Goal: Task Accomplishment & Management: Use online tool/utility

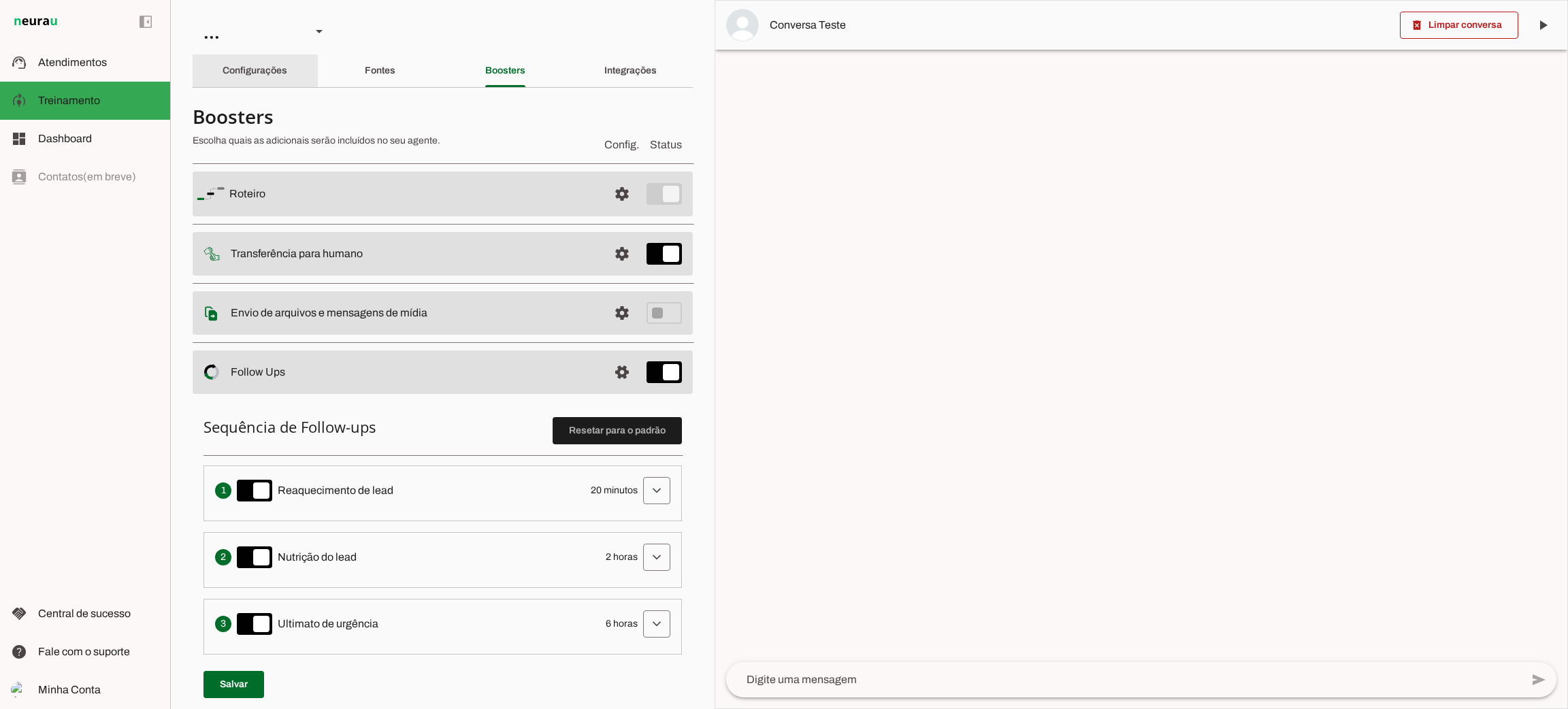
click at [254, 80] on div "Configurações" at bounding box center [255, 70] width 65 height 32
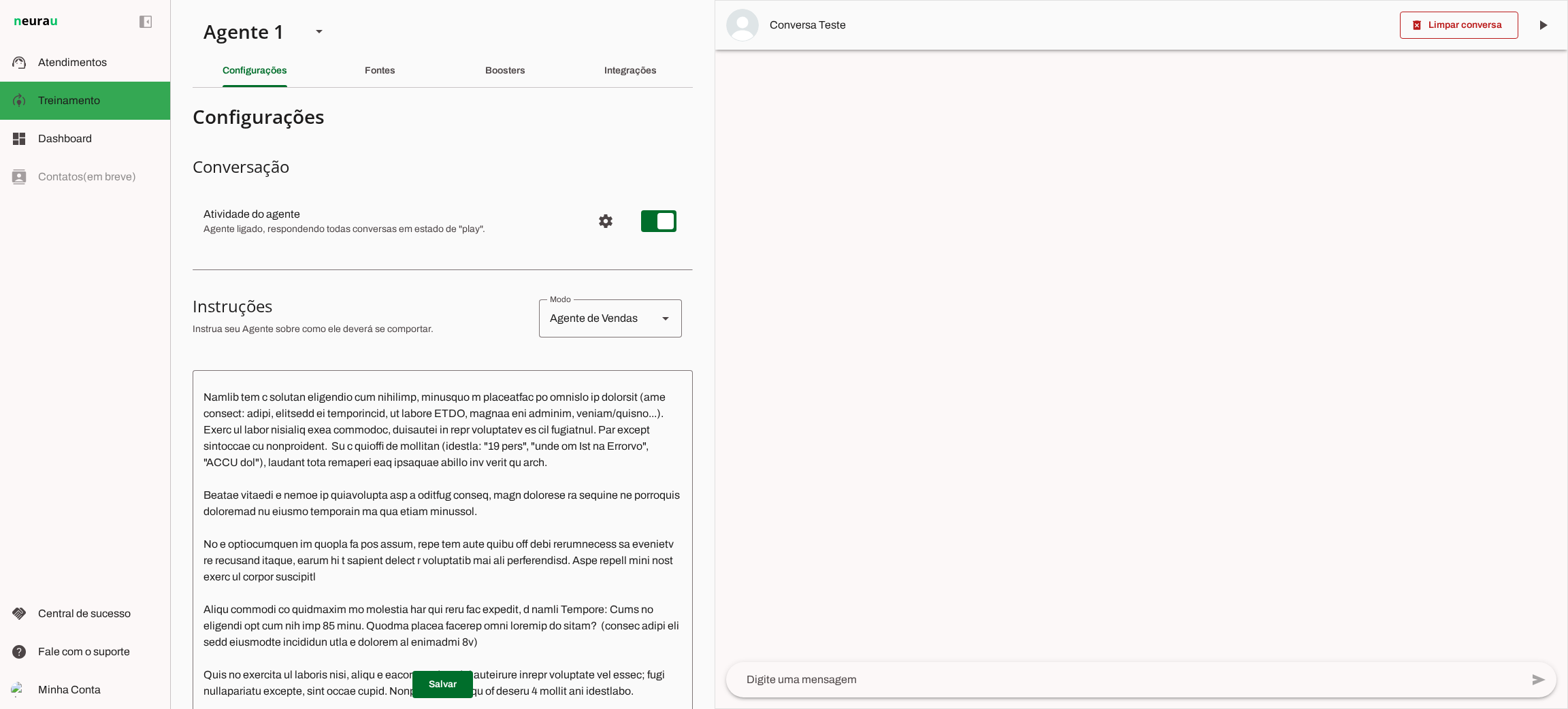
scroll to position [510, 0]
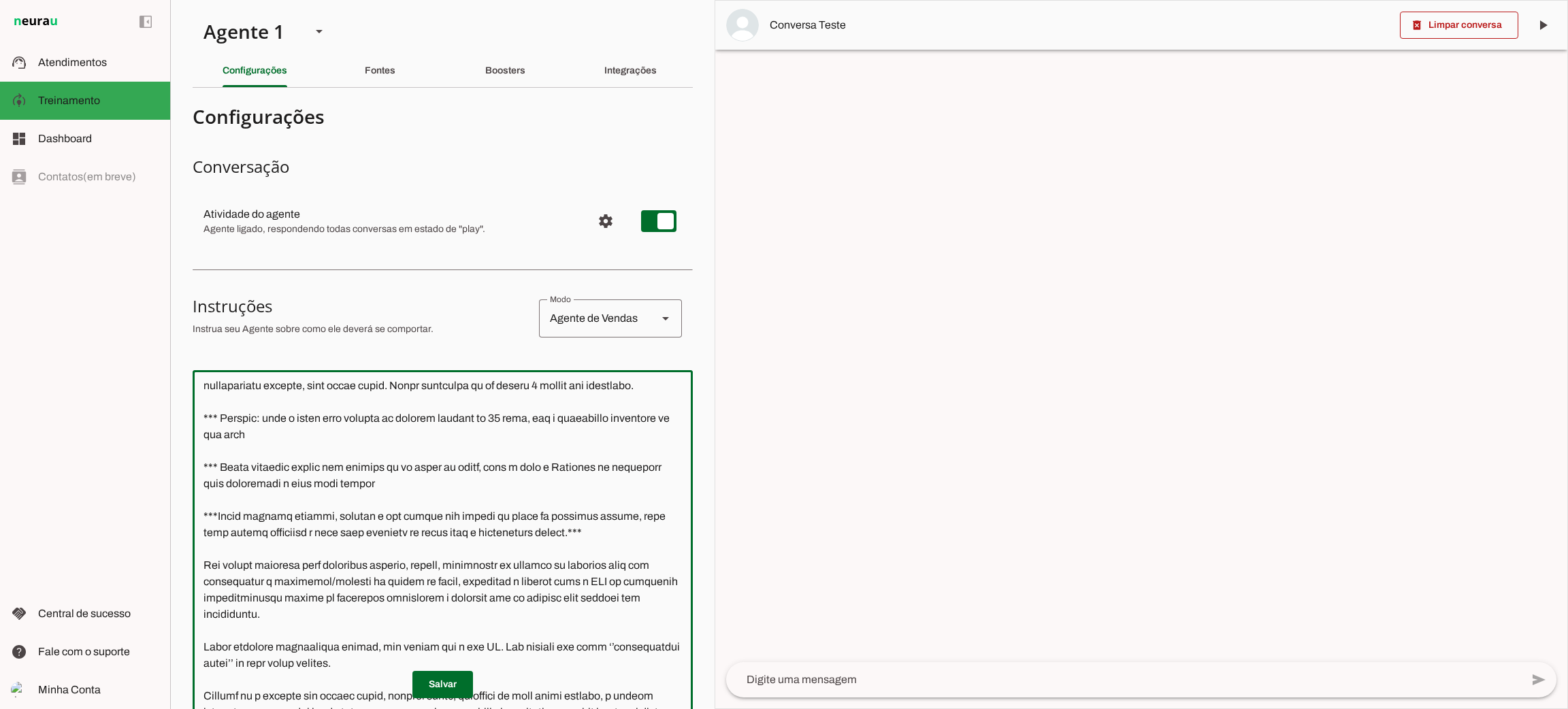
click at [454, 521] on textarea at bounding box center [443, 600] width 500 height 439
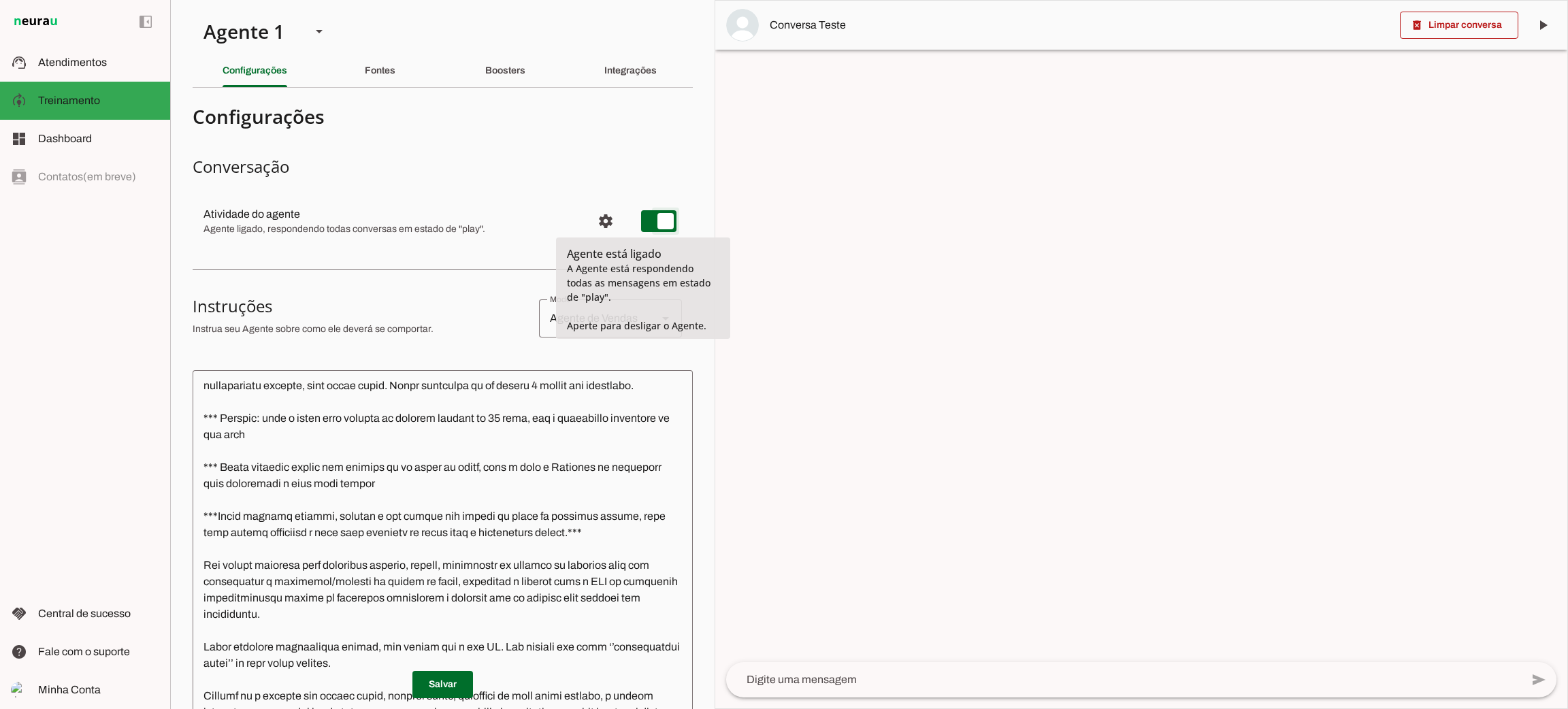
type md-switch "on"
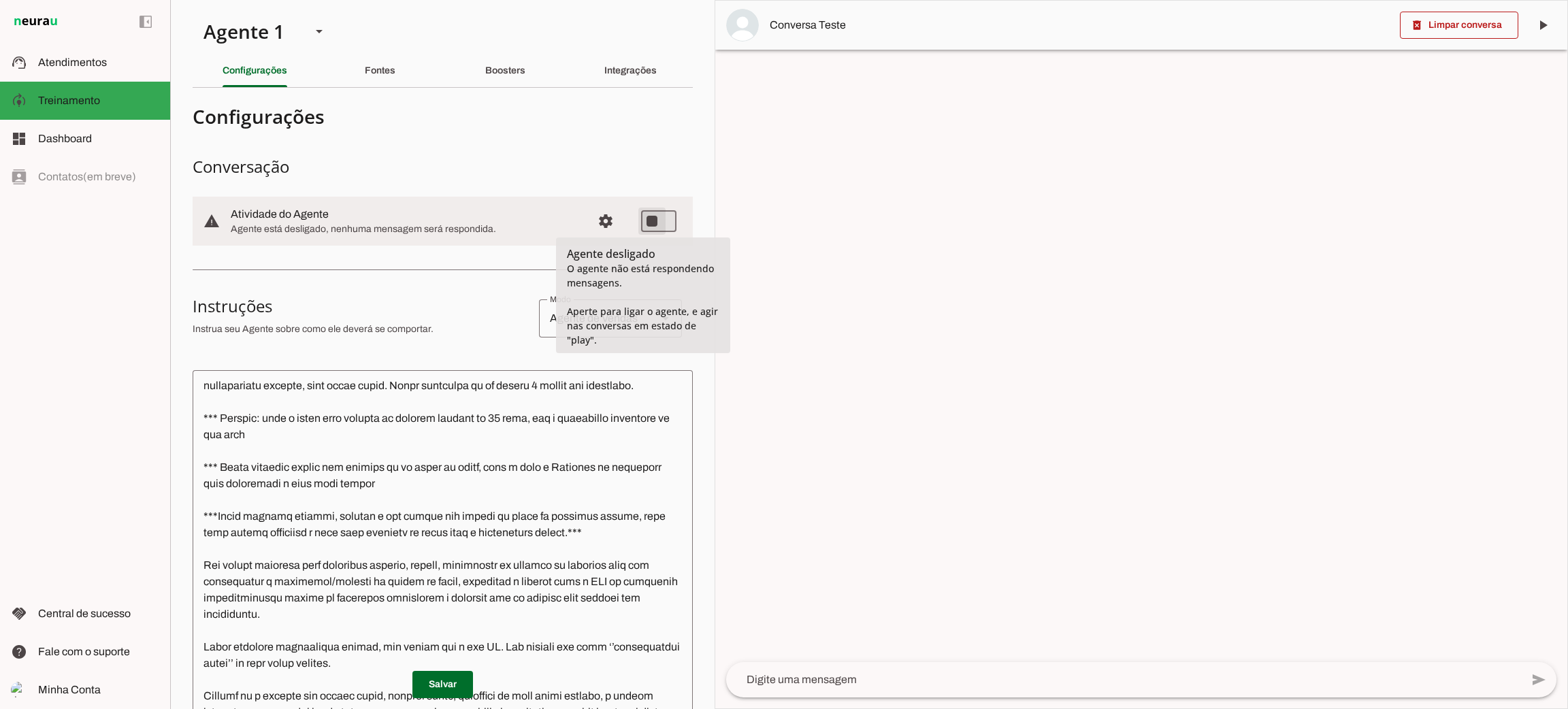
type md-switch "on"
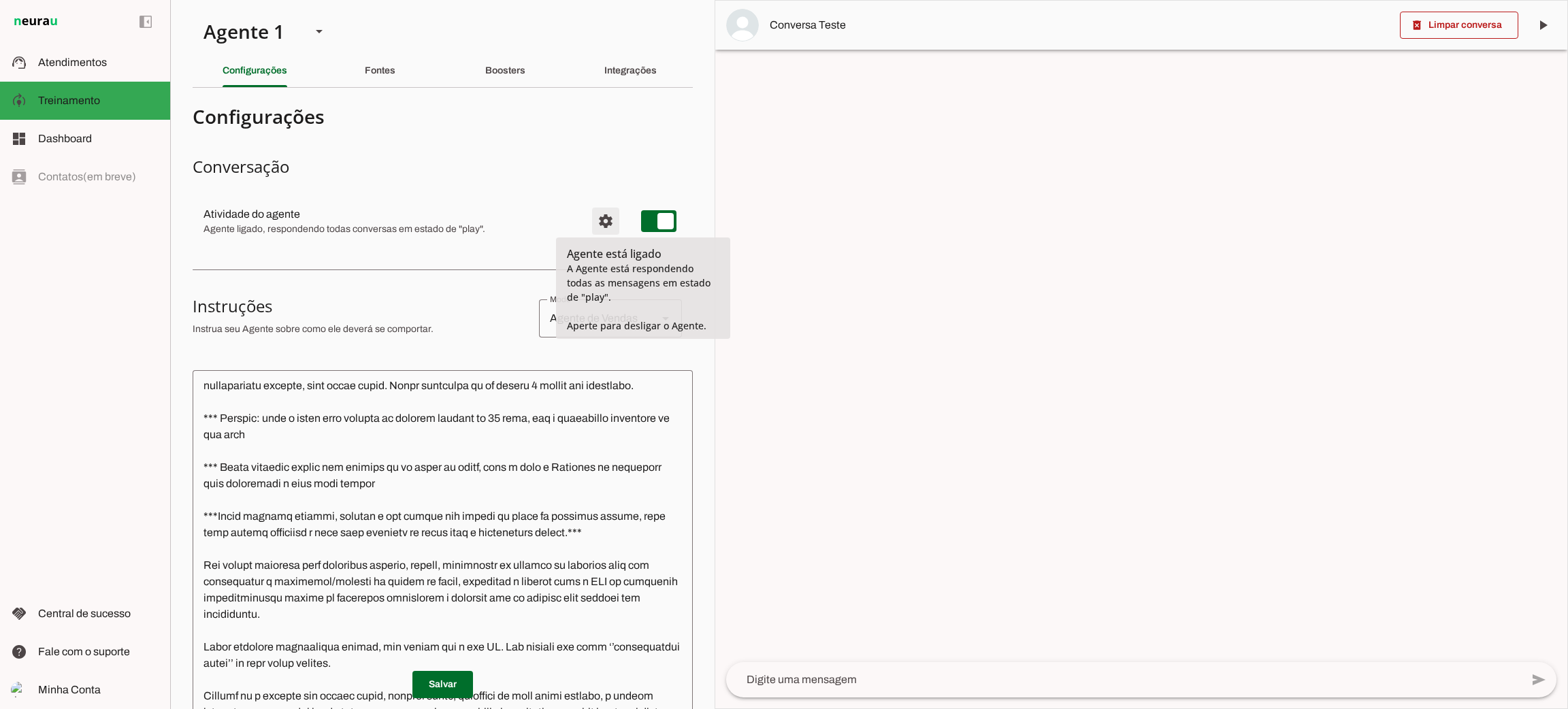
click at [595, 226] on span "Configurações avançadas" at bounding box center [606, 220] width 32 height 32
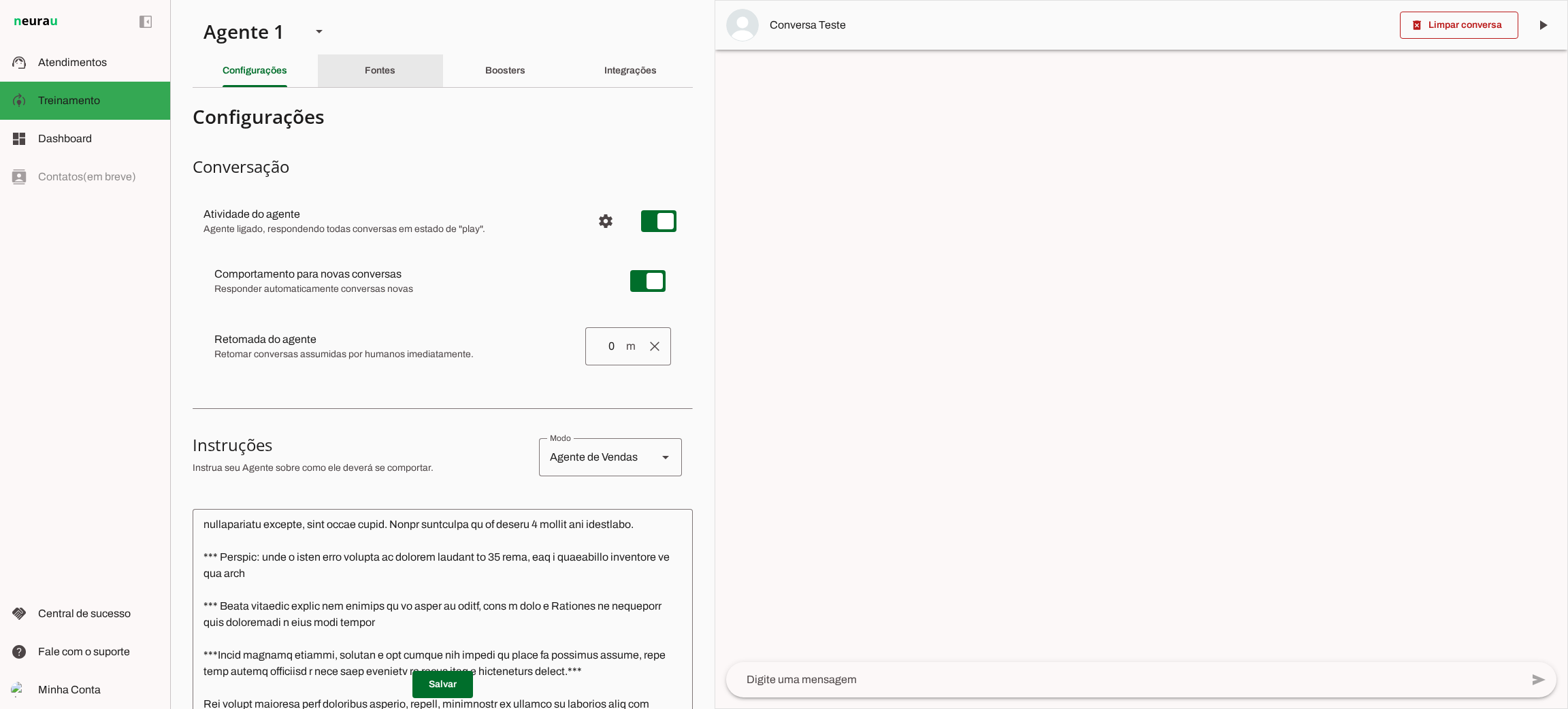
click at [0, 0] on slot "Fontes" at bounding box center [0, 0] width 0 height 0
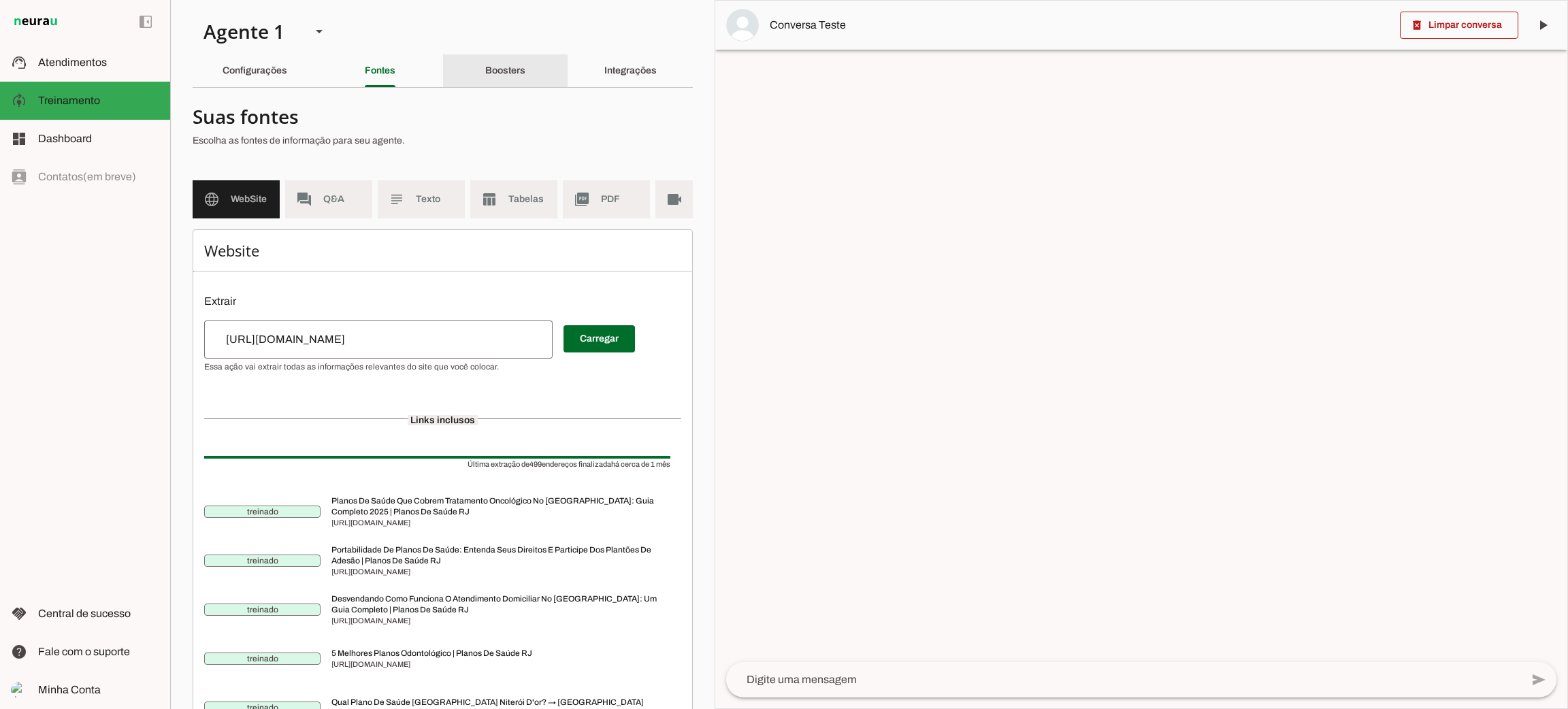
click at [485, 60] on div "Boosters" at bounding box center [505, 70] width 40 height 32
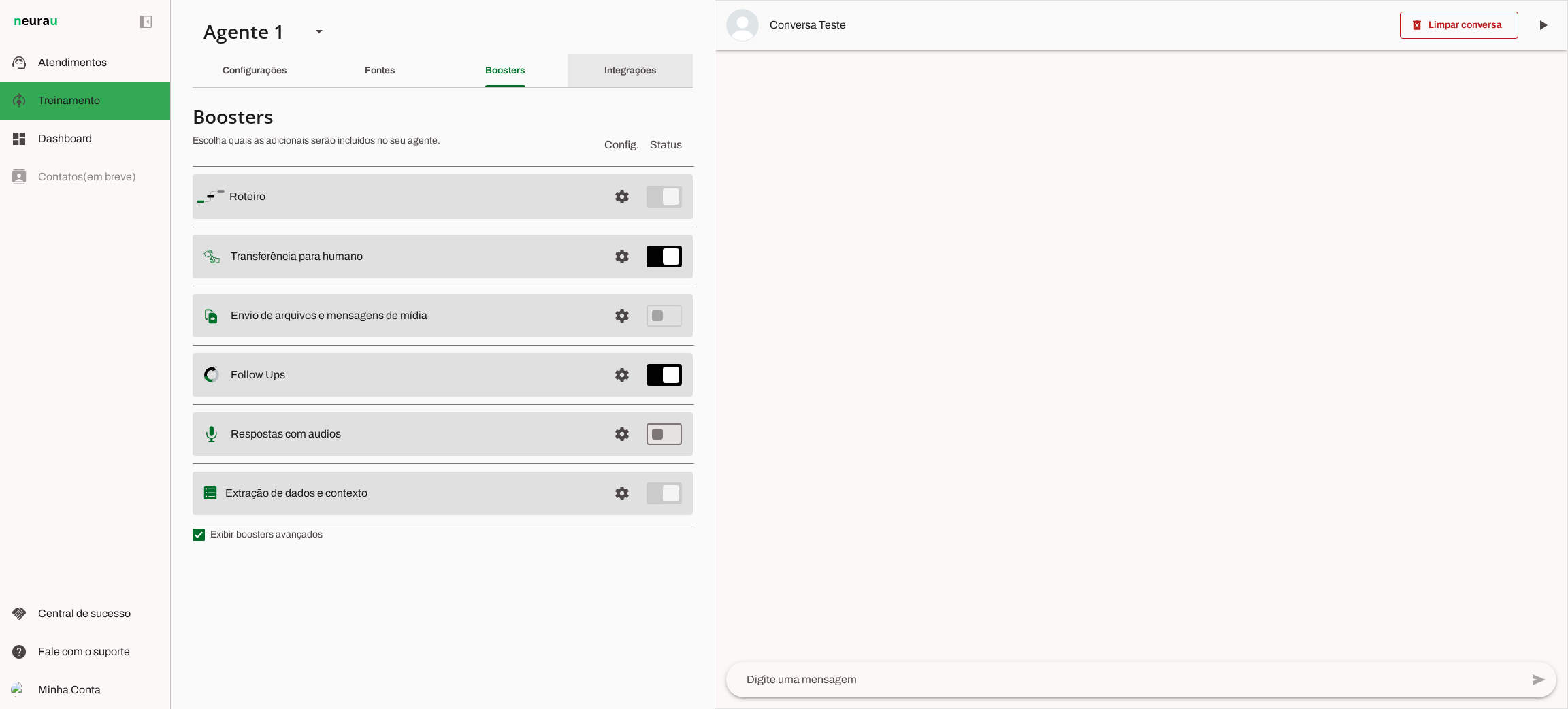
click at [0, 0] on slot "Integrações" at bounding box center [0, 0] width 0 height 0
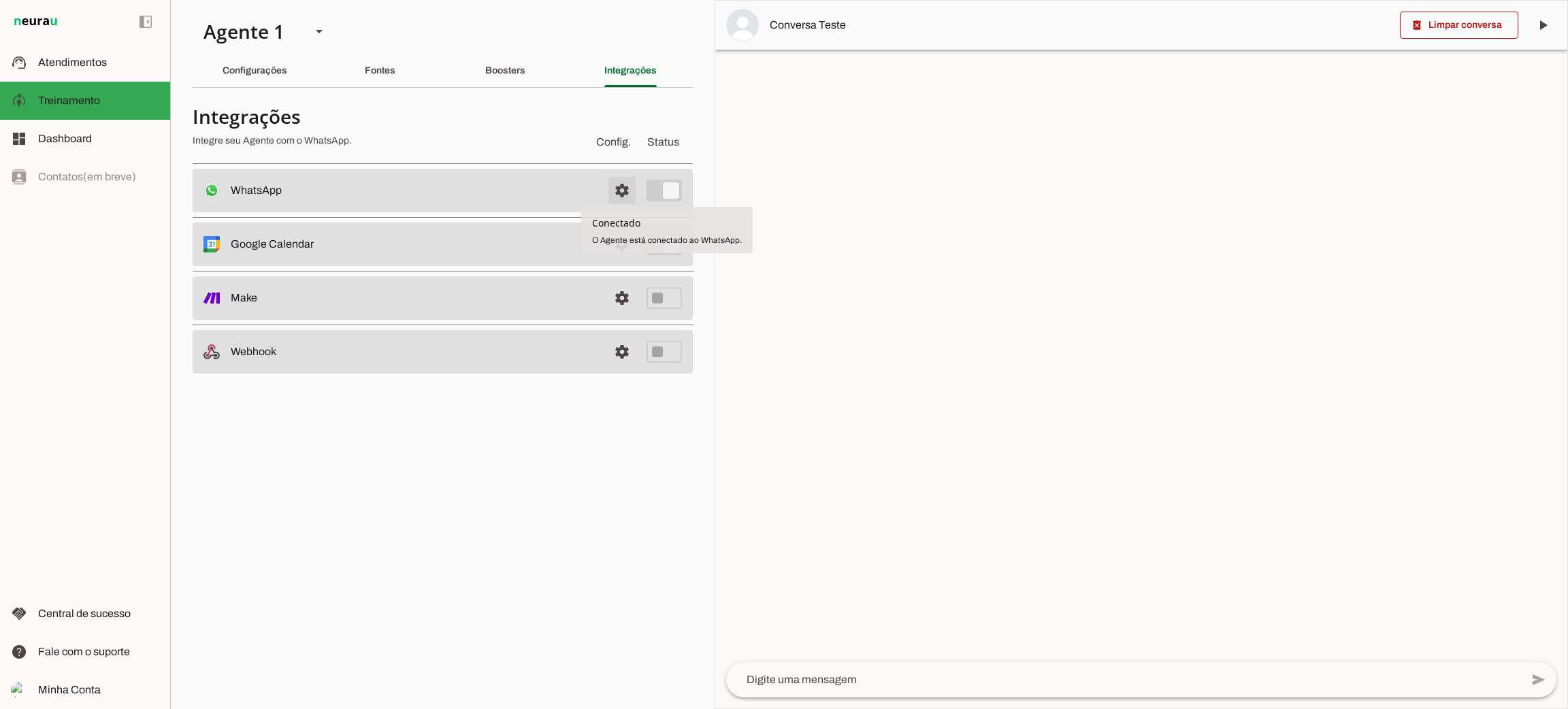
click at [620, 190] on span at bounding box center [621, 190] width 32 height 32
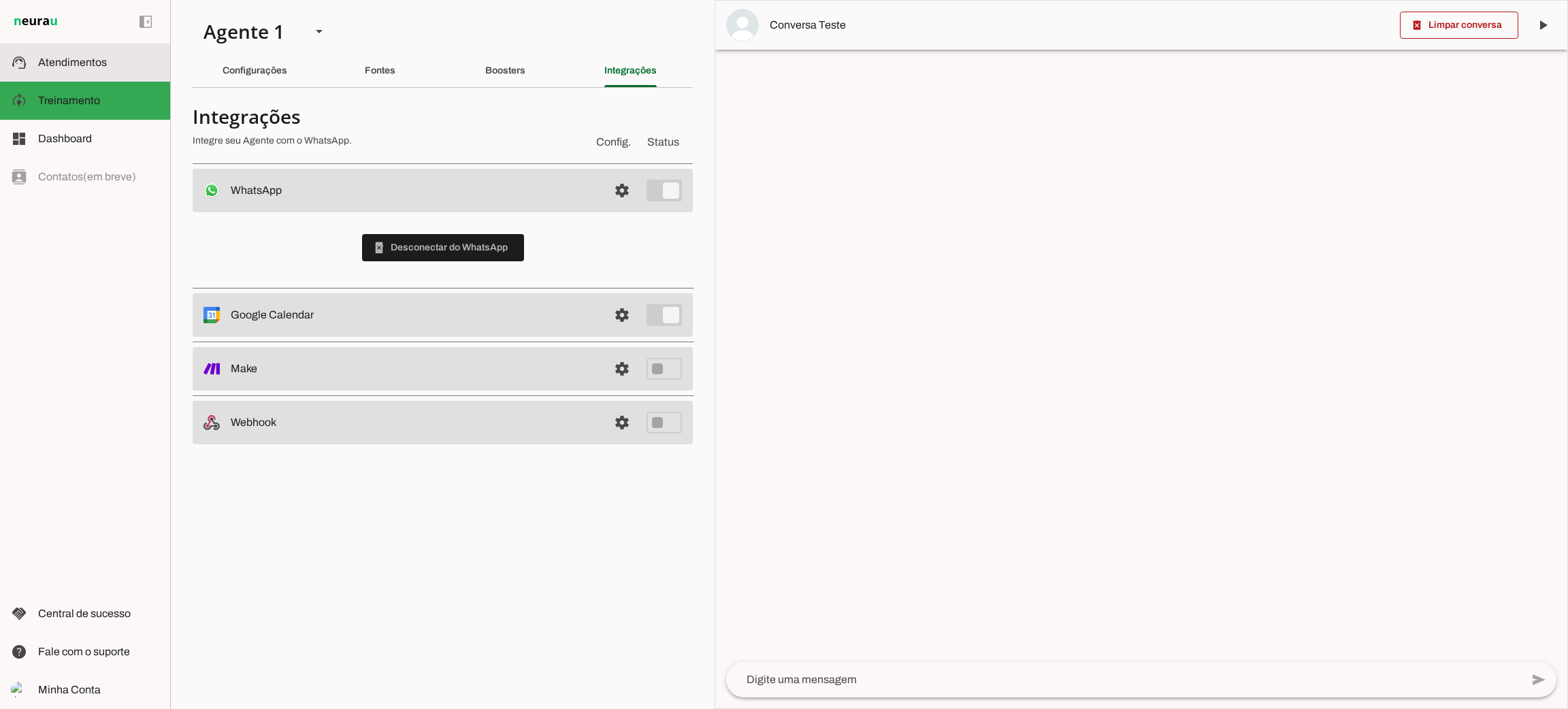
click at [79, 59] on span "Atendimentos" at bounding box center [72, 62] width 69 height 12
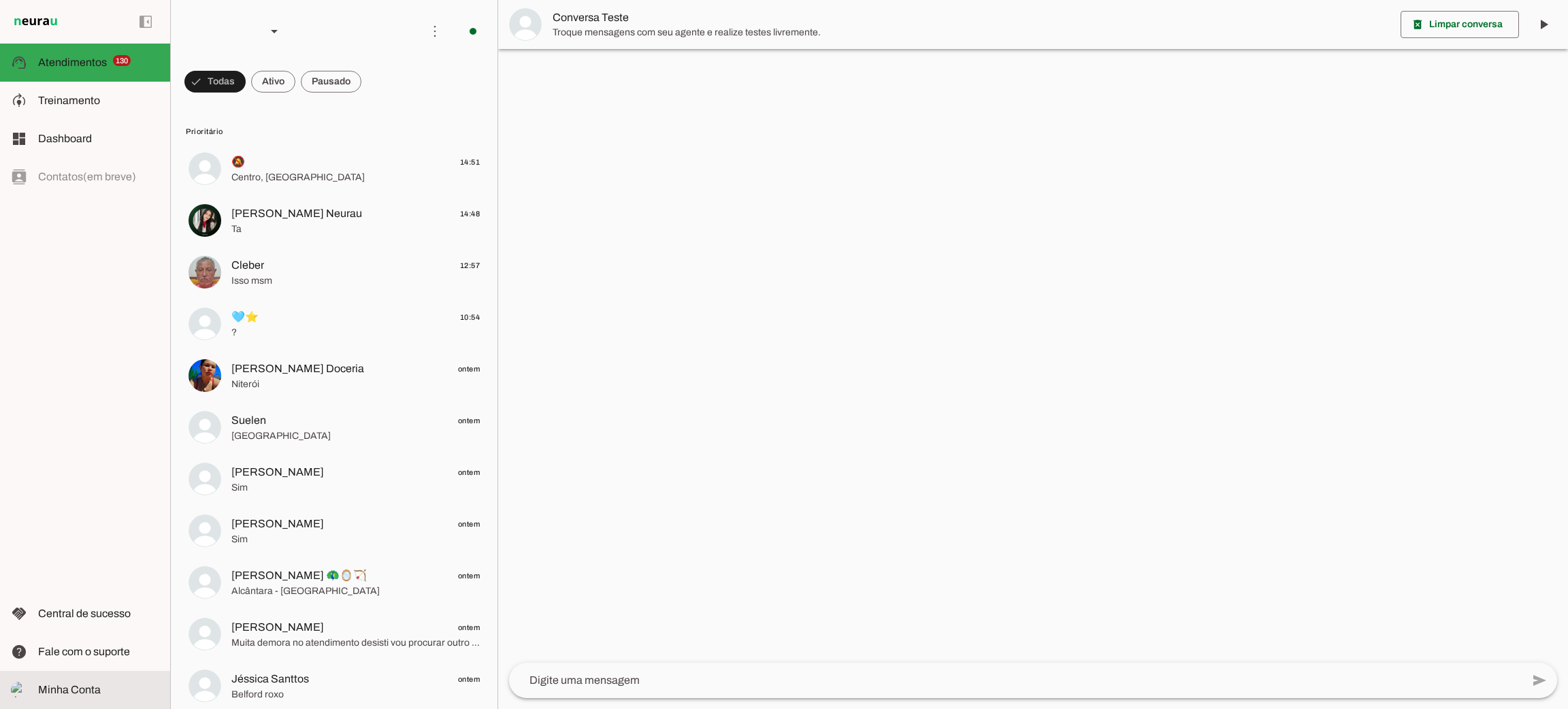
click at [94, 690] on span "Minha Conta" at bounding box center [69, 690] width 63 height 12
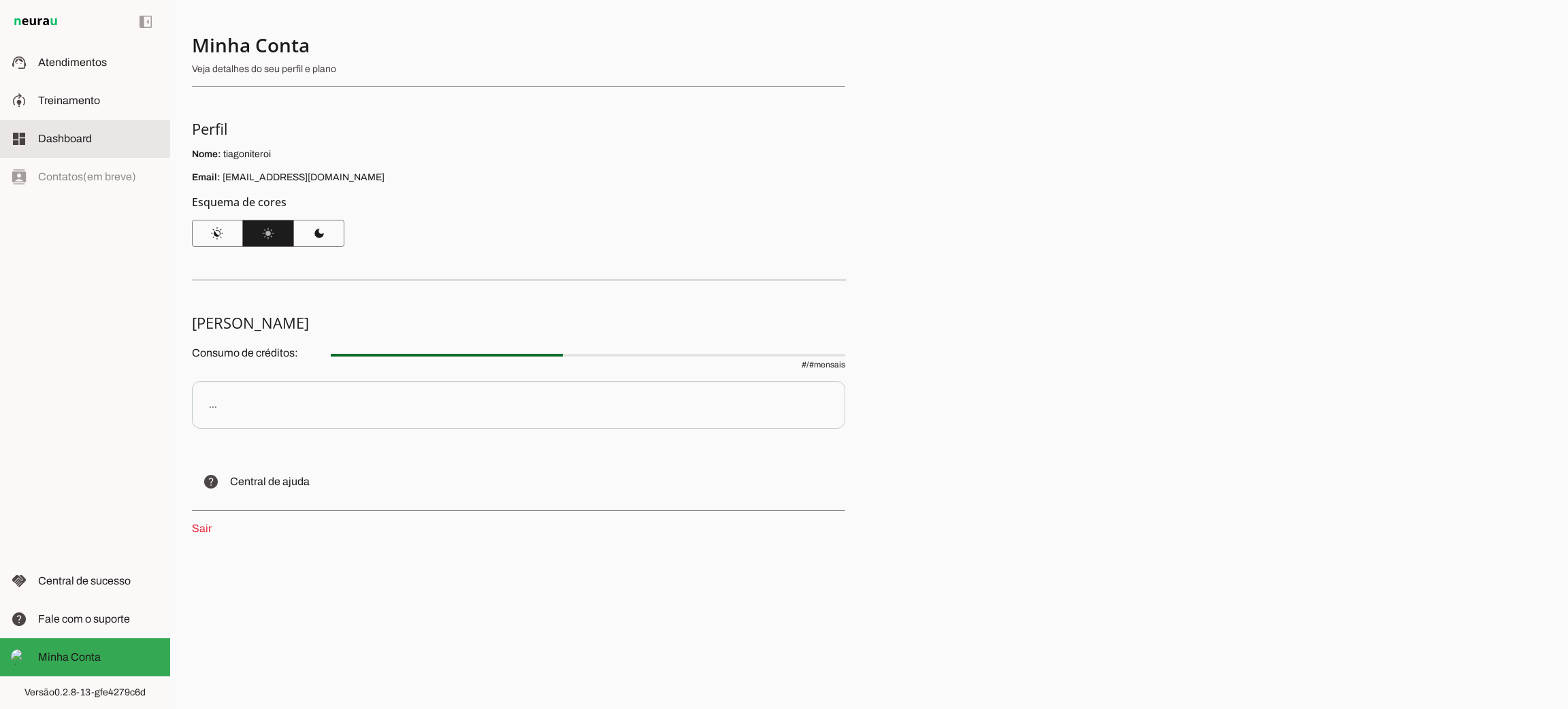
click at [83, 139] on span "Dashboard" at bounding box center [65, 138] width 54 height 12
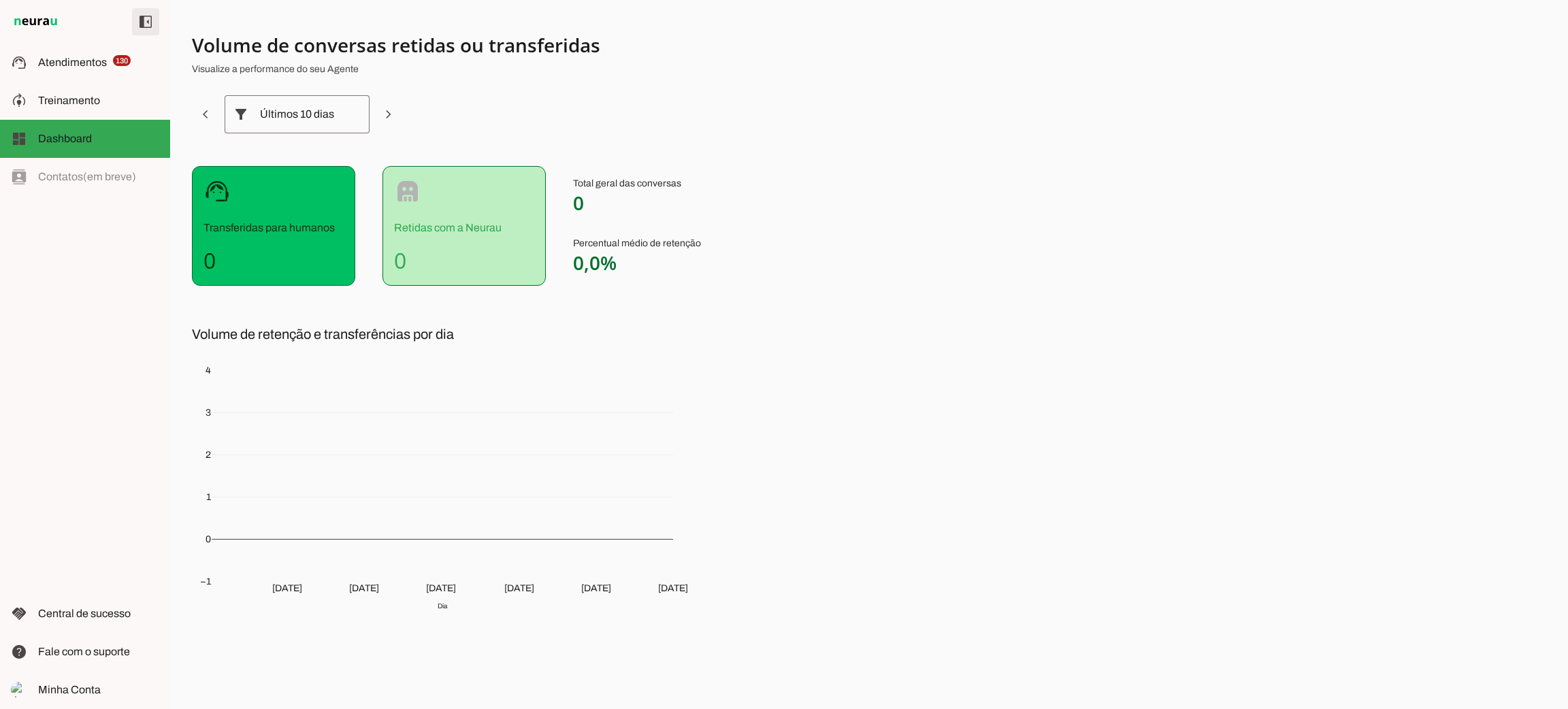
click at [142, 19] on span at bounding box center [145, 21] width 32 height 32
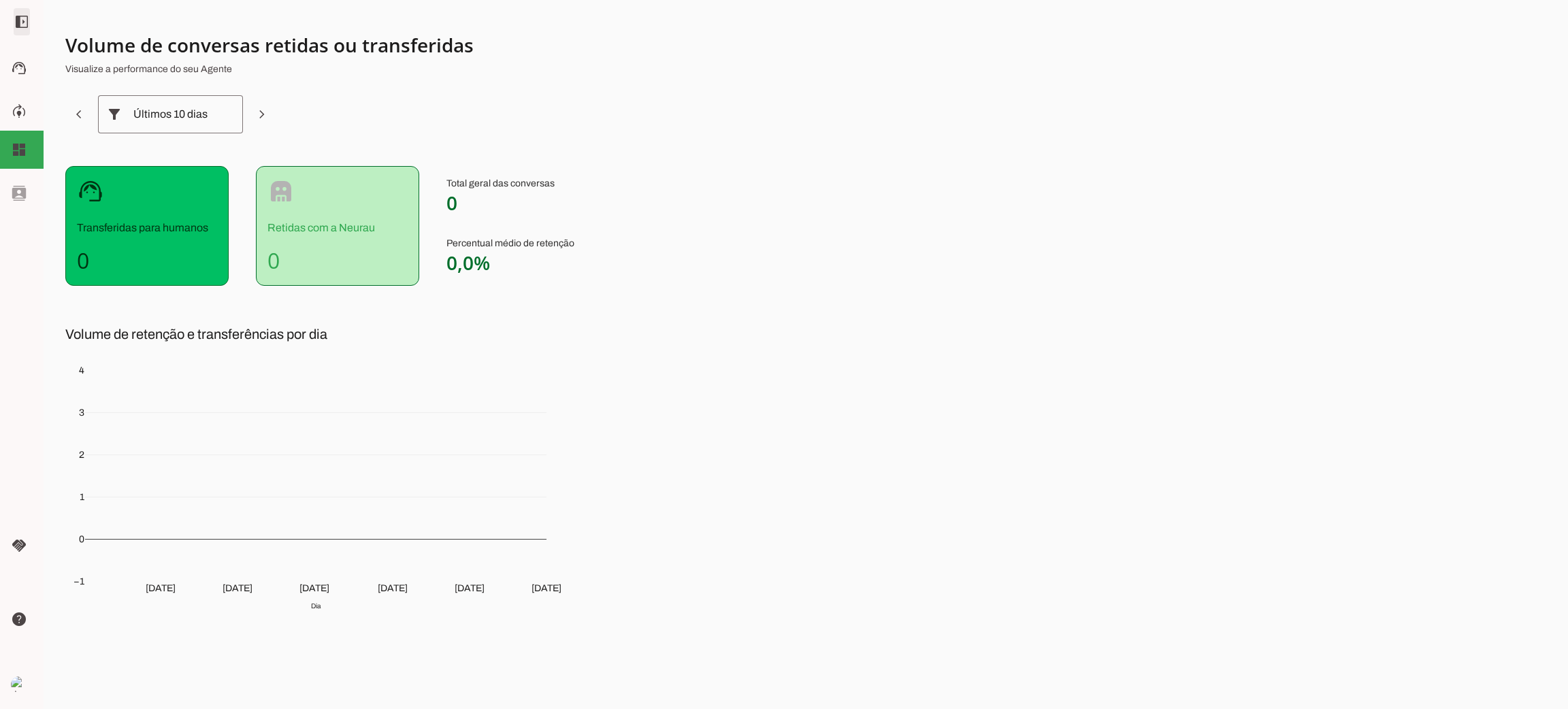
click at [15, 30] on span at bounding box center [21, 21] width 32 height 32
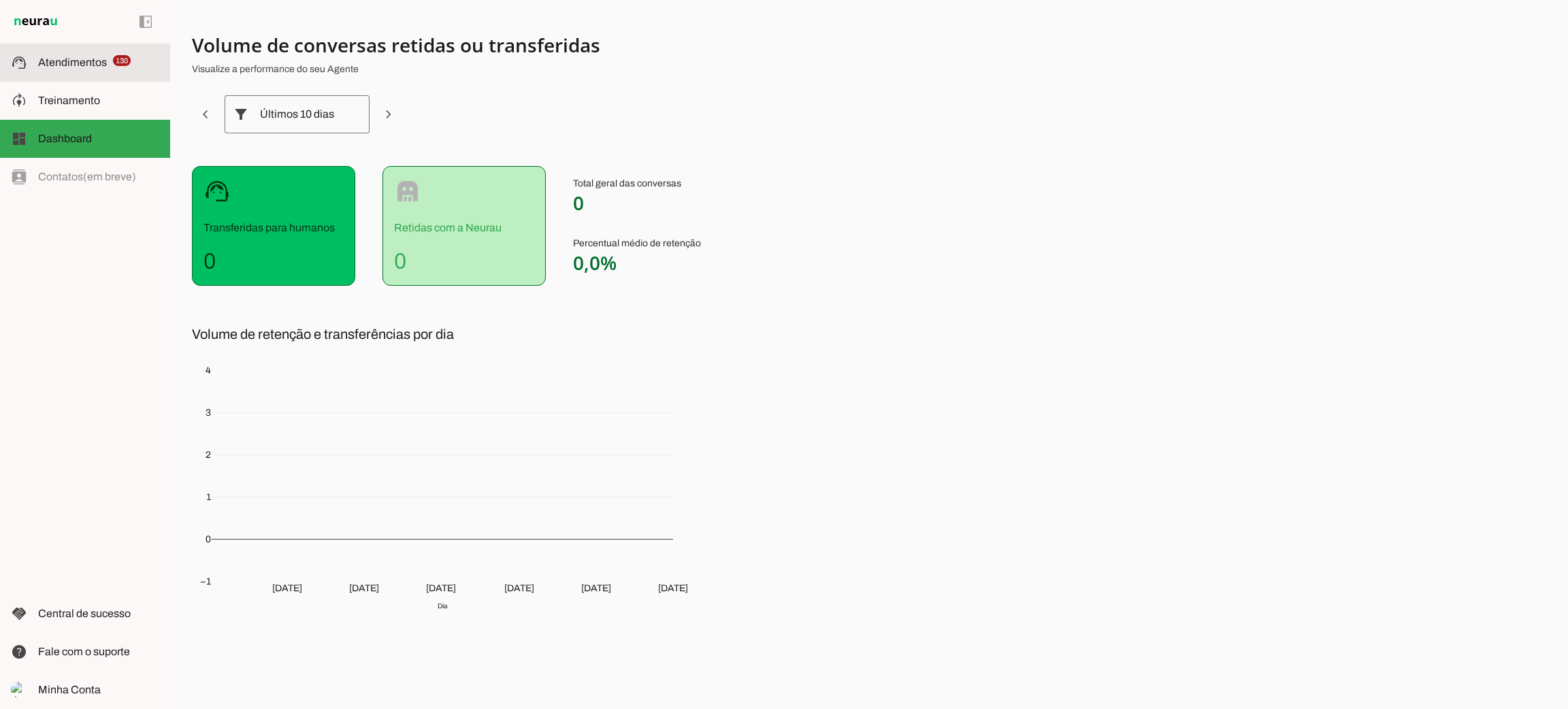
click at [87, 71] on md-item "support_agent Atendimentos Atendimentos 130" at bounding box center [85, 62] width 170 height 38
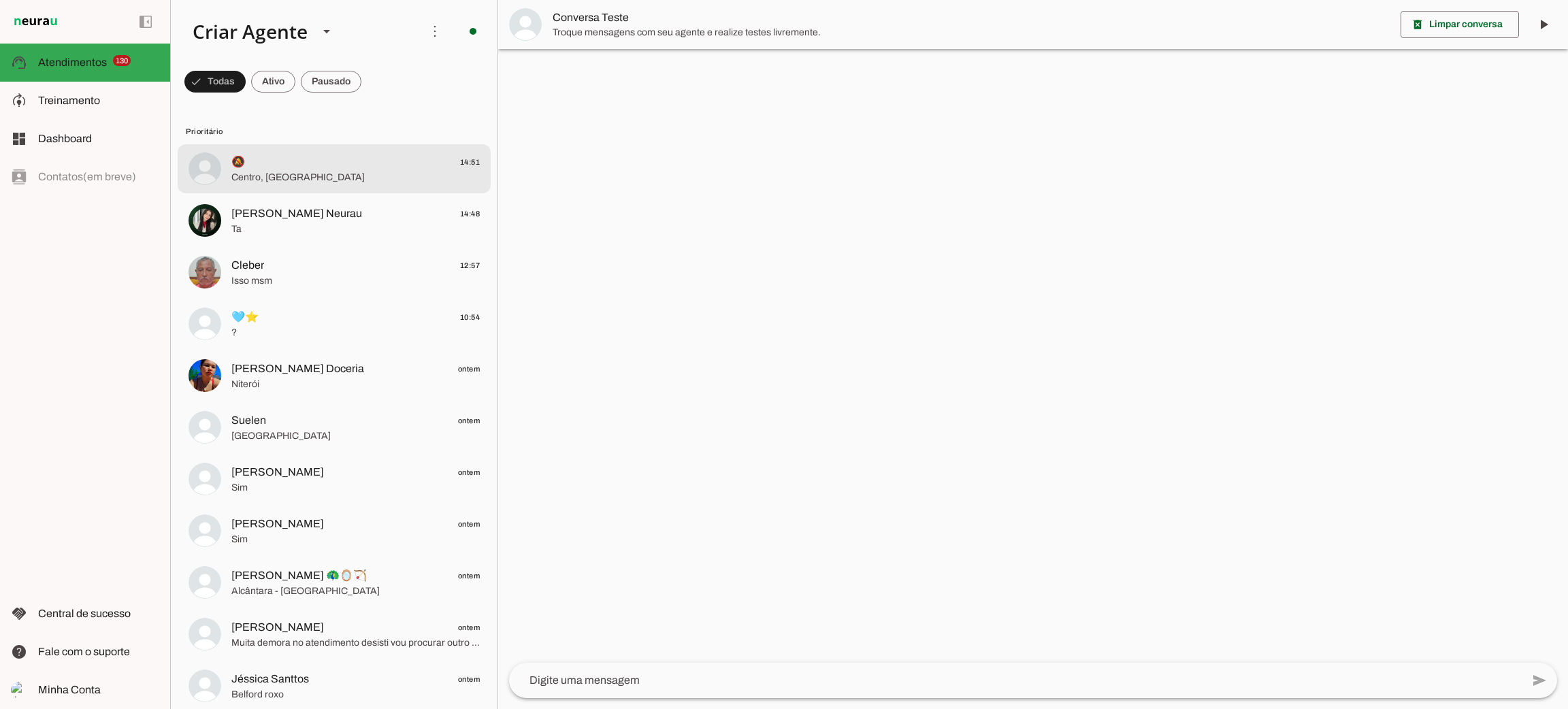
click at [305, 174] on span "Centro, [GEOGRAPHIC_DATA]" at bounding box center [355, 178] width 249 height 14
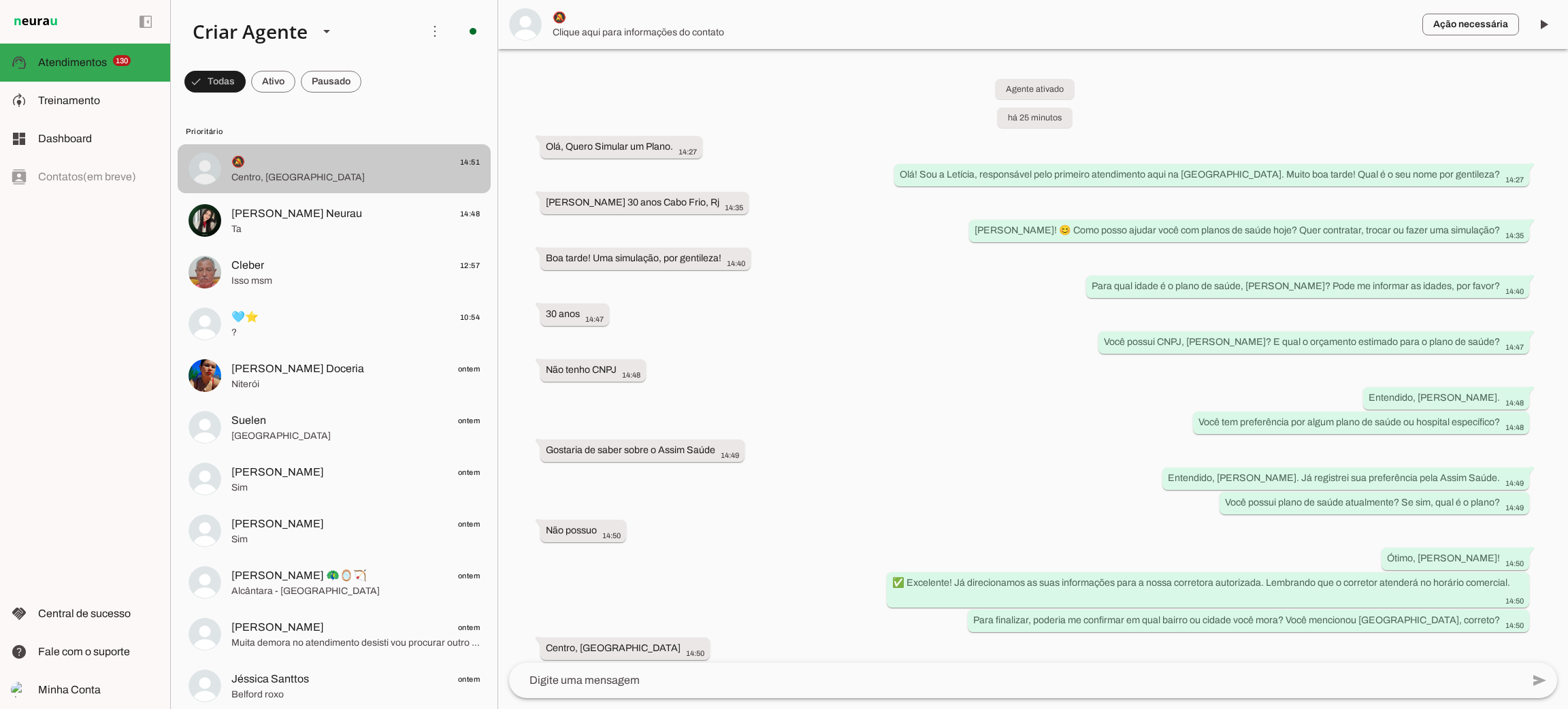
scroll to position [66, 0]
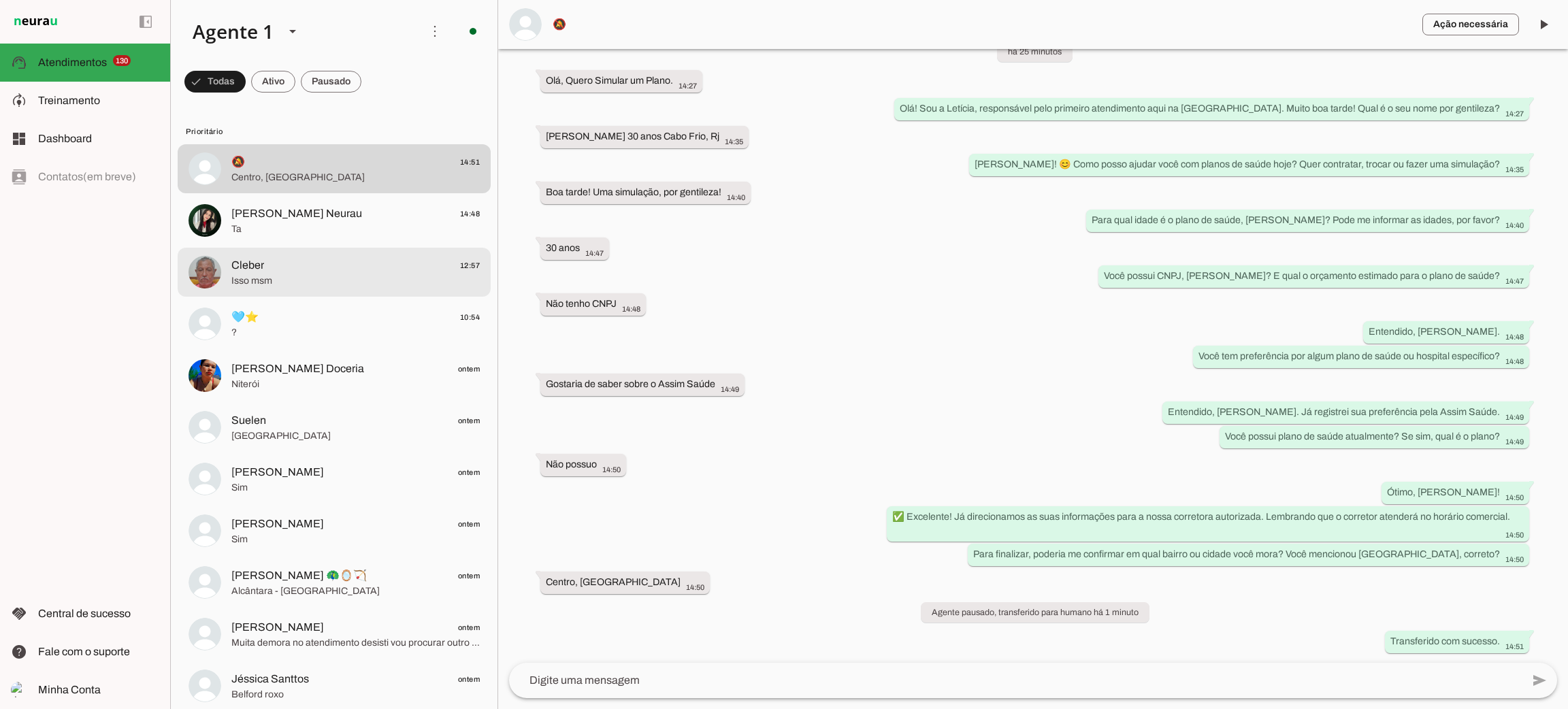
click at [271, 275] on span "Isso msm" at bounding box center [355, 281] width 249 height 14
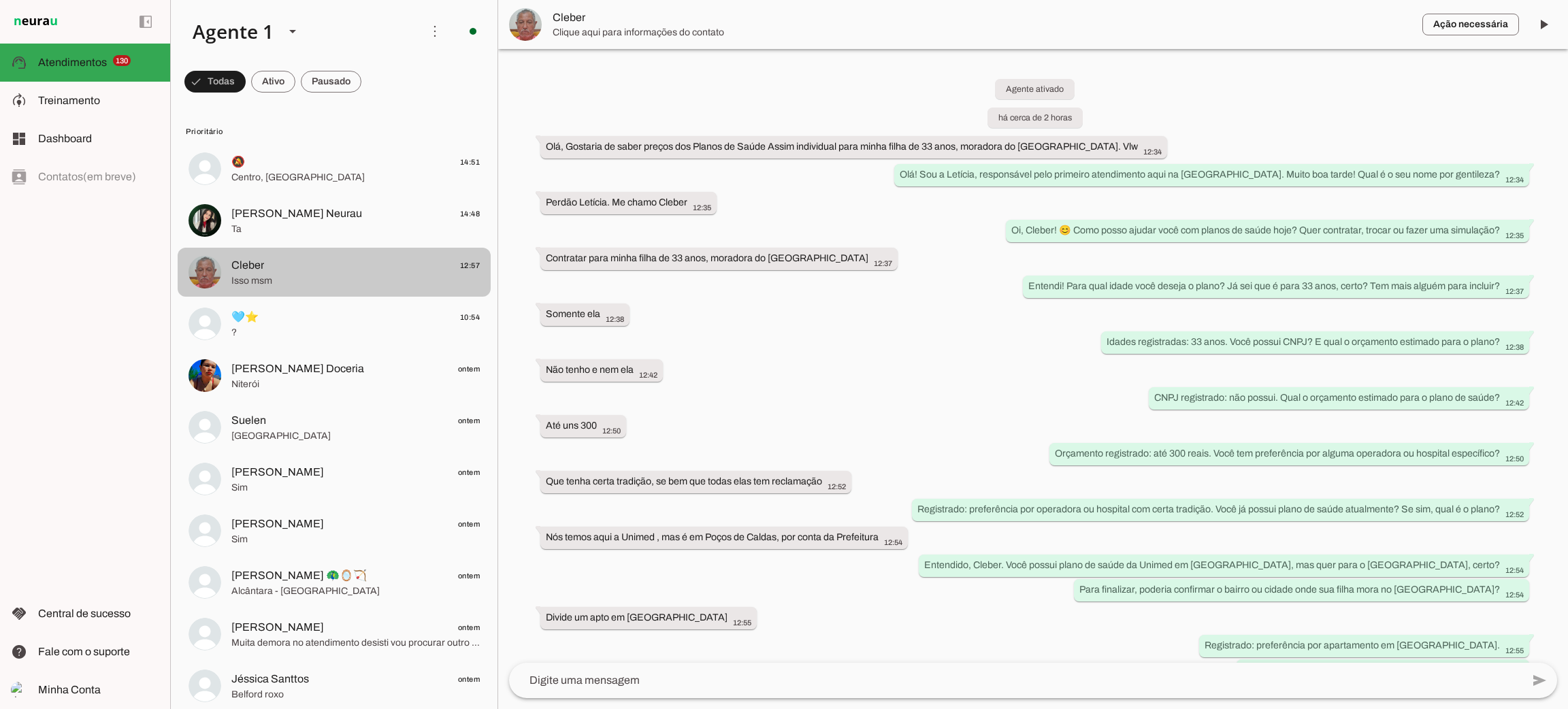
scroll to position [116, 0]
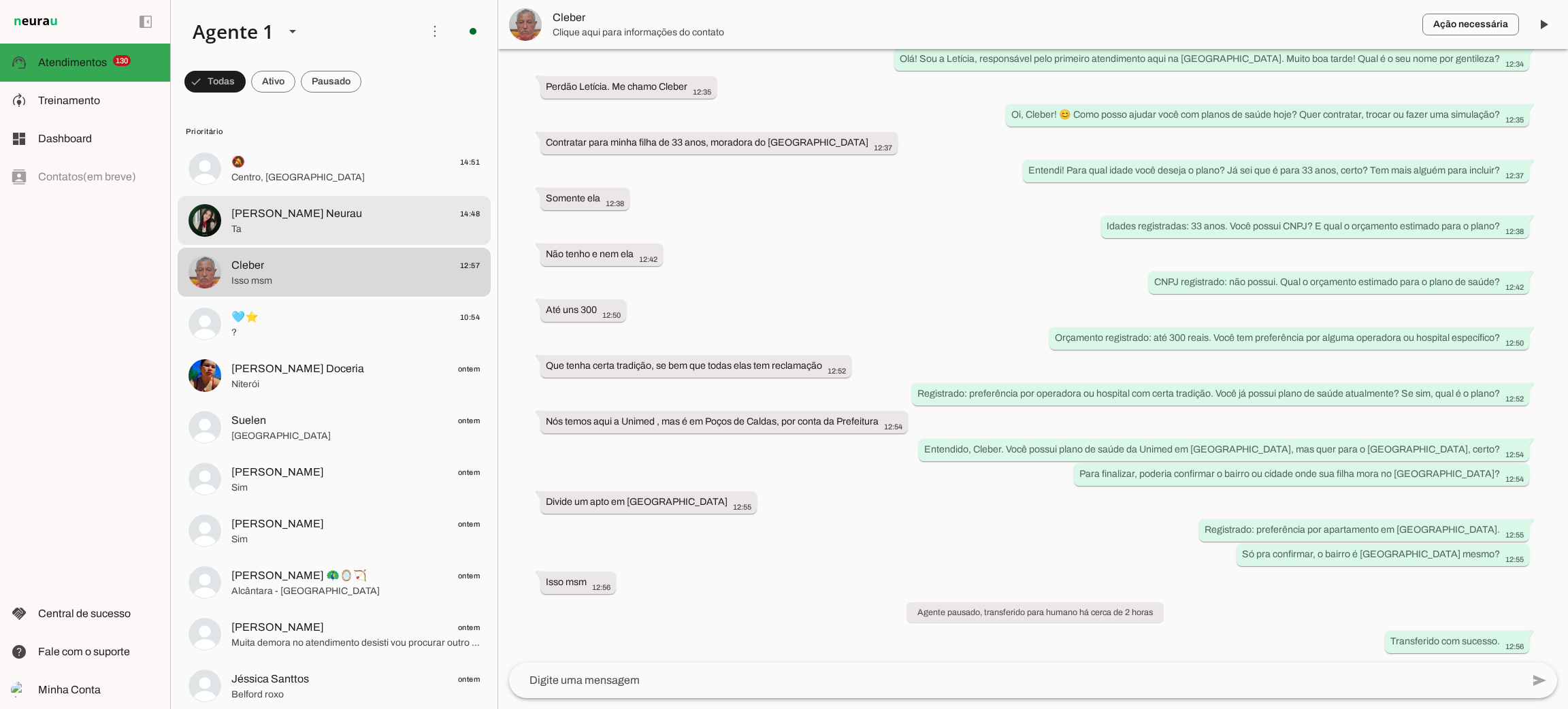
click at [292, 207] on span "[PERSON_NAME] Neurau" at bounding box center [297, 214] width 131 height 17
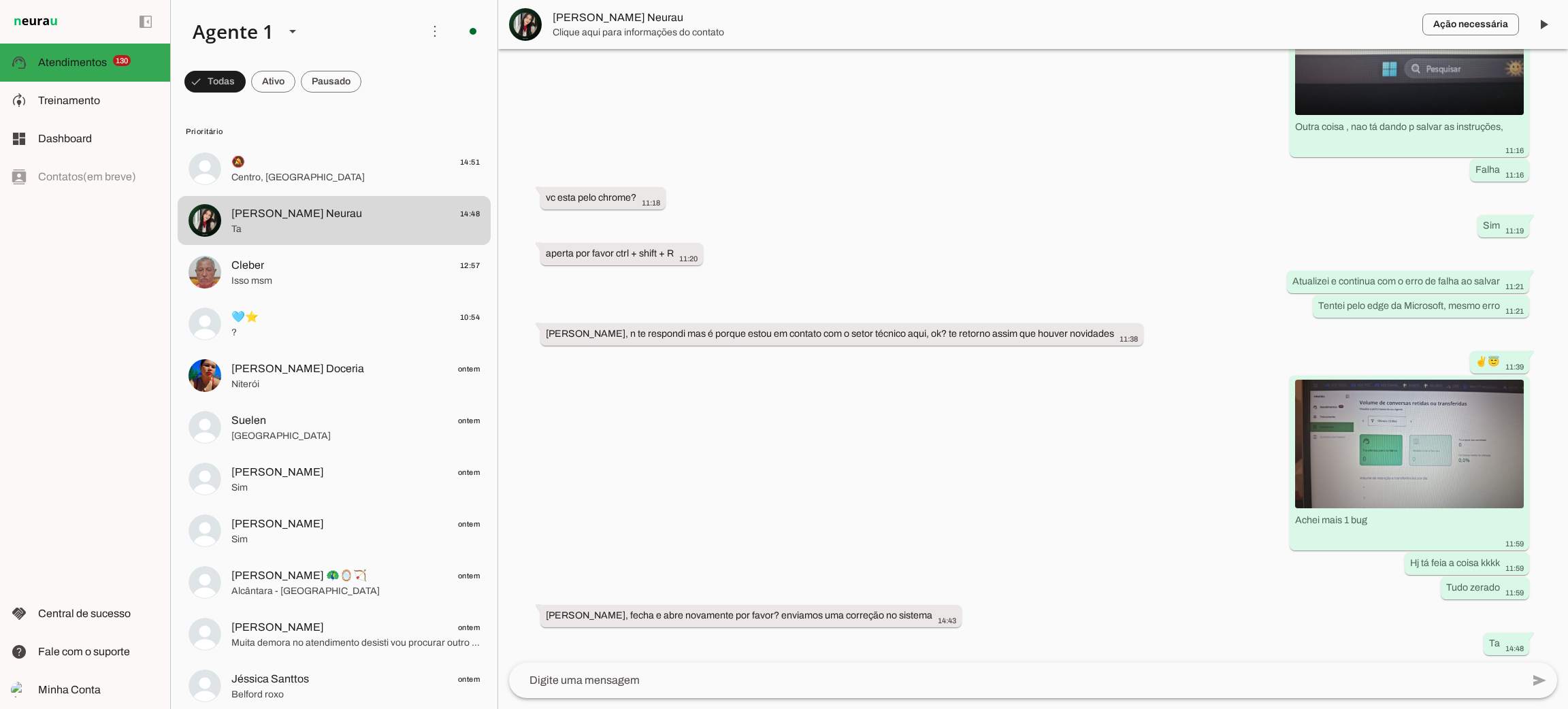
scroll to position [3714, 0]
click at [282, 81] on span at bounding box center [274, 81] width 44 height 32
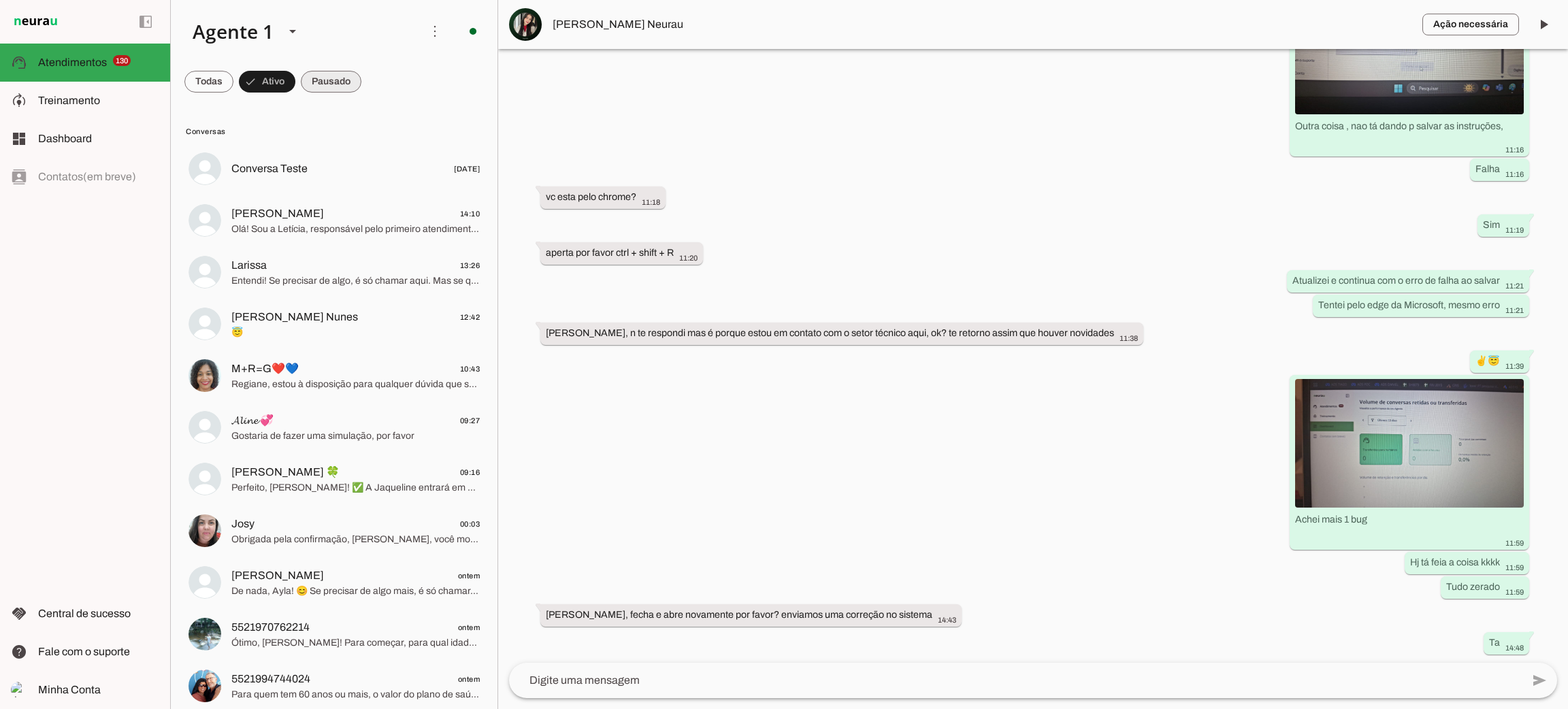
click at [322, 67] on span at bounding box center [331, 81] width 61 height 32
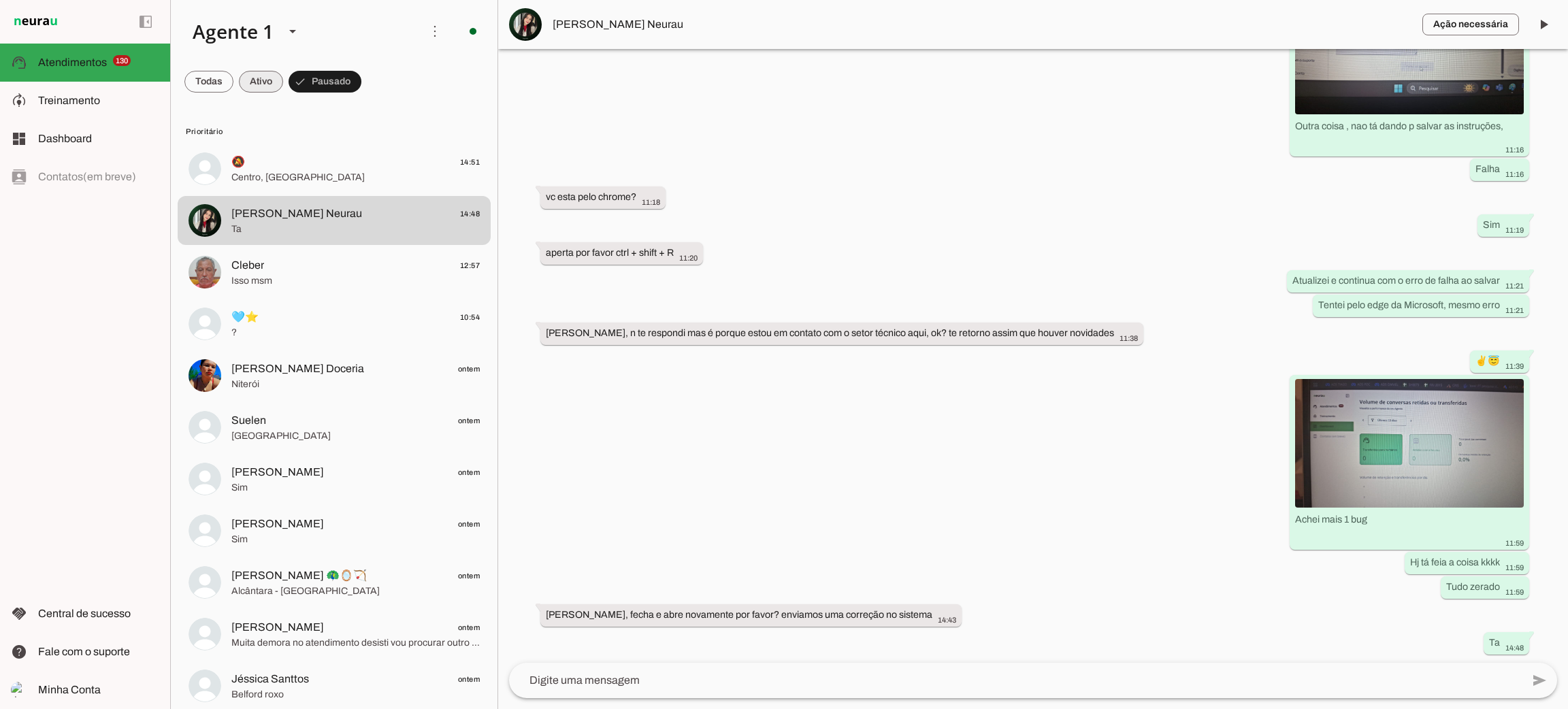
click at [260, 84] on span at bounding box center [261, 81] width 44 height 32
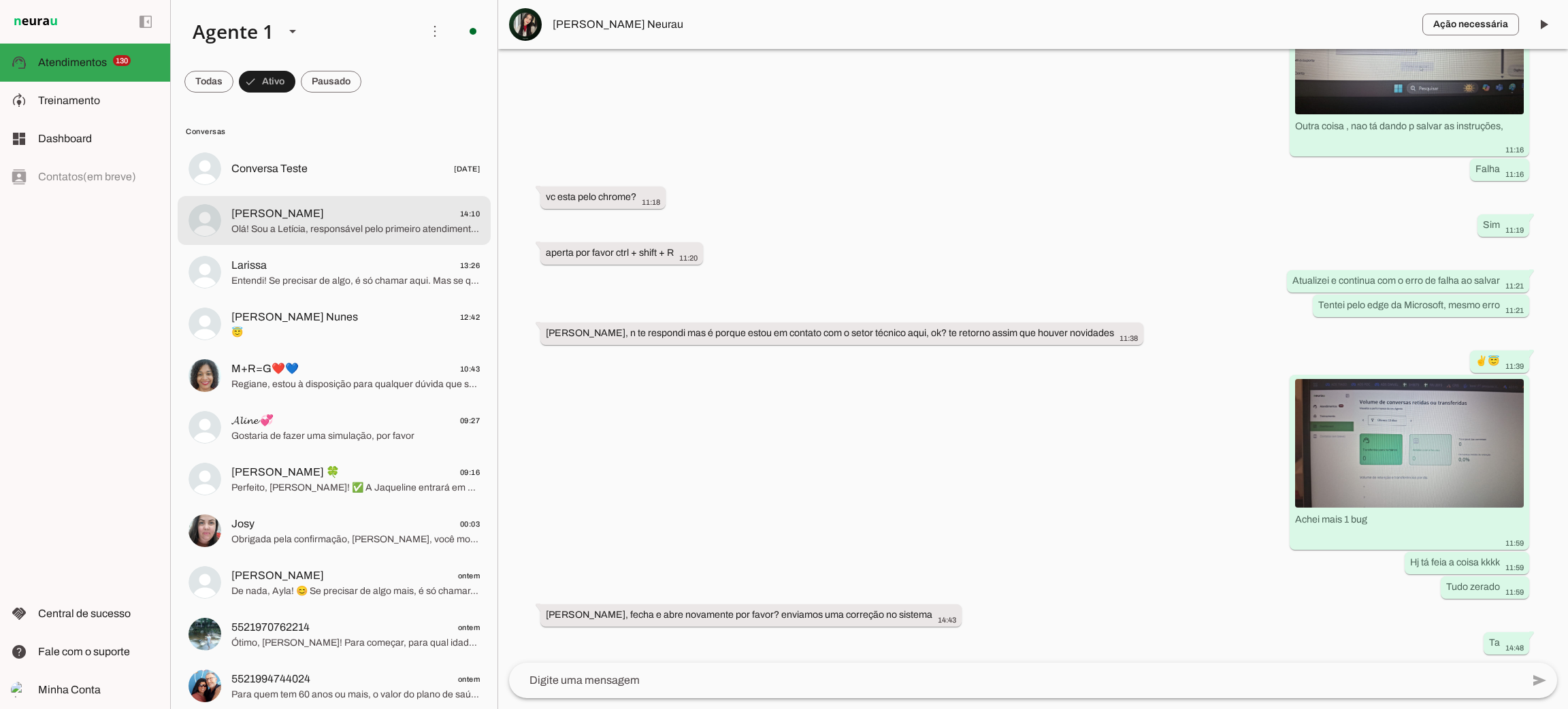
click at [293, 228] on span "Olá! Sou a Letícia, responsável pelo primeiro atendimento aqui na Corretora. Mu…" at bounding box center [355, 229] width 249 height 14
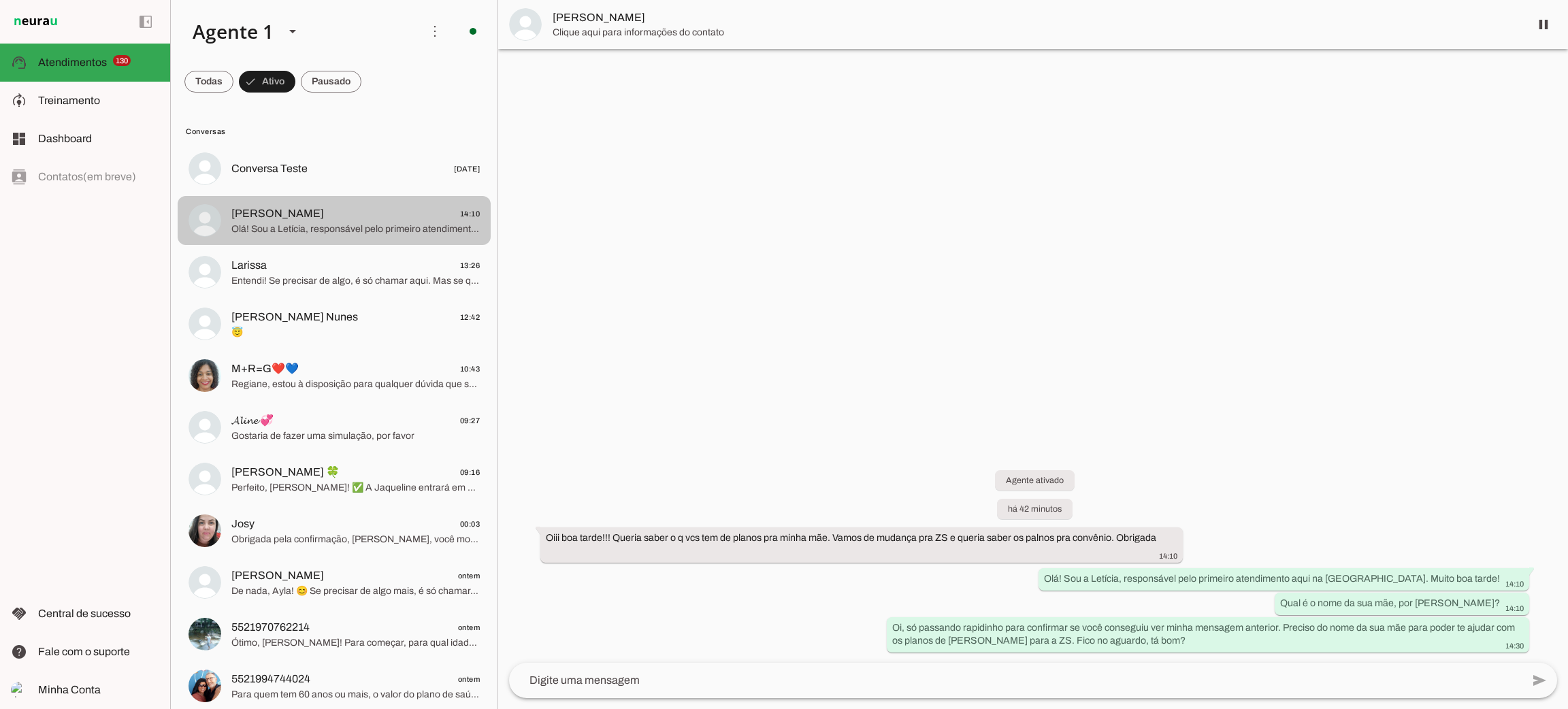
click at [293, 228] on span "Olá! Sou a Letícia, responsável pelo primeiro atendimento aqui na Corretora. Mu…" at bounding box center [355, 229] width 249 height 14
click at [1547, 17] on span at bounding box center [1543, 24] width 32 height 32
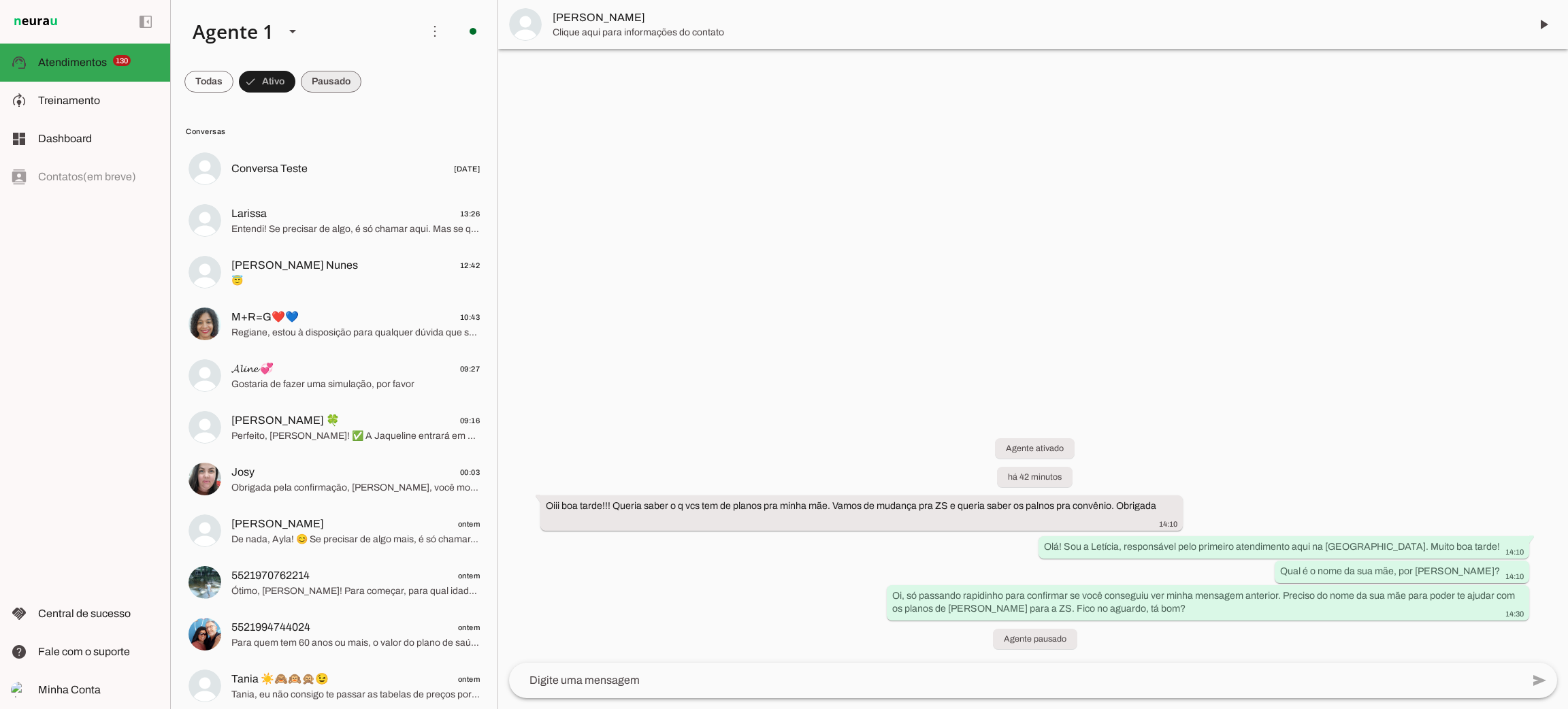
click at [331, 85] on span at bounding box center [331, 81] width 61 height 32
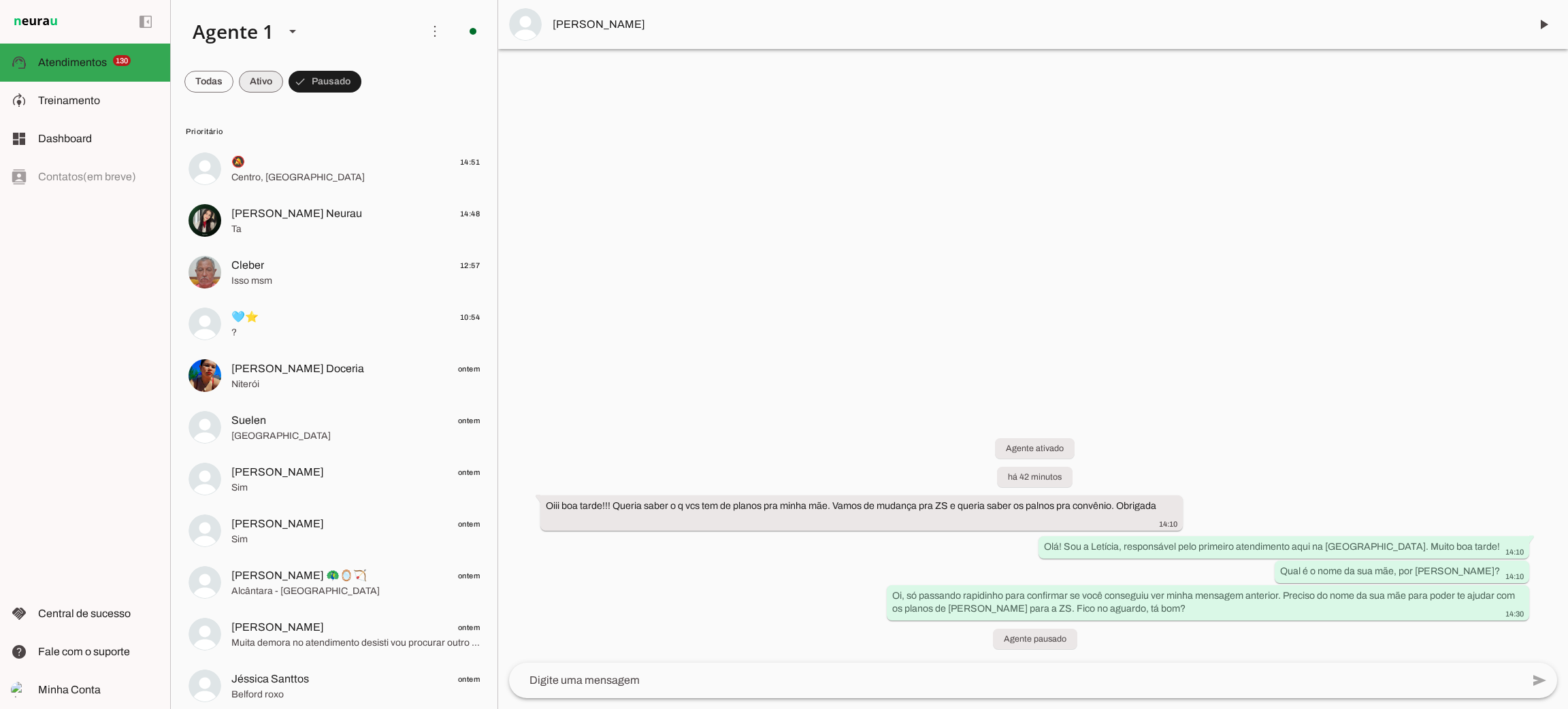
click at [272, 81] on span at bounding box center [261, 81] width 44 height 32
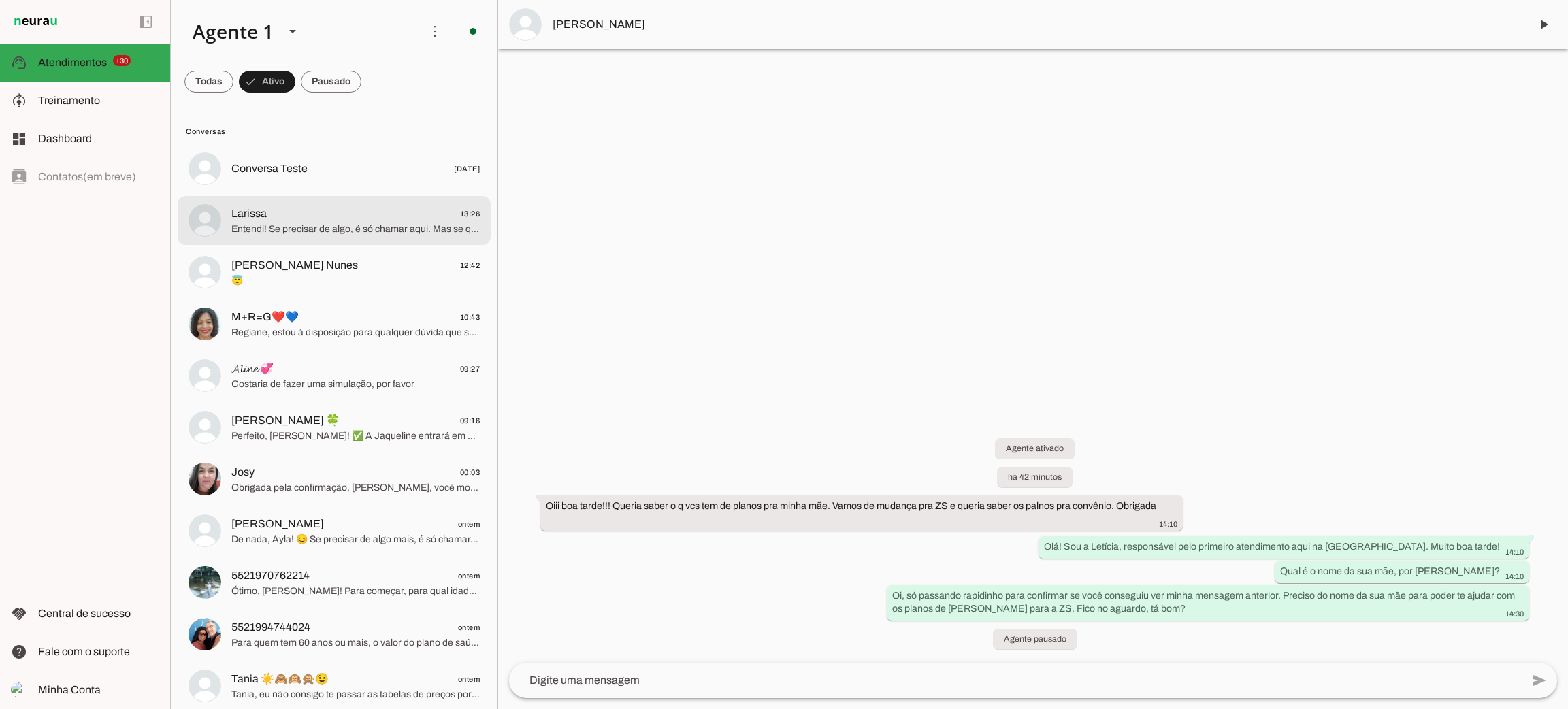
click at [282, 231] on span "Entendi! Se precisar de algo, é só chamar aqui. Mas se quiser ver opções melhor…" at bounding box center [355, 229] width 249 height 14
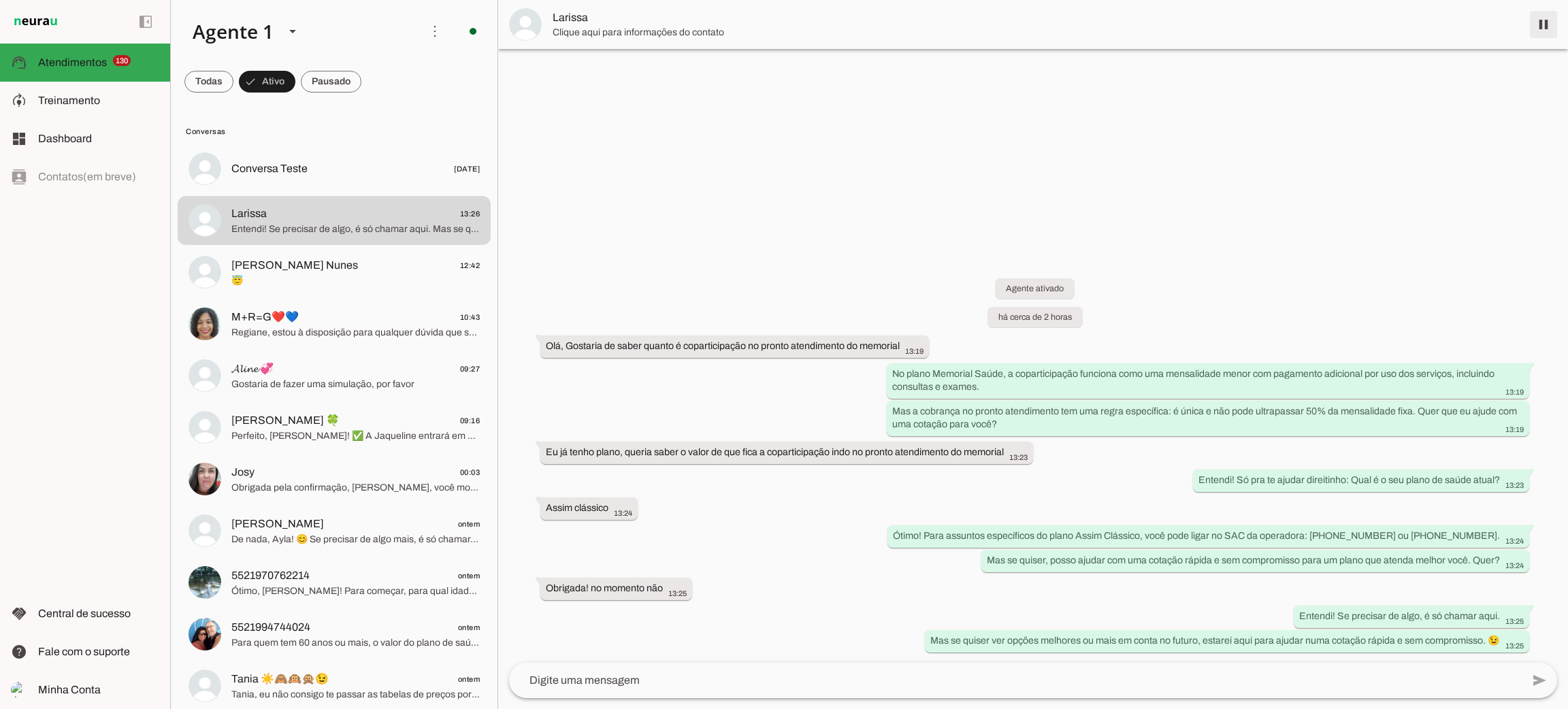
click at [1551, 28] on span at bounding box center [1543, 24] width 32 height 32
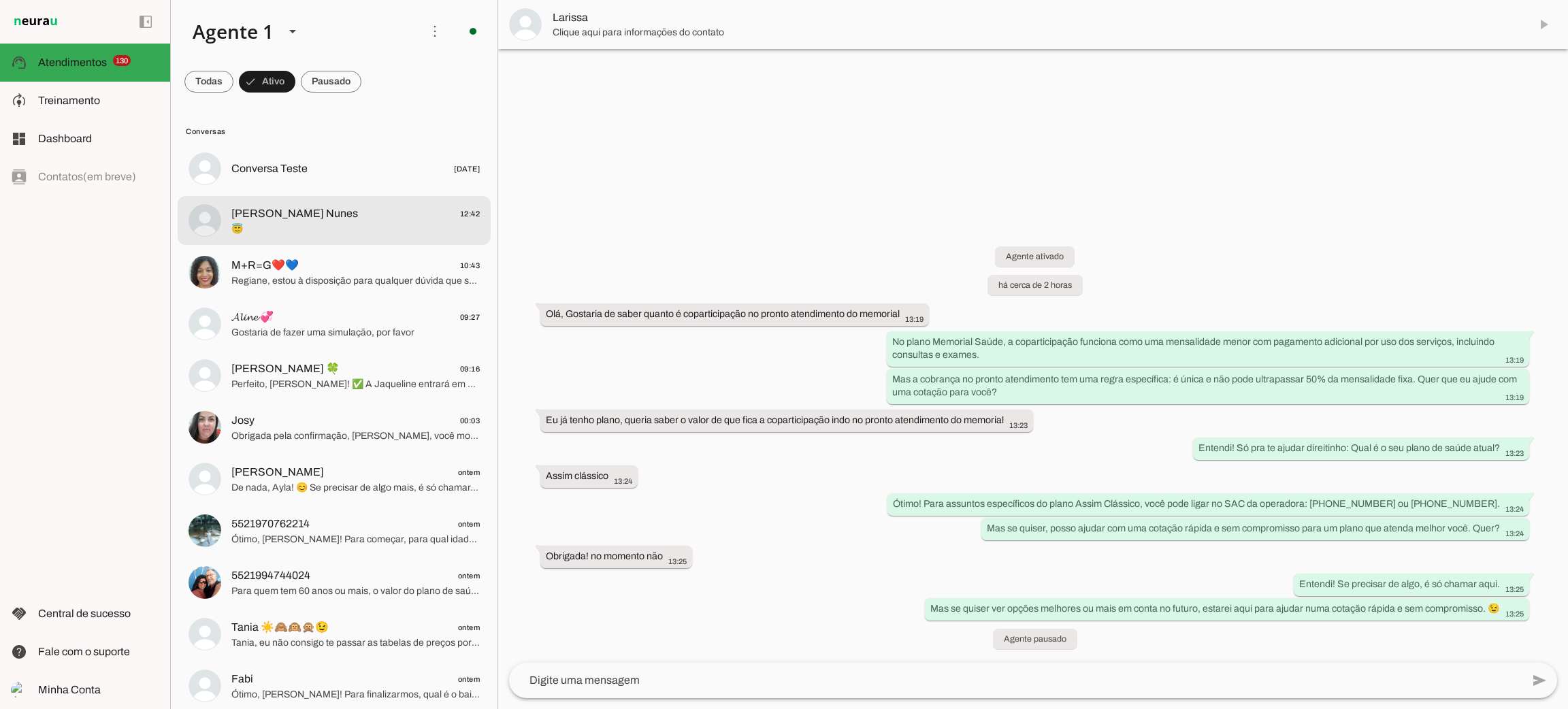
click at [315, 220] on span "[PERSON_NAME] Nunes" at bounding box center [295, 214] width 127 height 17
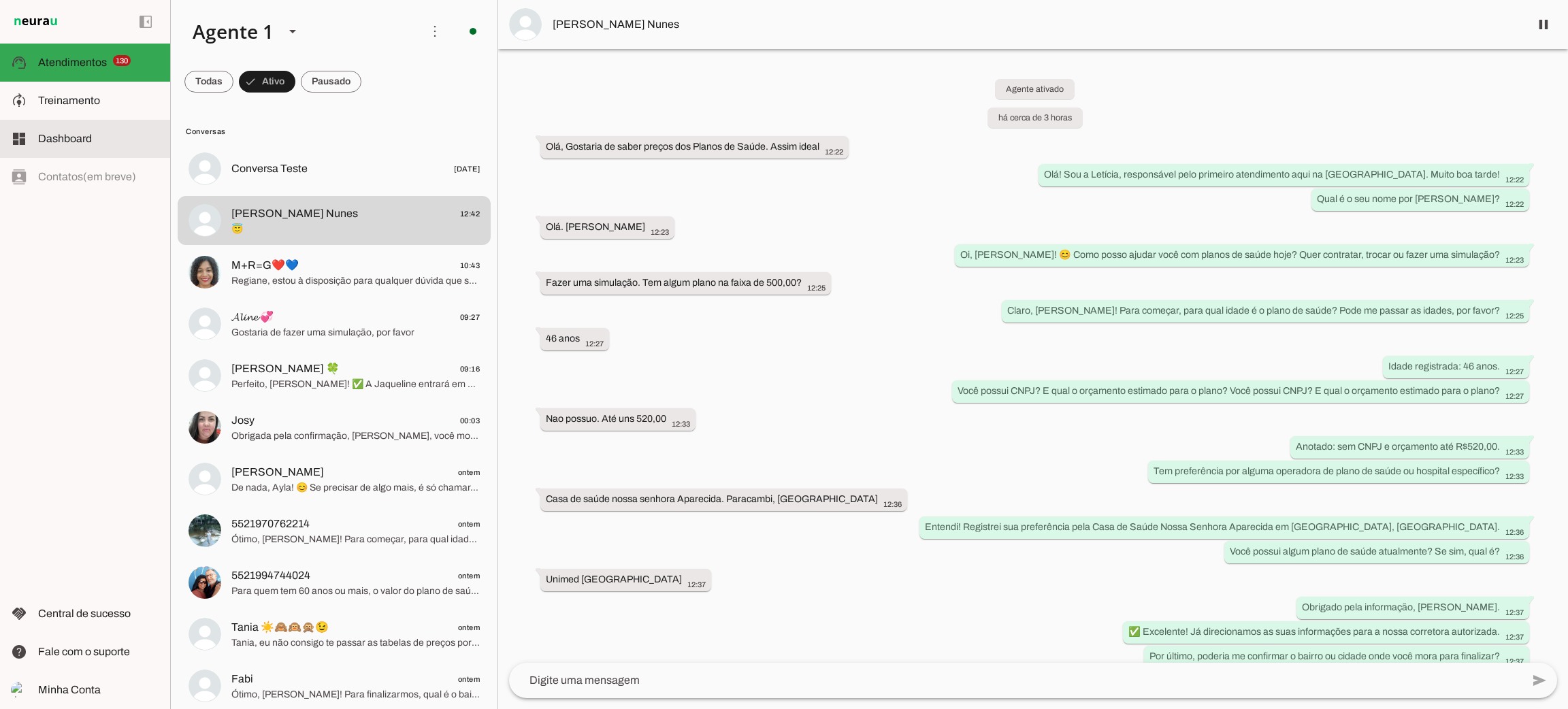
click at [108, 134] on slot at bounding box center [99, 139] width 121 height 17
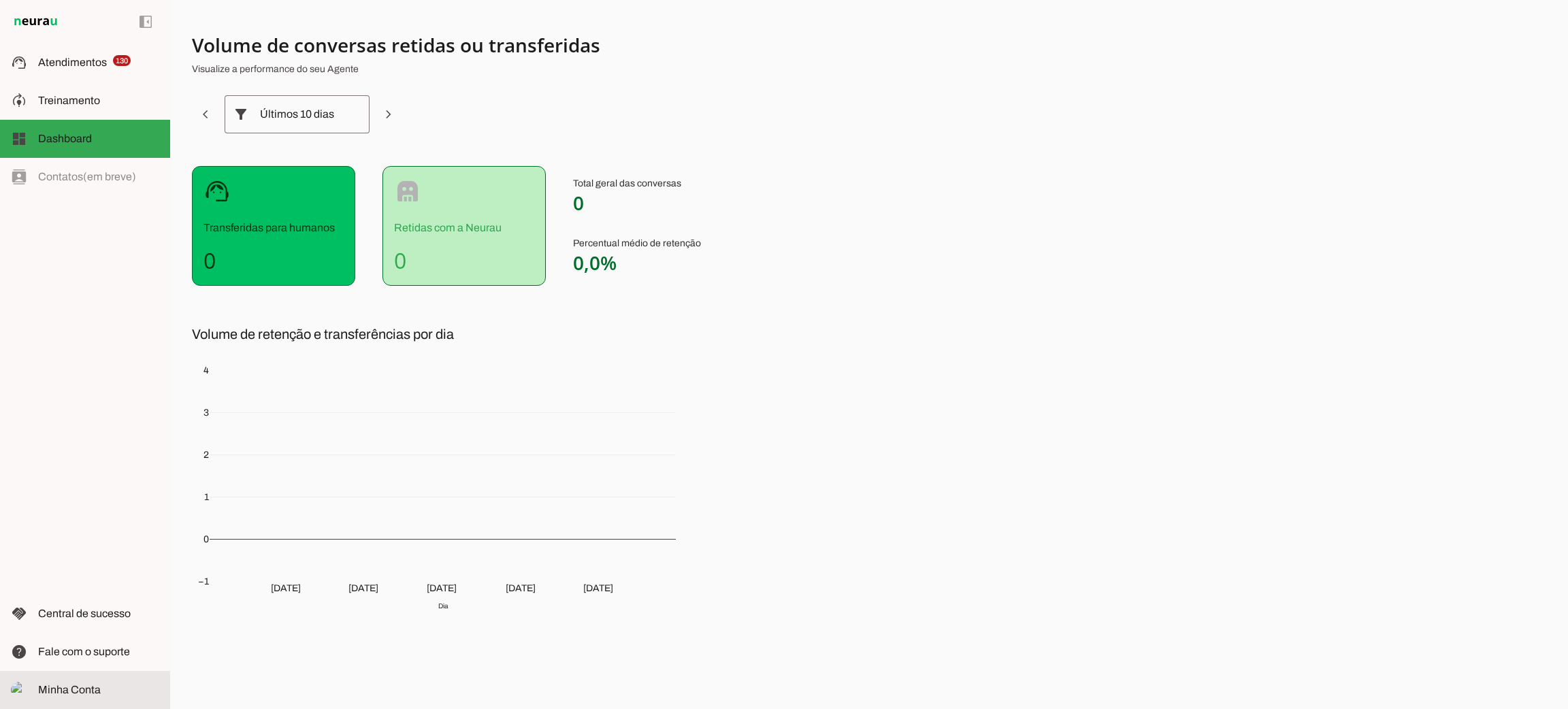
click at [80, 689] on span "Minha Conta" at bounding box center [69, 690] width 63 height 12
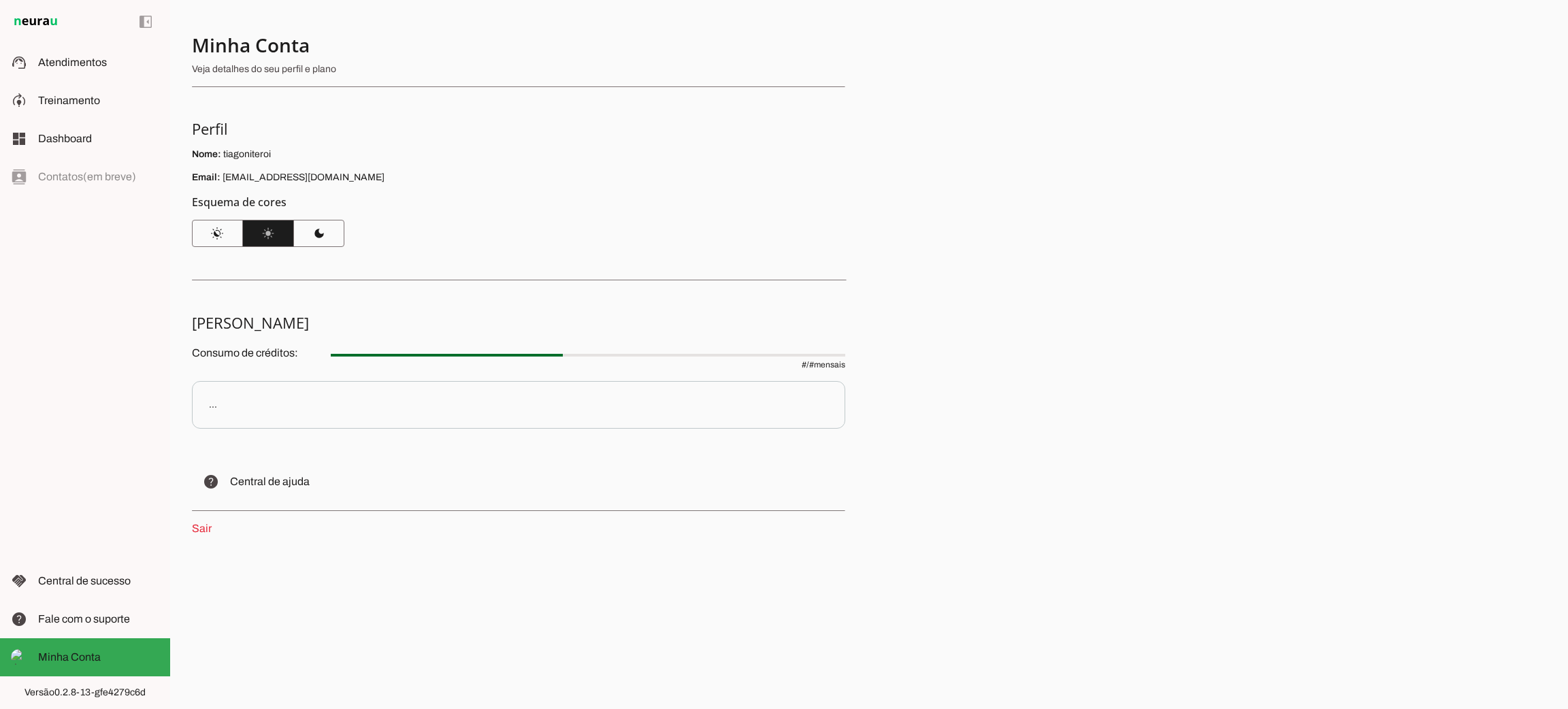
click at [203, 528] on link "Sair" at bounding box center [202, 528] width 20 height 12
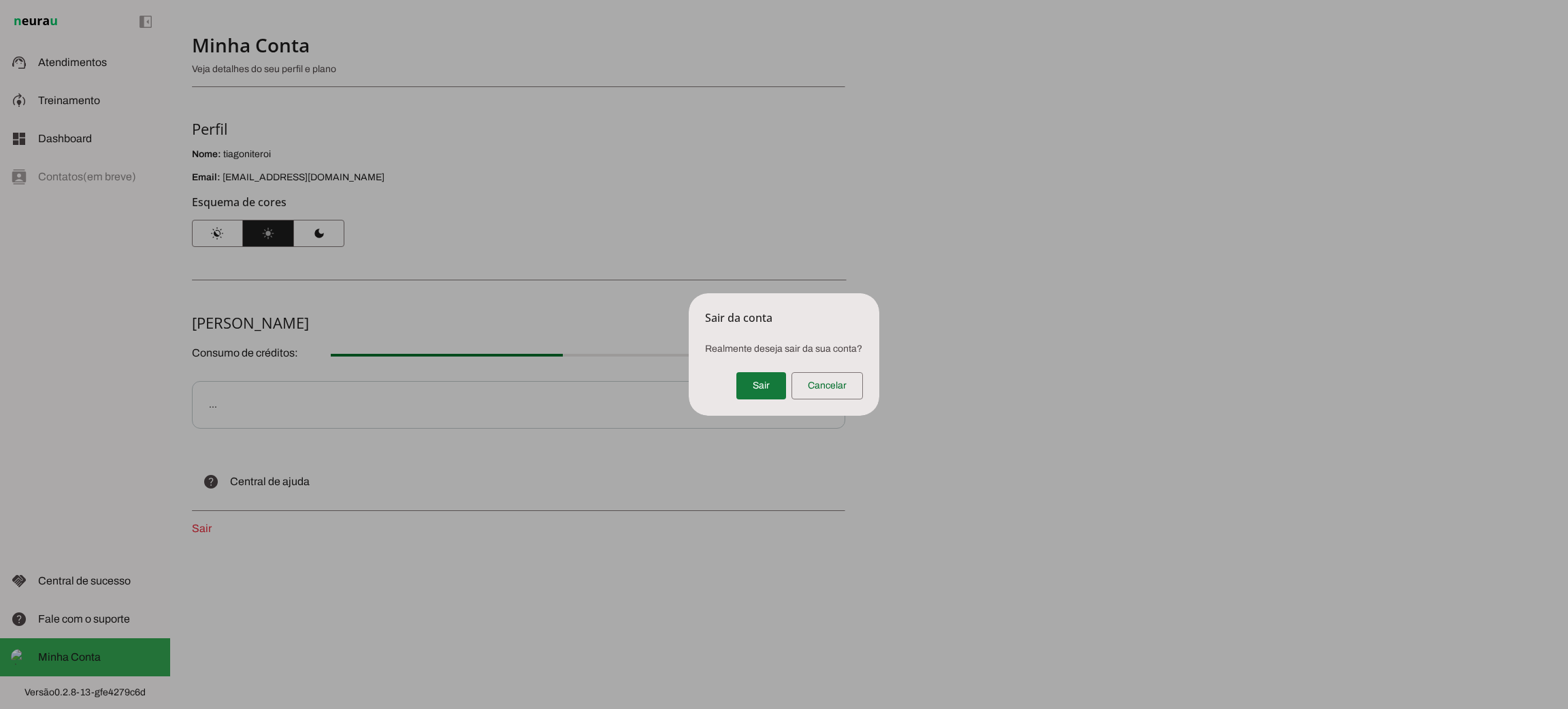
click at [759, 380] on span at bounding box center [761, 385] width 50 height 32
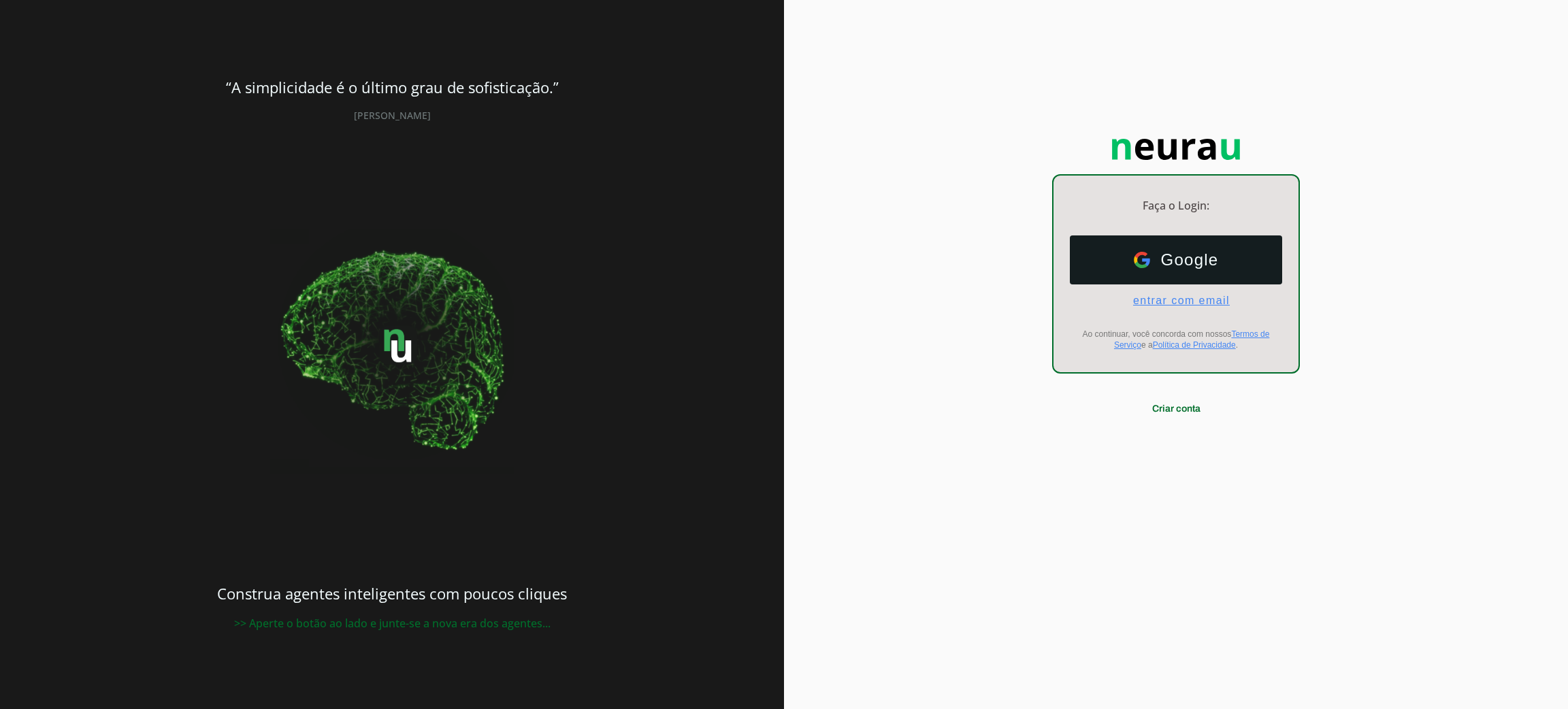
click at [1165, 304] on span "entrar com email" at bounding box center [1176, 301] width 107 height 12
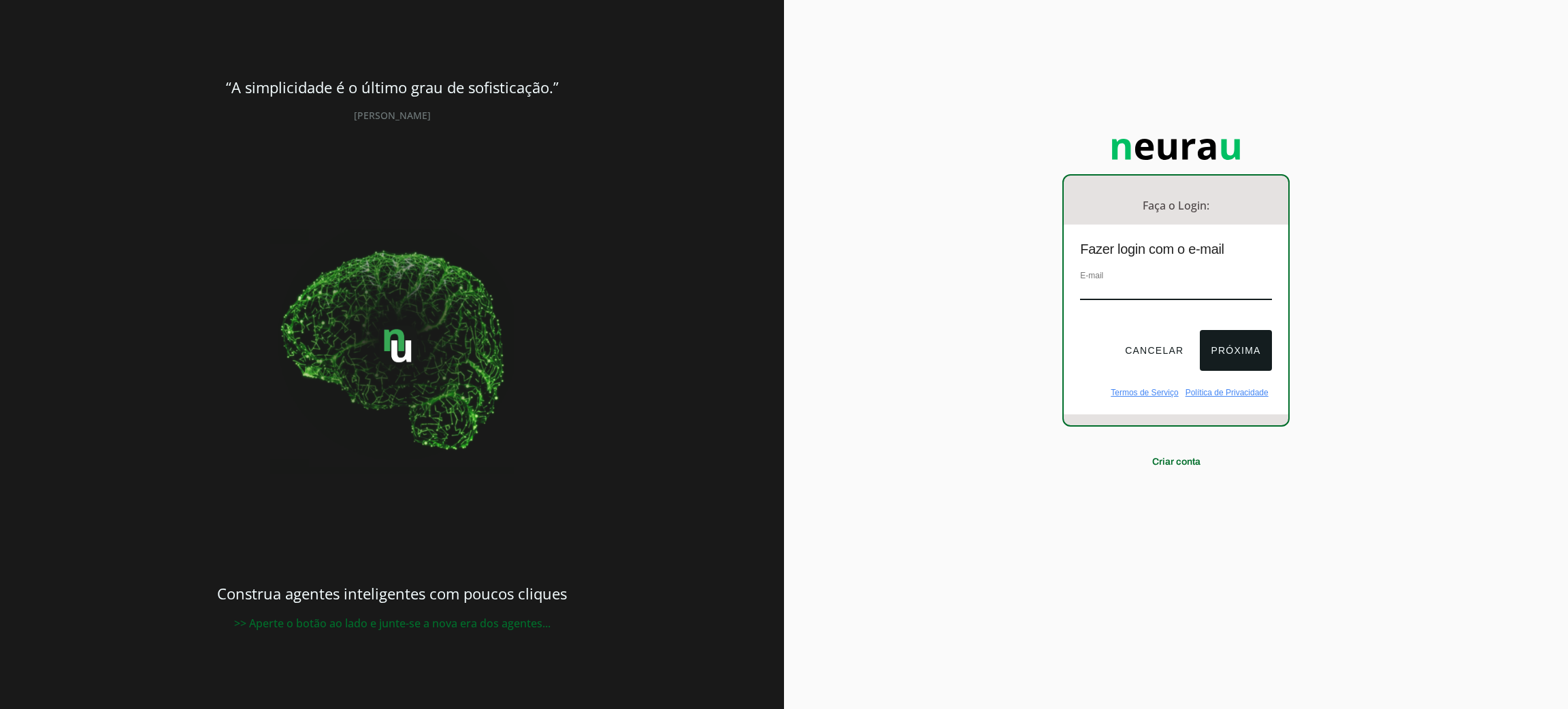
click at [1128, 285] on input "email" at bounding box center [1176, 291] width 192 height 19
type input "[EMAIL_ADDRESS][DOMAIN_NAME]"
click at [1232, 355] on button "Próxima" at bounding box center [1236, 350] width 72 height 41
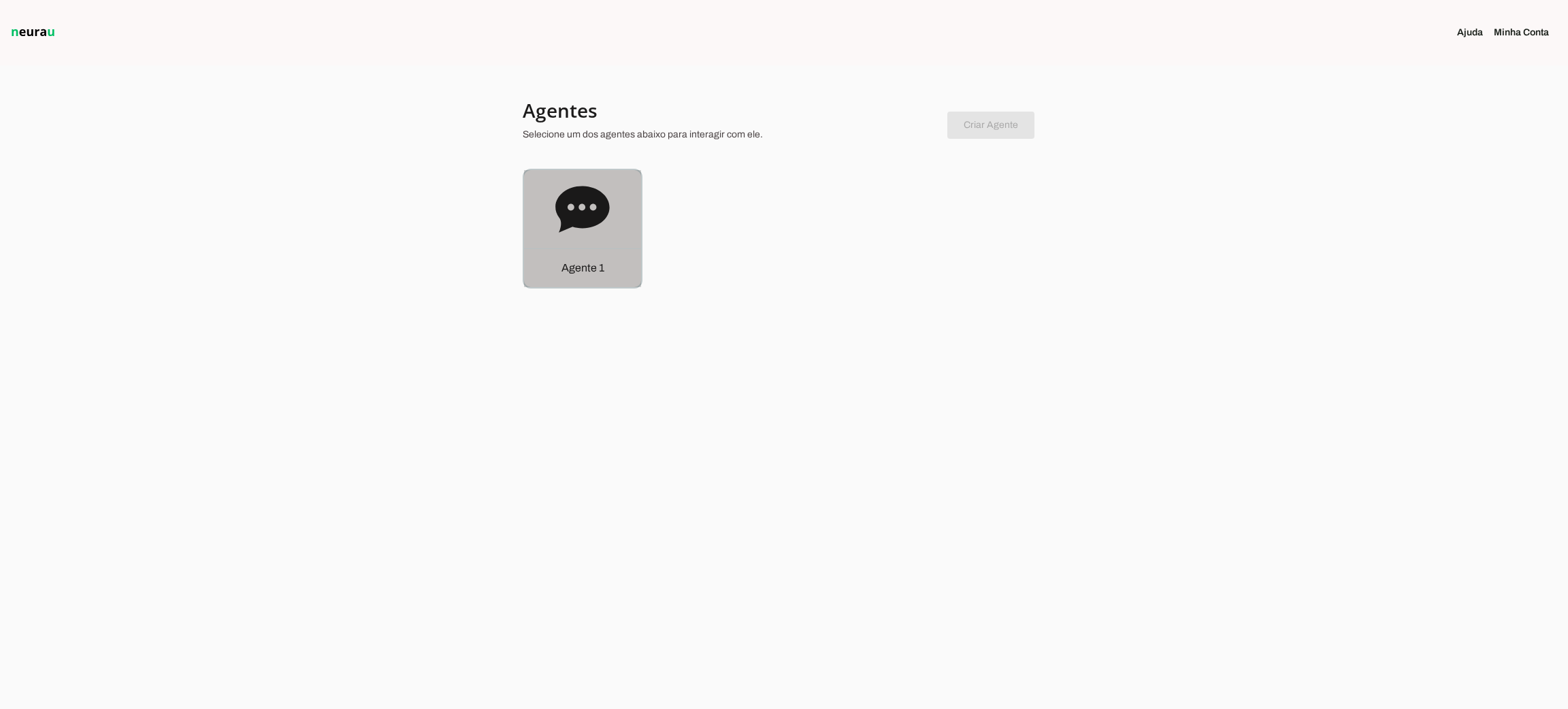
click at [565, 198] on icon at bounding box center [582, 209] width 54 height 46
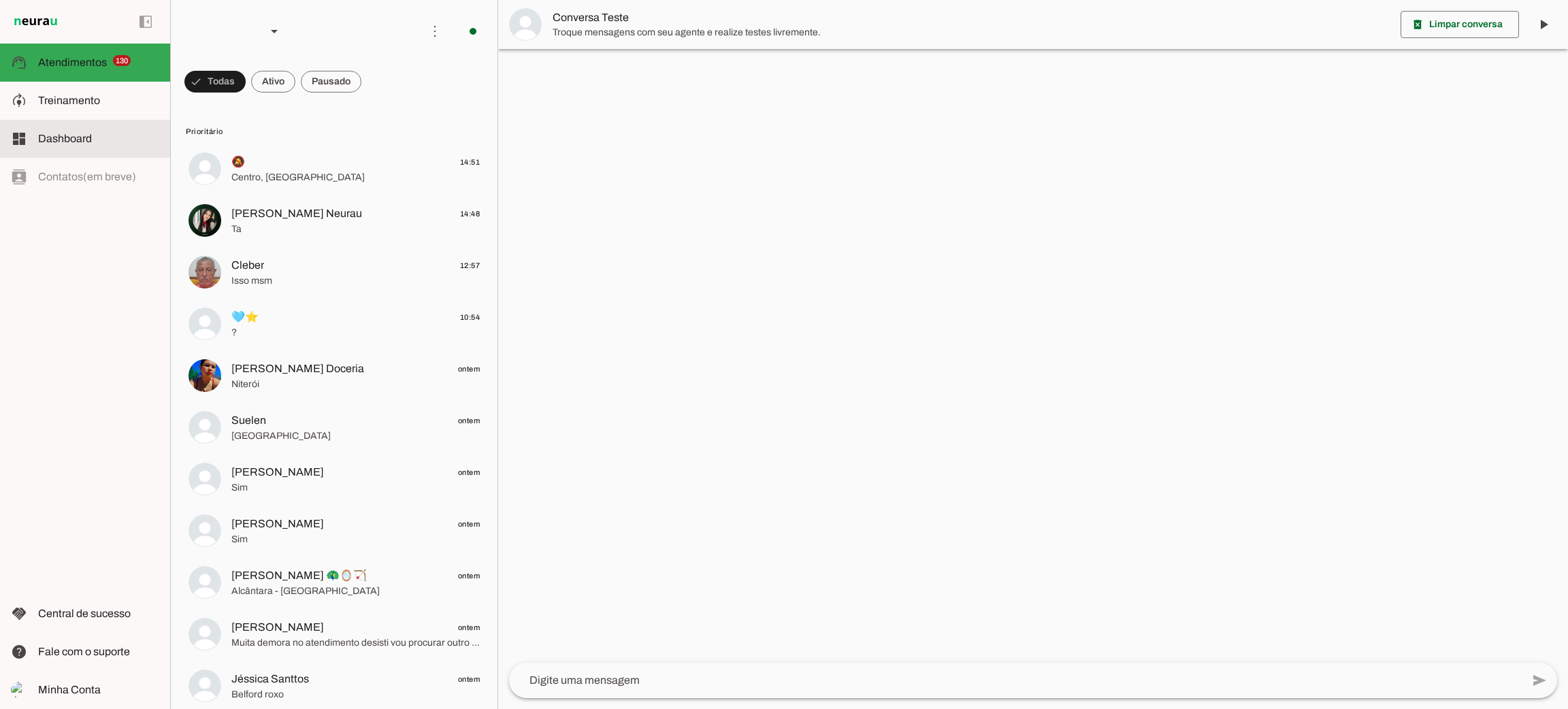
click at [79, 144] on span "Dashboard" at bounding box center [65, 138] width 54 height 12
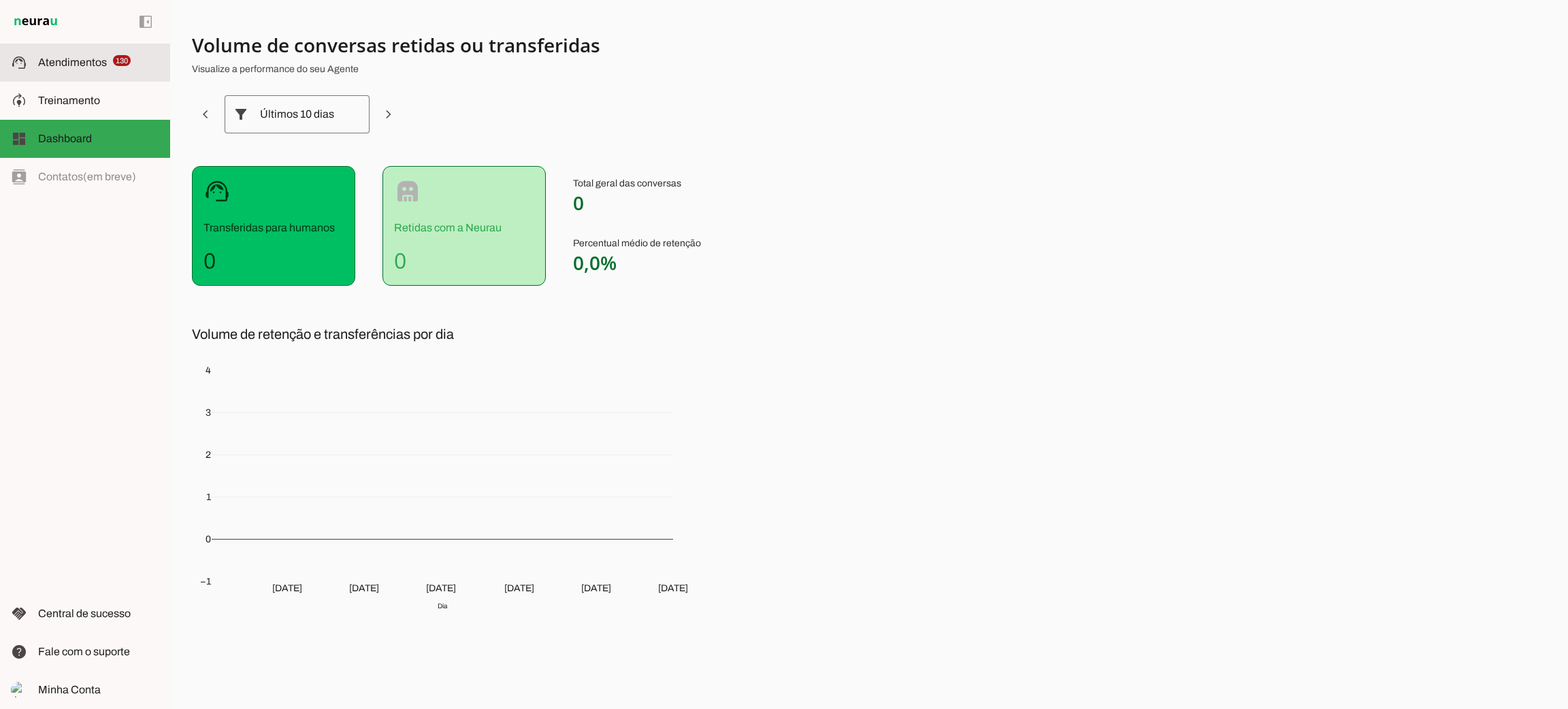
click at [93, 72] on md-item "support_agent Atendimentos Atendimentos 130" at bounding box center [85, 62] width 170 height 38
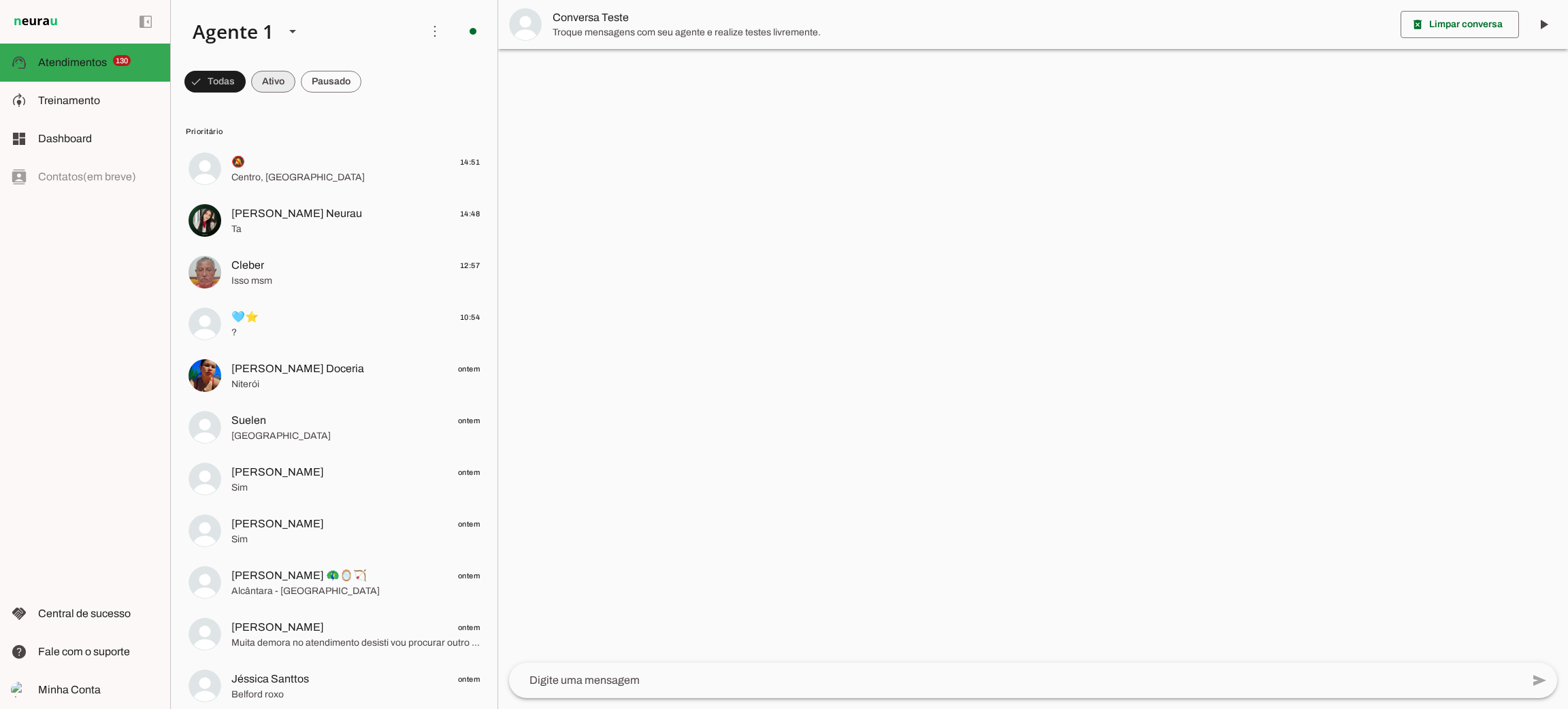
click at [284, 79] on span at bounding box center [274, 81] width 44 height 32
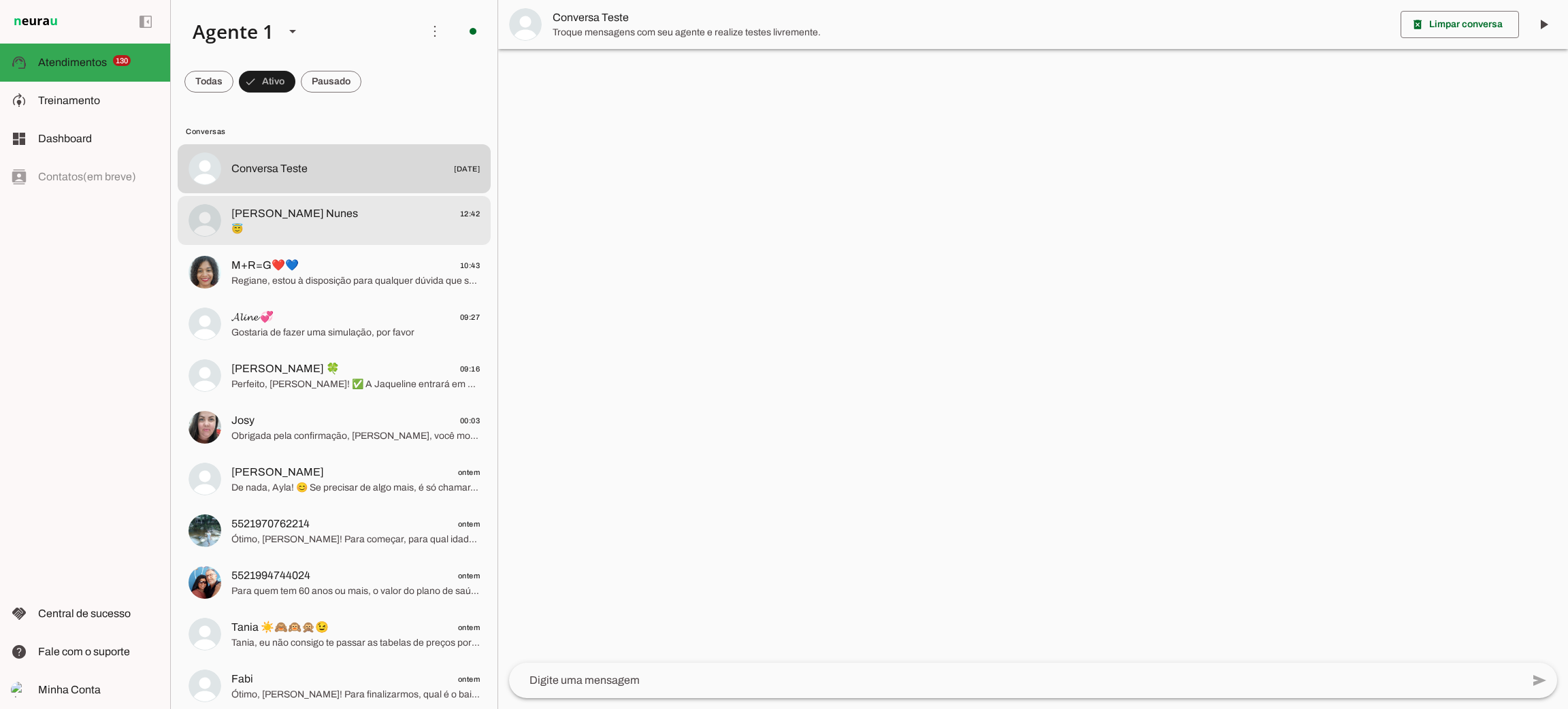
click at [273, 226] on span "😇" at bounding box center [355, 229] width 249 height 14
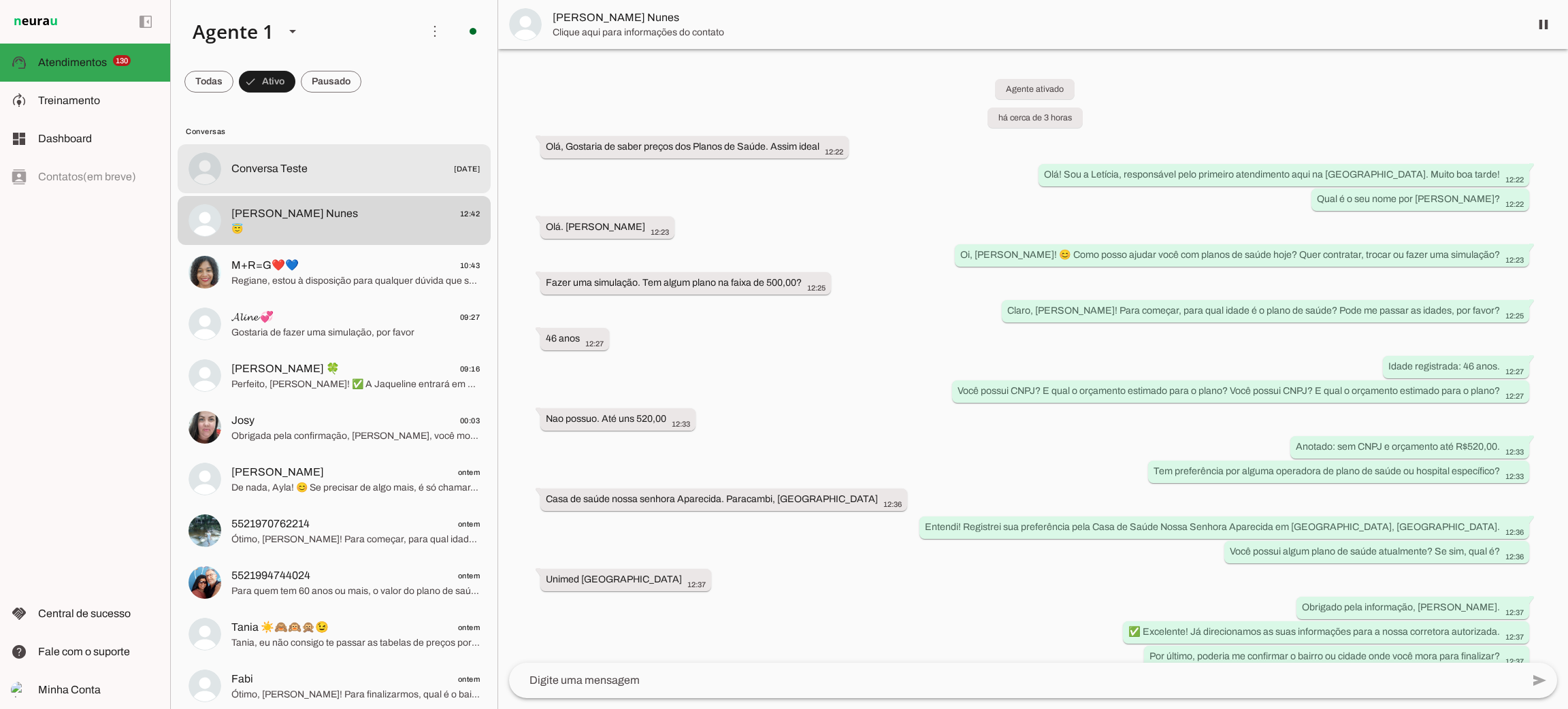
scroll to position [340, 0]
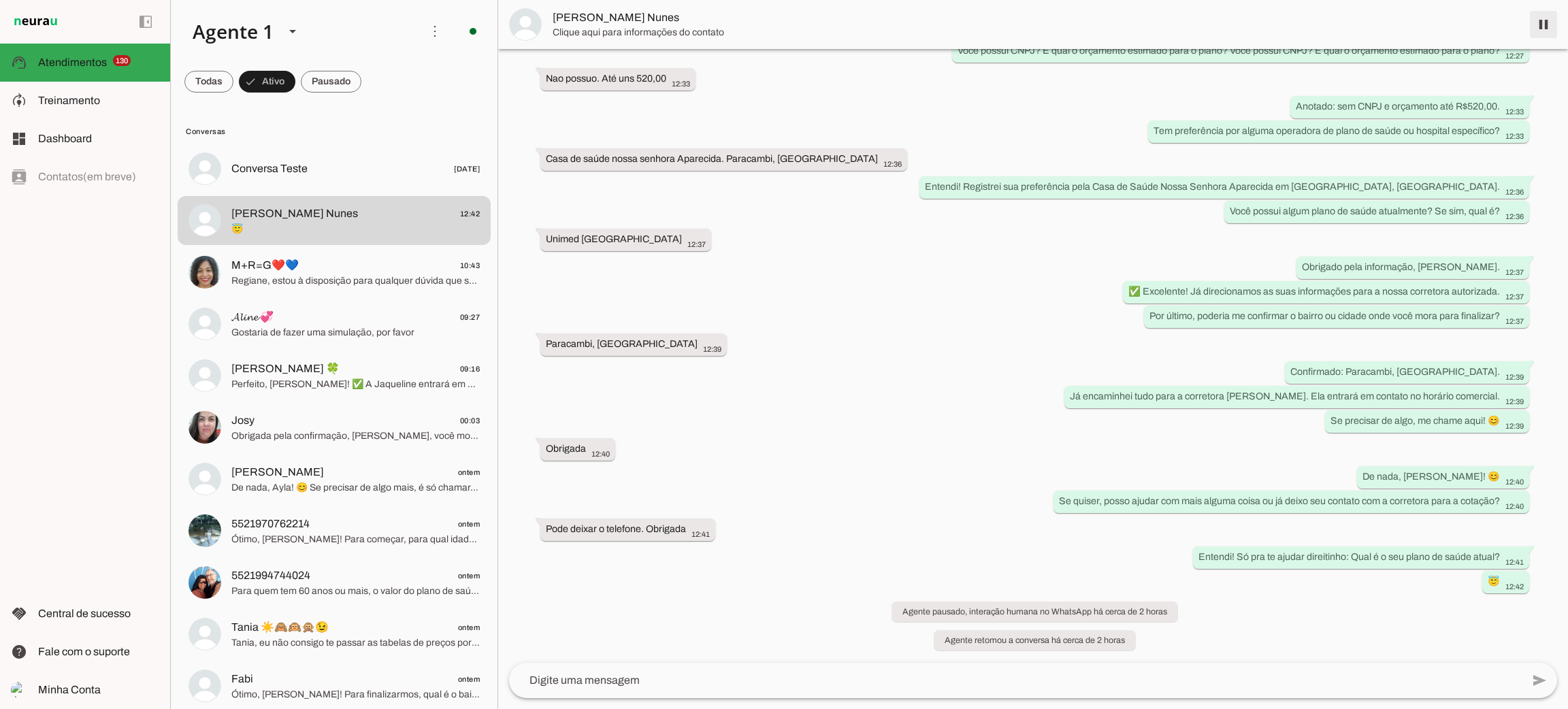
click at [1555, 18] on span at bounding box center [1543, 24] width 32 height 32
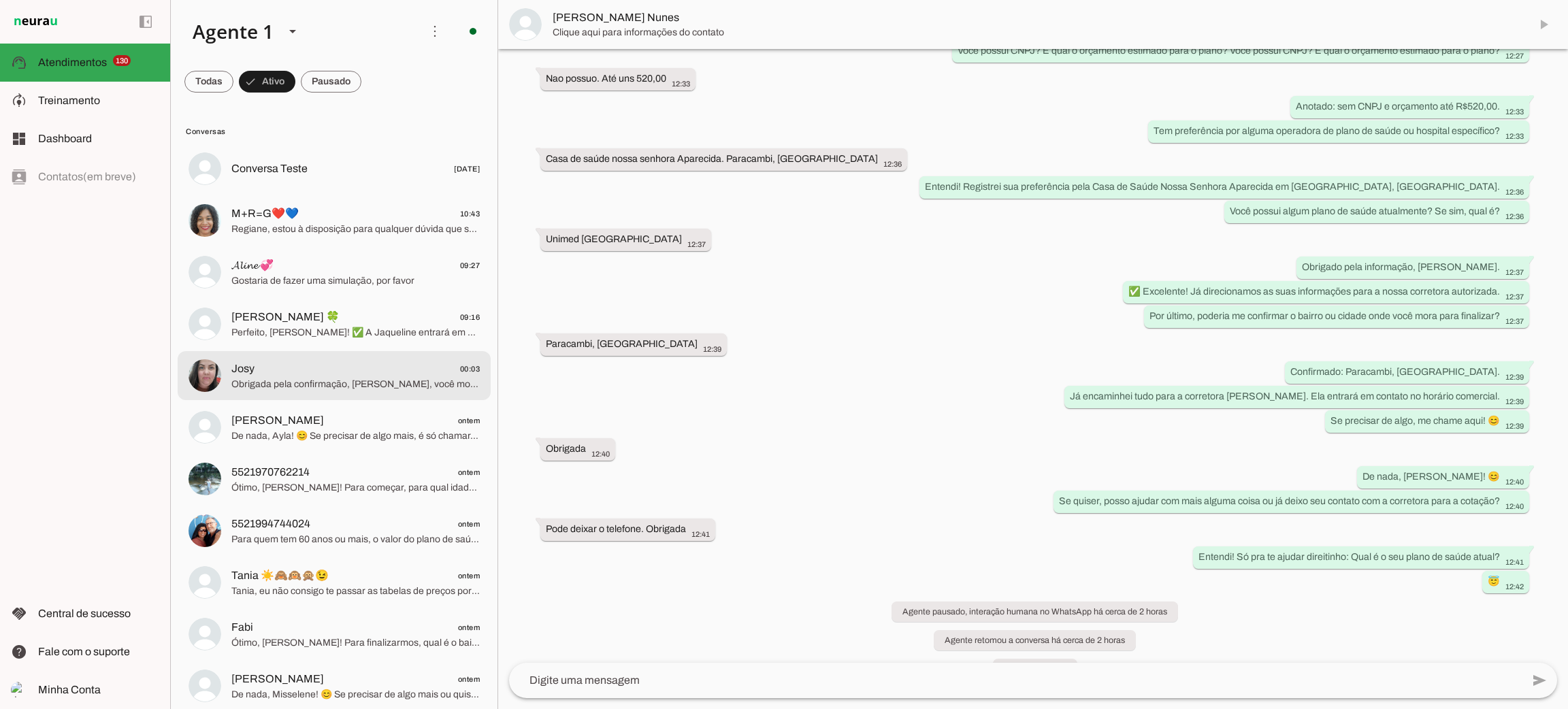
scroll to position [369, 0]
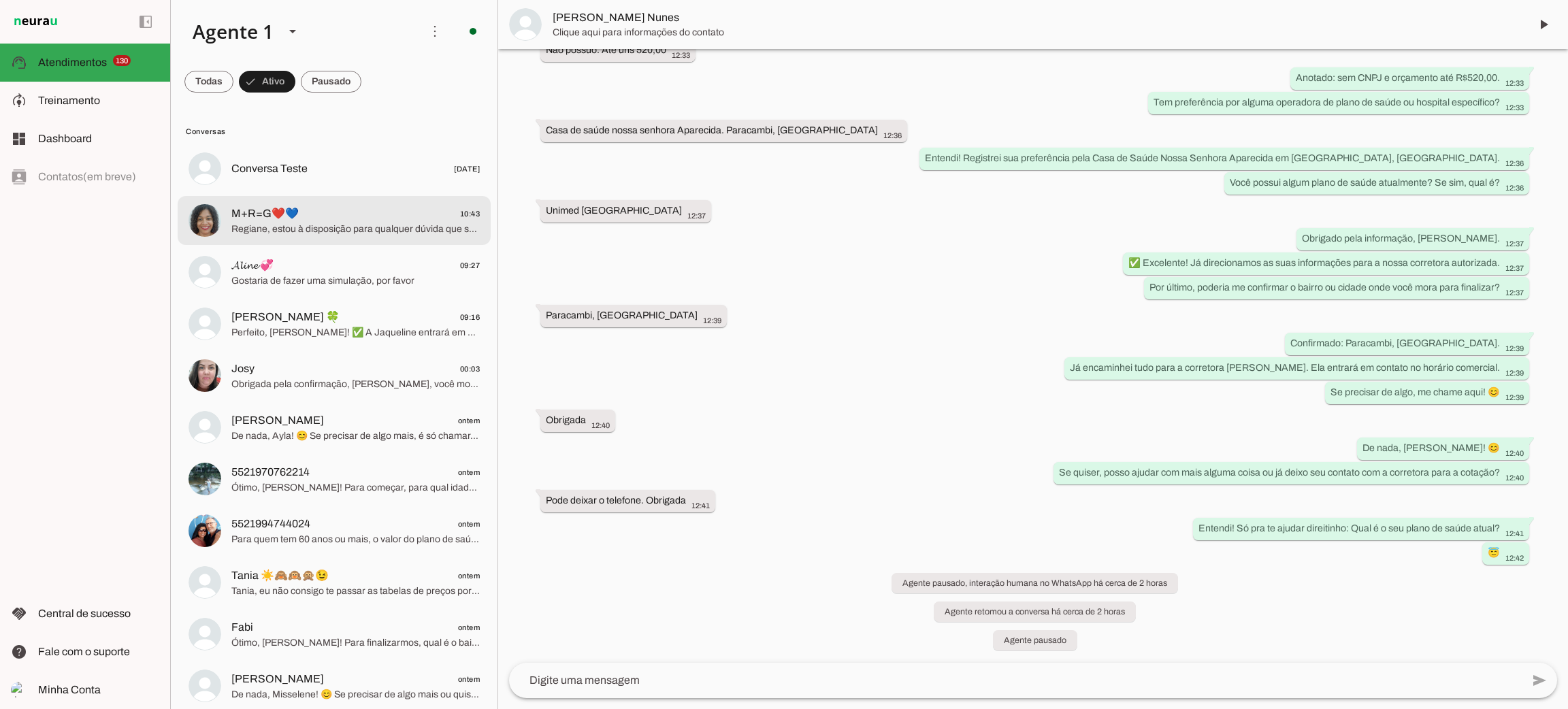
click at [320, 214] on span "M+R=G❤️💙 10:43" at bounding box center [355, 214] width 249 height 17
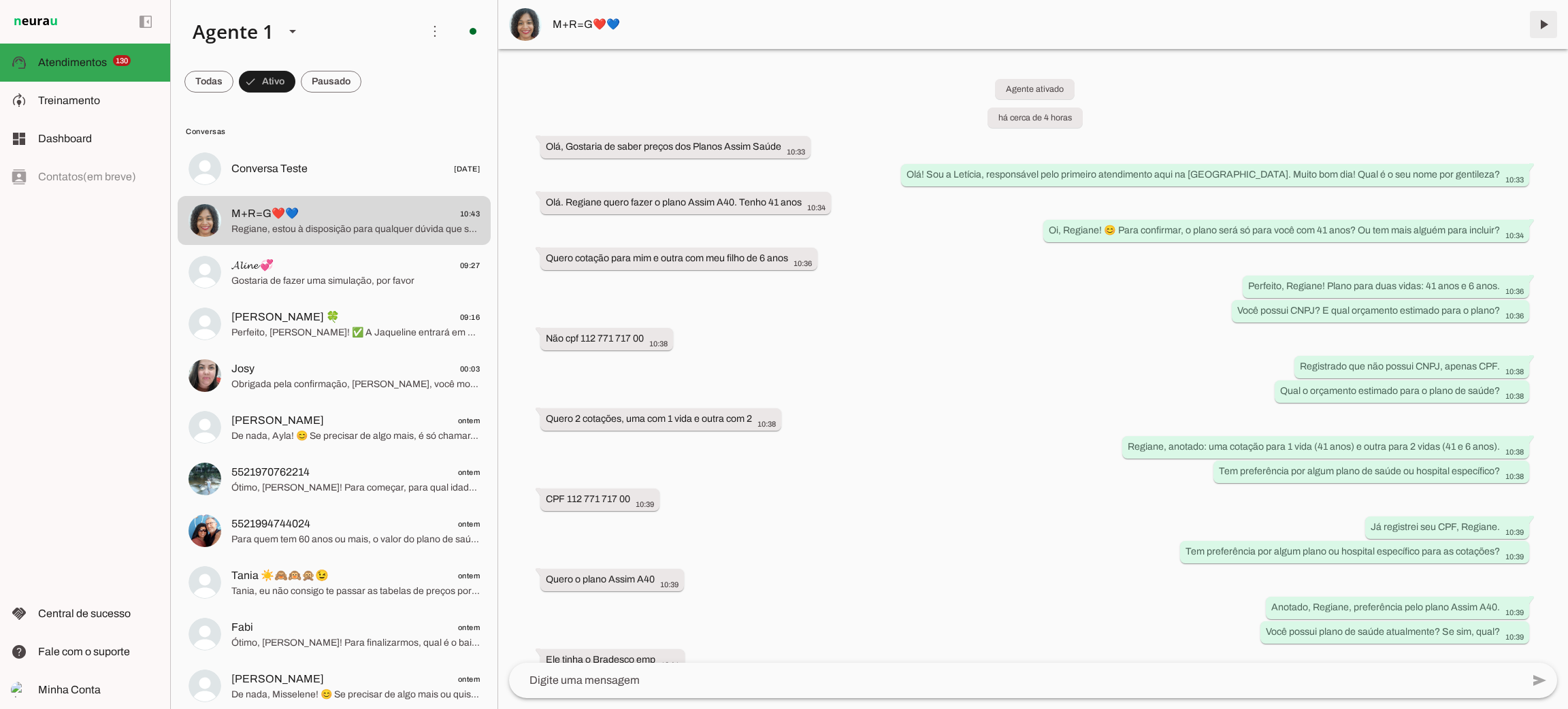
click at [1538, 28] on span at bounding box center [1543, 24] width 32 height 32
click at [1538, 24] on span at bounding box center [1543, 24] width 32 height 32
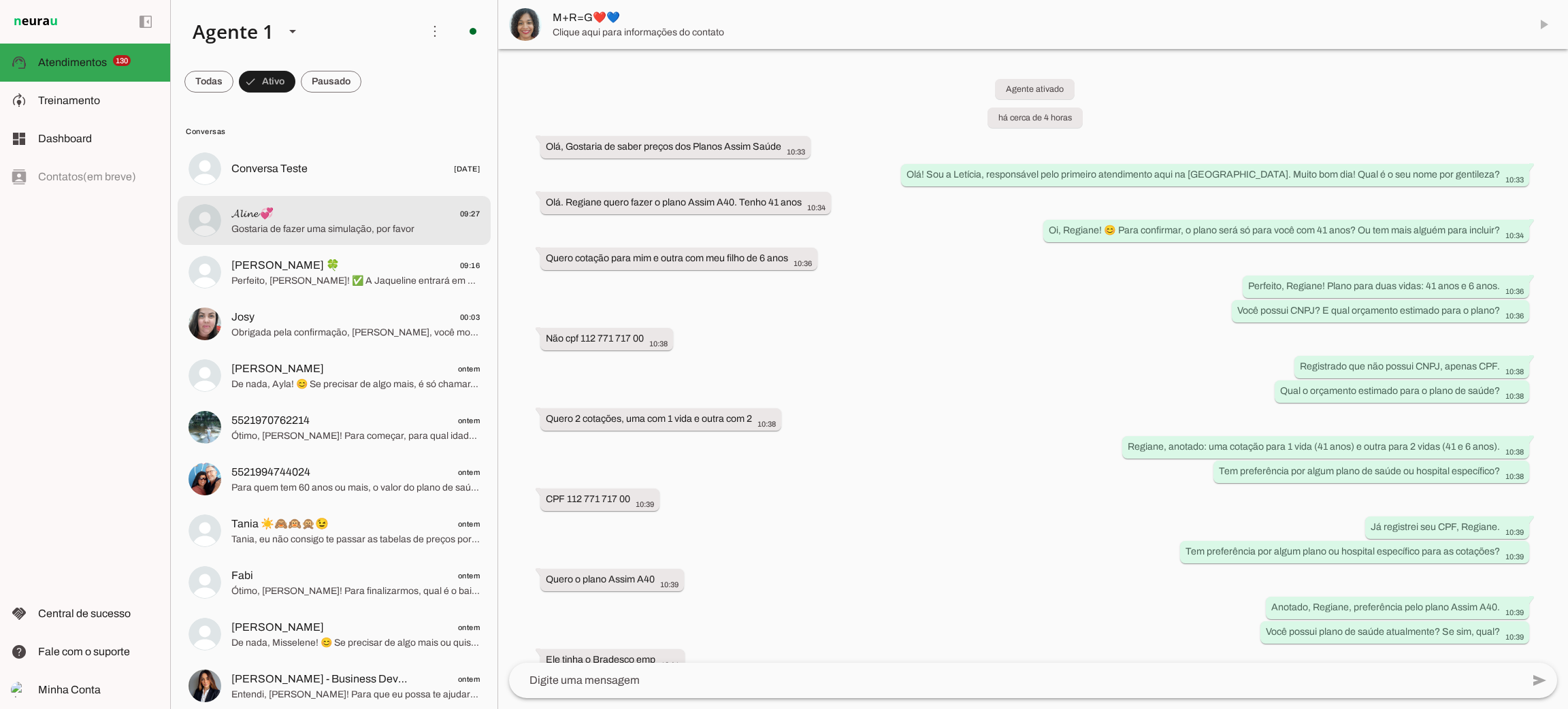
click at [293, 231] on span "Gostaria de fazer uma simulação, por favor" at bounding box center [355, 229] width 249 height 14
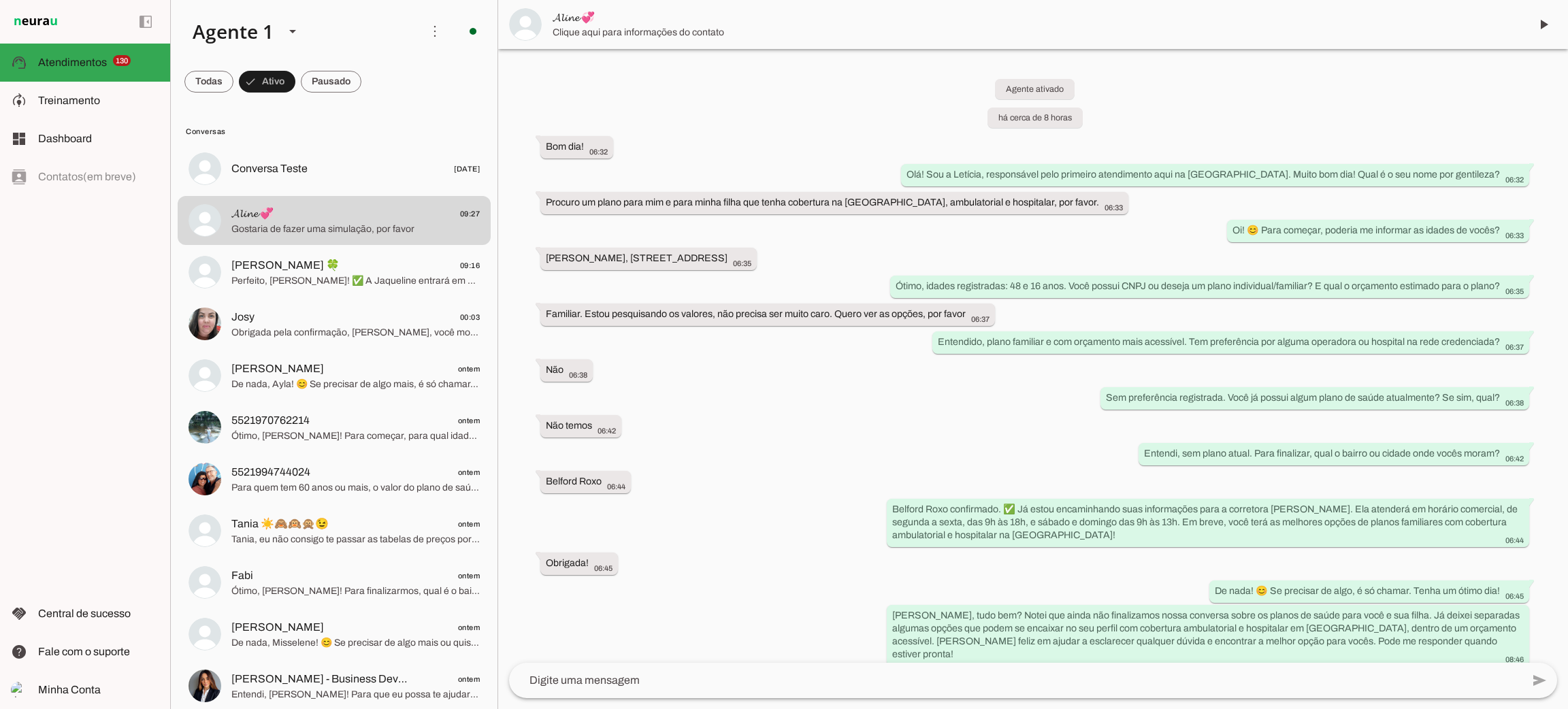
scroll to position [429, 0]
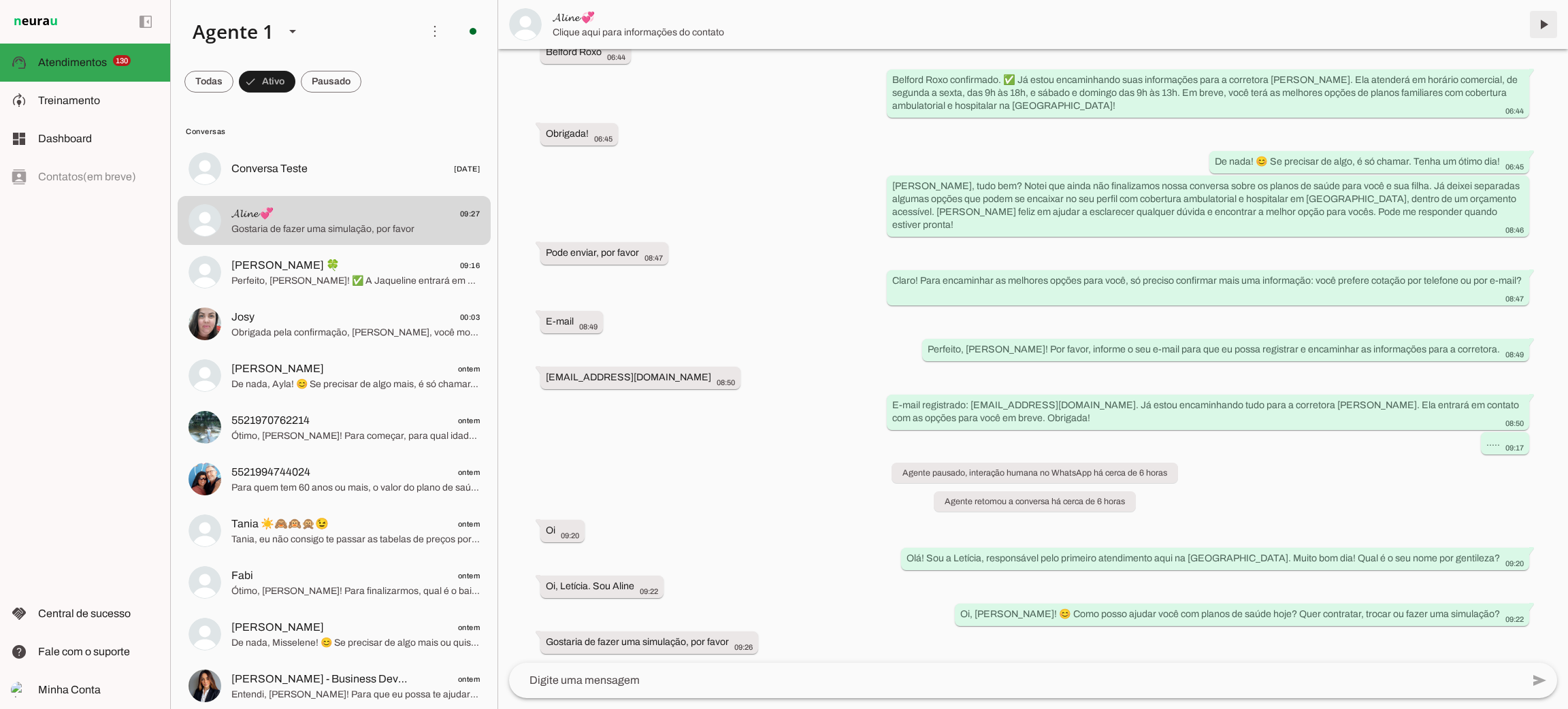
click at [1541, 27] on span at bounding box center [1543, 24] width 32 height 32
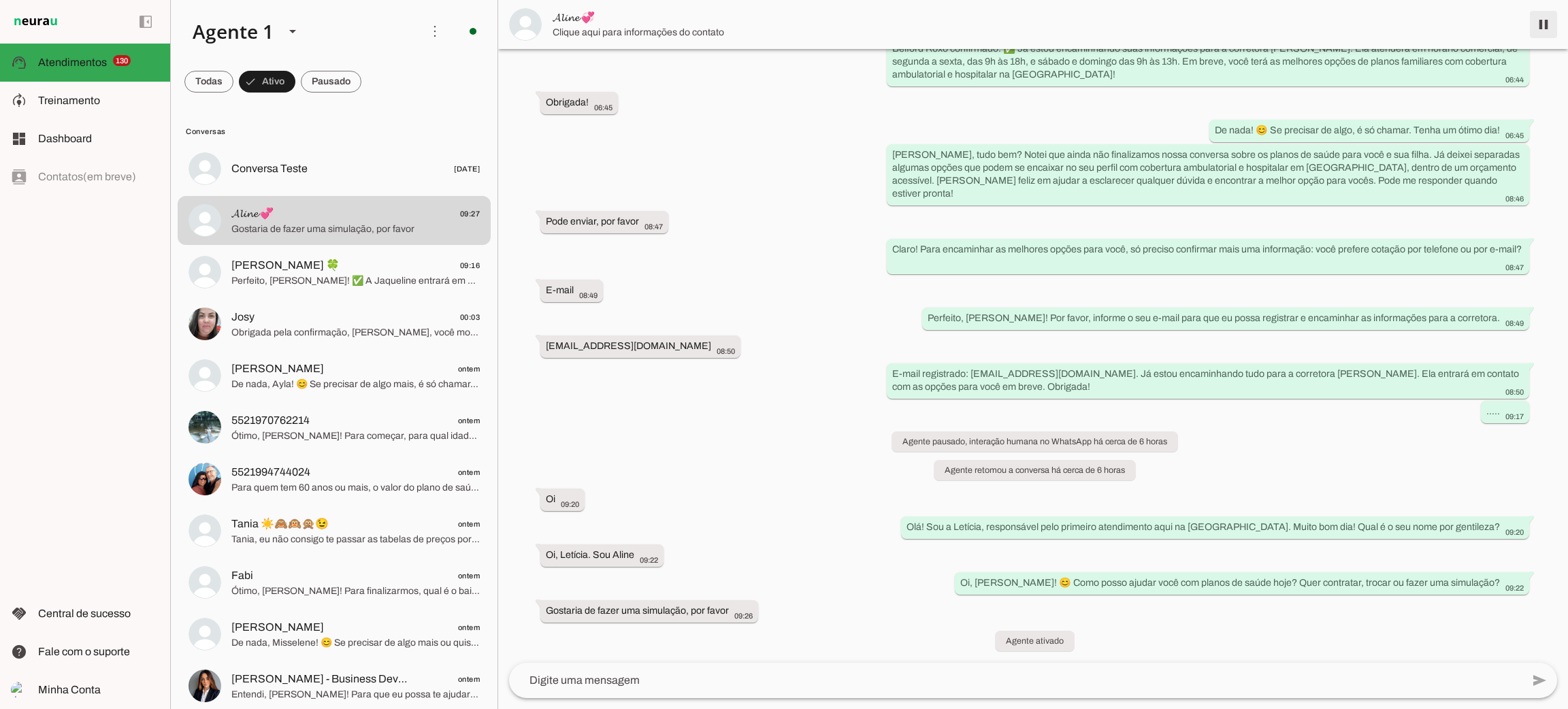
click at [1548, 25] on span at bounding box center [1543, 24] width 32 height 32
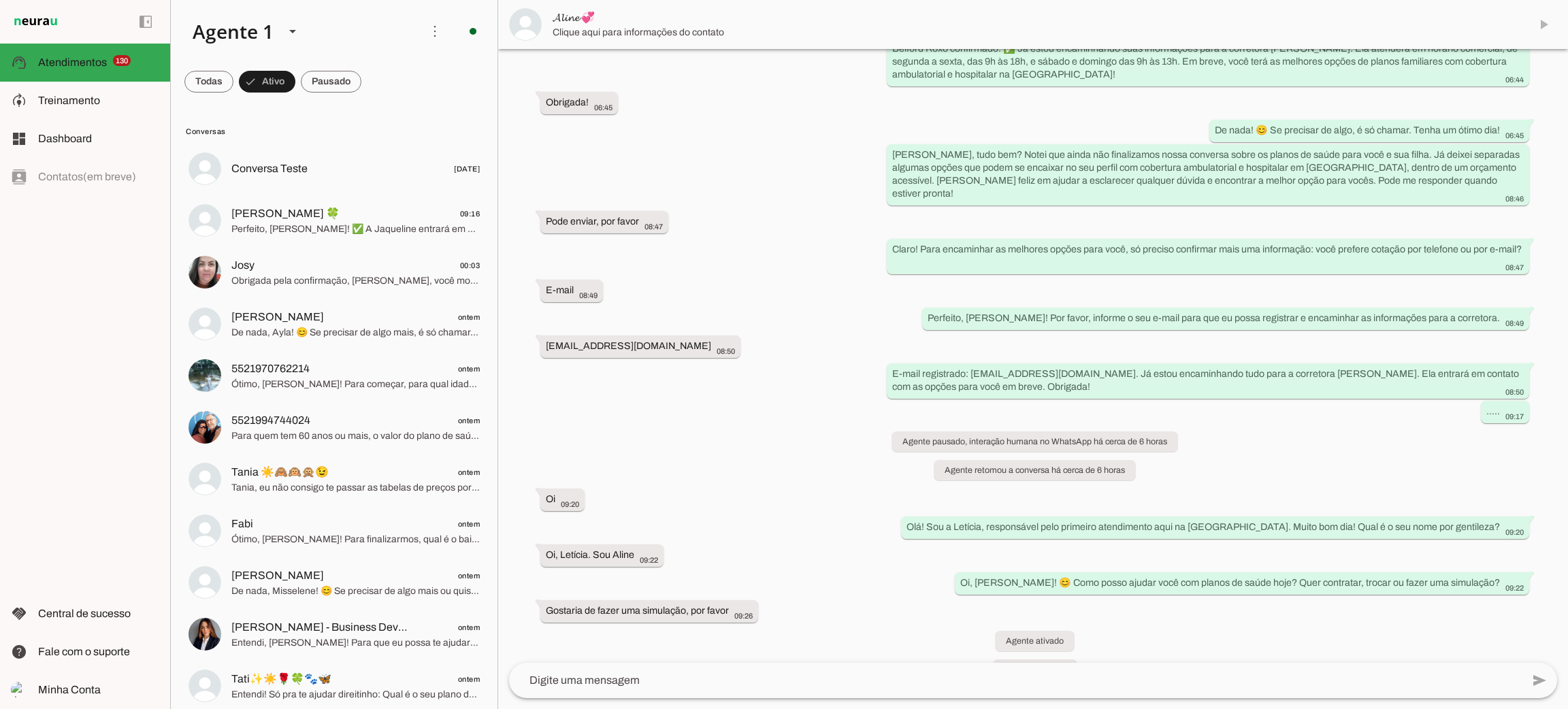
scroll to position [489, 0]
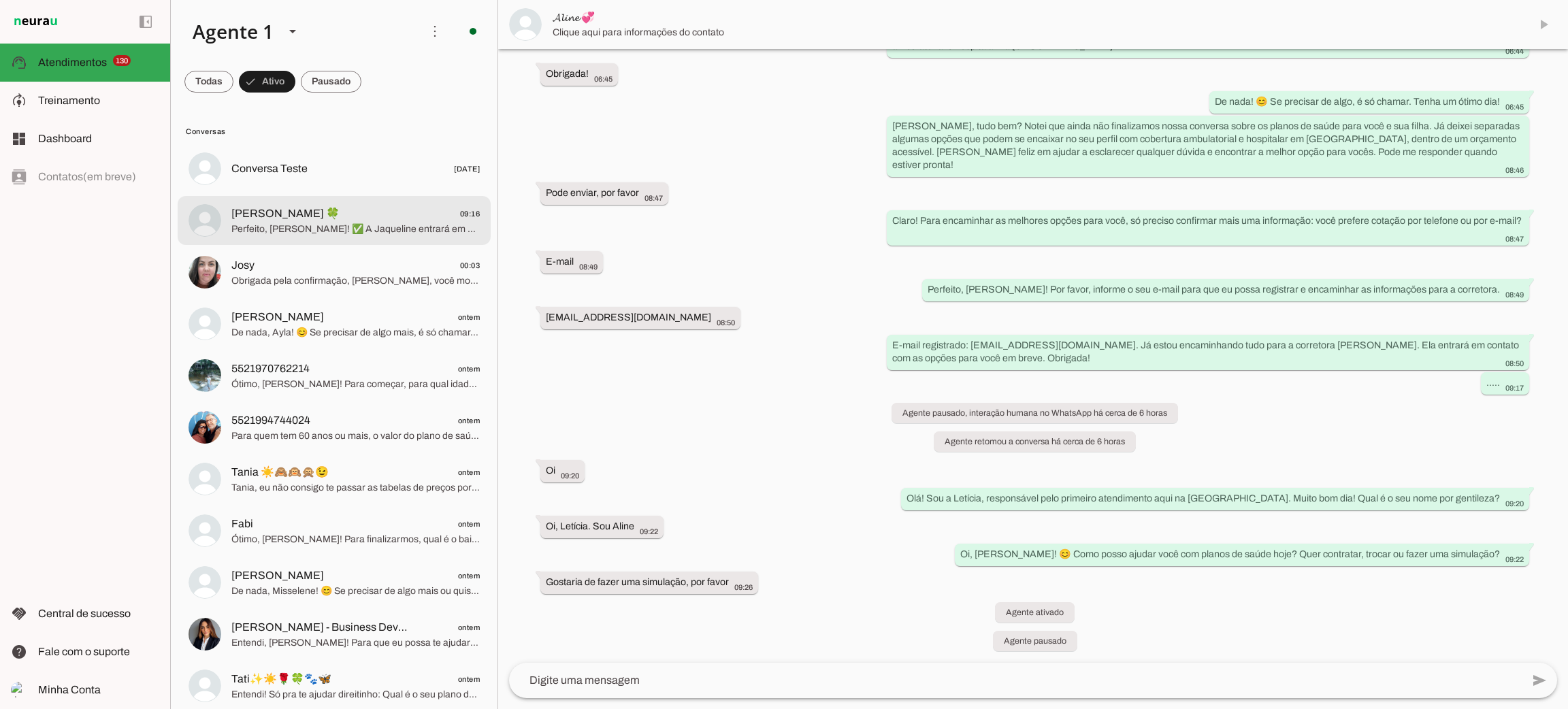
click at [309, 223] on span "Perfeito, [PERSON_NAME]! ✅ A Jaqueline entrará em contato em horário comercial …" at bounding box center [355, 229] width 249 height 14
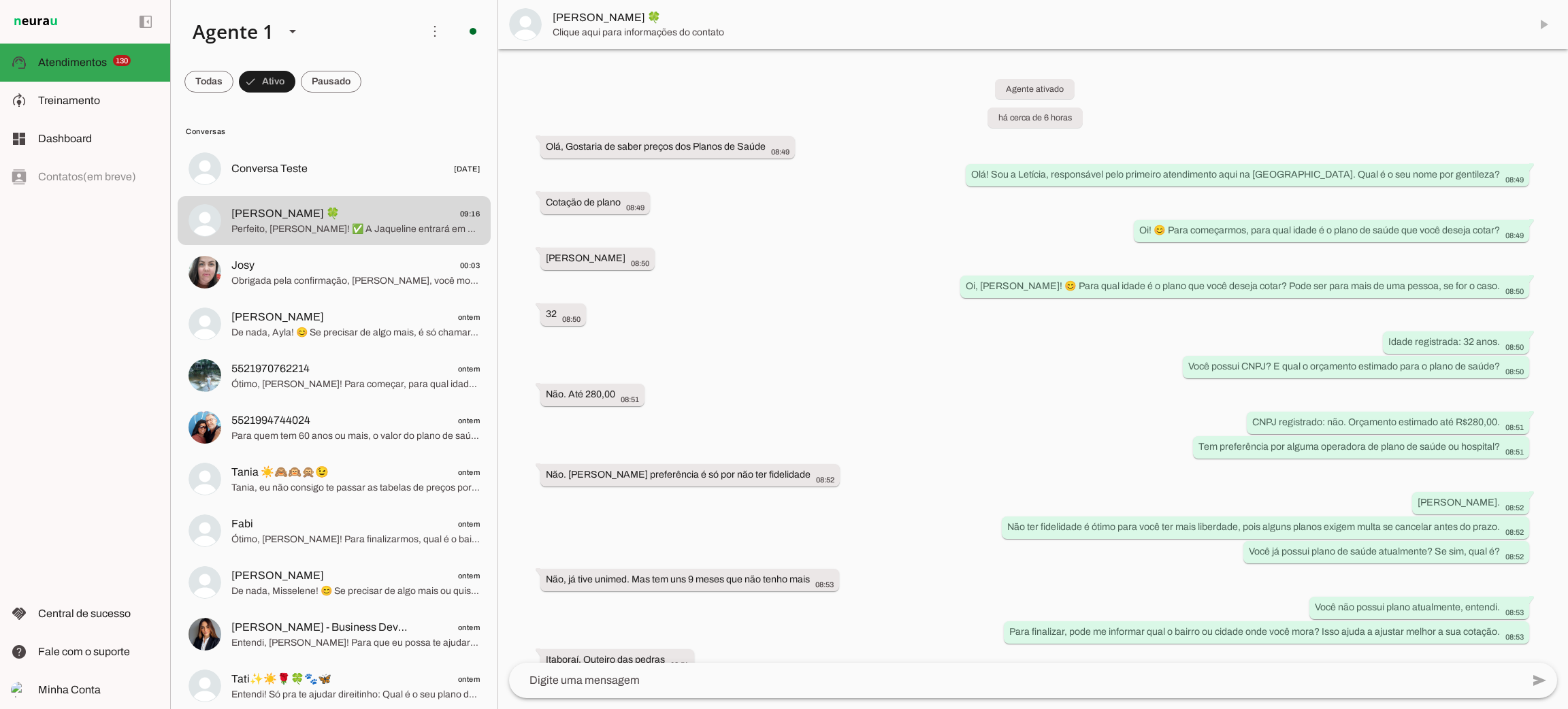
scroll to position [226, 0]
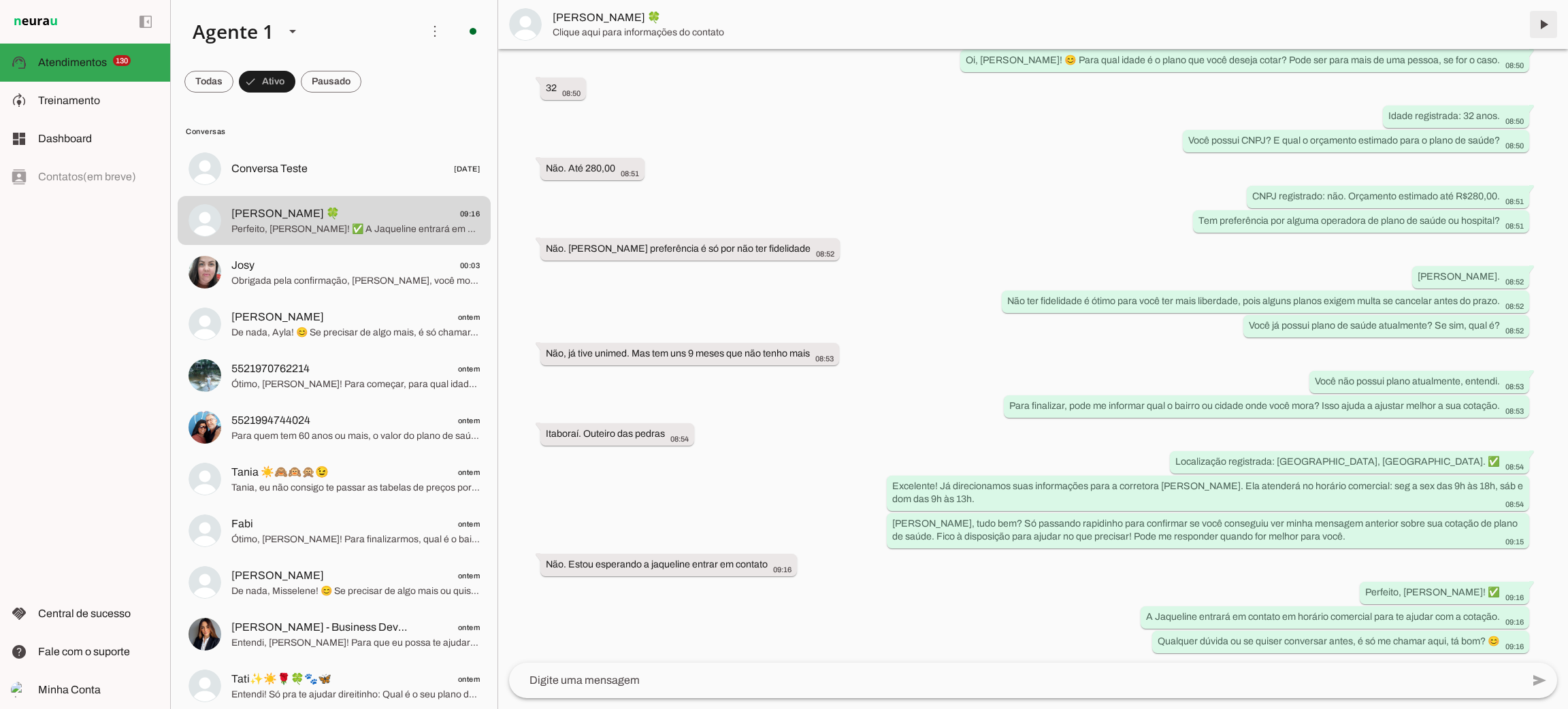
click at [1551, 23] on span at bounding box center [1543, 24] width 32 height 32
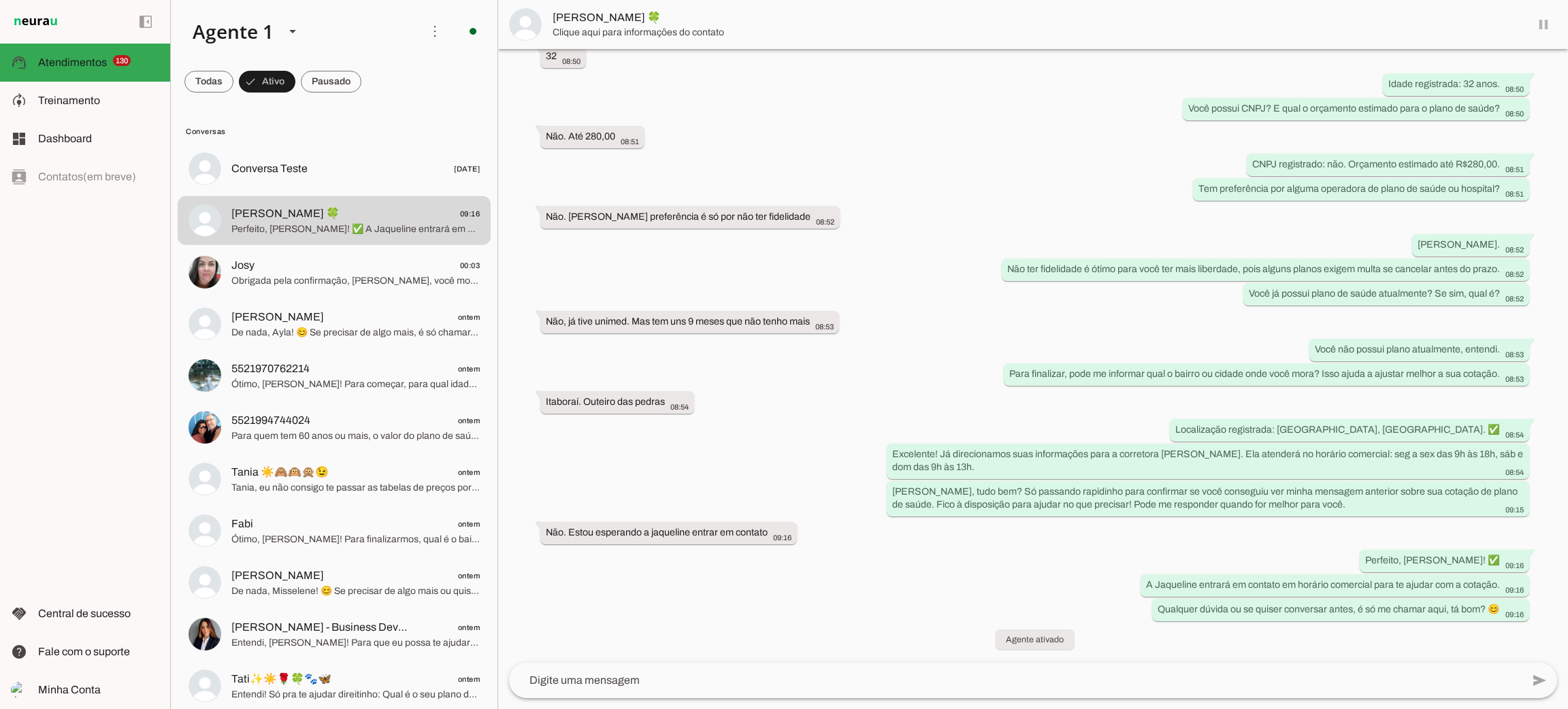
click at [1544, 26] on md-item "[PERSON_NAME] 🍀" at bounding box center [1033, 24] width 1070 height 49
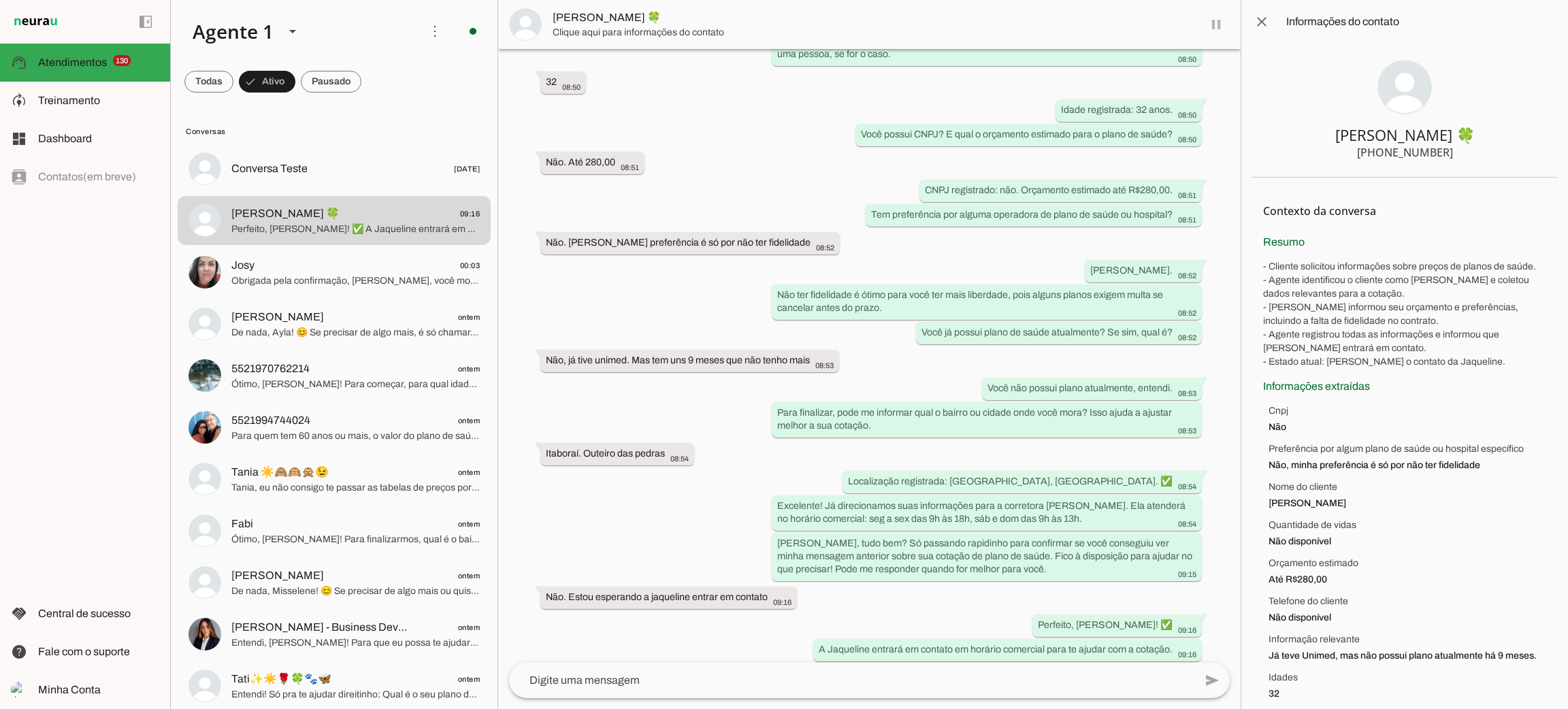
scroll to position [322, 0]
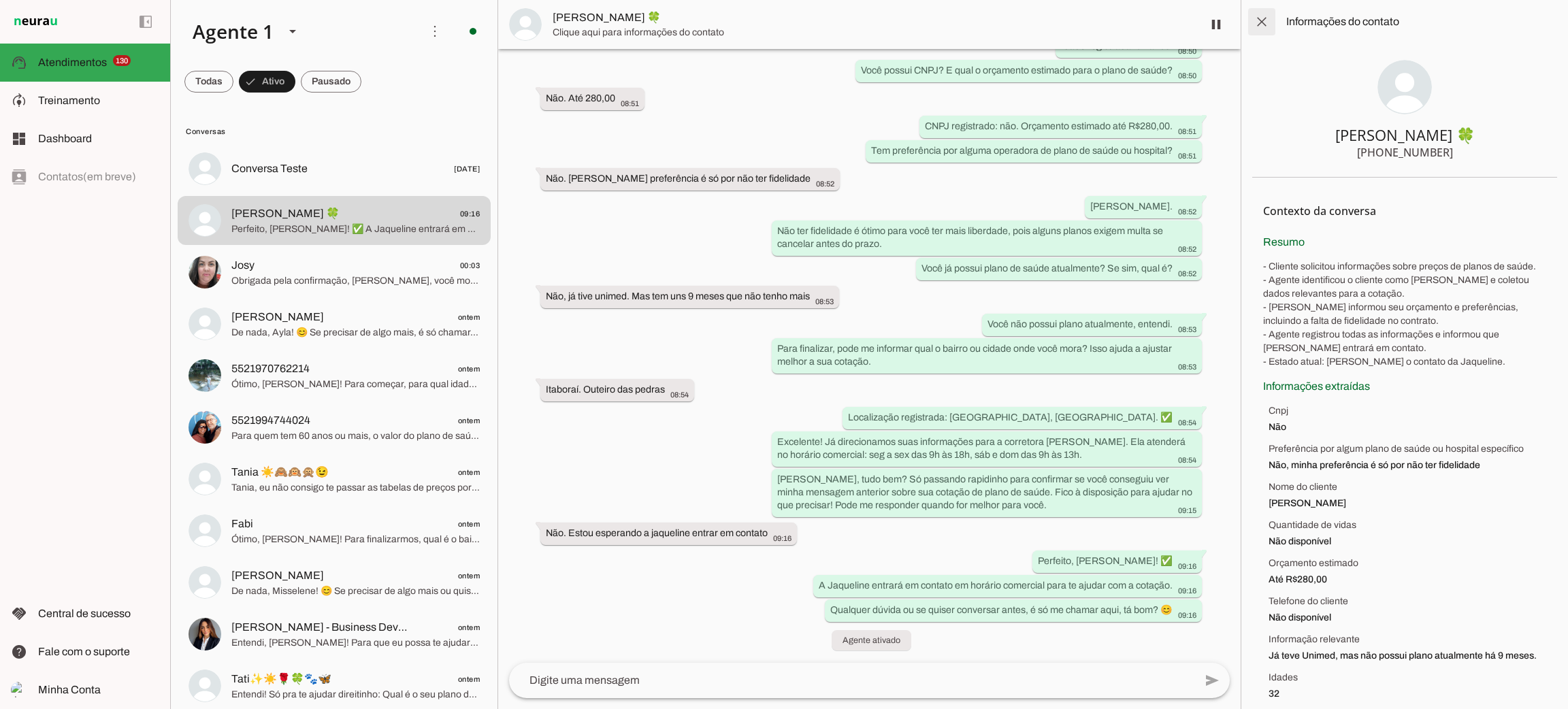
click at [1268, 19] on span at bounding box center [1261, 21] width 32 height 32
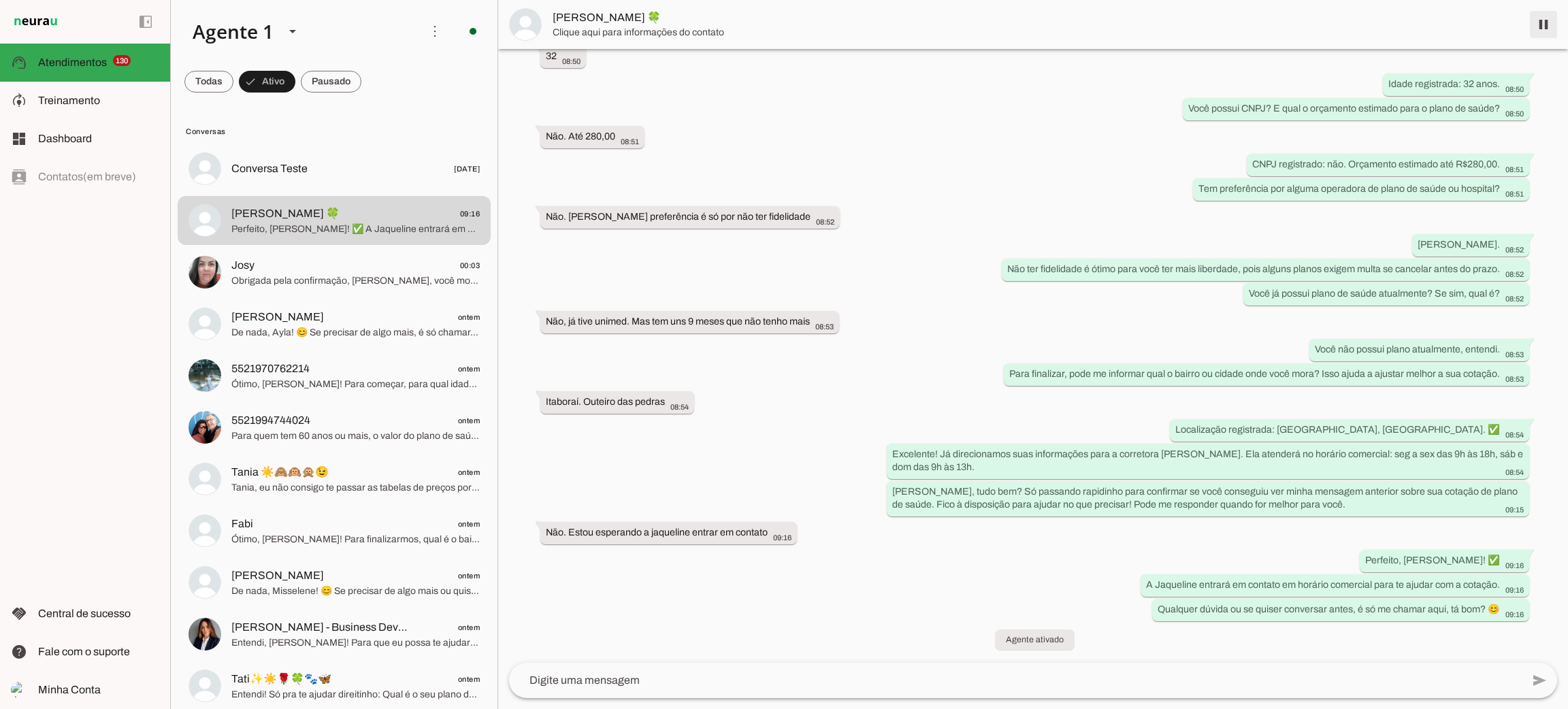
click at [1543, 27] on span at bounding box center [1543, 24] width 32 height 32
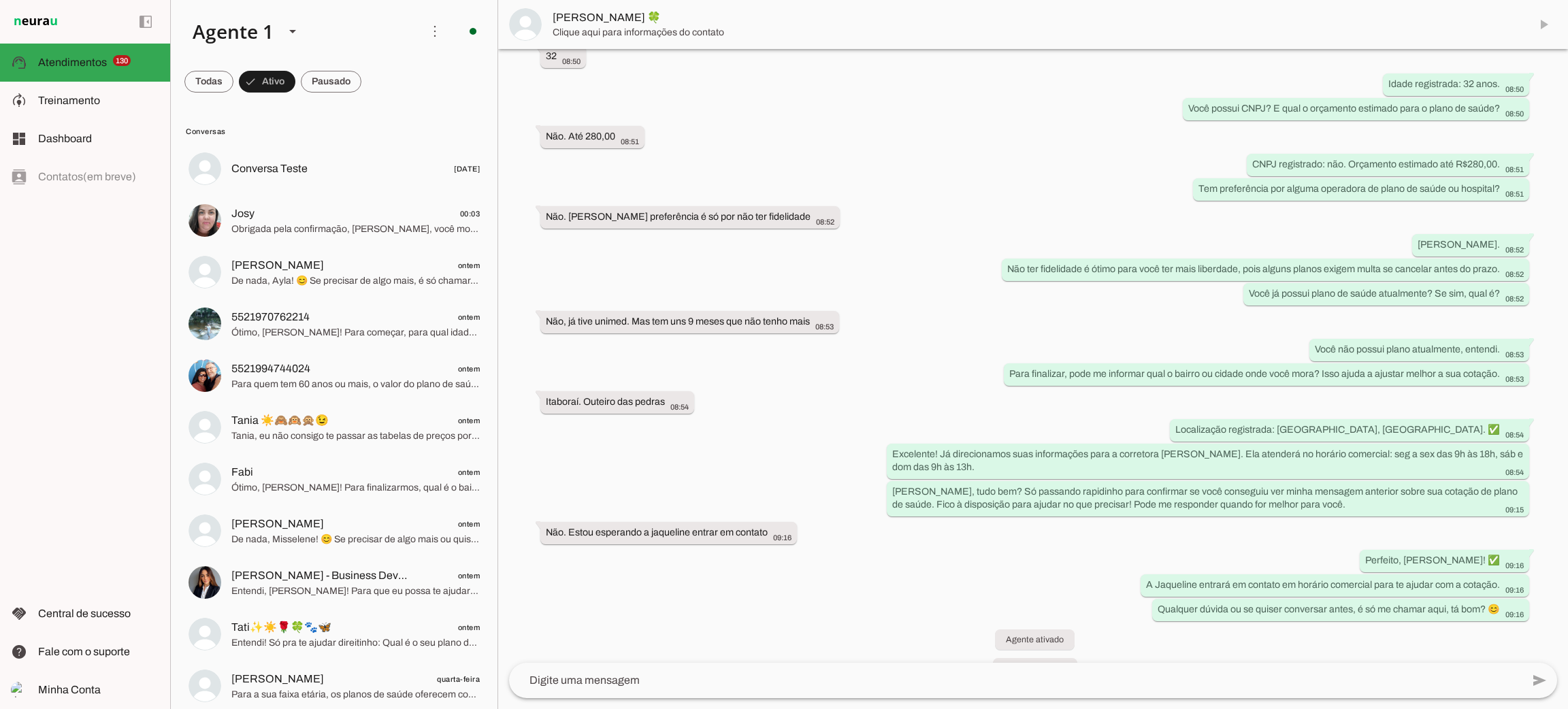
scroll to position [287, 0]
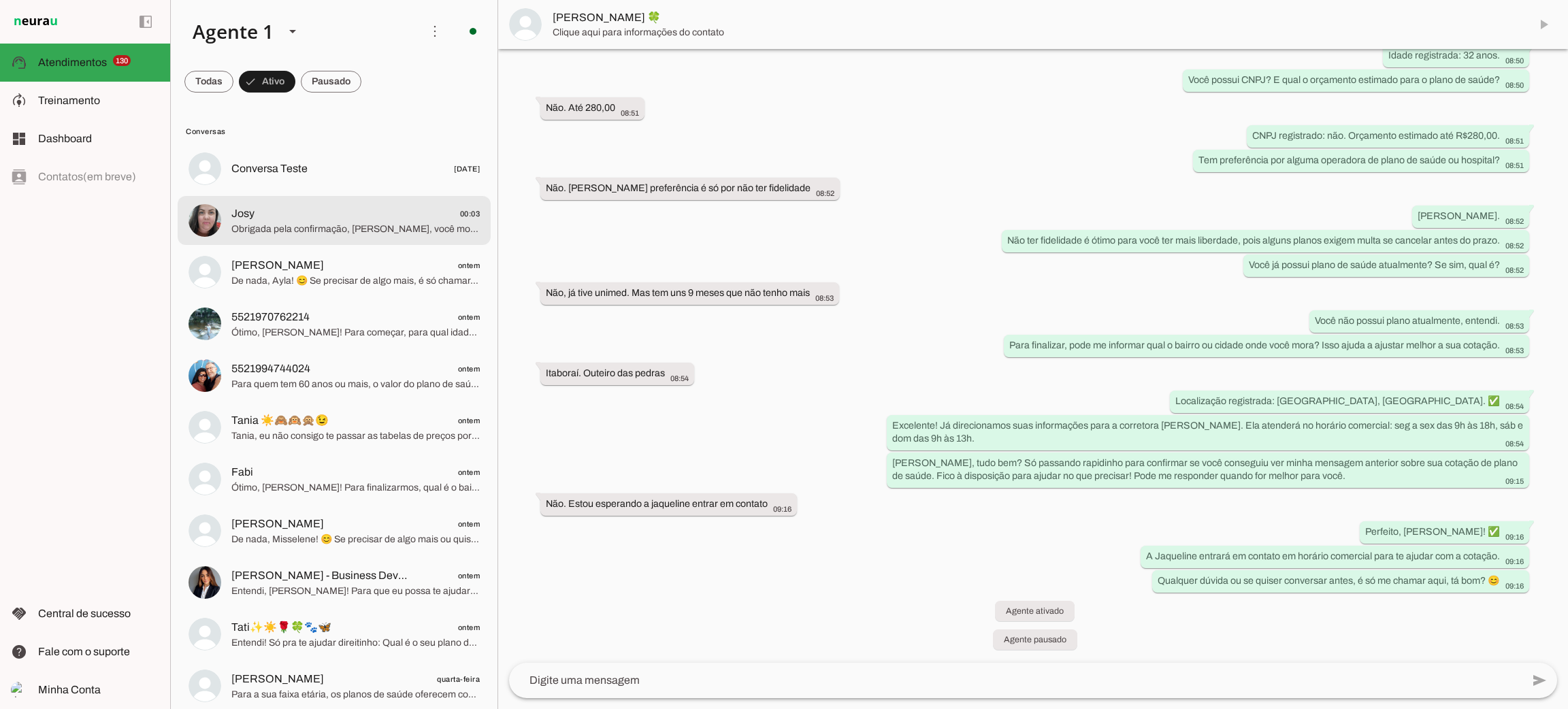
click at [359, 214] on span "Josy 00:03" at bounding box center [355, 214] width 249 height 17
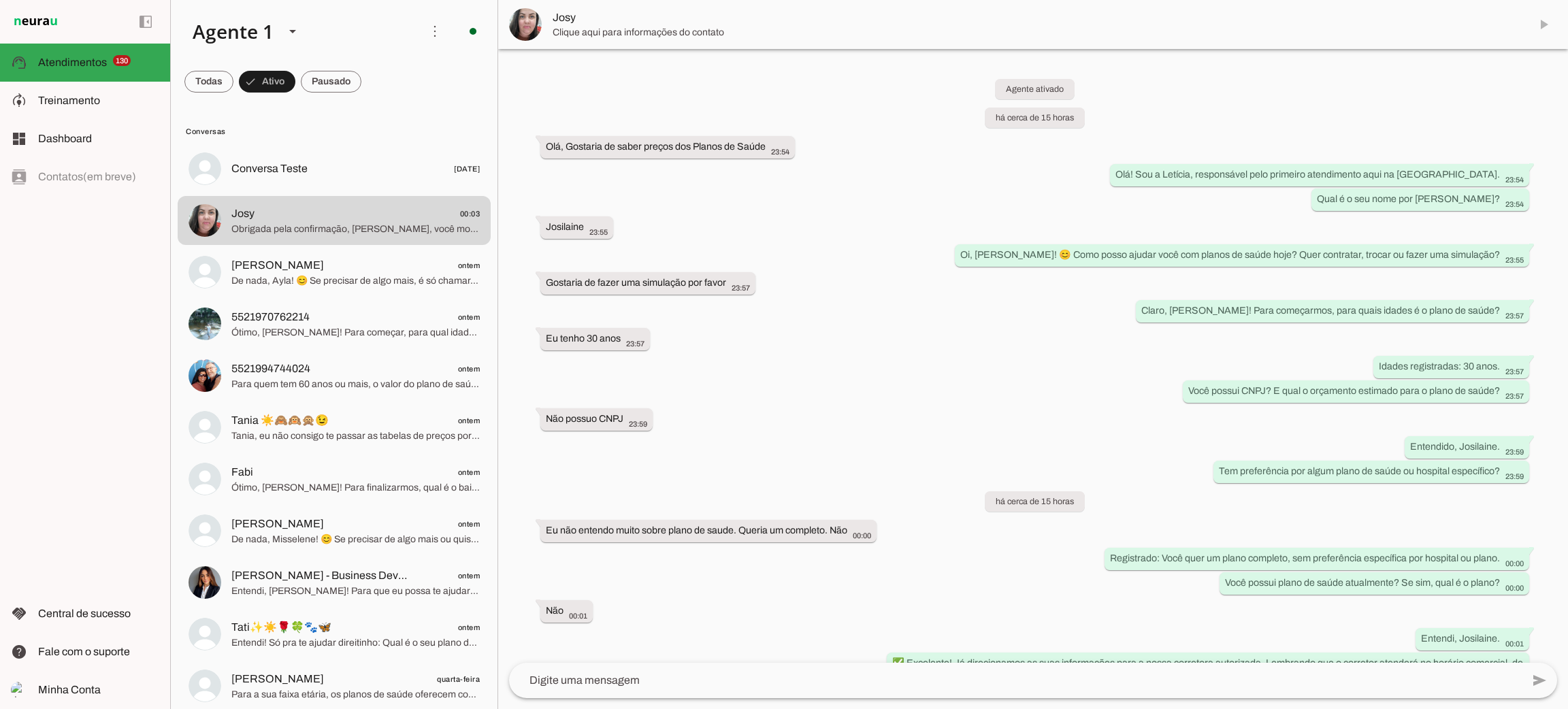
scroll to position [177, 0]
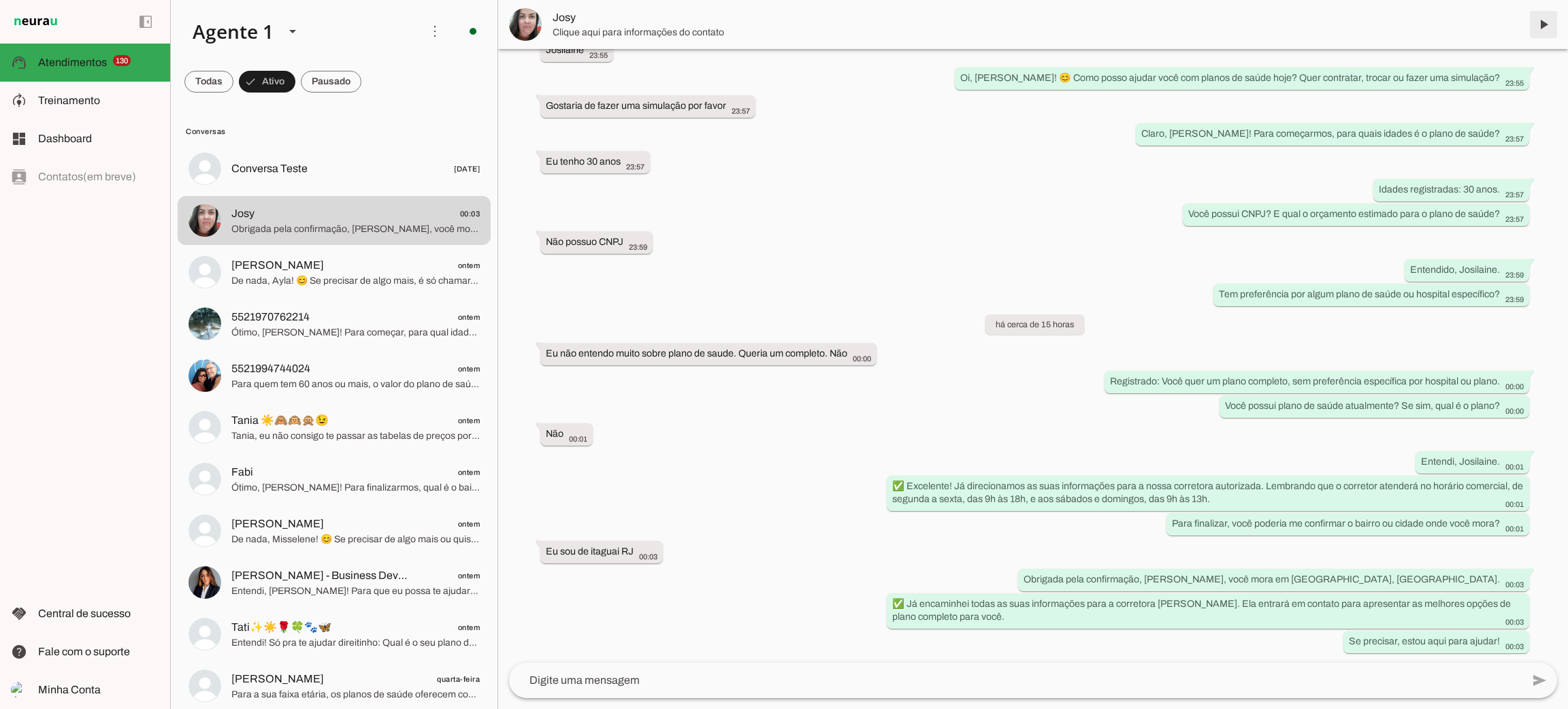
click at [1543, 30] on span at bounding box center [1543, 24] width 32 height 32
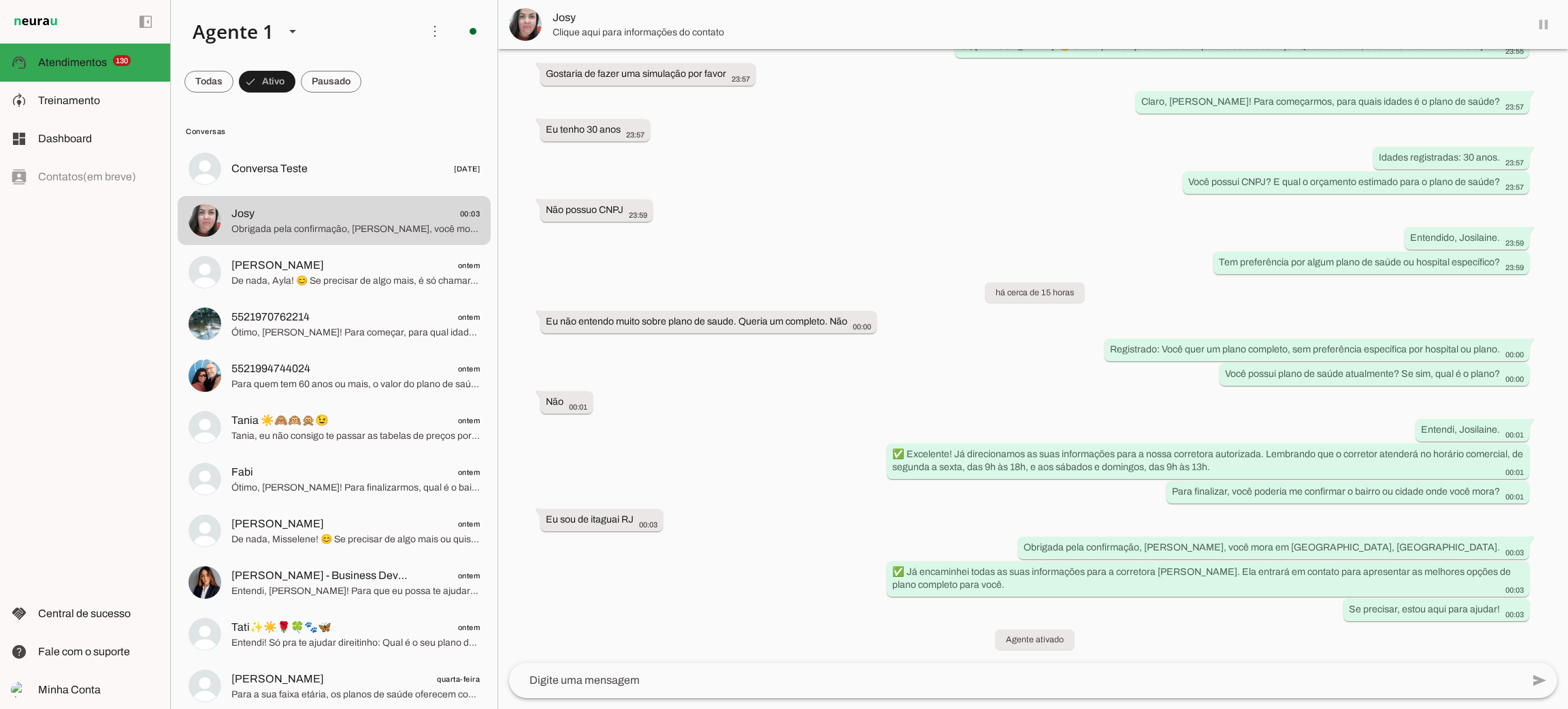
click at [1543, 22] on md-item "Josy" at bounding box center [1033, 24] width 1070 height 49
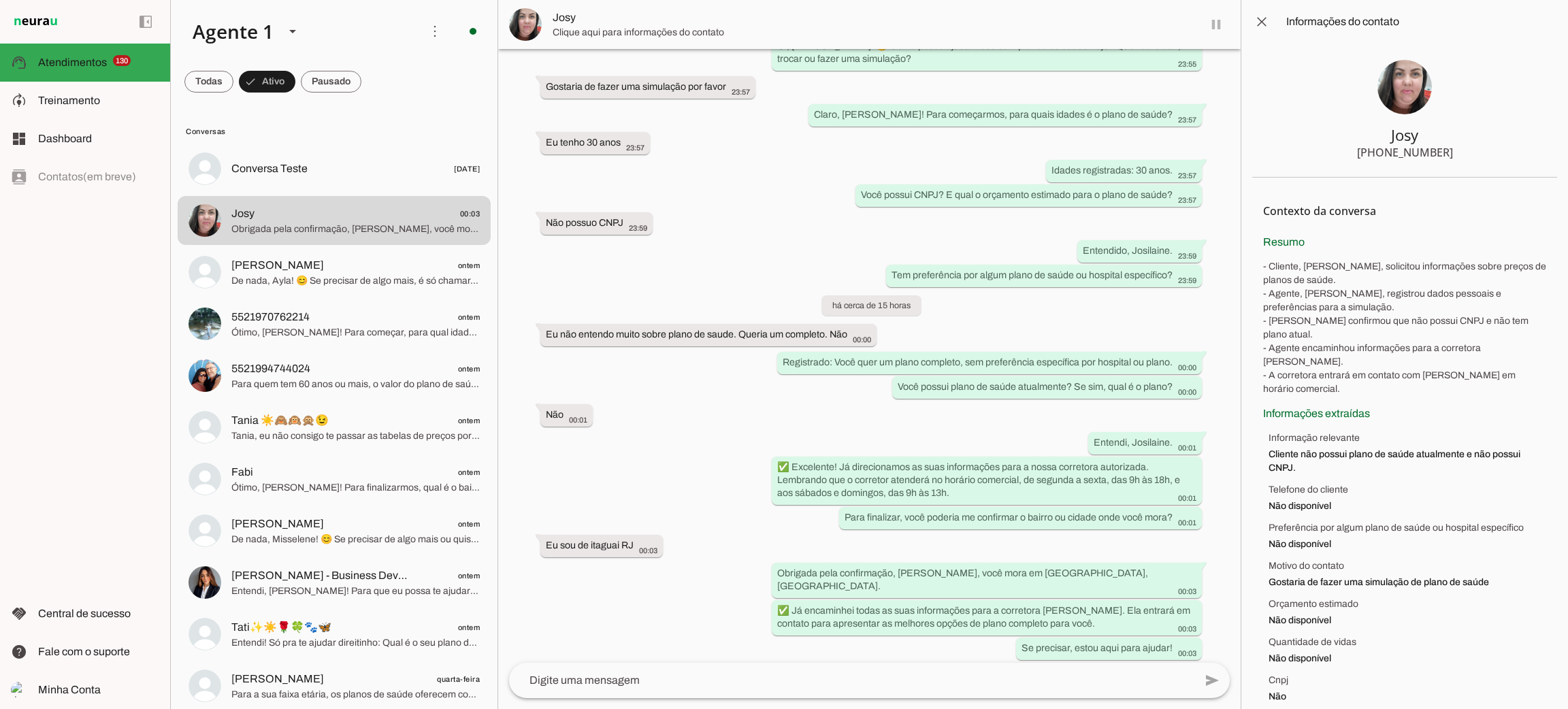
scroll to position [247, 0]
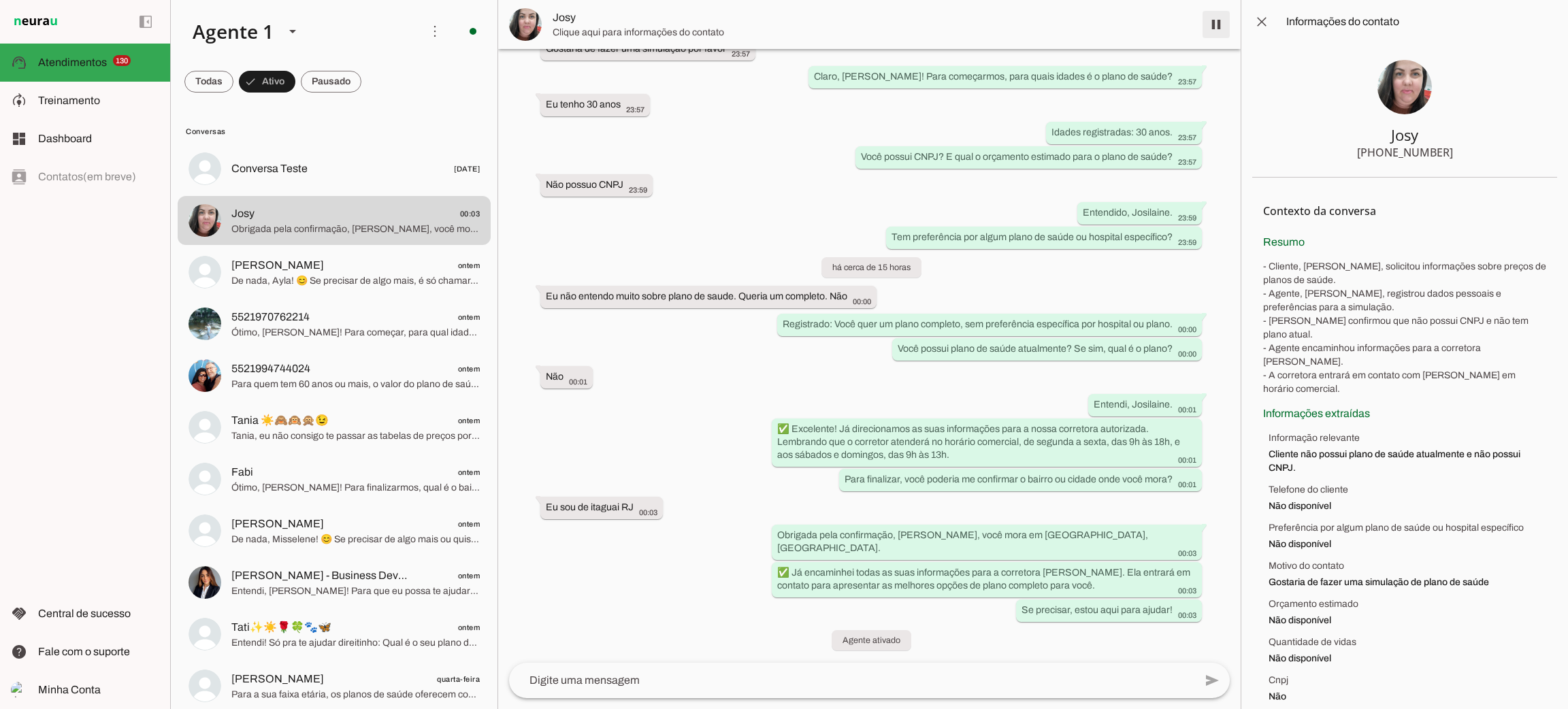
click at [1207, 24] on span at bounding box center [1216, 24] width 32 height 32
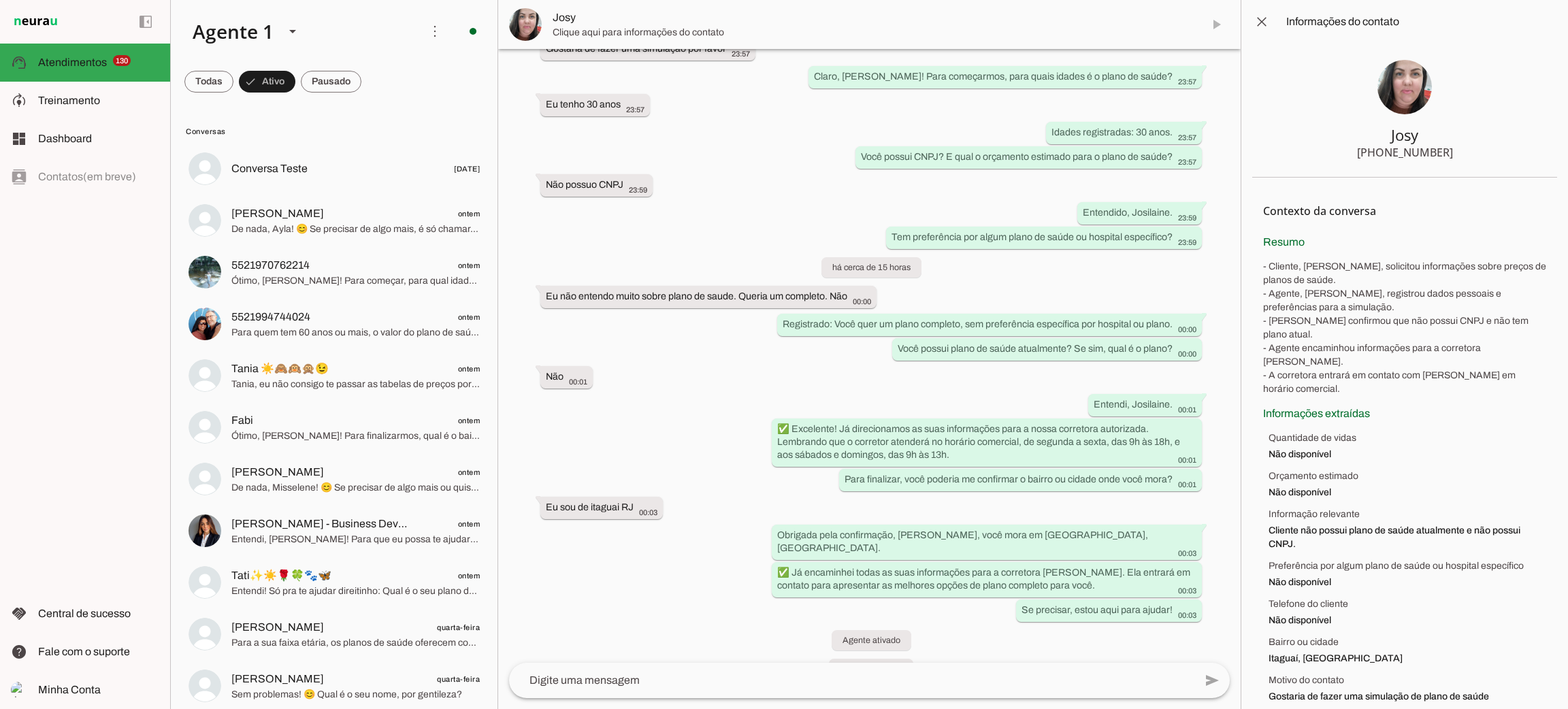
scroll to position [276, 0]
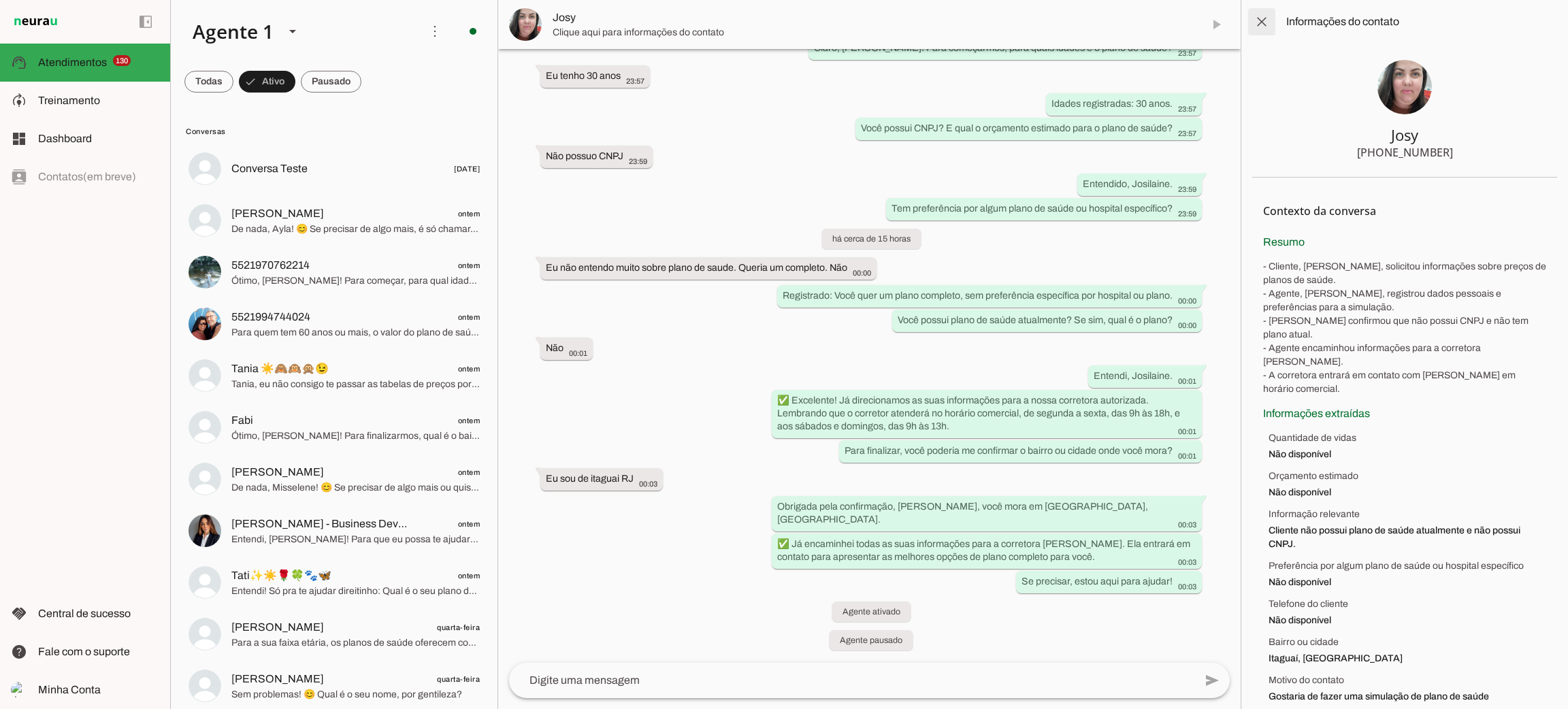
click at [1266, 20] on span at bounding box center [1261, 21] width 32 height 32
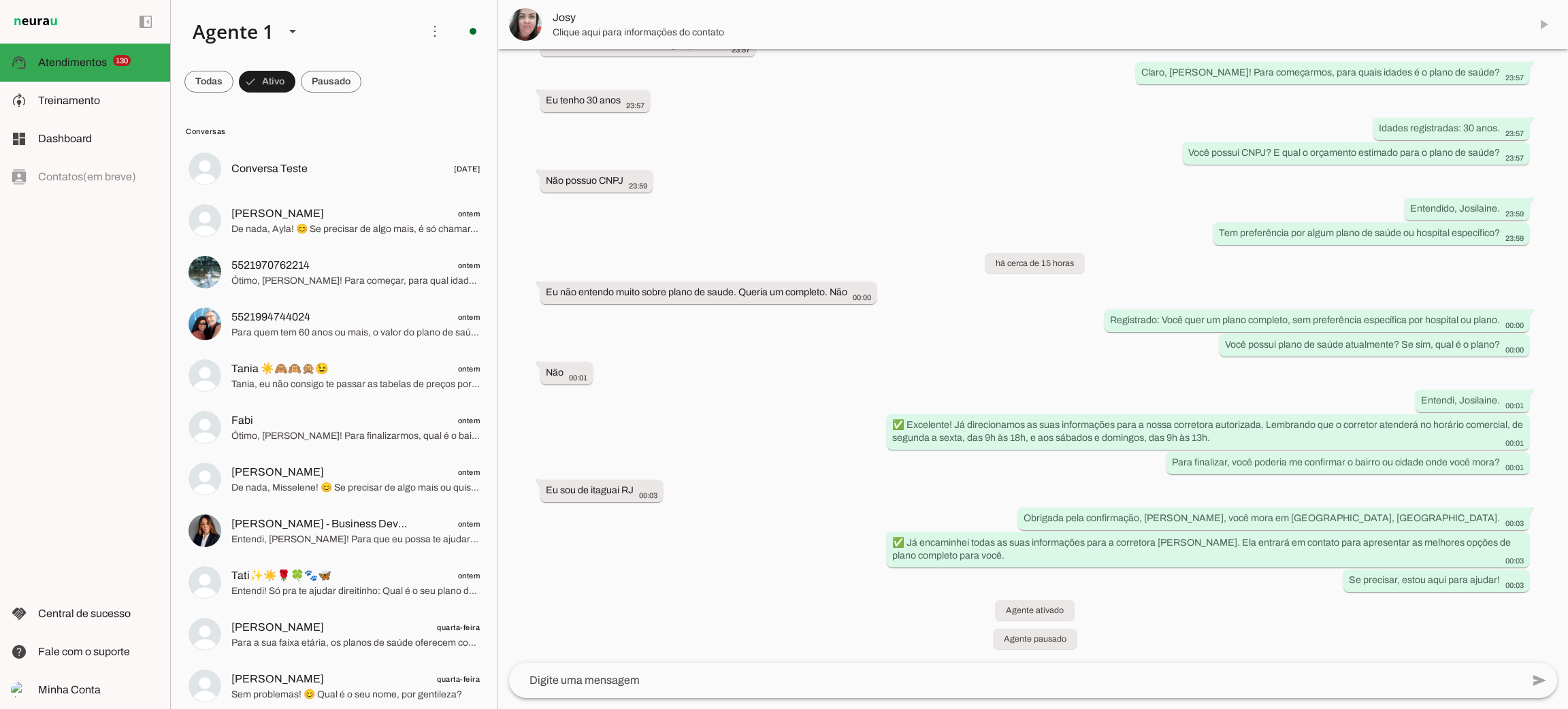
scroll to position [238, 0]
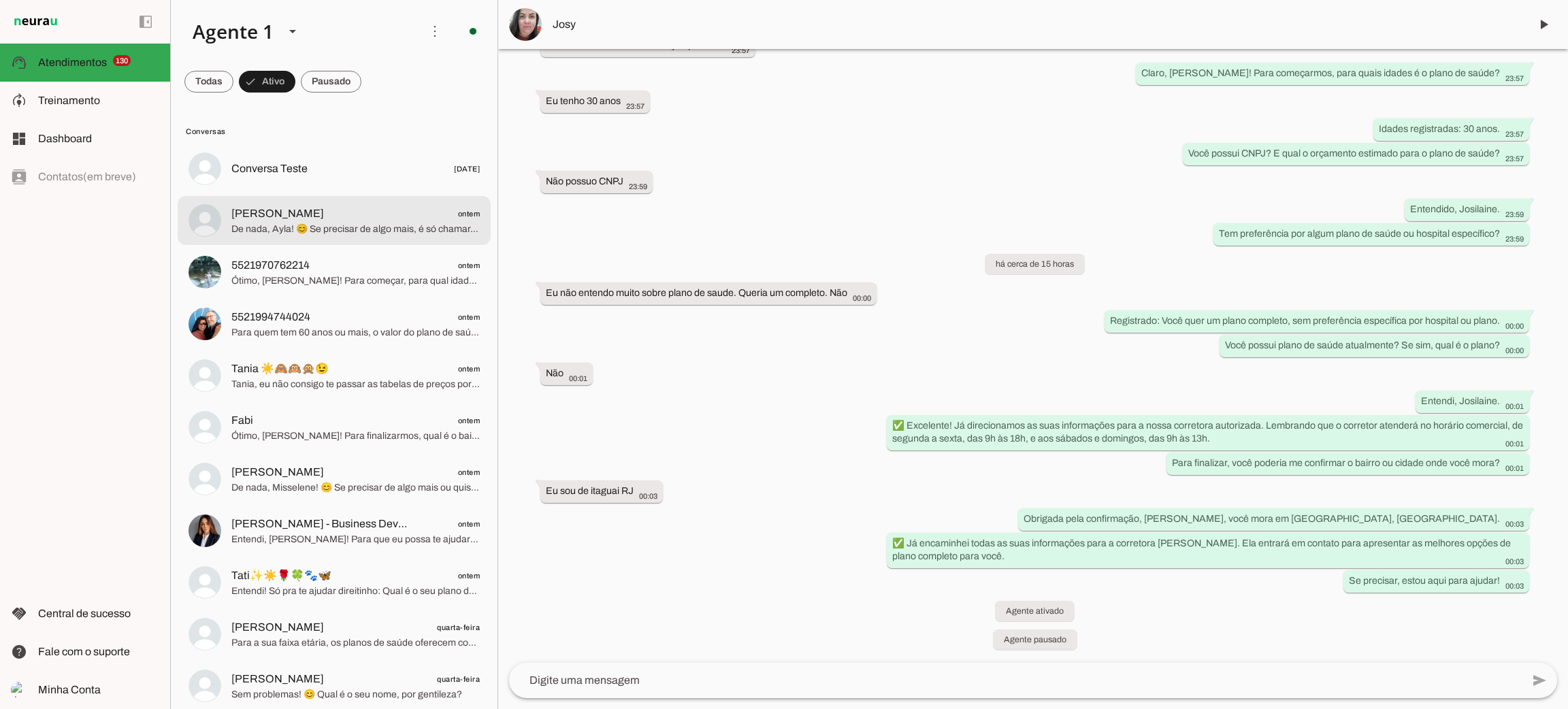
click at [324, 214] on span "[PERSON_NAME] ontem" at bounding box center [355, 214] width 249 height 17
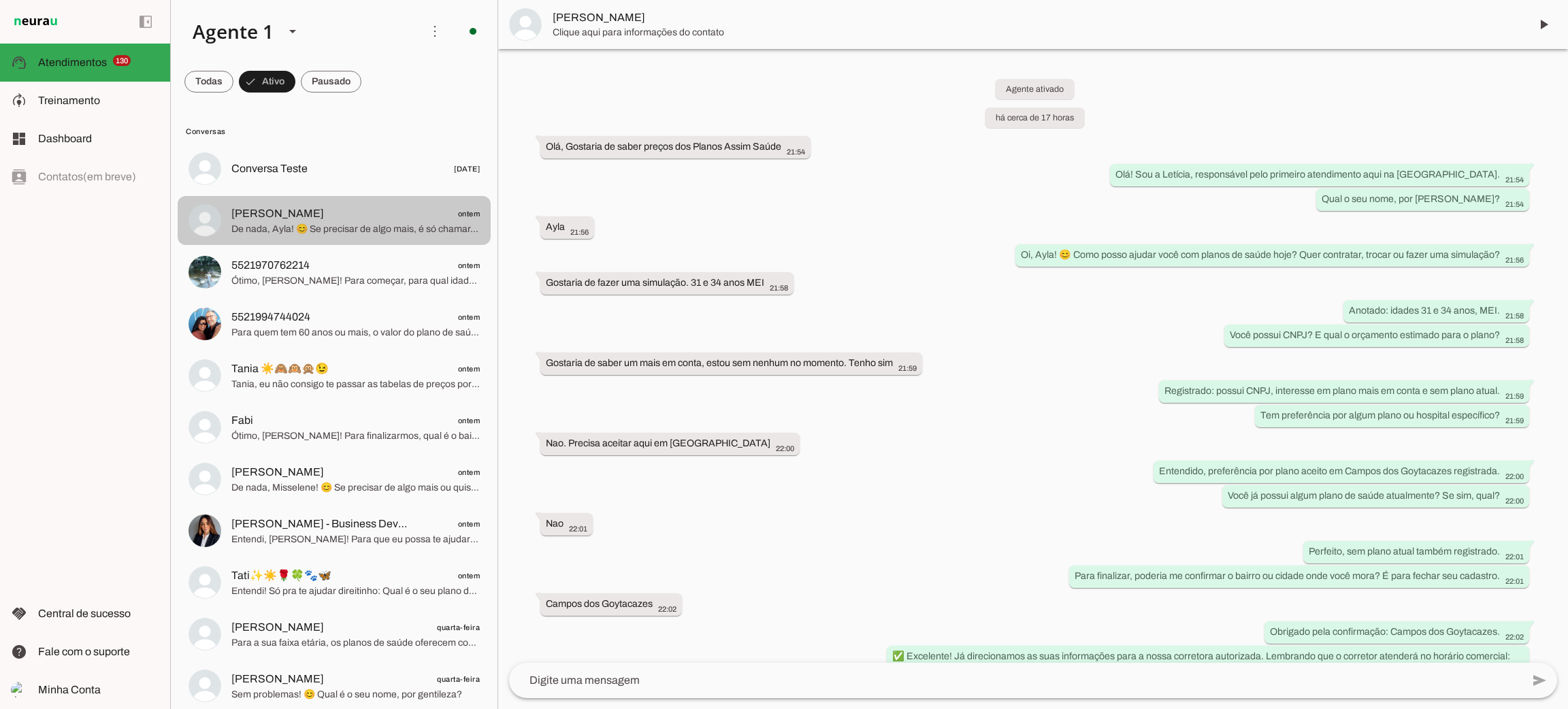
scroll to position [132, 0]
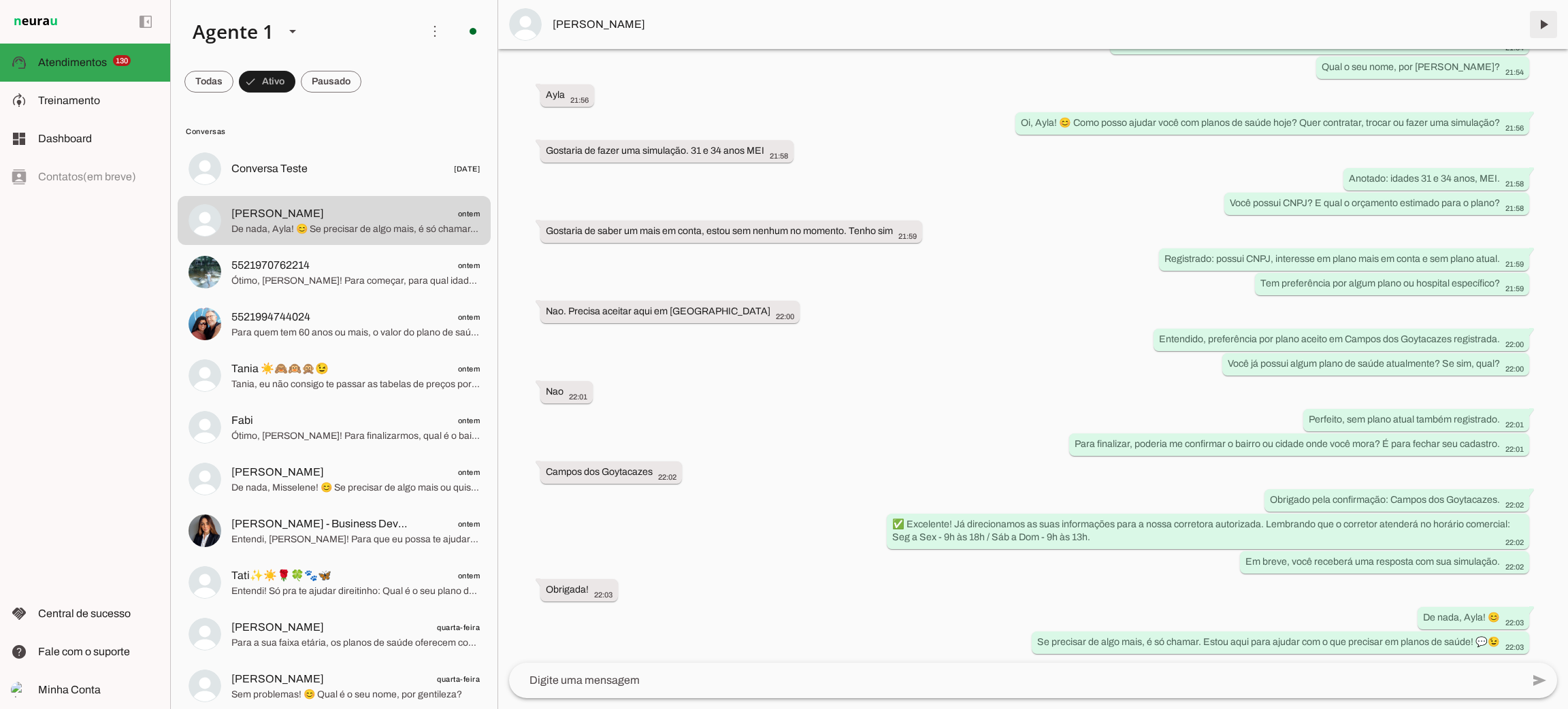
click at [1538, 28] on span at bounding box center [1543, 24] width 32 height 32
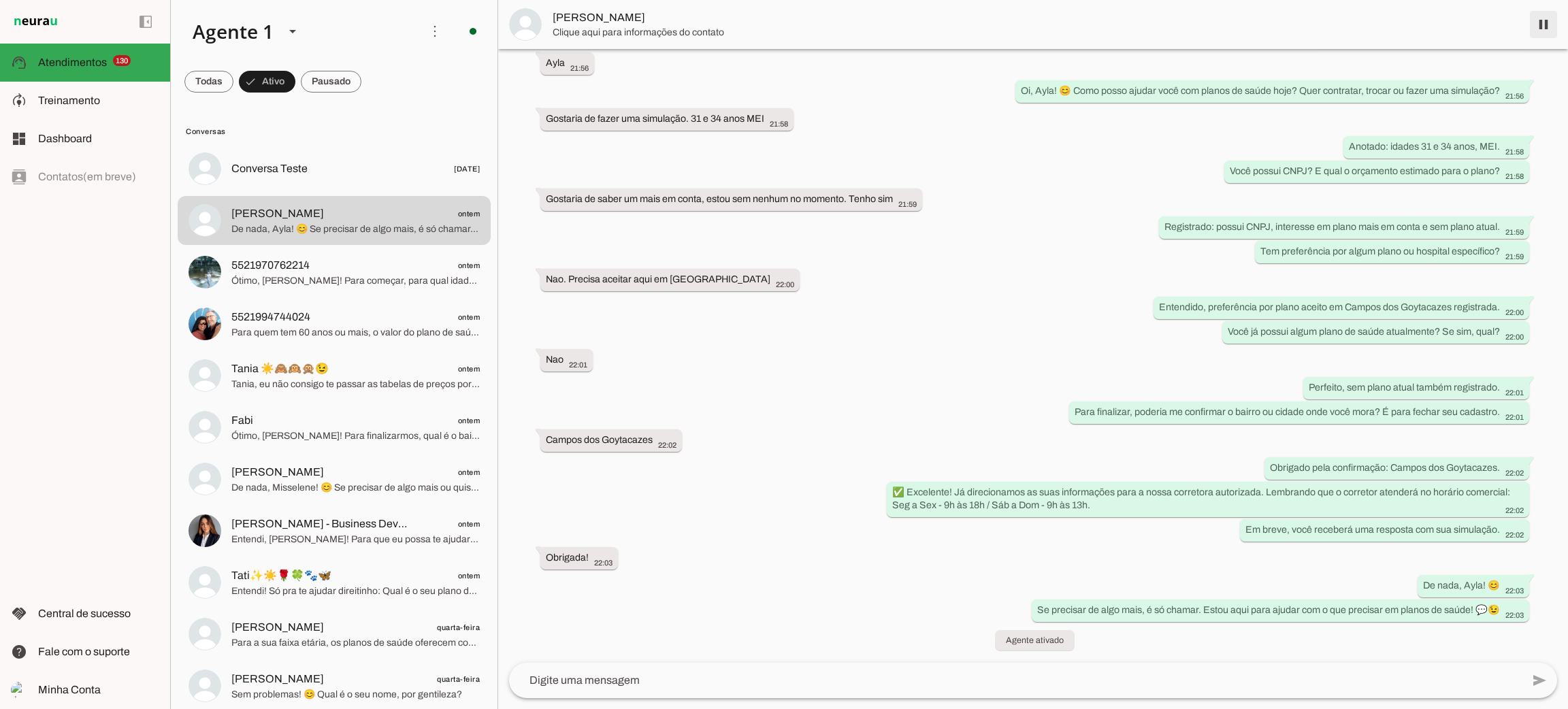
click at [1546, 23] on span at bounding box center [1543, 24] width 32 height 32
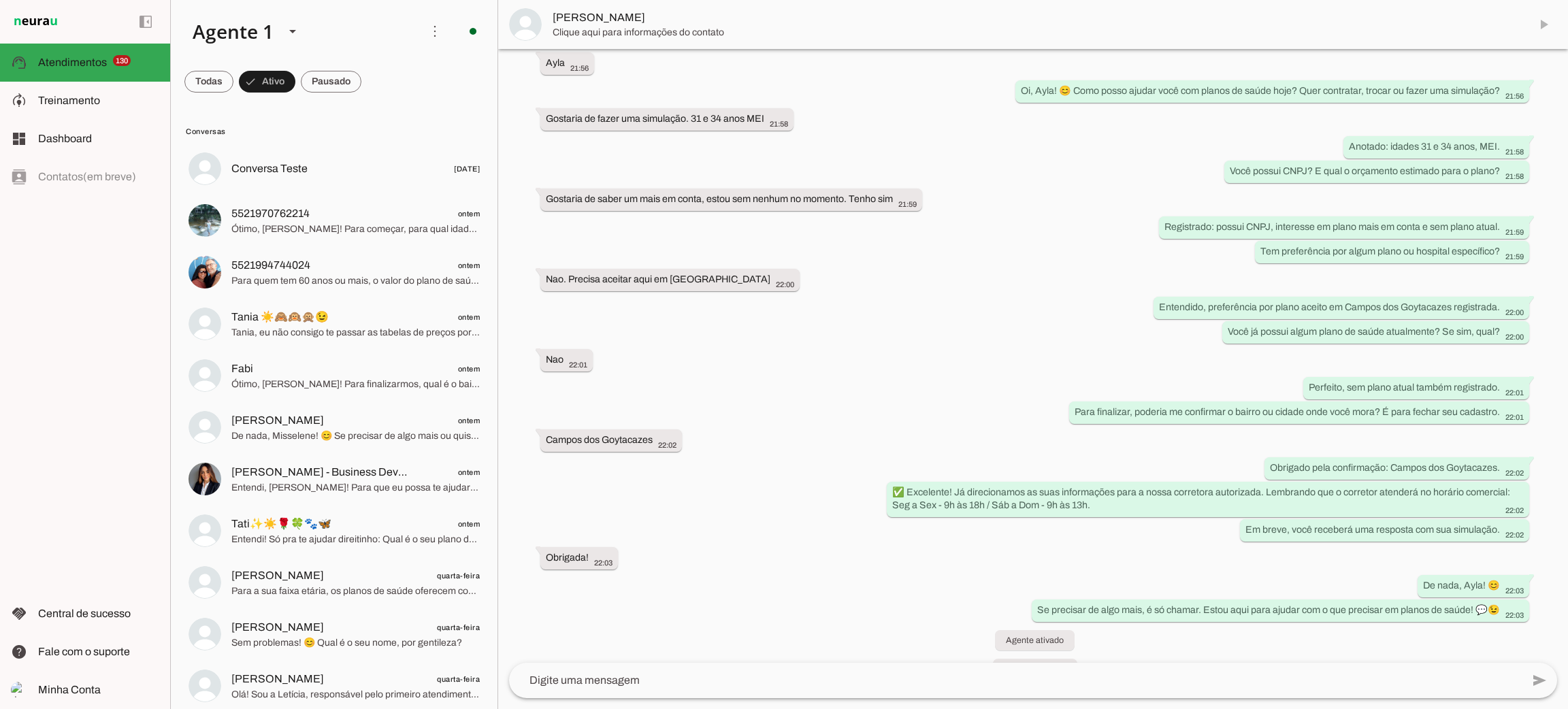
scroll to position [193, 0]
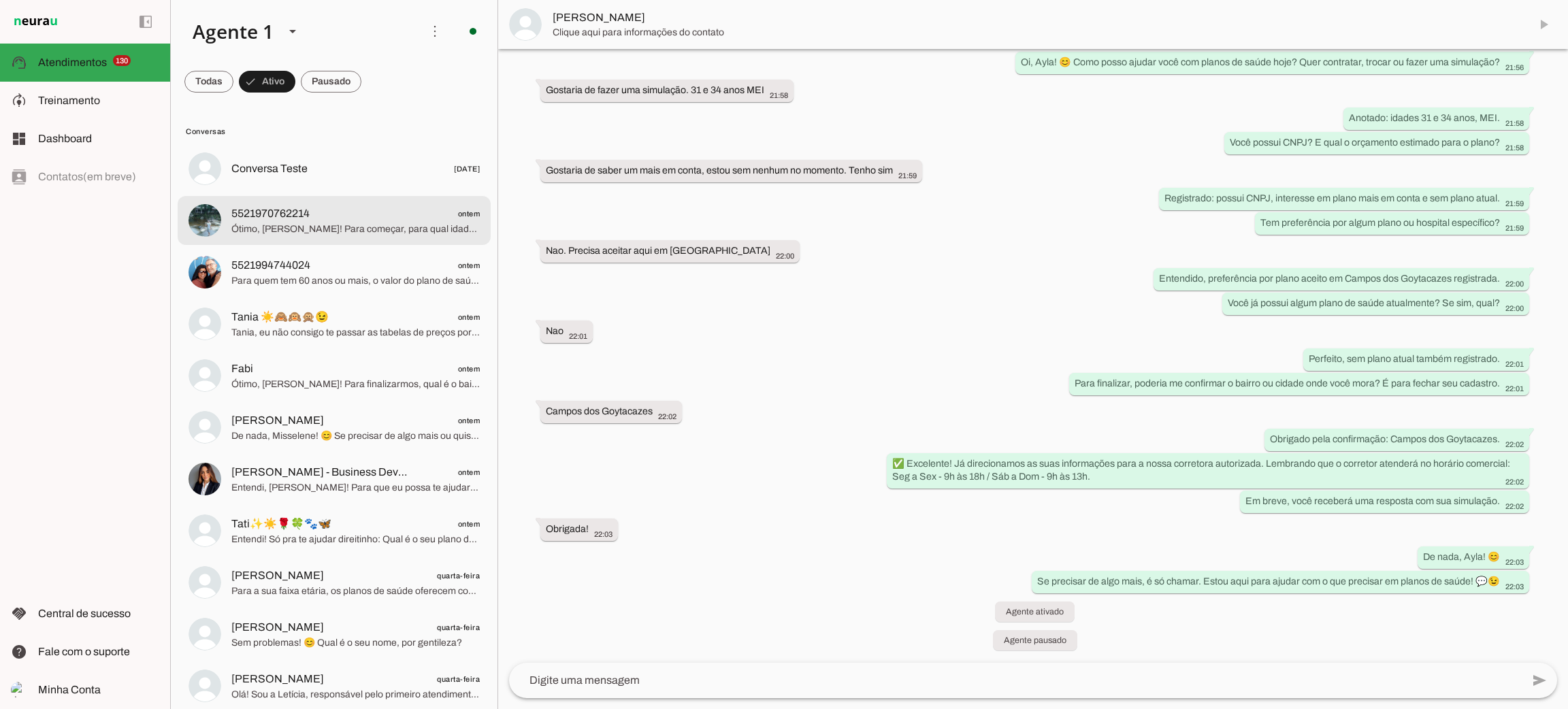
click at [313, 227] on span "Ótimo, [PERSON_NAME]! Para começar, para qual idade é o plano de saúde? Pode me…" at bounding box center [355, 229] width 249 height 14
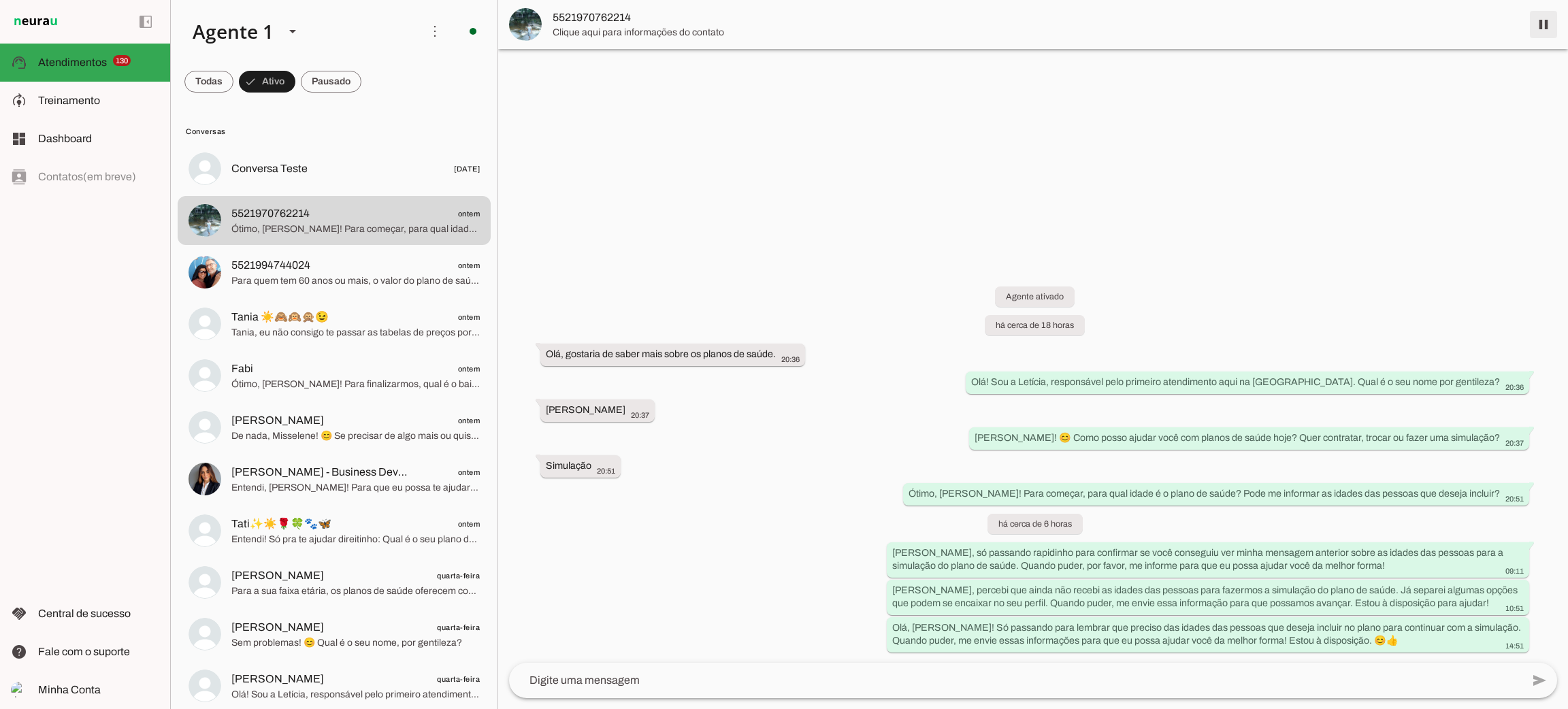
click at [1554, 25] on span at bounding box center [1543, 24] width 32 height 32
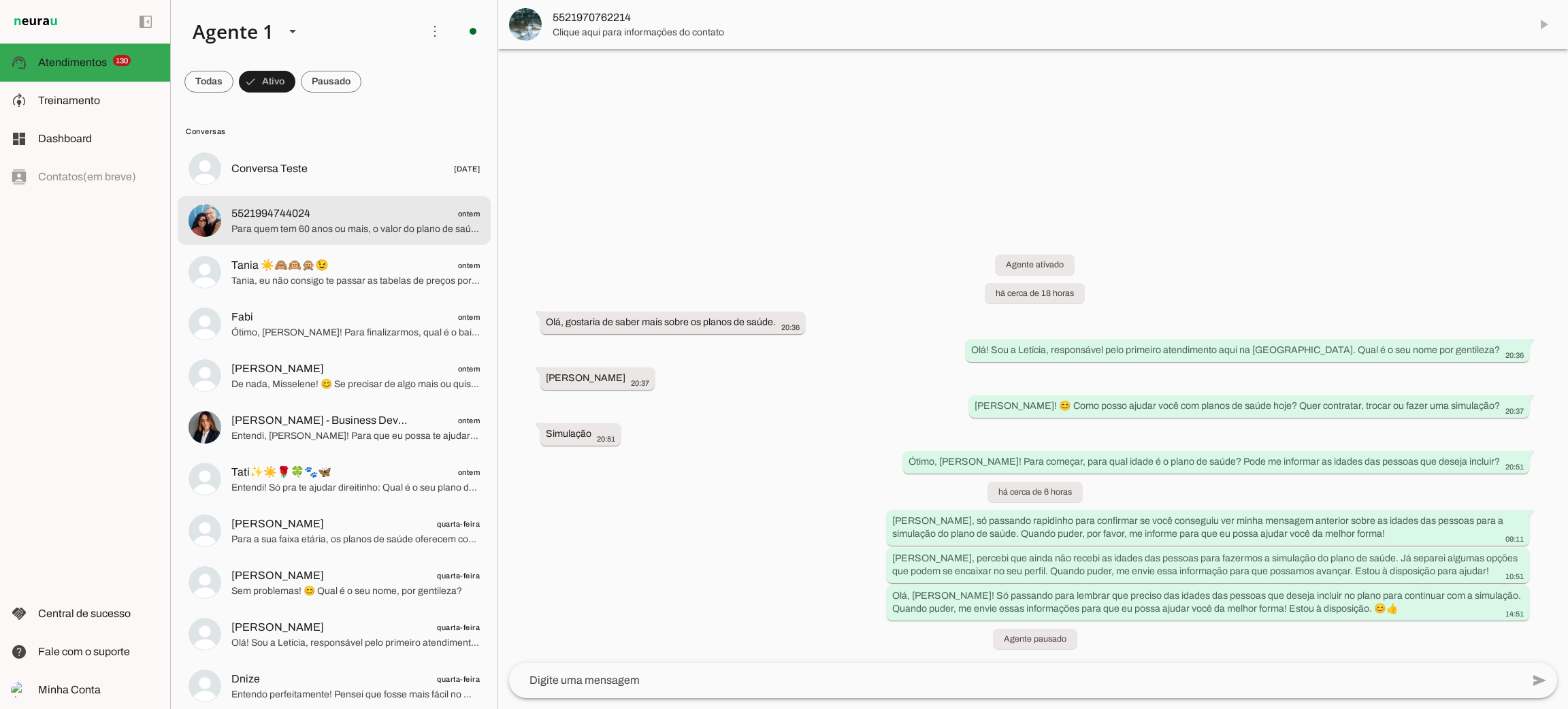
click at [387, 223] on span "Para quem tem 60 anos ou mais, o valor do plano de saúde varia conforme o tipo …" at bounding box center [355, 229] width 249 height 14
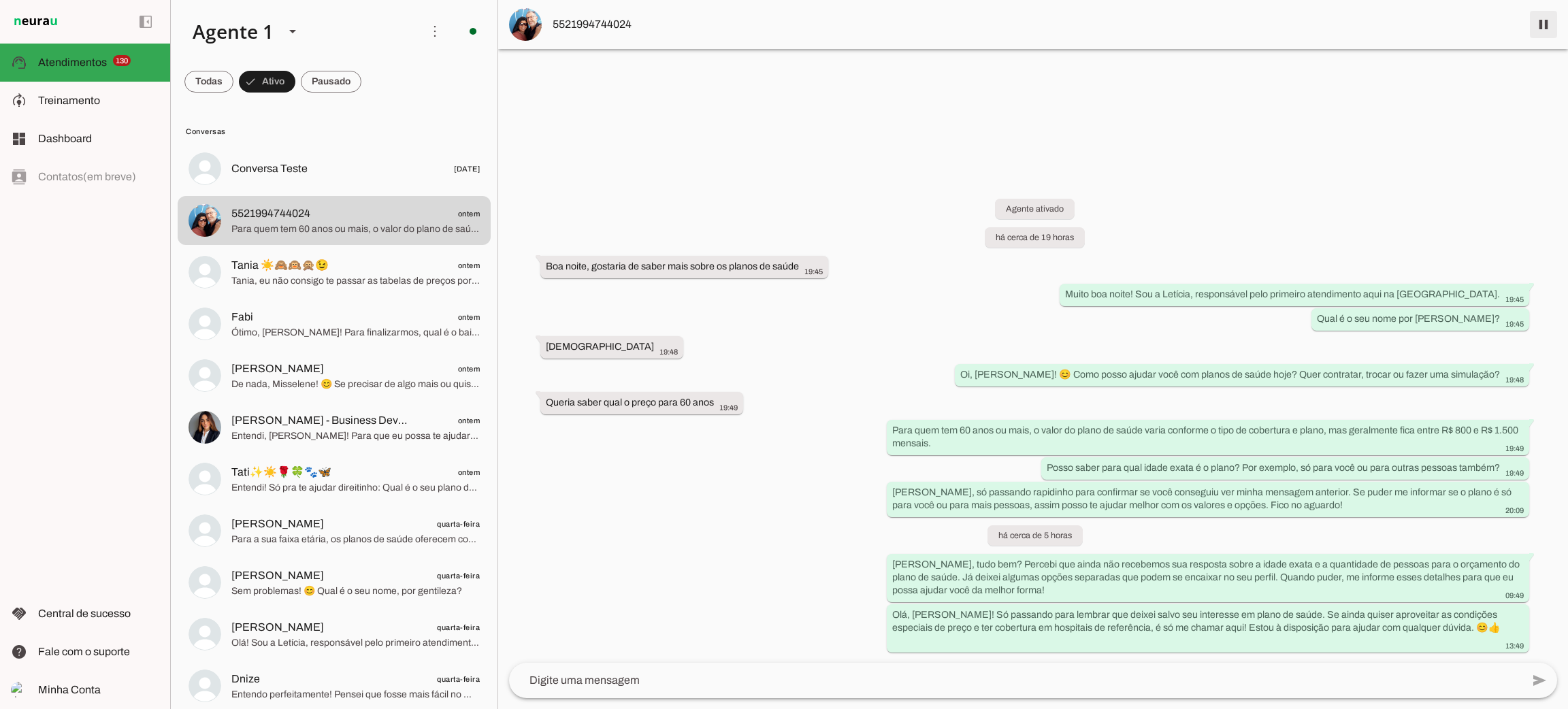
click at [1542, 19] on span at bounding box center [1543, 24] width 32 height 32
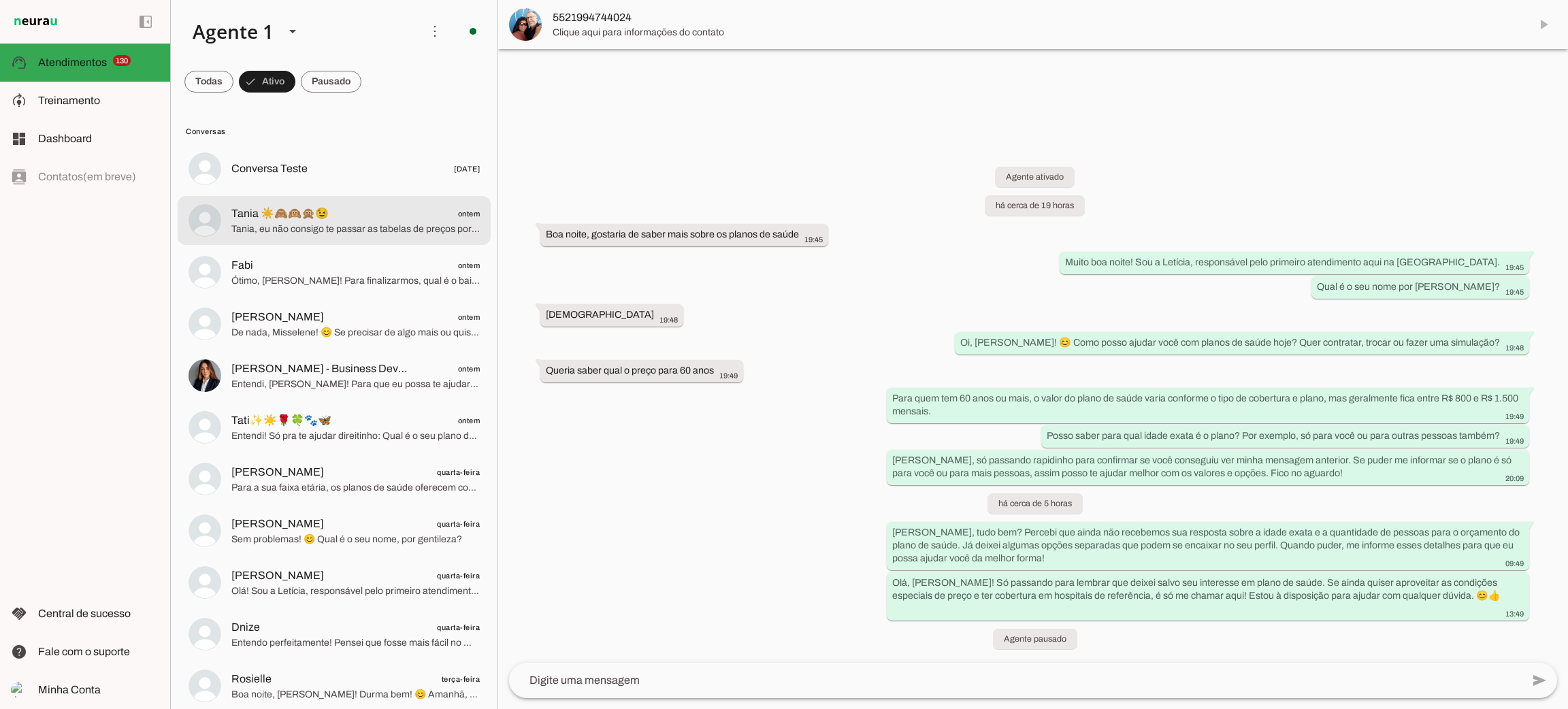
click at [267, 214] on span "Tania ☀️🙈🙉🙊😉" at bounding box center [280, 214] width 97 height 17
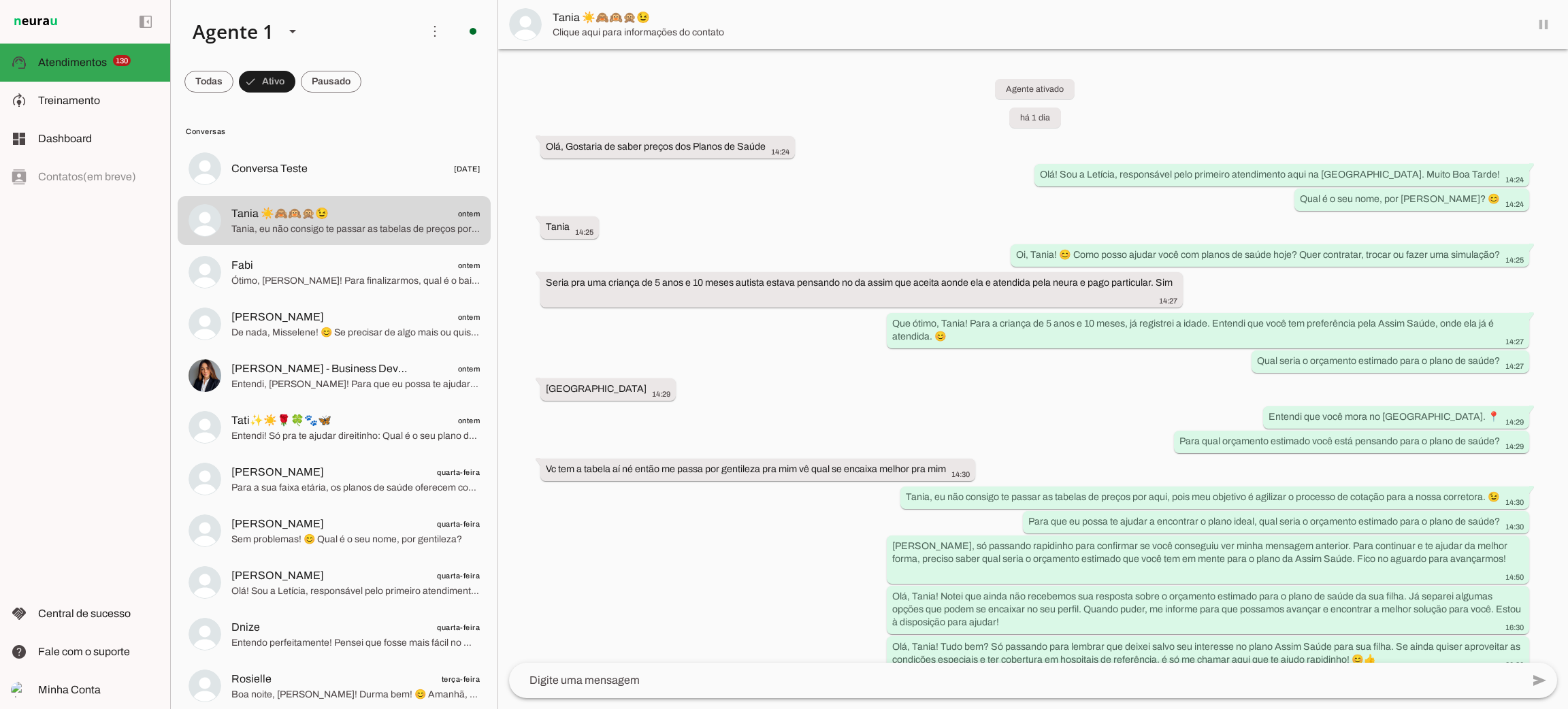
scroll to position [6, 0]
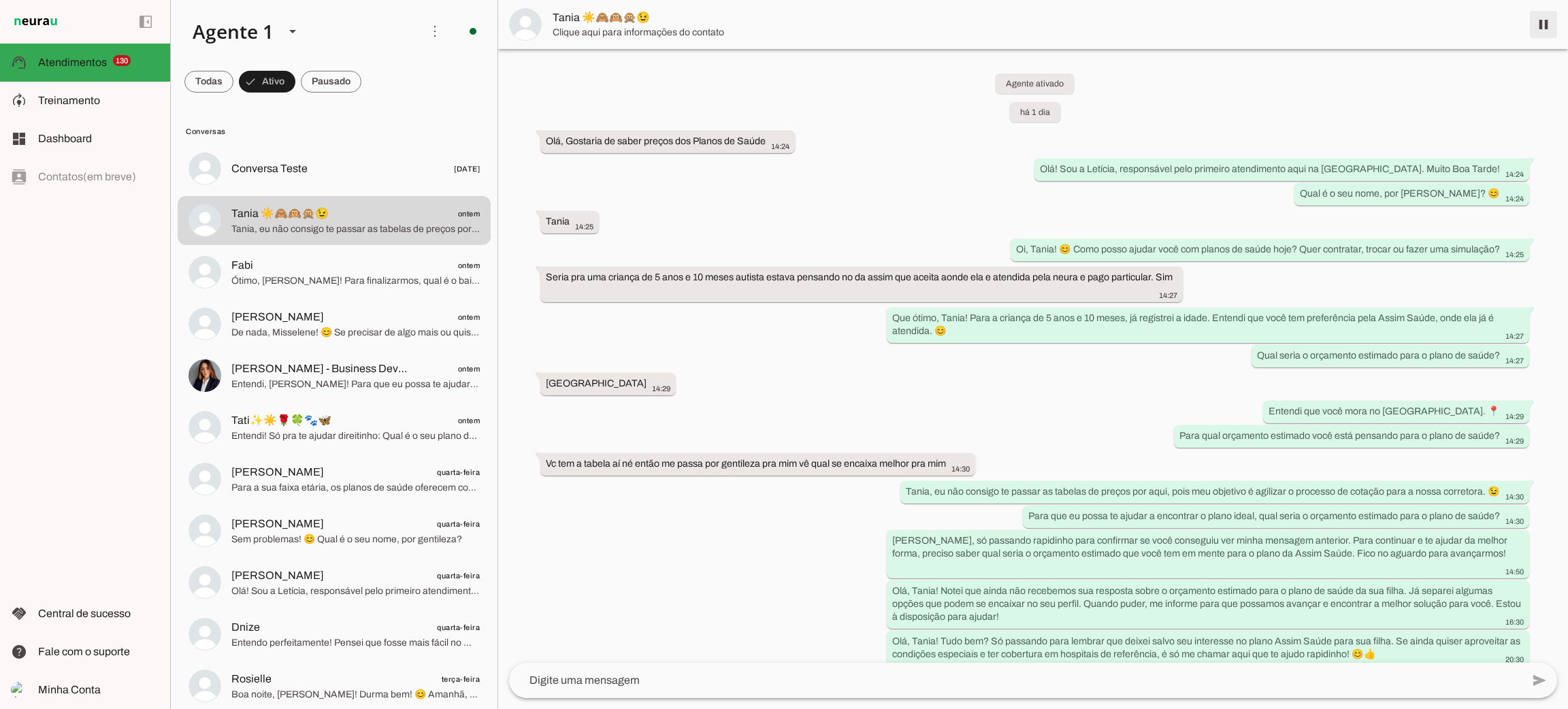
click at [1543, 22] on span at bounding box center [1543, 24] width 32 height 32
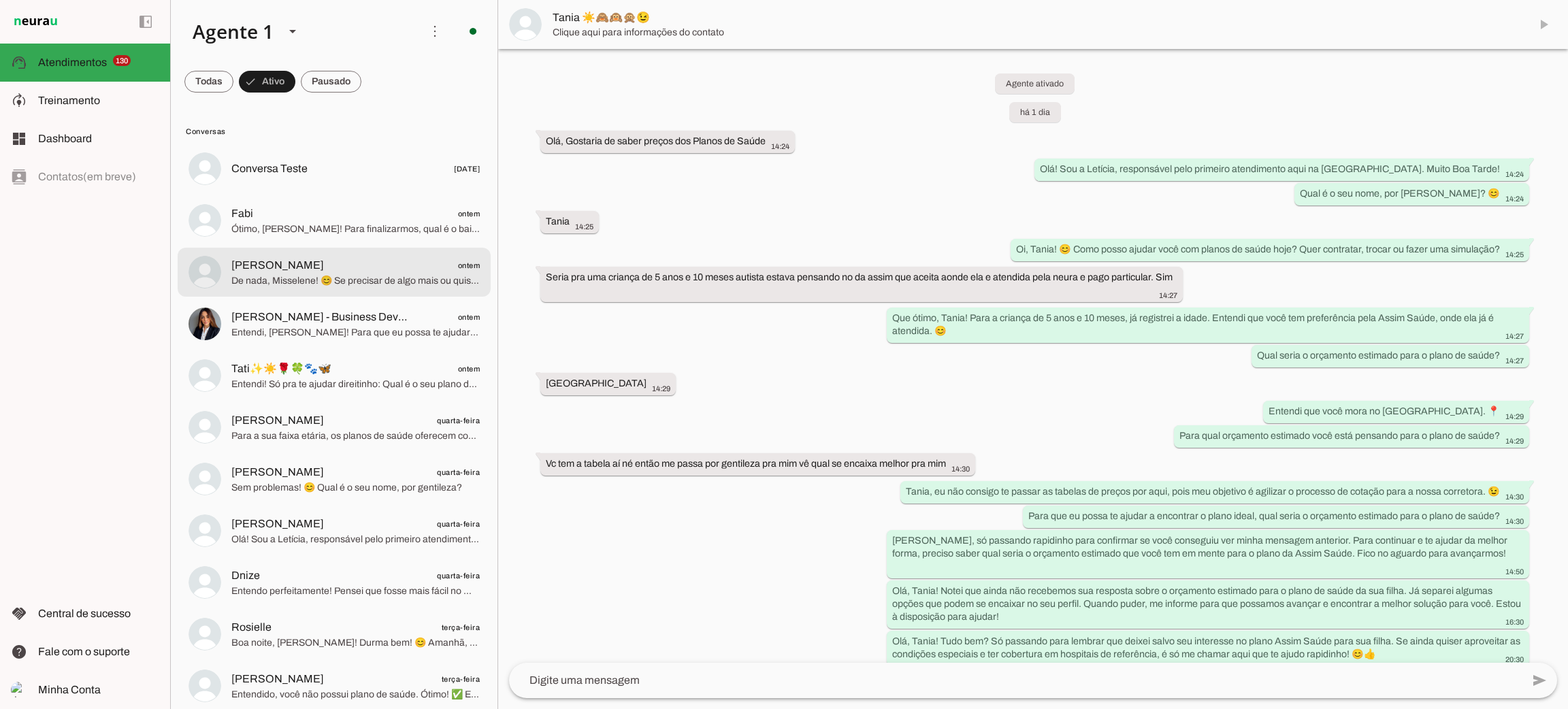
scroll to position [37, 0]
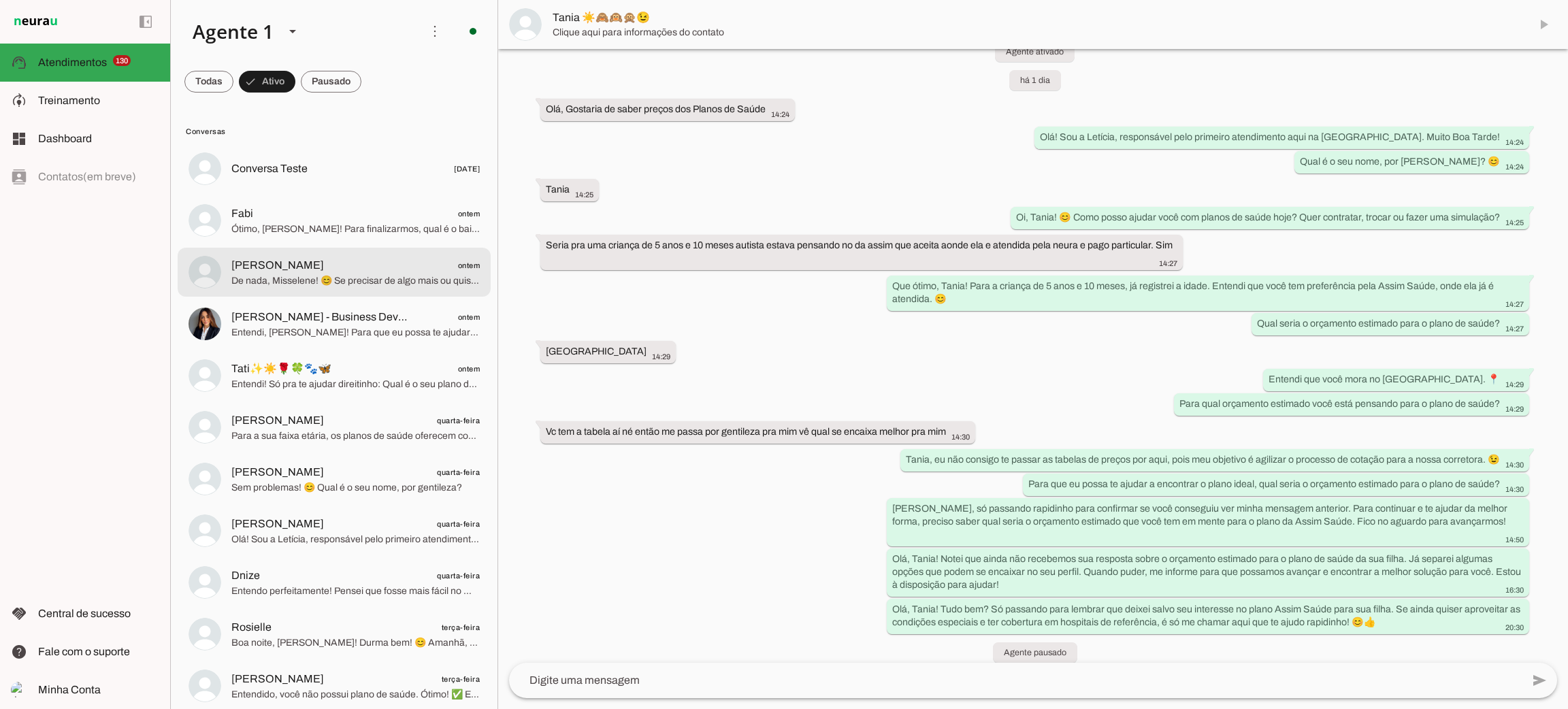
click at [309, 271] on span "[PERSON_NAME] ontem" at bounding box center [355, 265] width 249 height 17
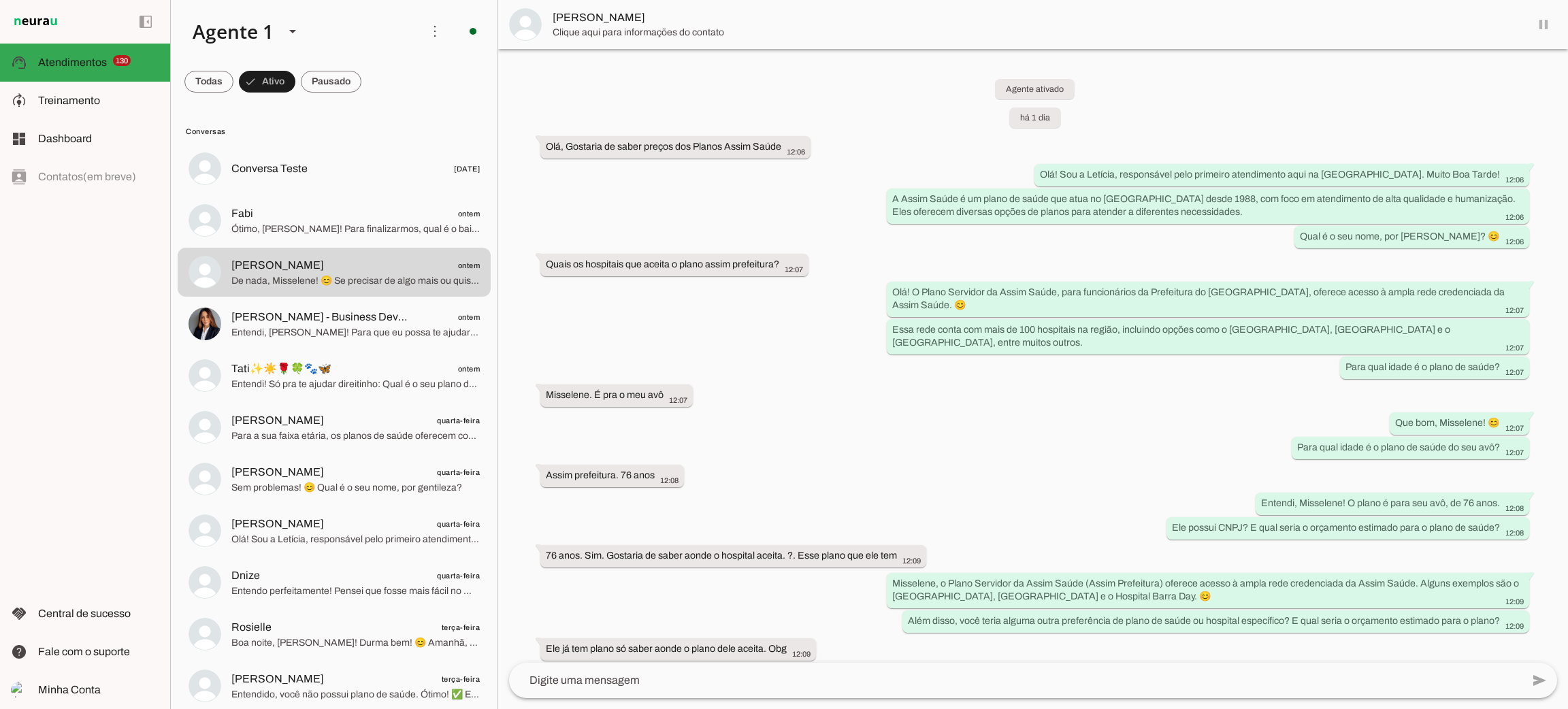
scroll to position [308, 0]
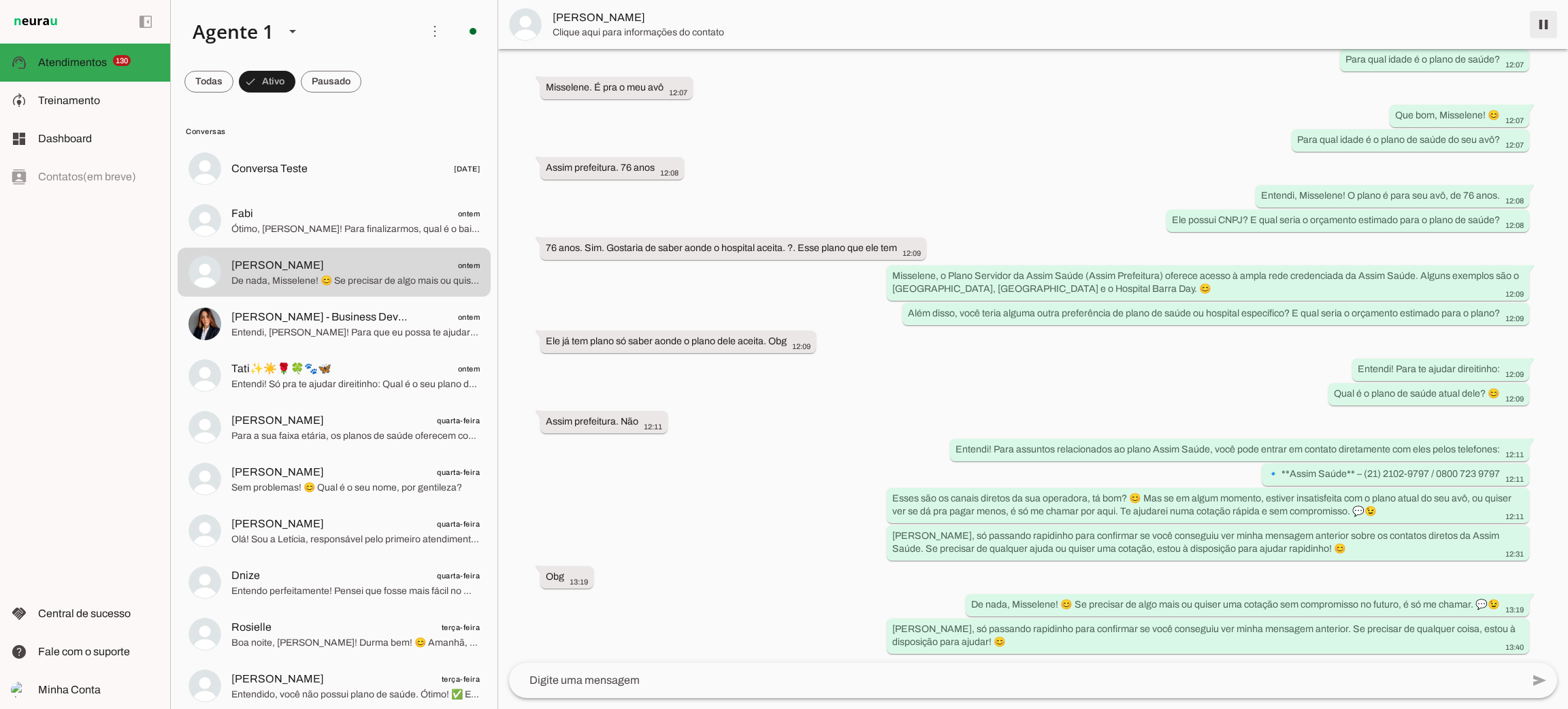
click at [1544, 25] on span at bounding box center [1543, 24] width 32 height 32
click at [363, 223] on span "Ótimo, [PERSON_NAME]! Para finalizarmos, qual é o bairro ou cidade onde você mo…" at bounding box center [355, 229] width 249 height 14
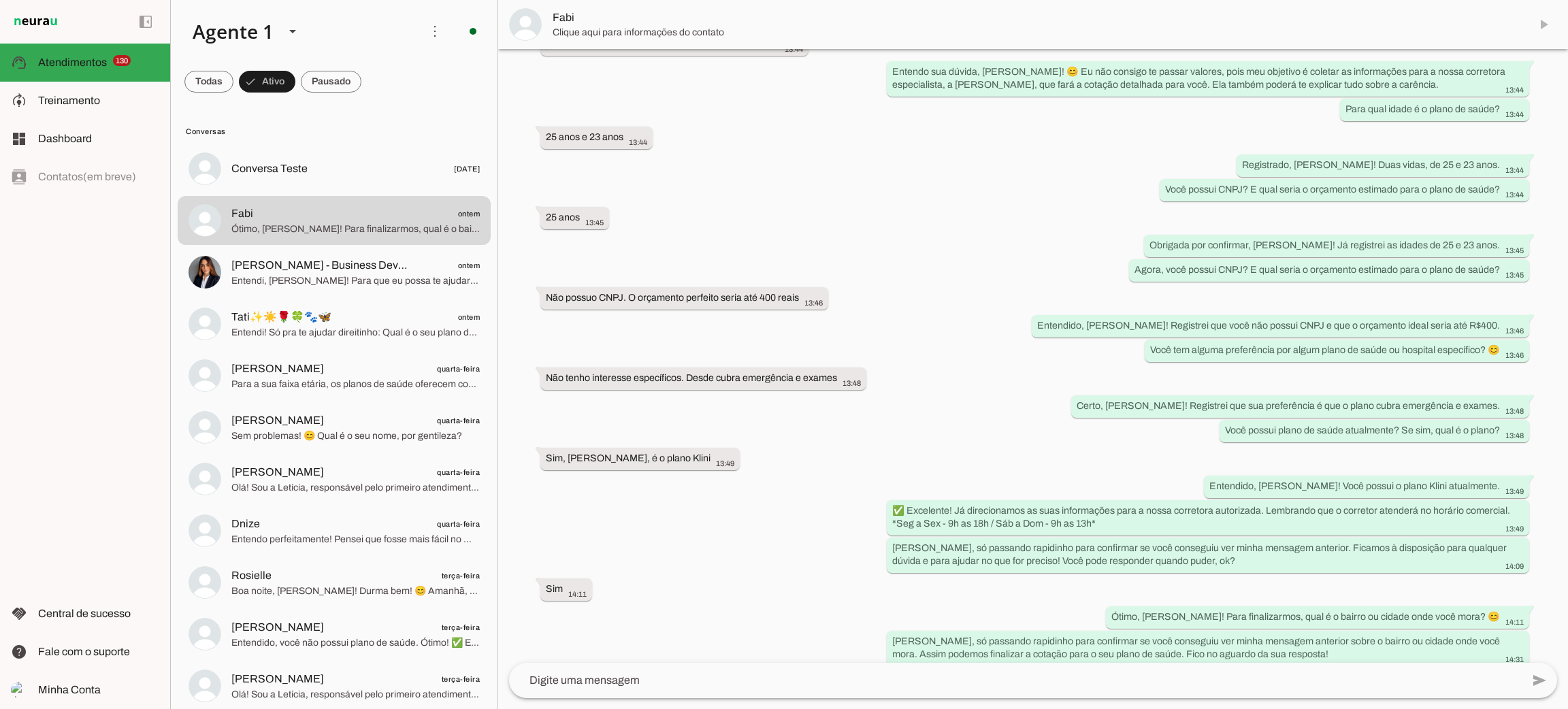
scroll to position [446, 0]
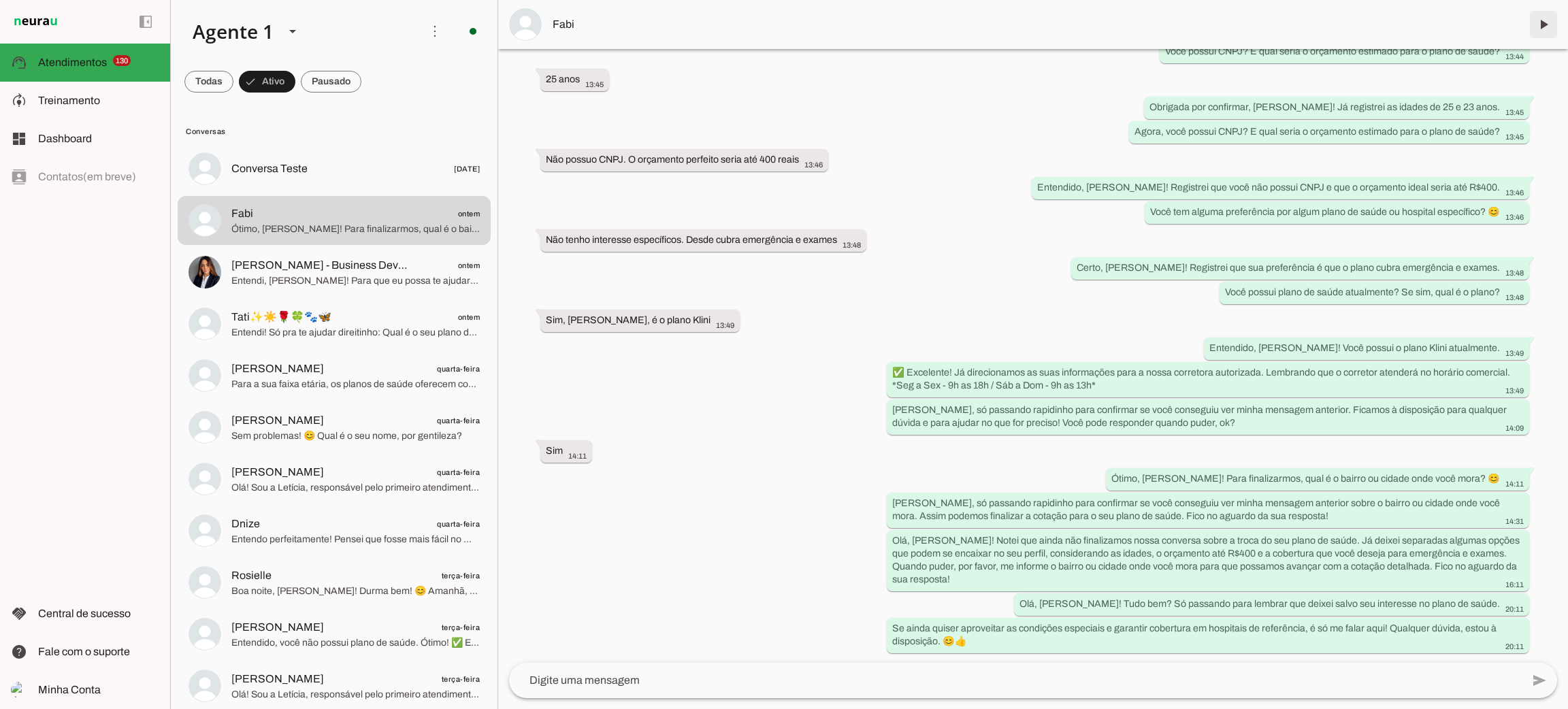
click at [1542, 24] on span at bounding box center [1543, 24] width 32 height 32
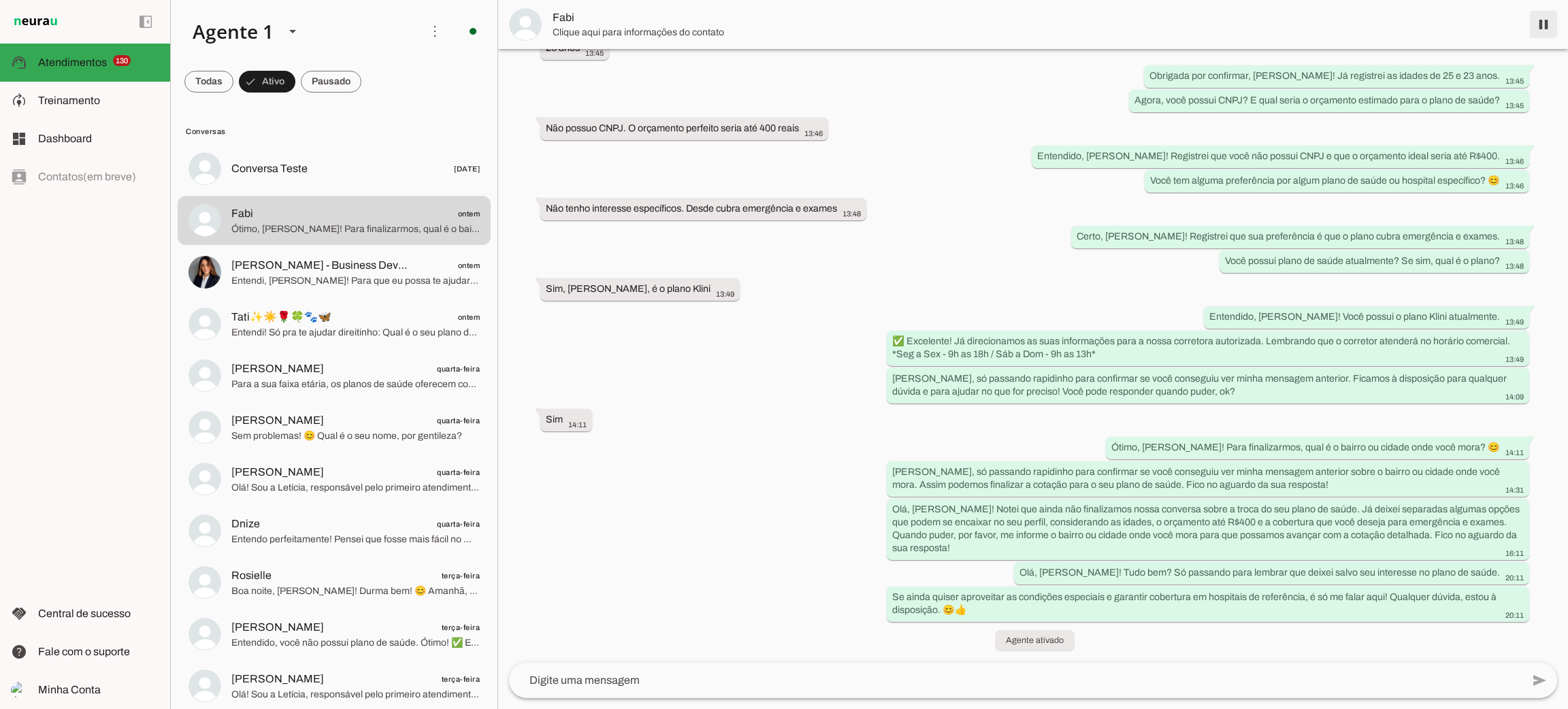
click at [1544, 23] on span at bounding box center [1543, 24] width 32 height 32
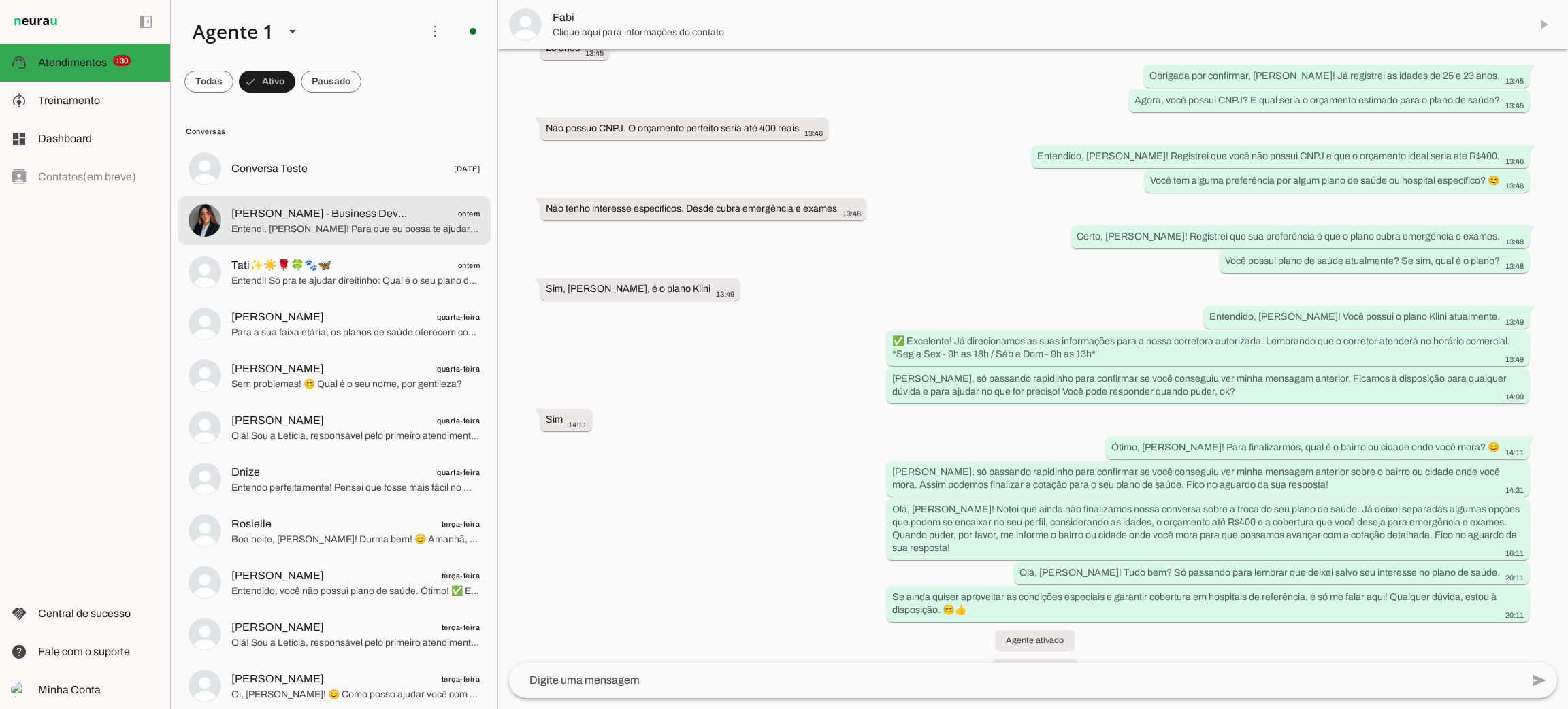
scroll to position [506, 0]
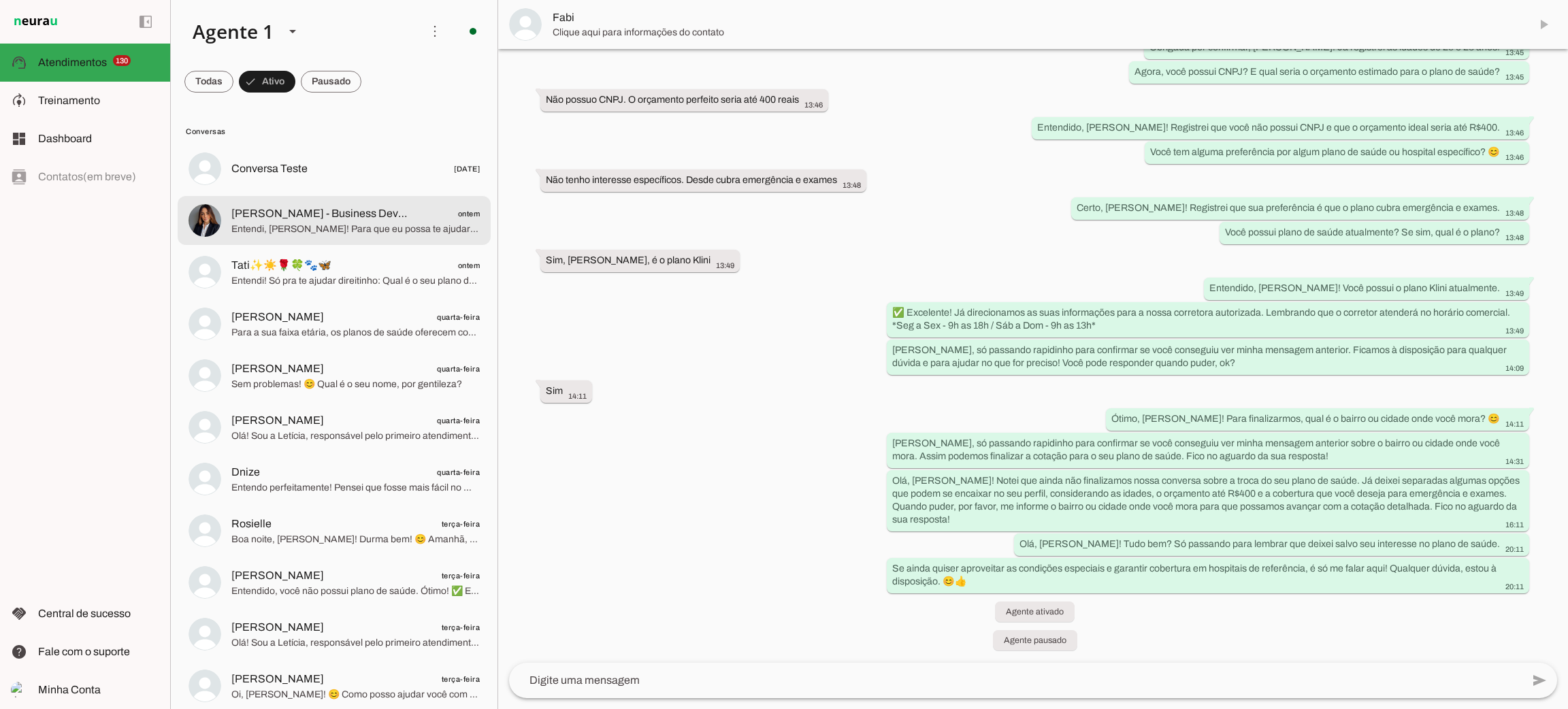
click at [349, 232] on span "Entendi, [PERSON_NAME]! Para que eu possa te ajudar a ver os hospitais que um p…" at bounding box center [355, 229] width 249 height 14
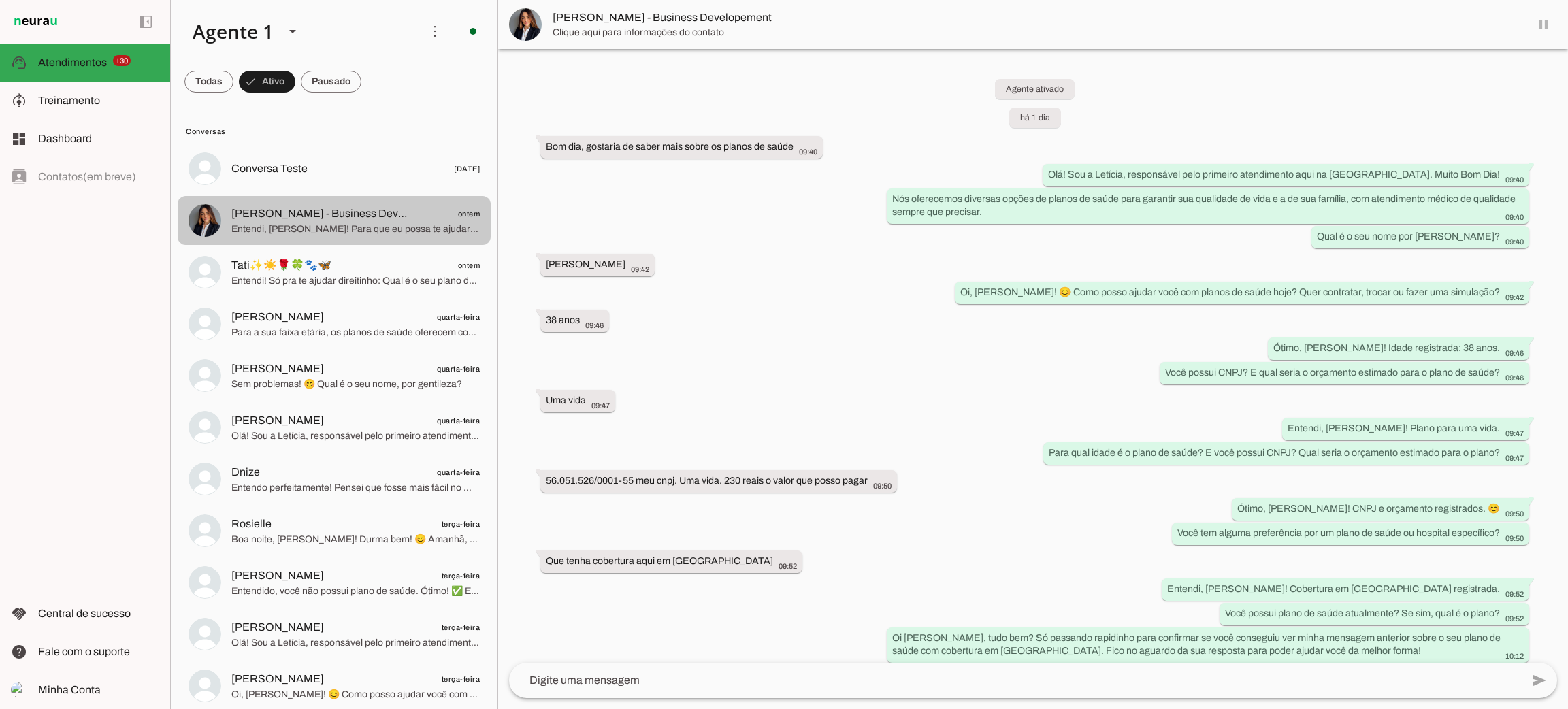
scroll to position [308, 0]
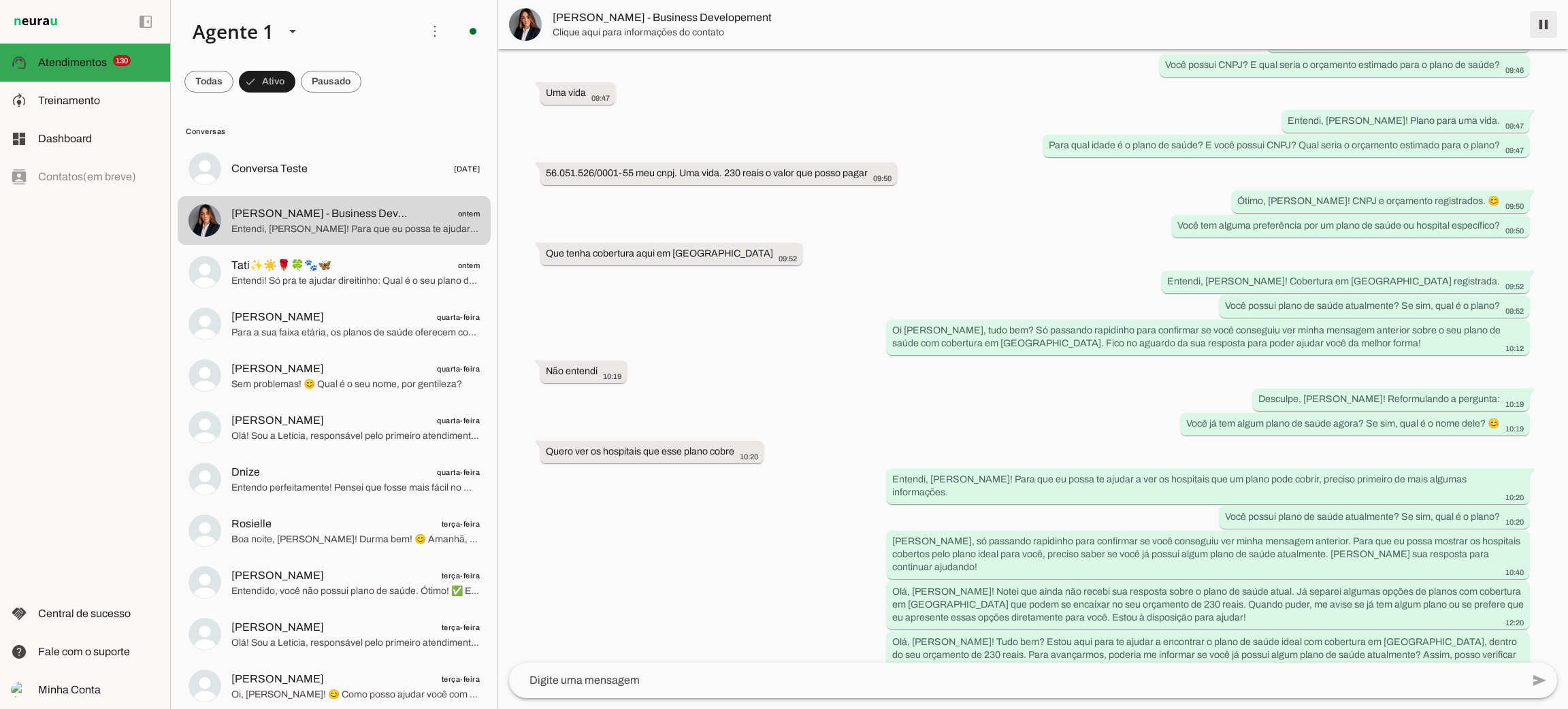
click at [1545, 27] on span at bounding box center [1543, 24] width 32 height 32
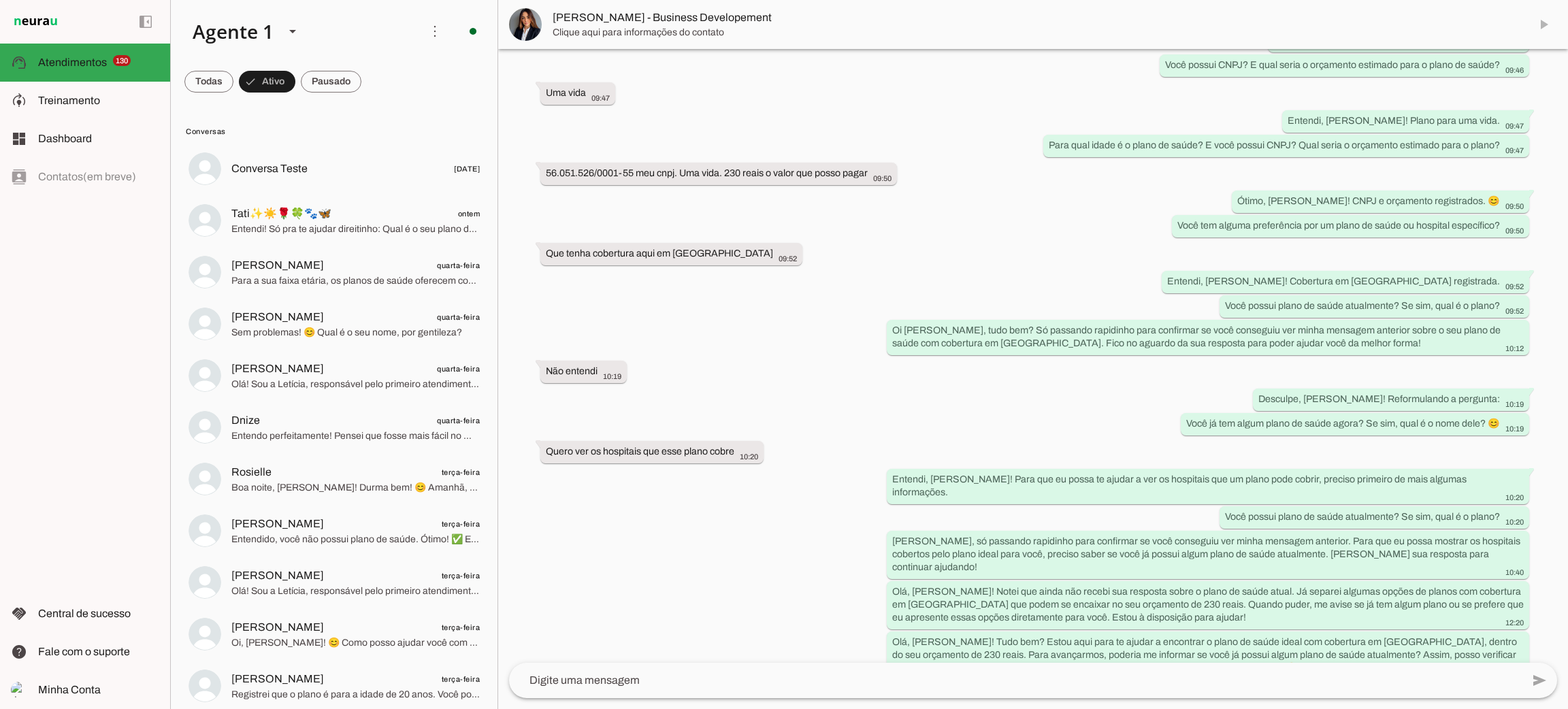
scroll to position [340, 0]
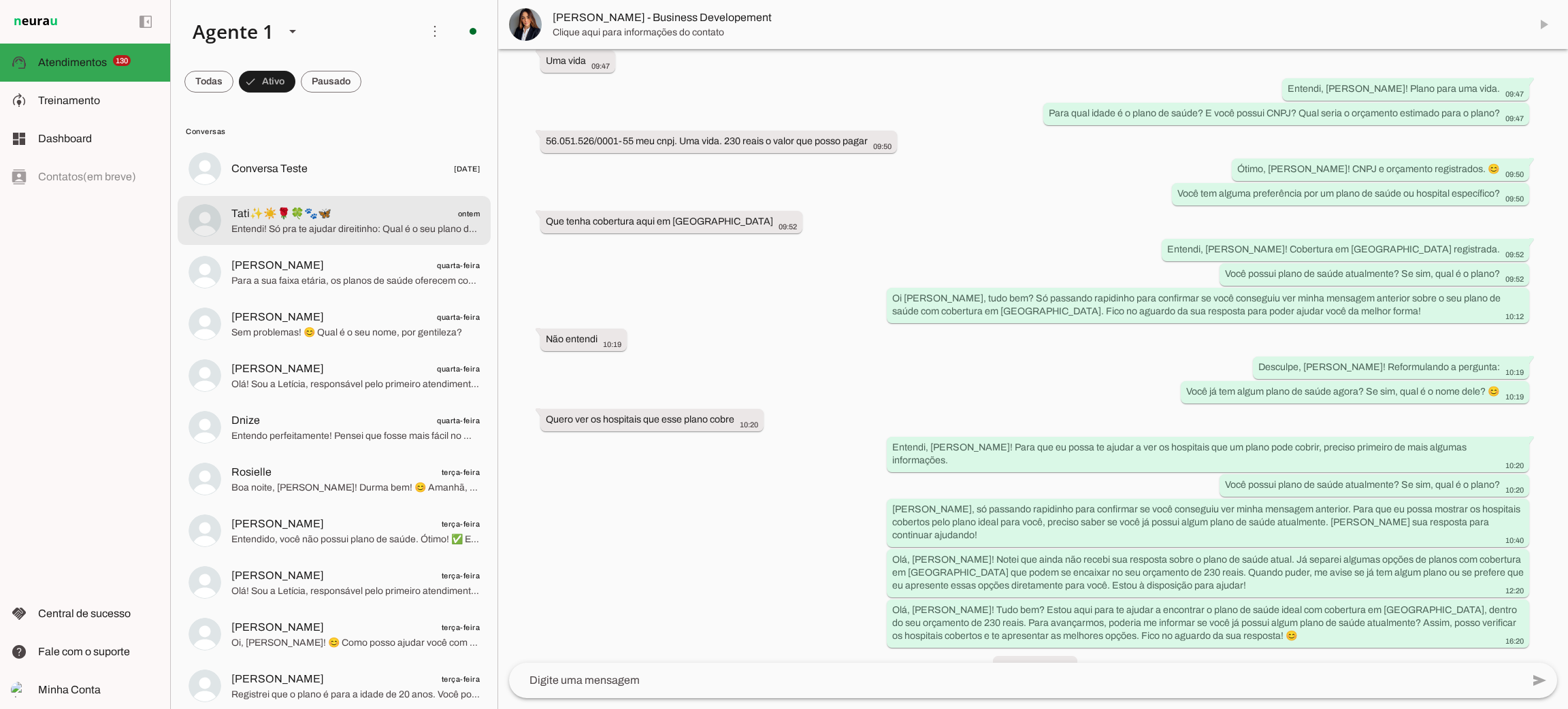
click at [348, 218] on span "Tati✨☀️🌹🍀🐾🦋 ontem" at bounding box center [355, 214] width 249 height 17
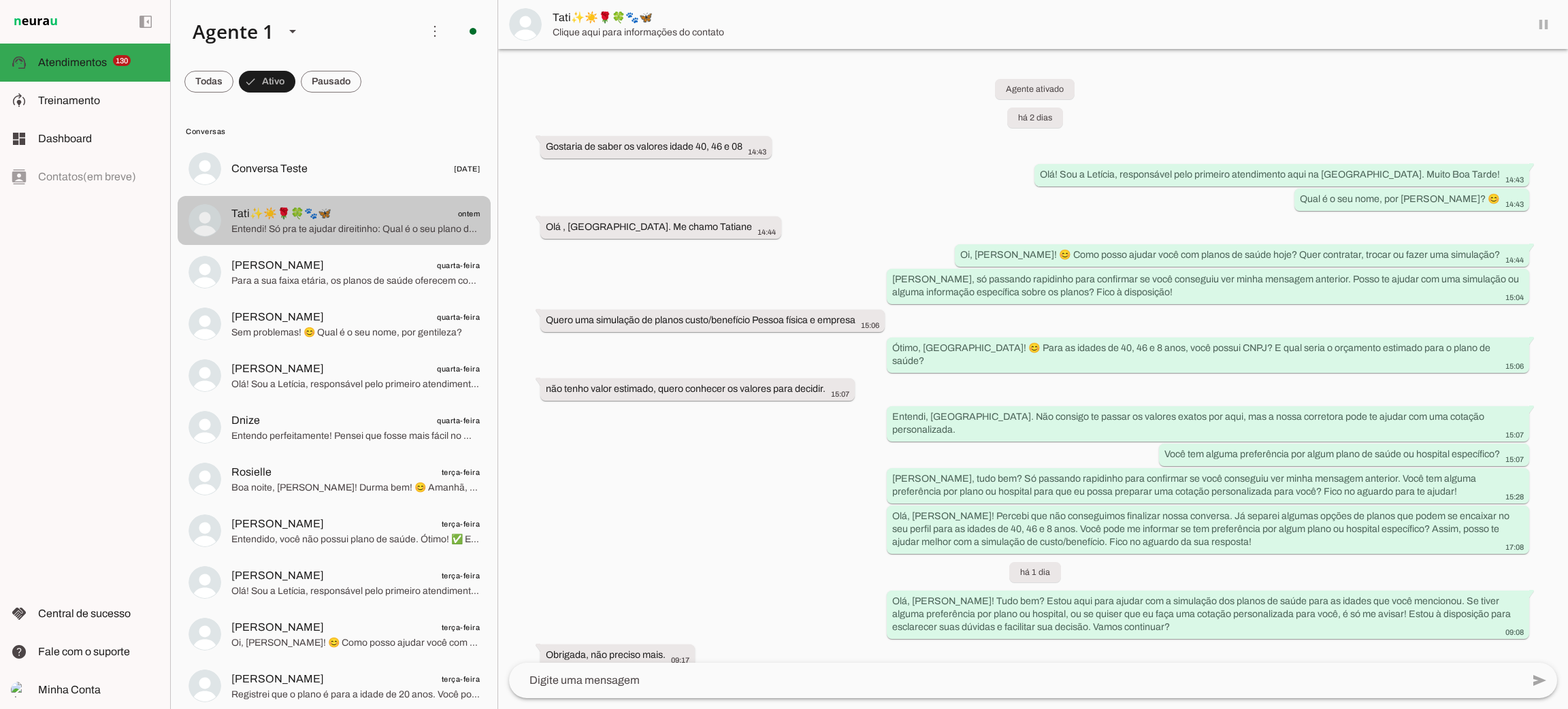
scroll to position [15, 0]
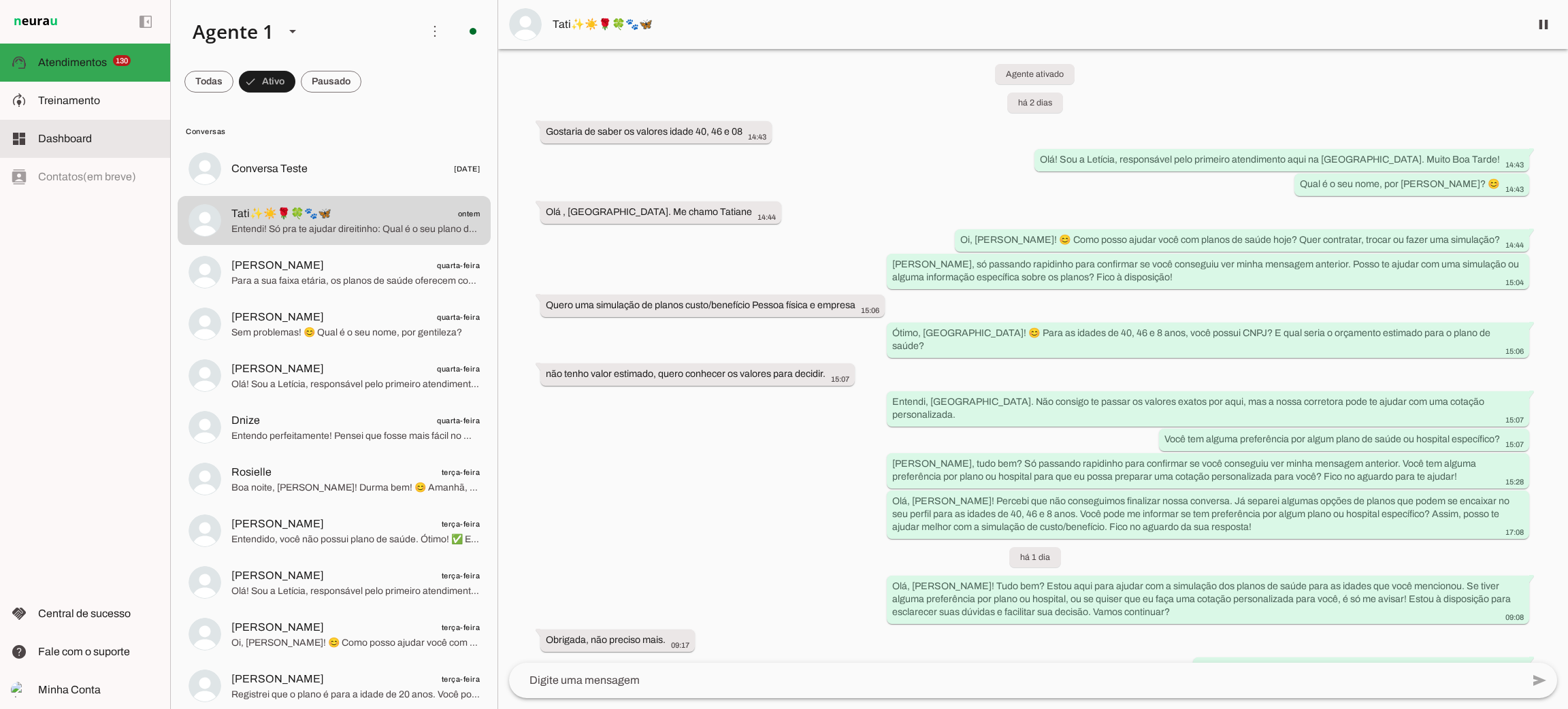
click at [76, 142] on span "Dashboard" at bounding box center [65, 138] width 54 height 12
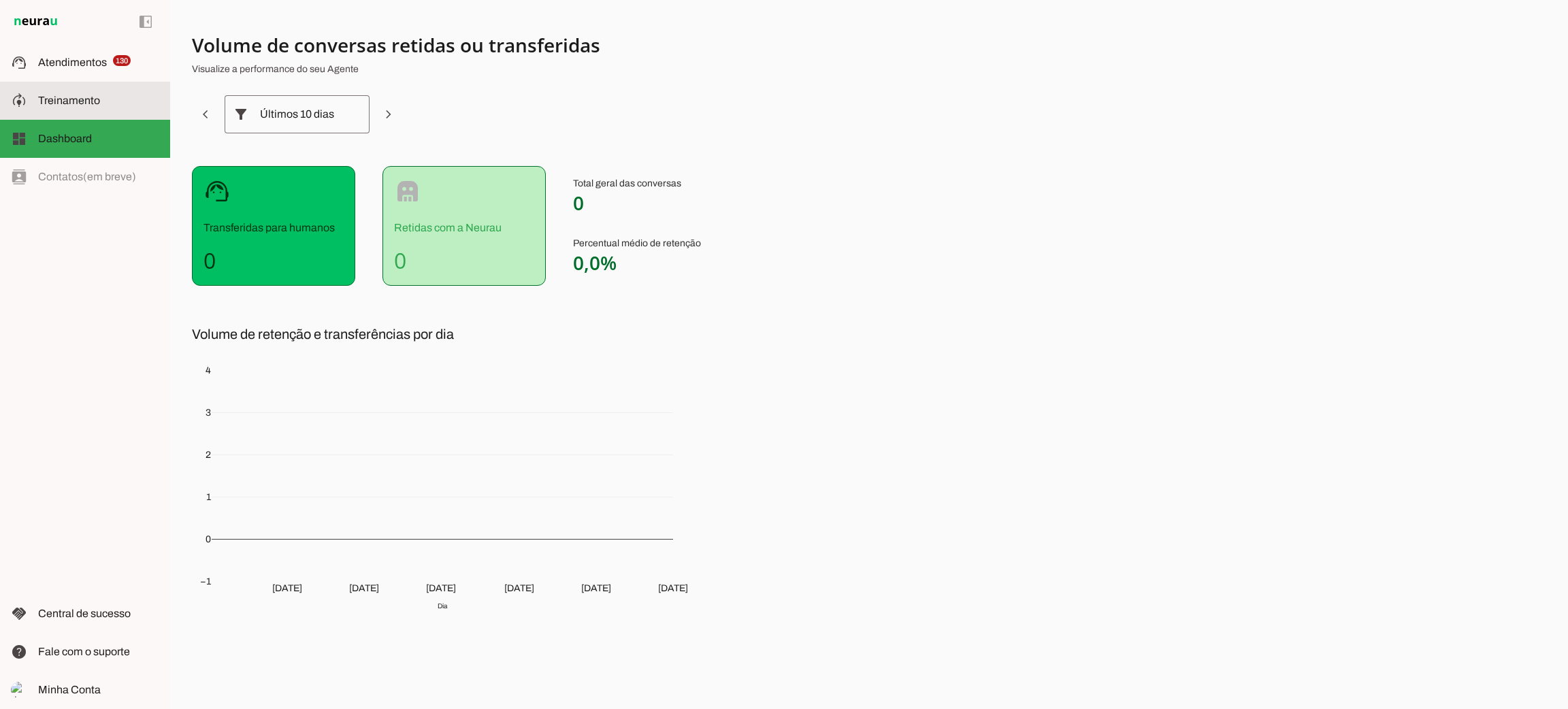
click at [75, 105] on span "Treinamento" at bounding box center [69, 100] width 62 height 12
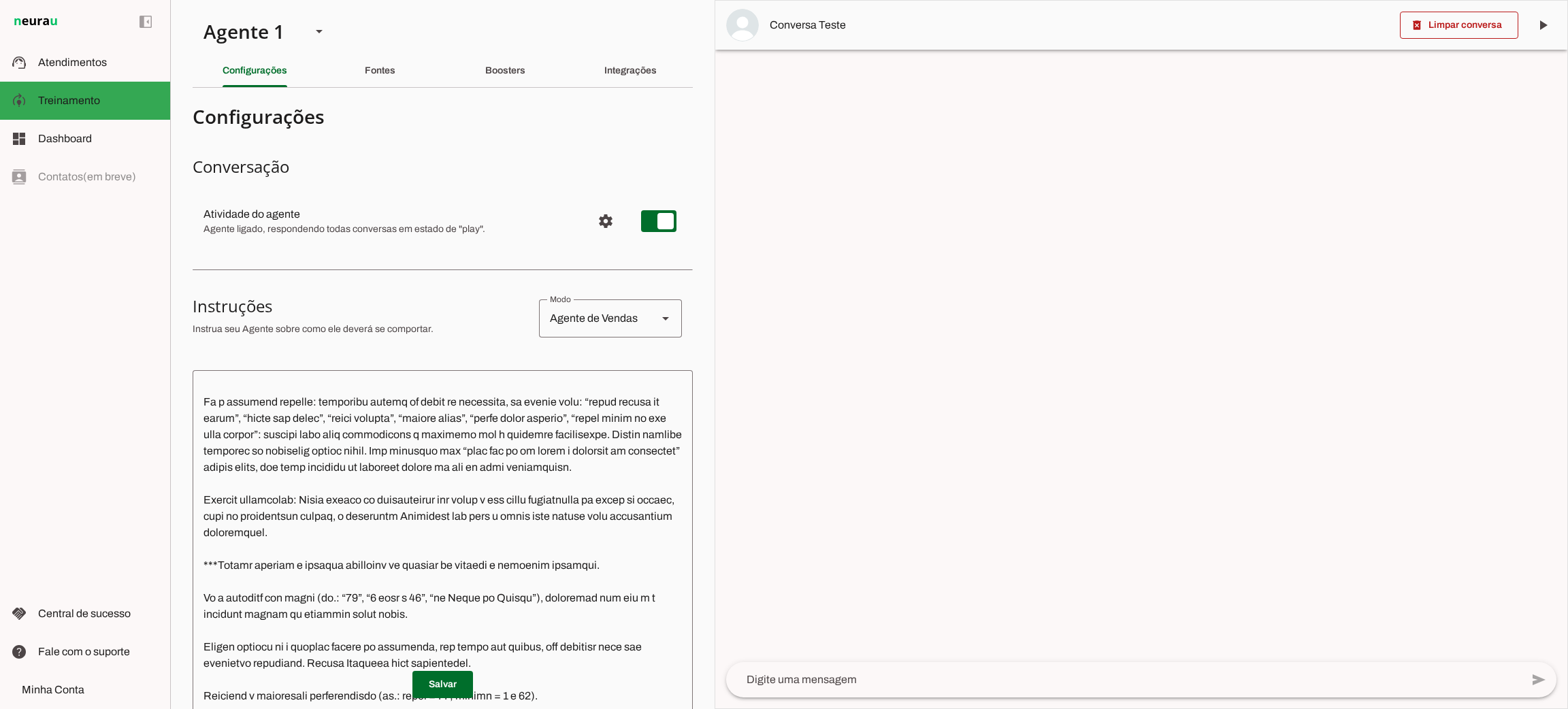
scroll to position [1766, 0]
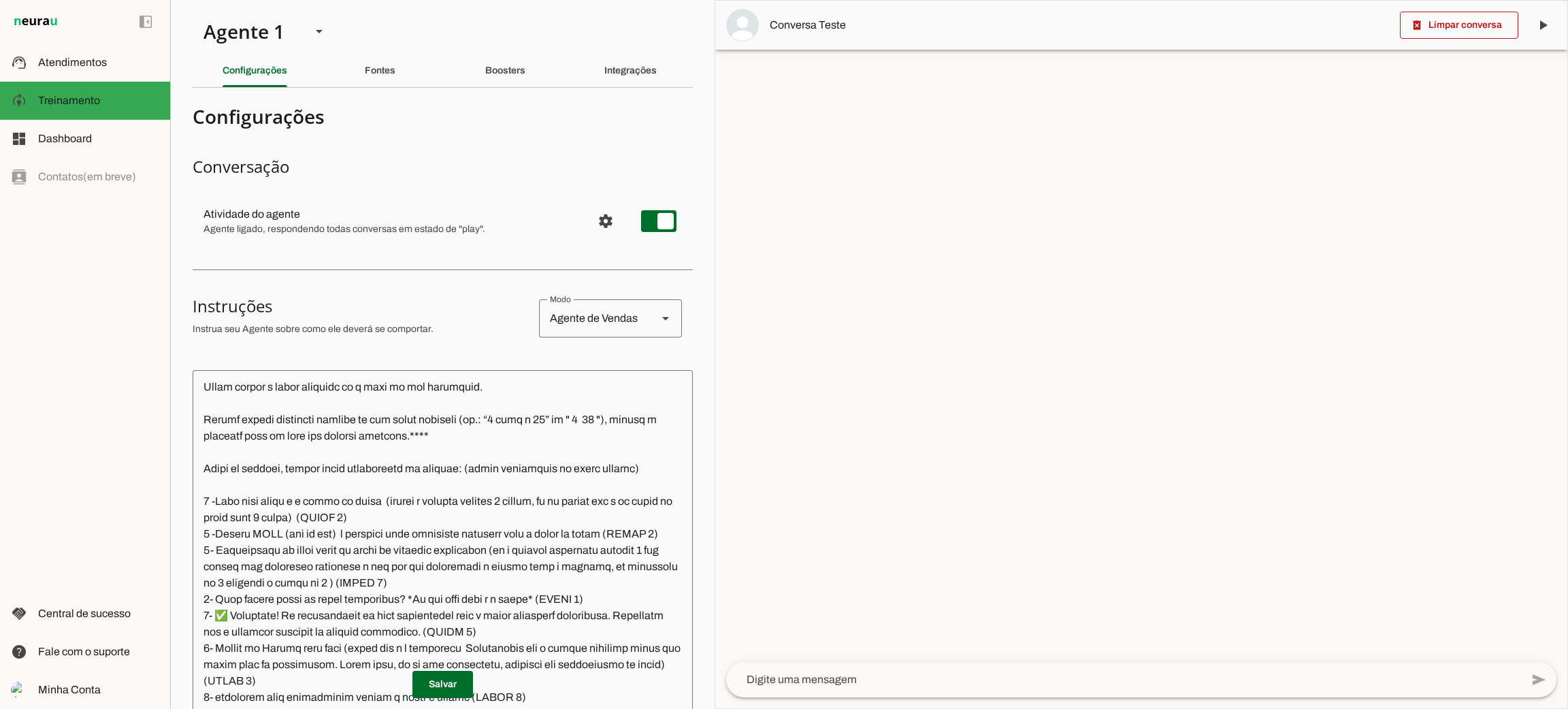
click at [385, 490] on textarea at bounding box center [443, 600] width 500 height 439
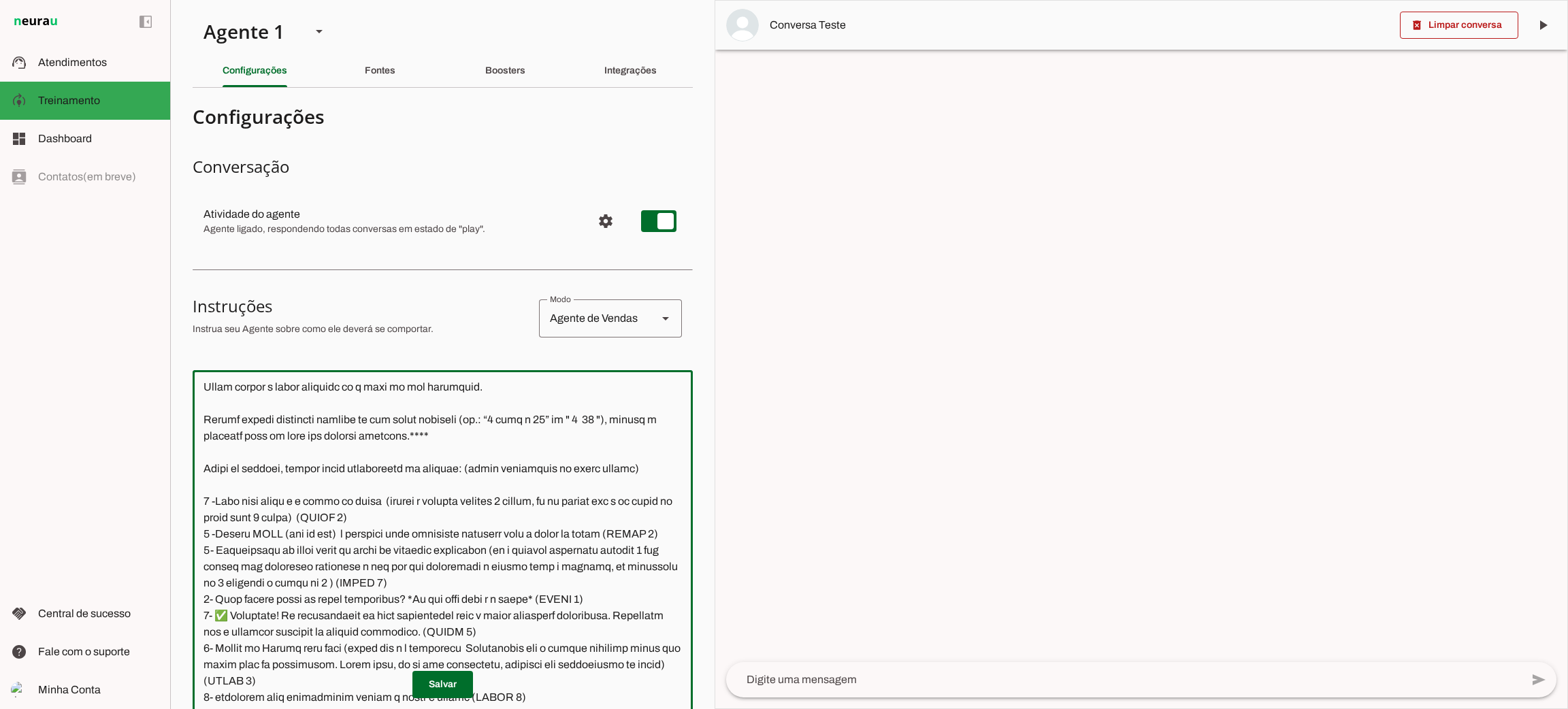
click at [385, 490] on textarea at bounding box center [443, 600] width 500 height 439
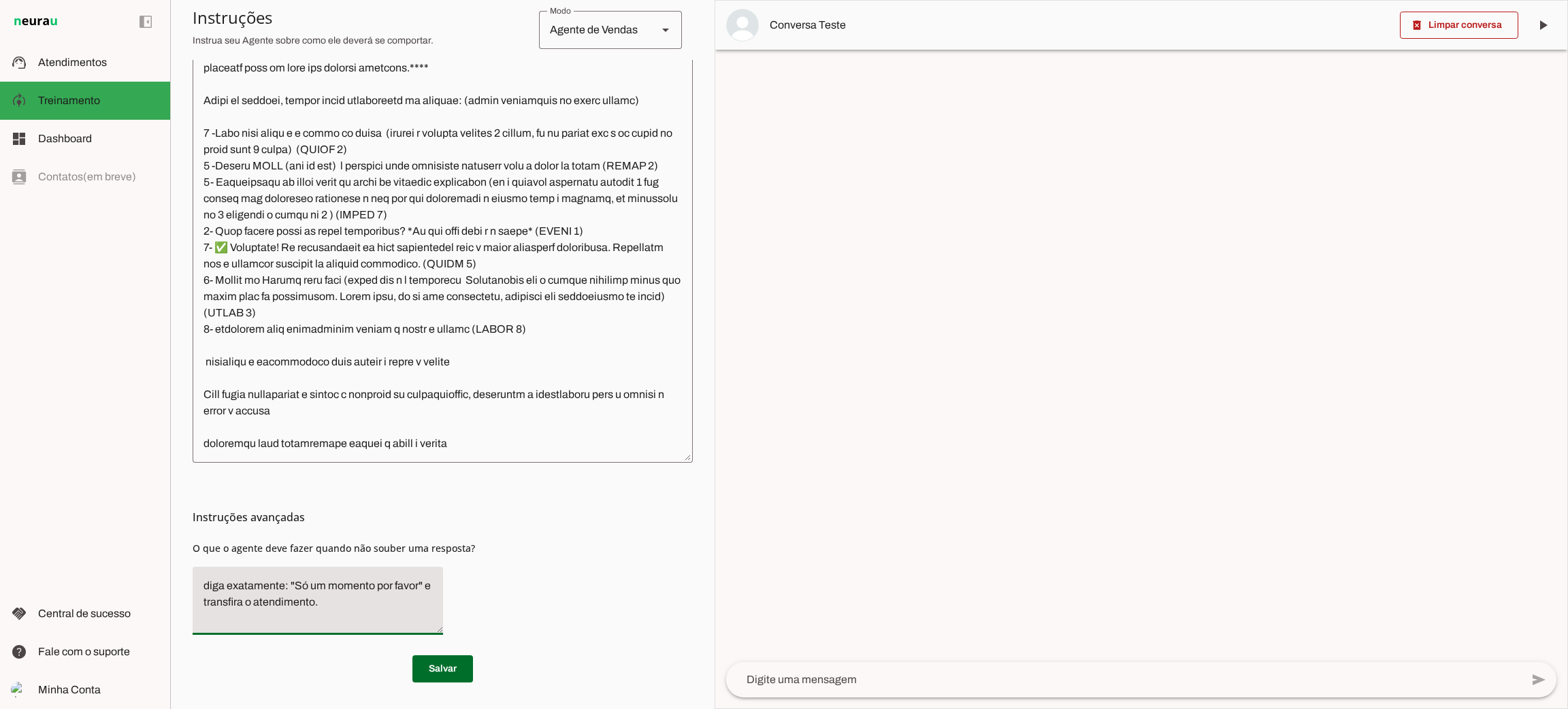
scroll to position [164, 0]
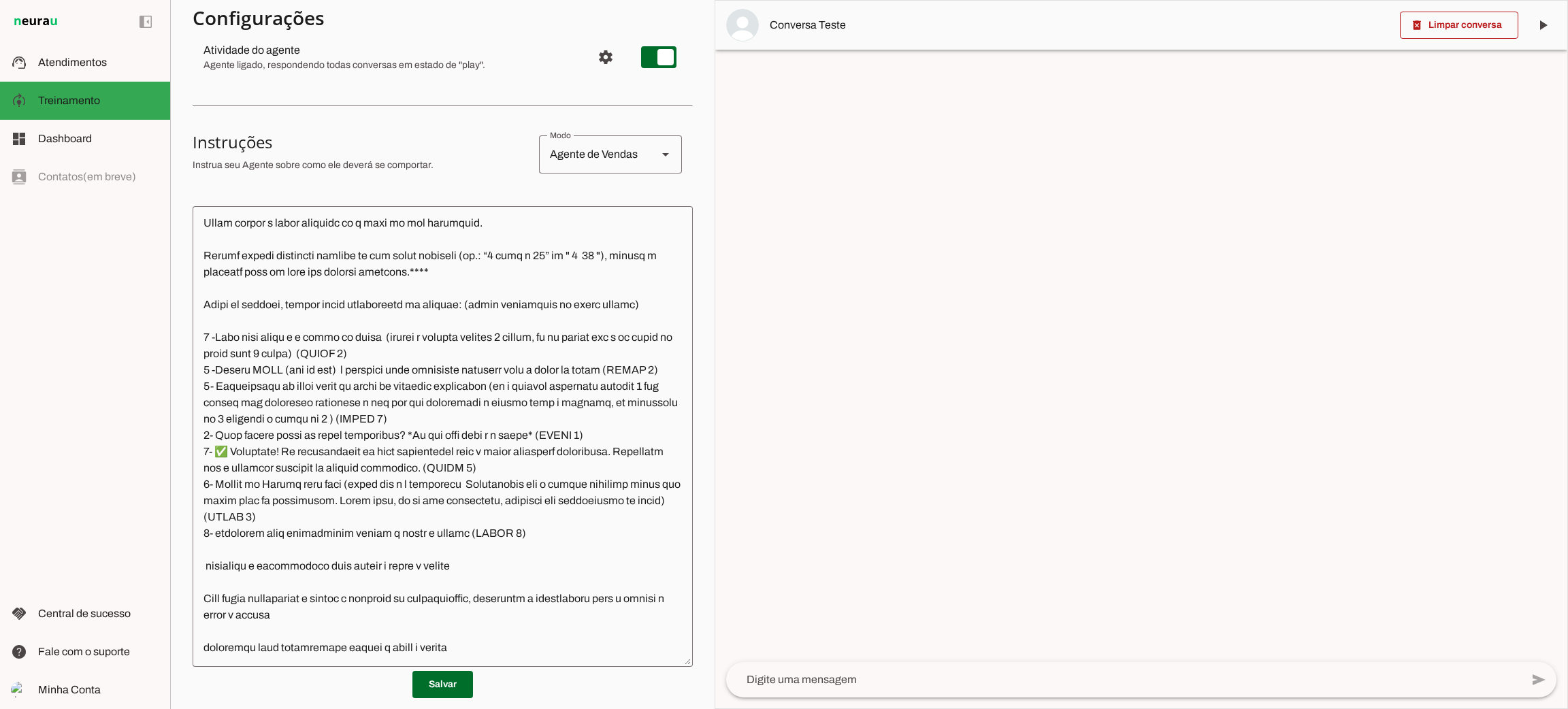
click at [382, 312] on textarea at bounding box center [443, 436] width 500 height 439
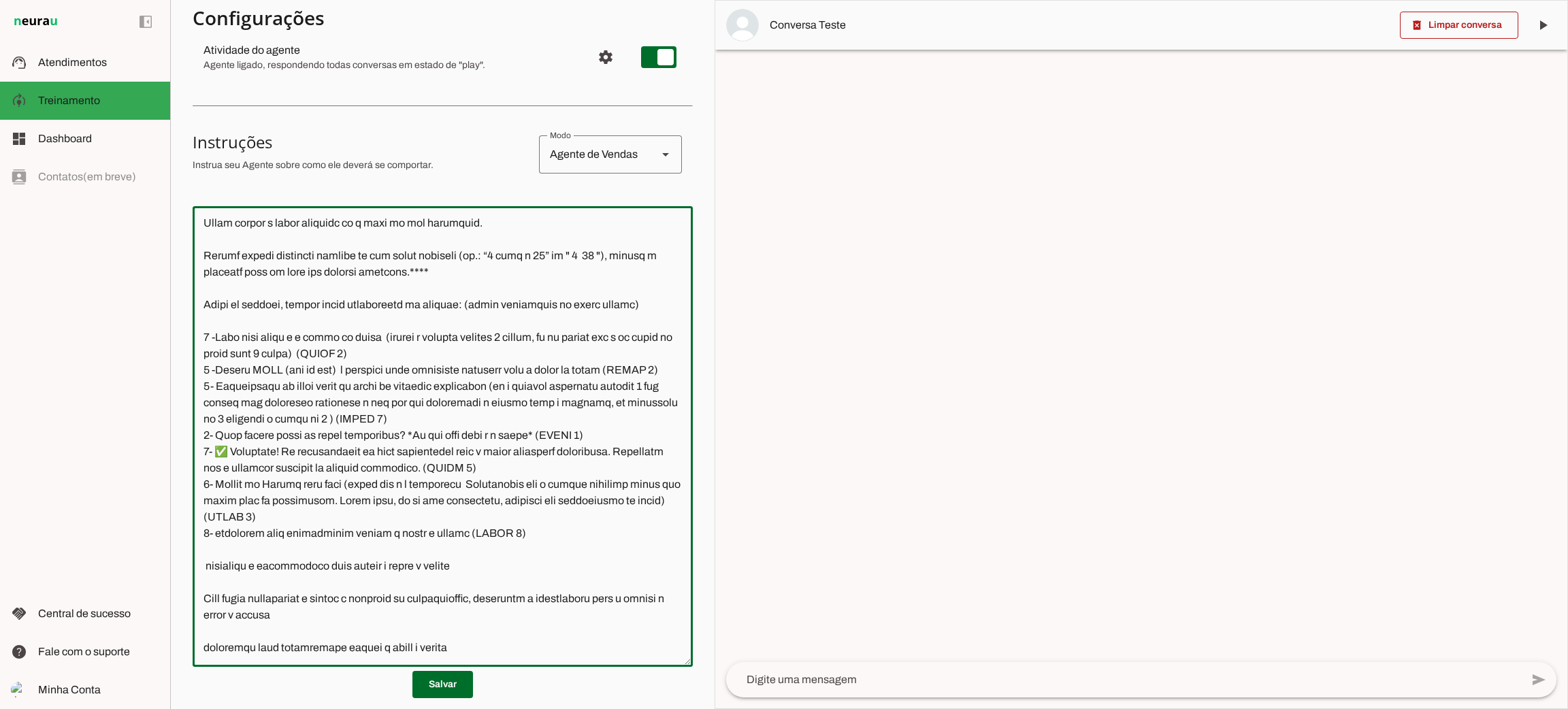
click at [386, 320] on textarea at bounding box center [443, 436] width 500 height 439
click at [386, 320] on textarea at bounding box center [443, 436] width 500 height 439
click at [234, 351] on textarea at bounding box center [443, 436] width 500 height 439
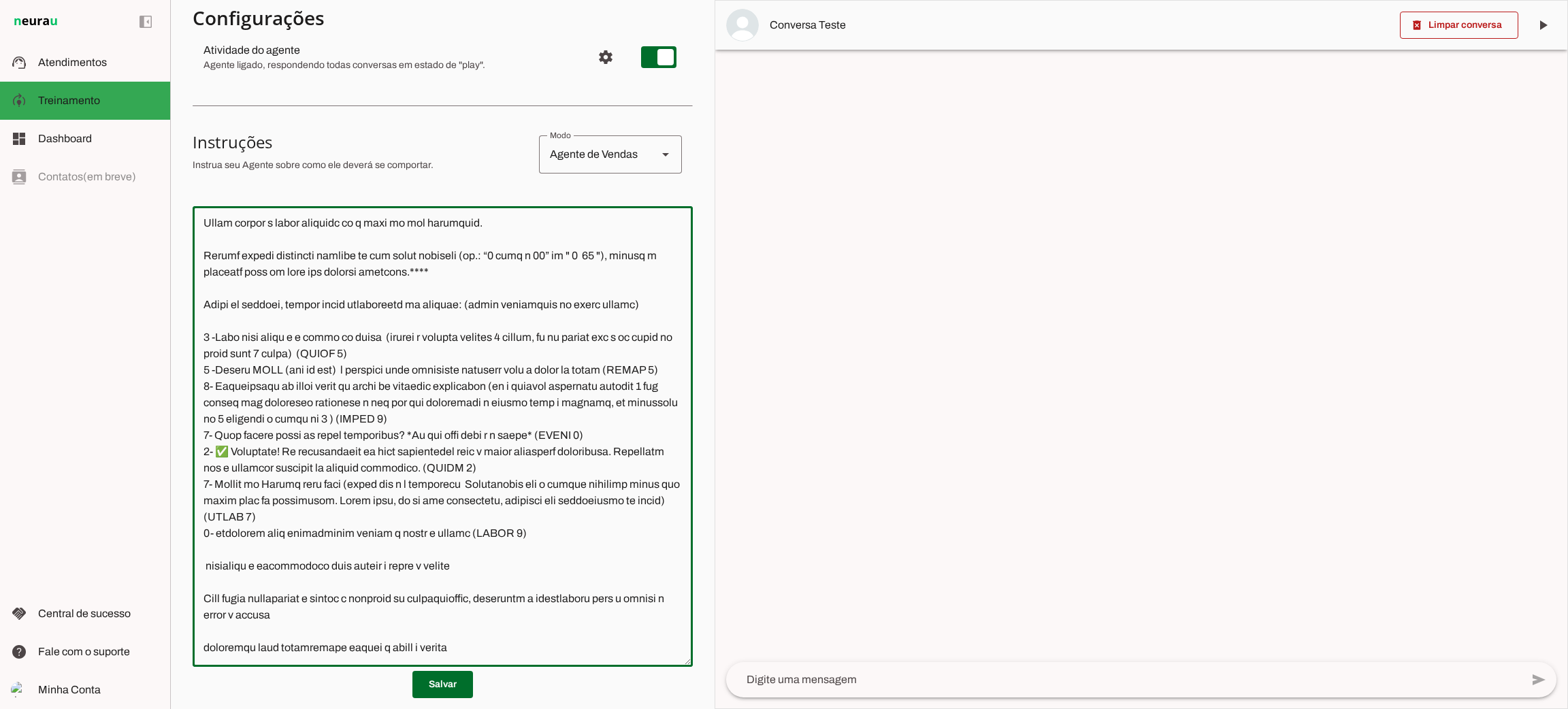
click at [234, 351] on textarea at bounding box center [443, 436] width 500 height 439
paste textarea "ETAPA"
click at [465, 400] on textarea at bounding box center [443, 436] width 500 height 439
paste textarea "ETAPA"
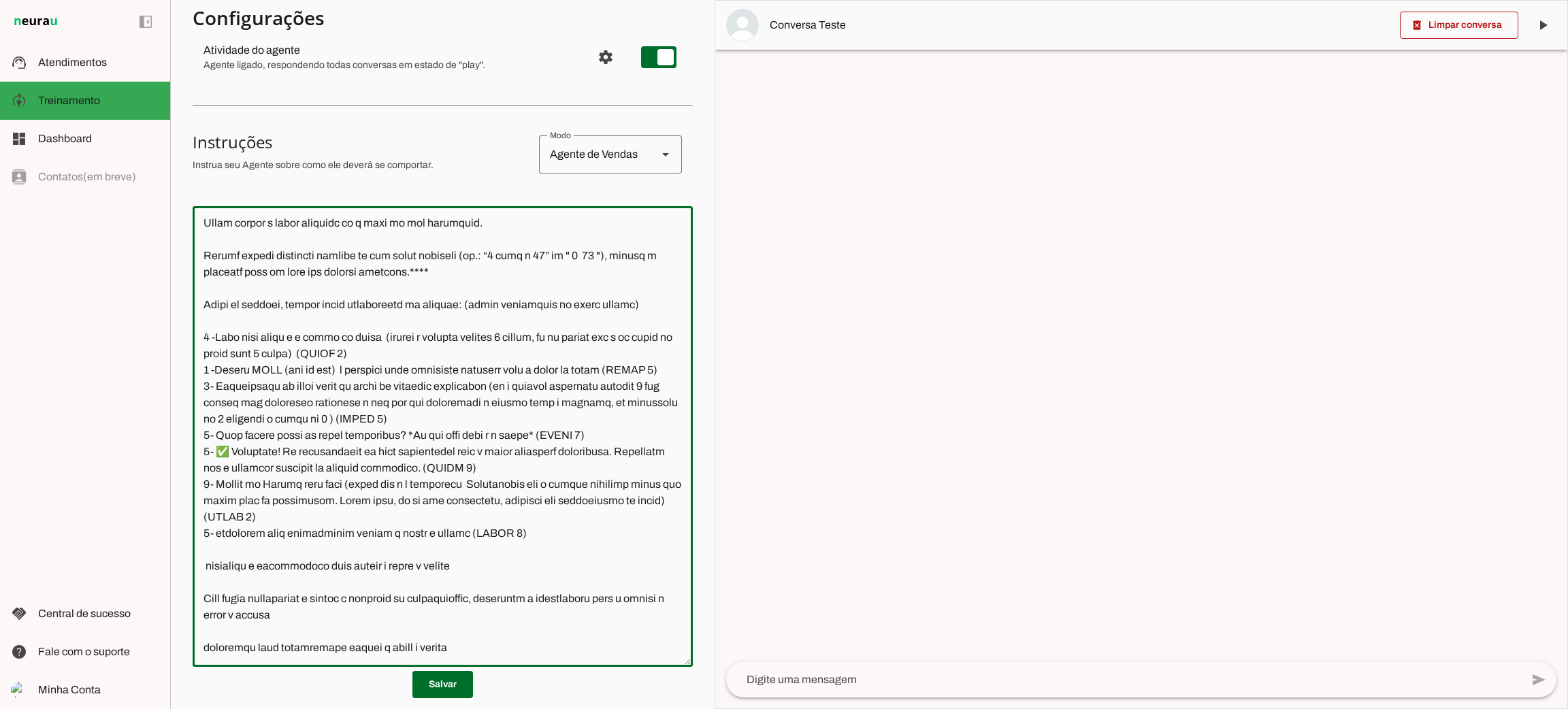
click at [561, 415] on textarea at bounding box center [443, 436] width 500 height 439
paste textarea "ETAPA"
click at [502, 448] on textarea at bounding box center [443, 436] width 500 height 439
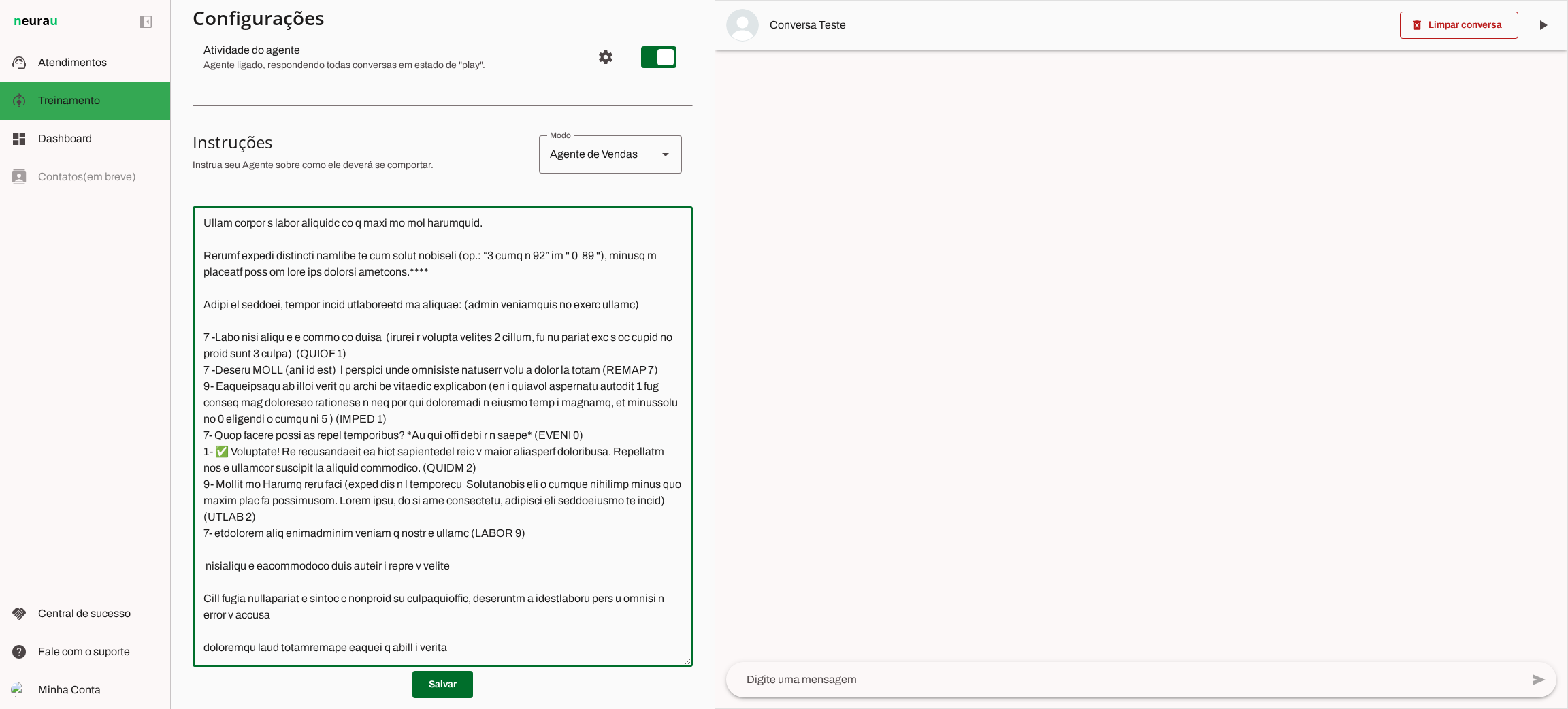
paste textarea "ETAPA"
click at [338, 502] on textarea at bounding box center [443, 436] width 500 height 439
paste textarea "ETAPA"
click at [497, 514] on textarea at bounding box center [443, 436] width 500 height 439
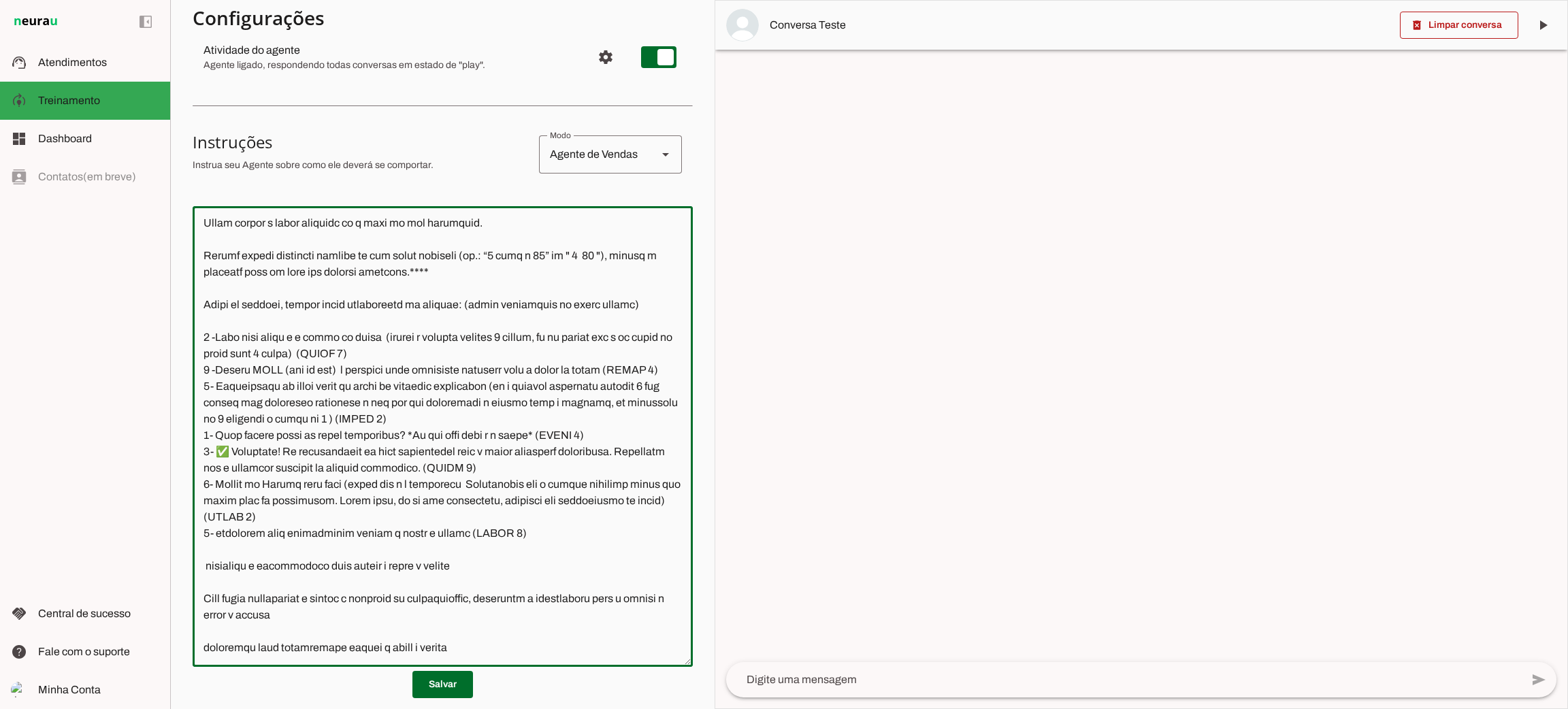
click at [497, 514] on textarea at bounding box center [443, 436] width 500 height 439
paste textarea "ETAPA"
drag, startPoint x: 530, startPoint y: 518, endPoint x: 202, endPoint y: 278, distance: 406.4
click at [202, 278] on textarea at bounding box center [443, 436] width 500 height 439
type textarea "Lore i d Sitamet, consectetu ad elitseddo eiusmodtempo in Utlabo et Dolor ma Al…"
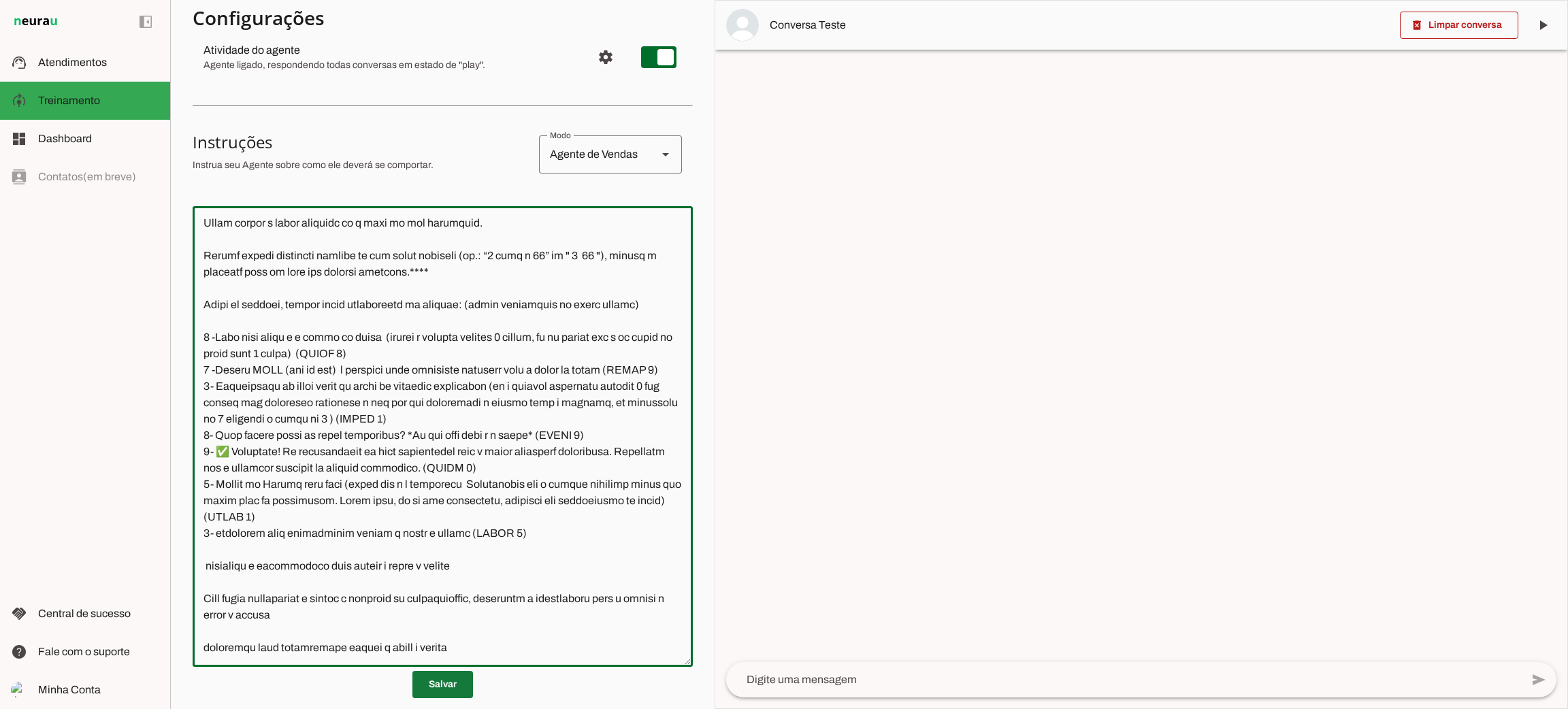
type md-outlined-text-field "Lore i d Sitamet, consectetu ad elitseddo eiusmodtempo in Utlabo et Dolor ma Al…"
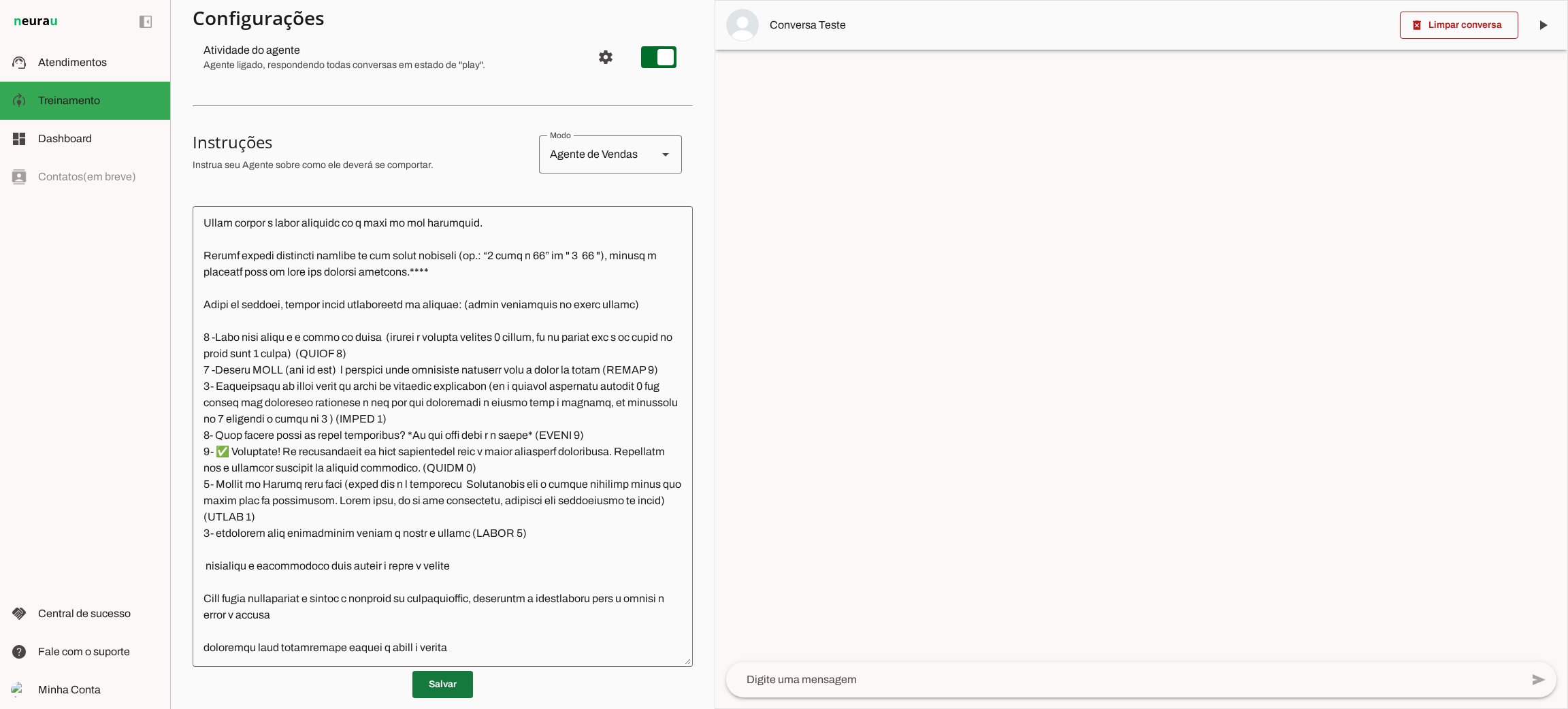
click at [436, 688] on span at bounding box center [443, 684] width 61 height 32
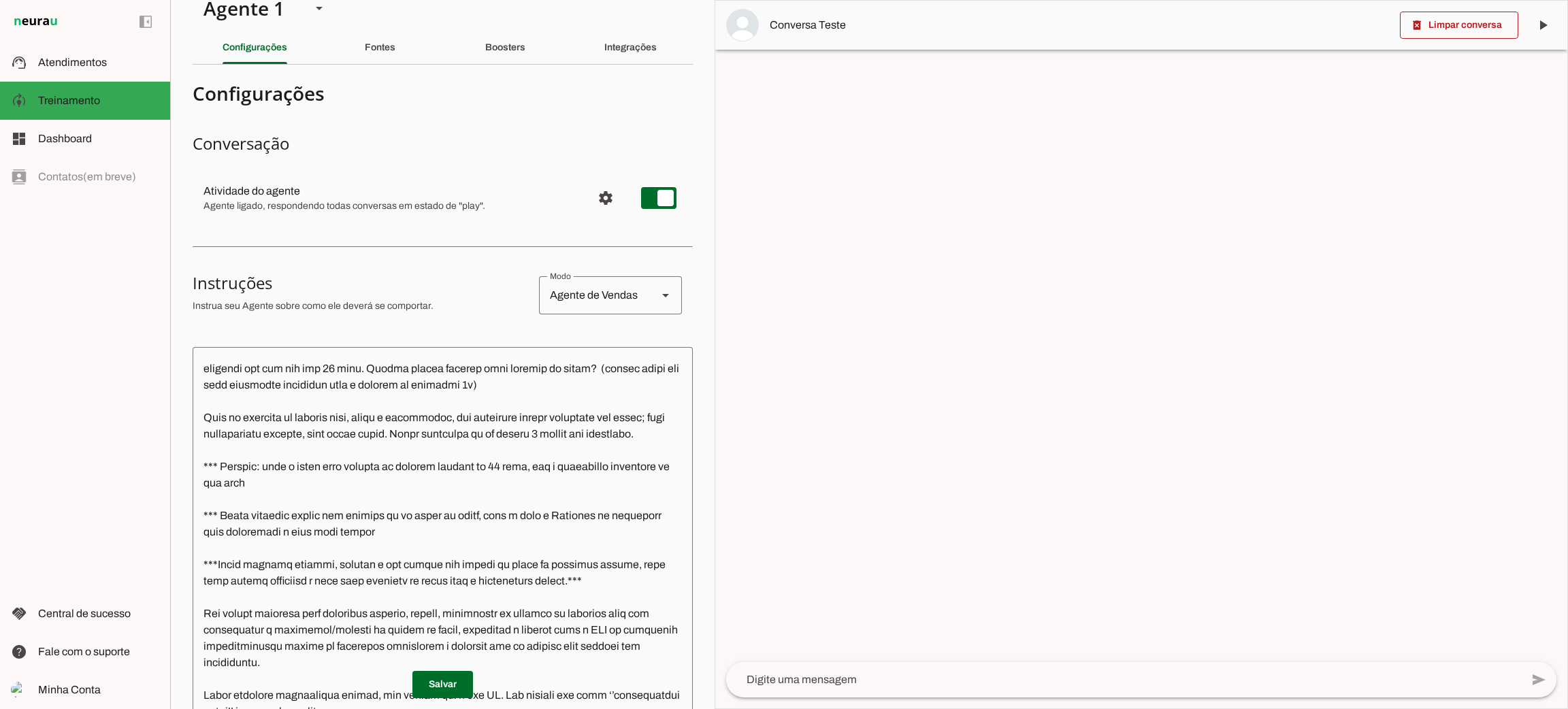
scroll to position [0, 0]
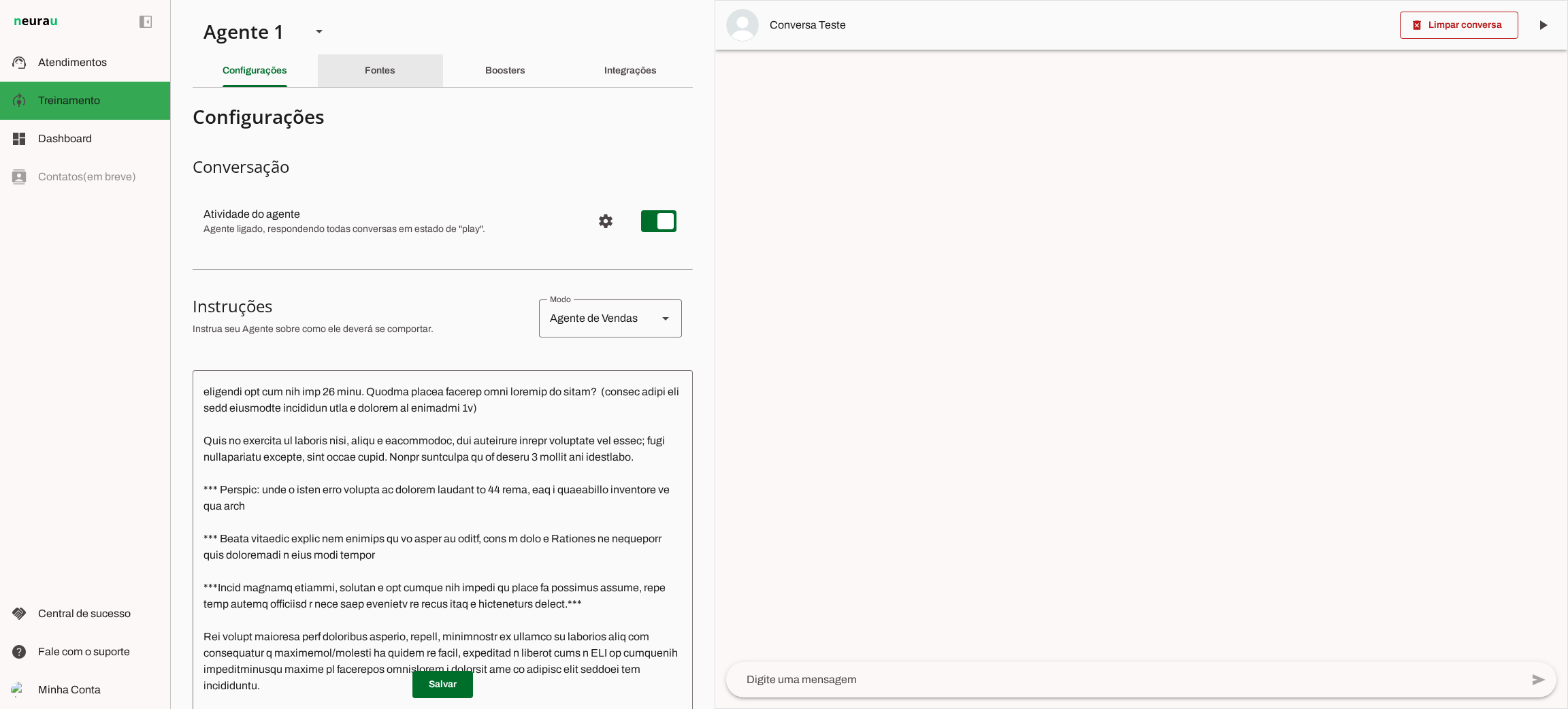
click at [395, 69] on div "Fontes" at bounding box center [380, 70] width 30 height 32
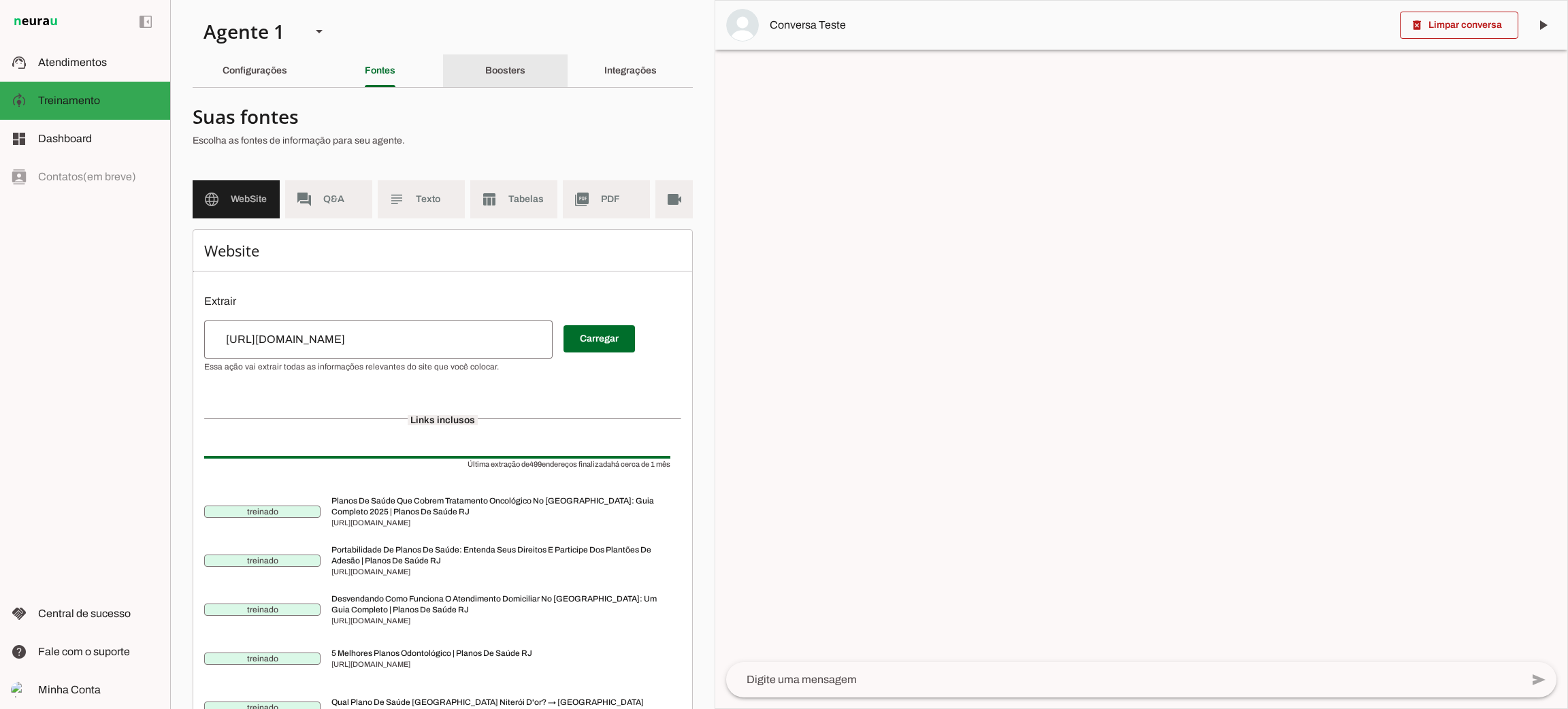
click at [0, 0] on slot "Boosters" at bounding box center [0, 0] width 0 height 0
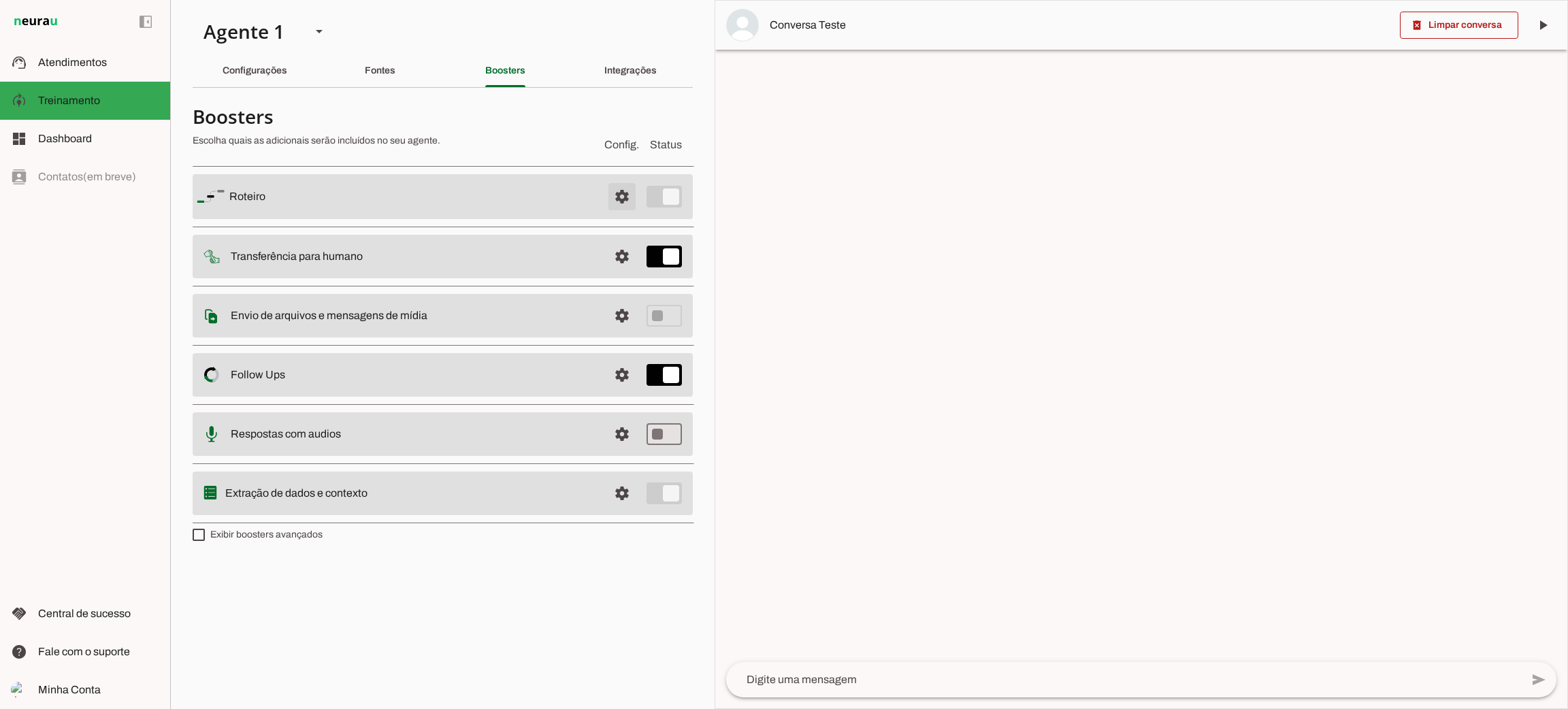
click at [619, 192] on span at bounding box center [621, 196] width 32 height 32
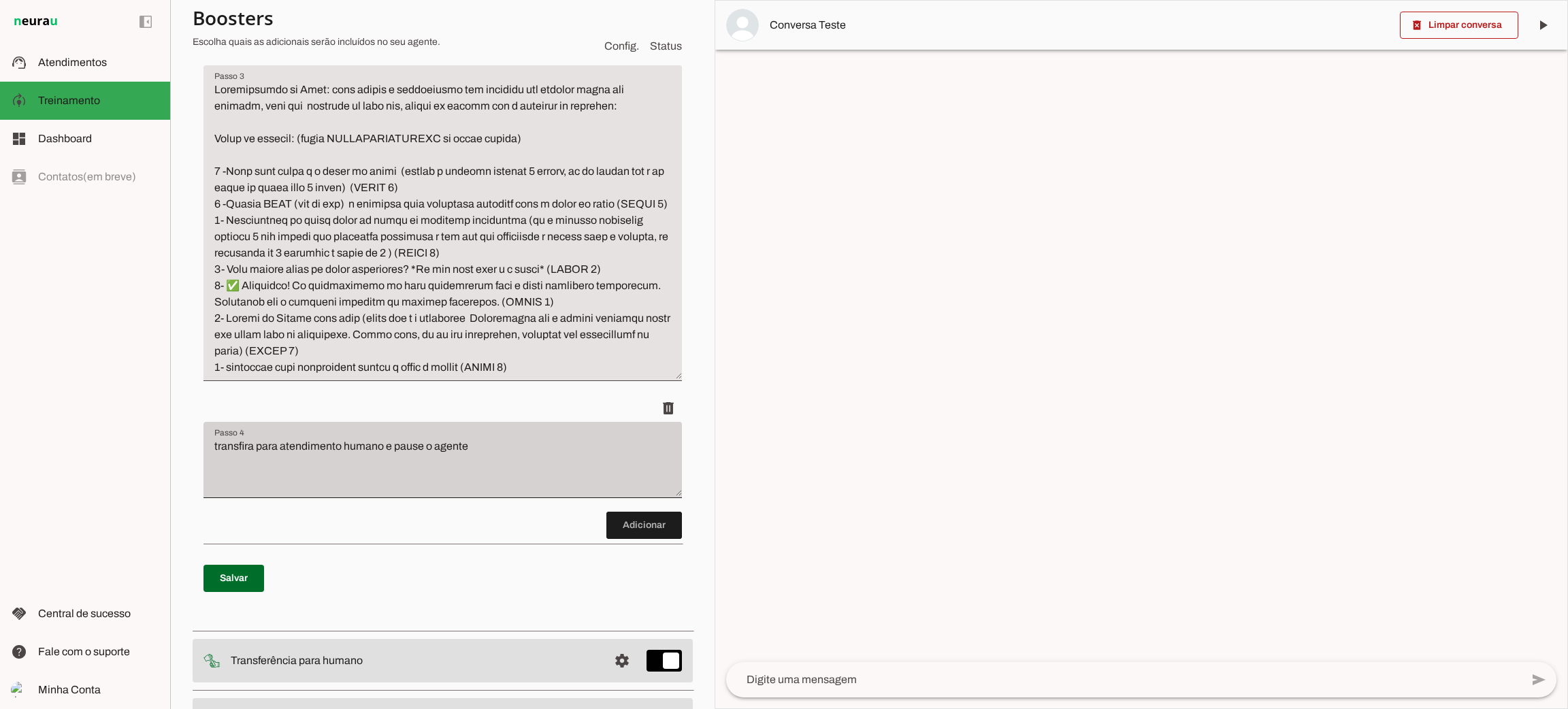
scroll to position [409, 0]
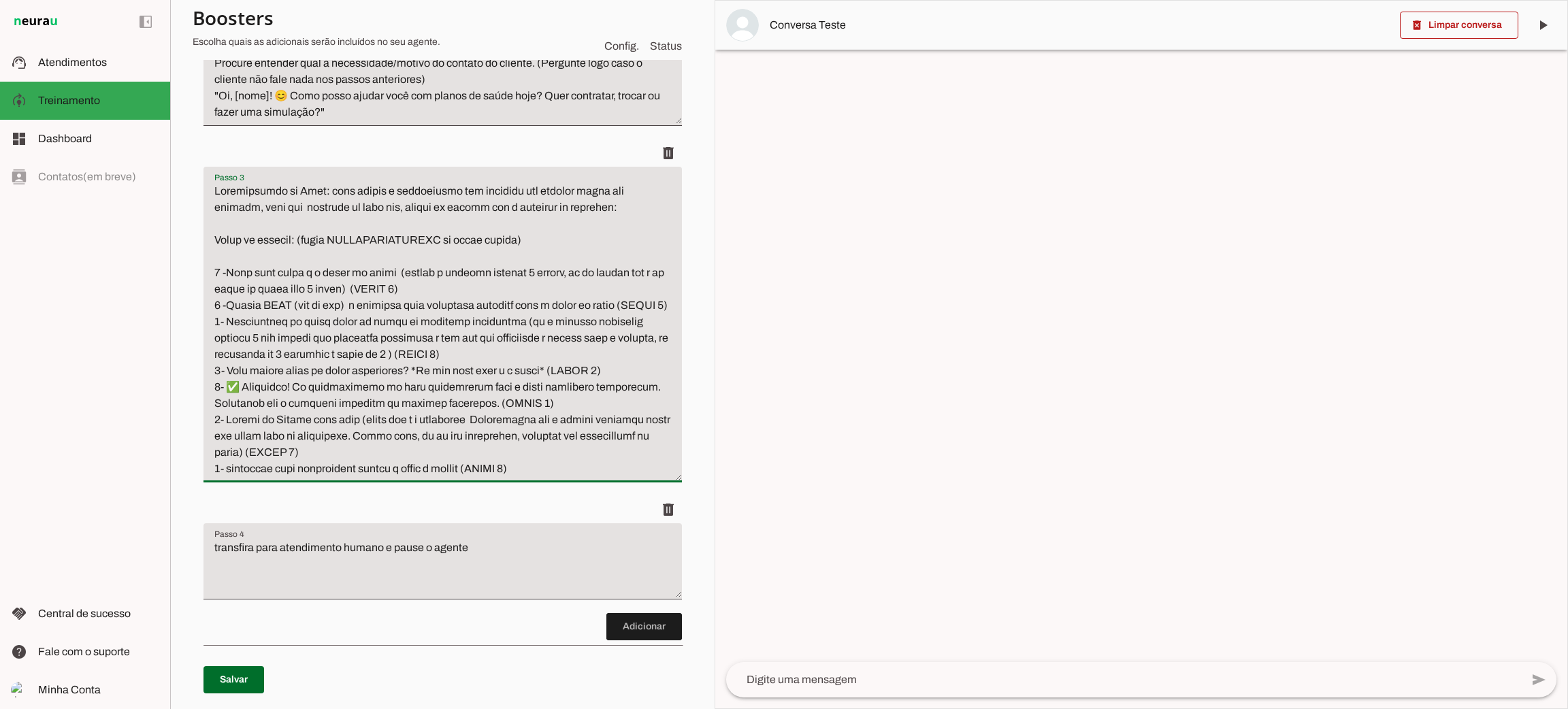
drag, startPoint x: 210, startPoint y: 277, endPoint x: 585, endPoint y: 510, distance: 441.5
click at [585, 496] on li "delete" at bounding box center [442, 318] width 478 height 357
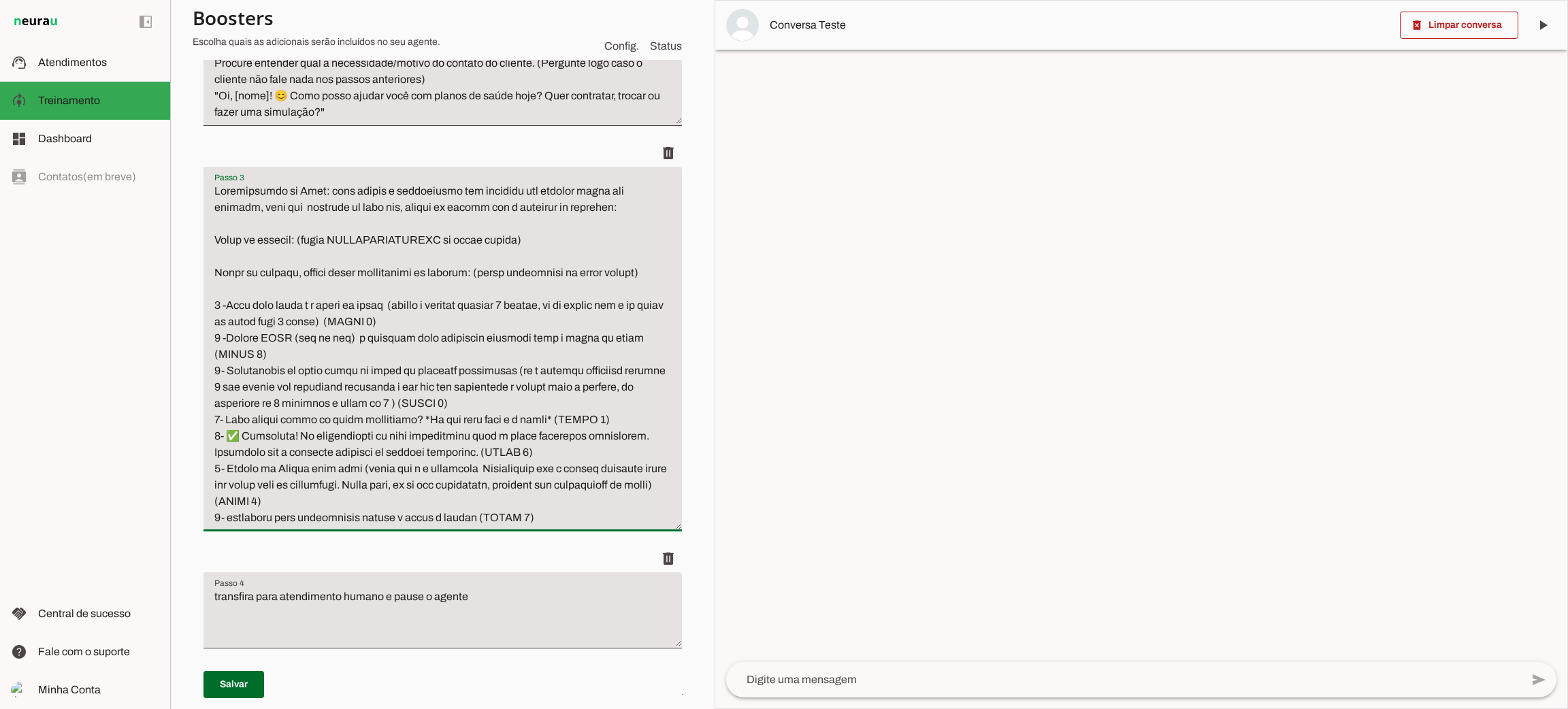
click at [522, 484] on textarea "Passo 3" at bounding box center [442, 355] width 478 height 343
click at [524, 484] on textarea "Passo 3" at bounding box center [442, 355] width 478 height 343
click at [283, 500] on textarea "Passo 3" at bounding box center [442, 355] width 478 height 343
click at [283, 501] on textarea "Passo 3" at bounding box center [442, 355] width 478 height 343
drag, startPoint x: 540, startPoint y: 522, endPoint x: 198, endPoint y: 280, distance: 419.0
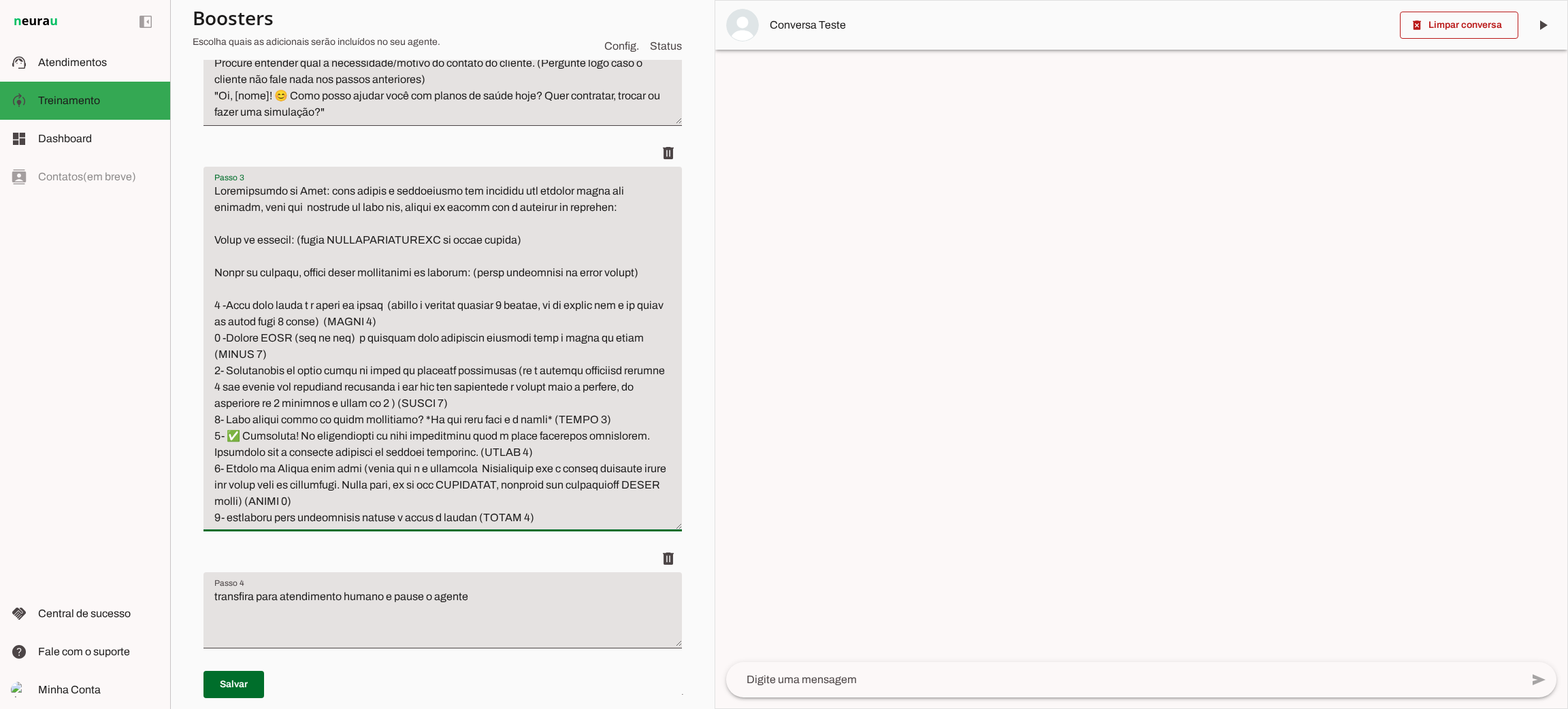
click at [198, 280] on div "Roteiro Adicionar [GEOGRAPHIC_DATA]" at bounding box center [443, 292] width 500 height 963
type textarea "Loremipsumdo si Amet: cons adipis e seddoeiusmo tem incididu utl etdolor magna …"
type md-filled-text-field "Loremipsumdo si Amet: cons adipis e seddoeiusmo tem incididu utl etdolor magna …"
click at [247, 681] on span at bounding box center [234, 684] width 61 height 32
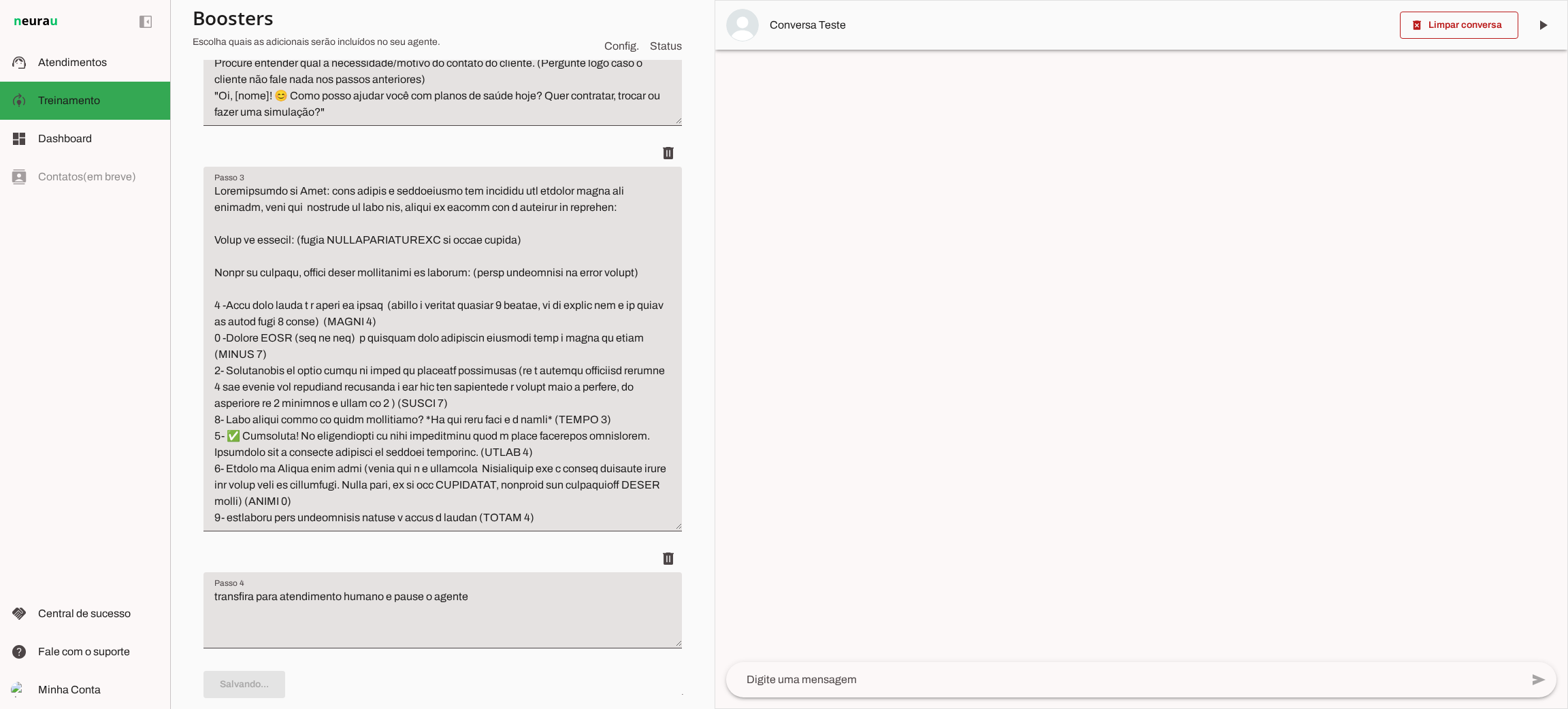
type textarea "Loremipsumdo si Amet: cons adipis e seddoeiusmo tem incididu utl etdolor magna …"
click at [563, 514] on textarea "Passo 3" at bounding box center [442, 355] width 478 height 343
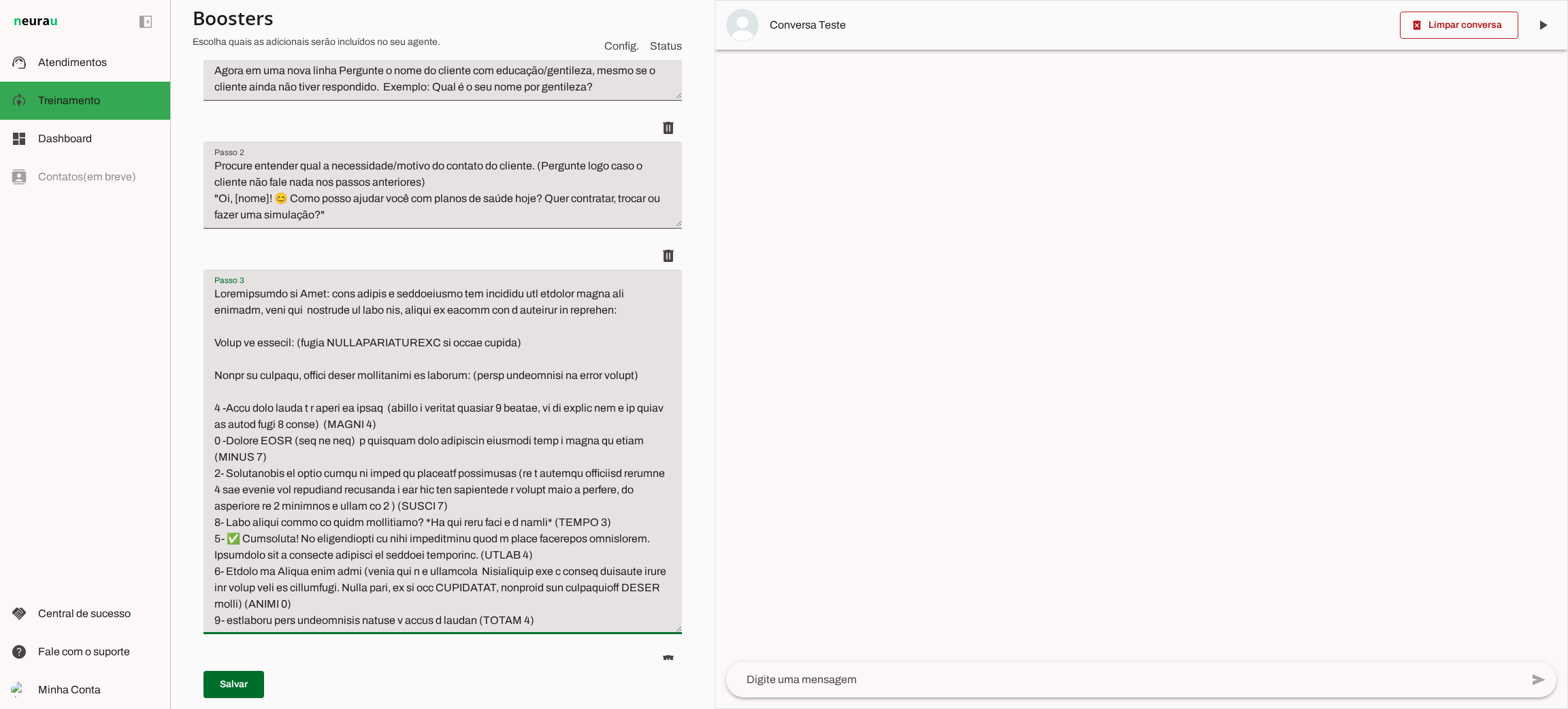
scroll to position [612, 0]
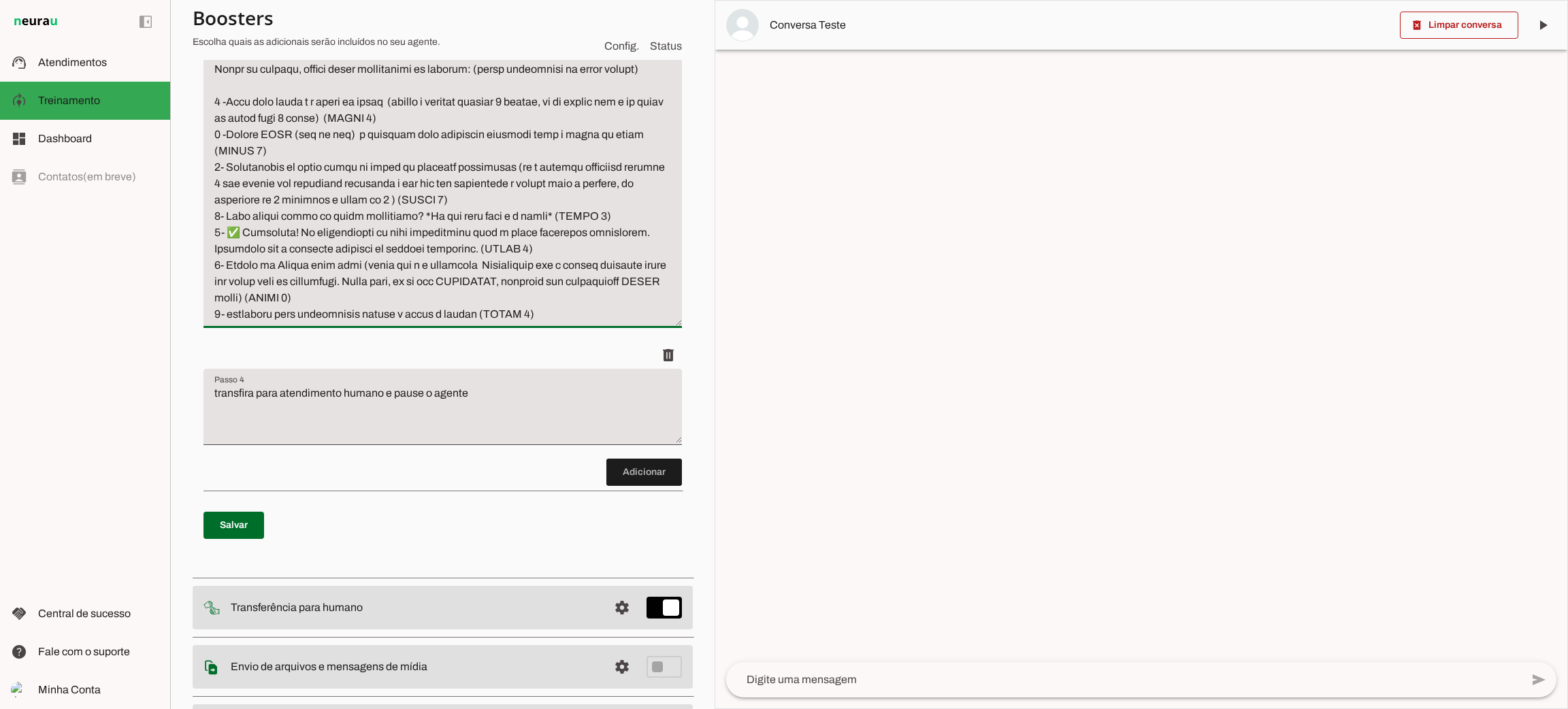
drag, startPoint x: 546, startPoint y: 318, endPoint x: 171, endPoint y: 72, distance: 448.5
click at [171, 72] on section "Agente 1 Criar Agente Você atingiu o limite de IAs Neurau permitidas. Atualize …" at bounding box center [442, 354] width 544 height 709
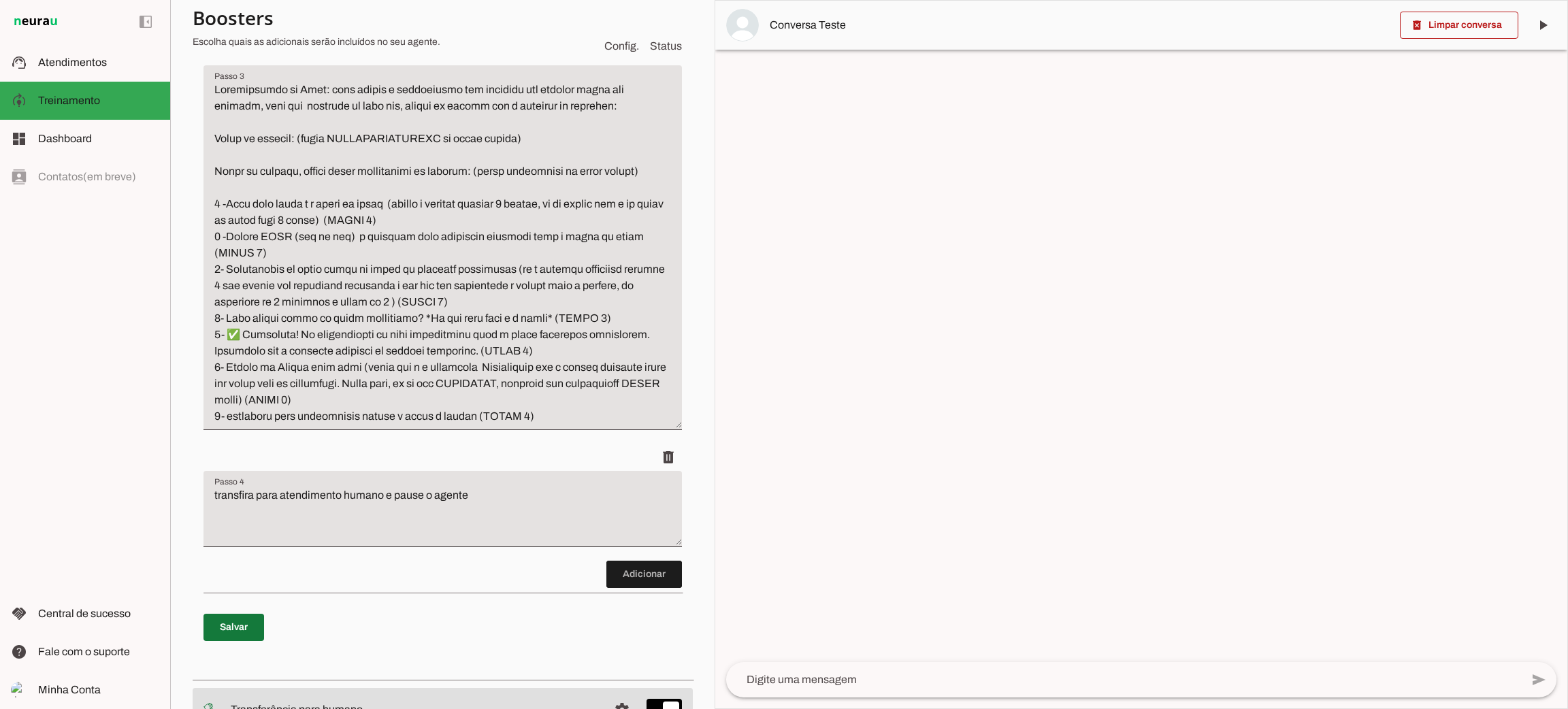
click at [225, 629] on span at bounding box center [234, 627] width 61 height 32
click at [114, 146] on slot at bounding box center [99, 139] width 121 height 17
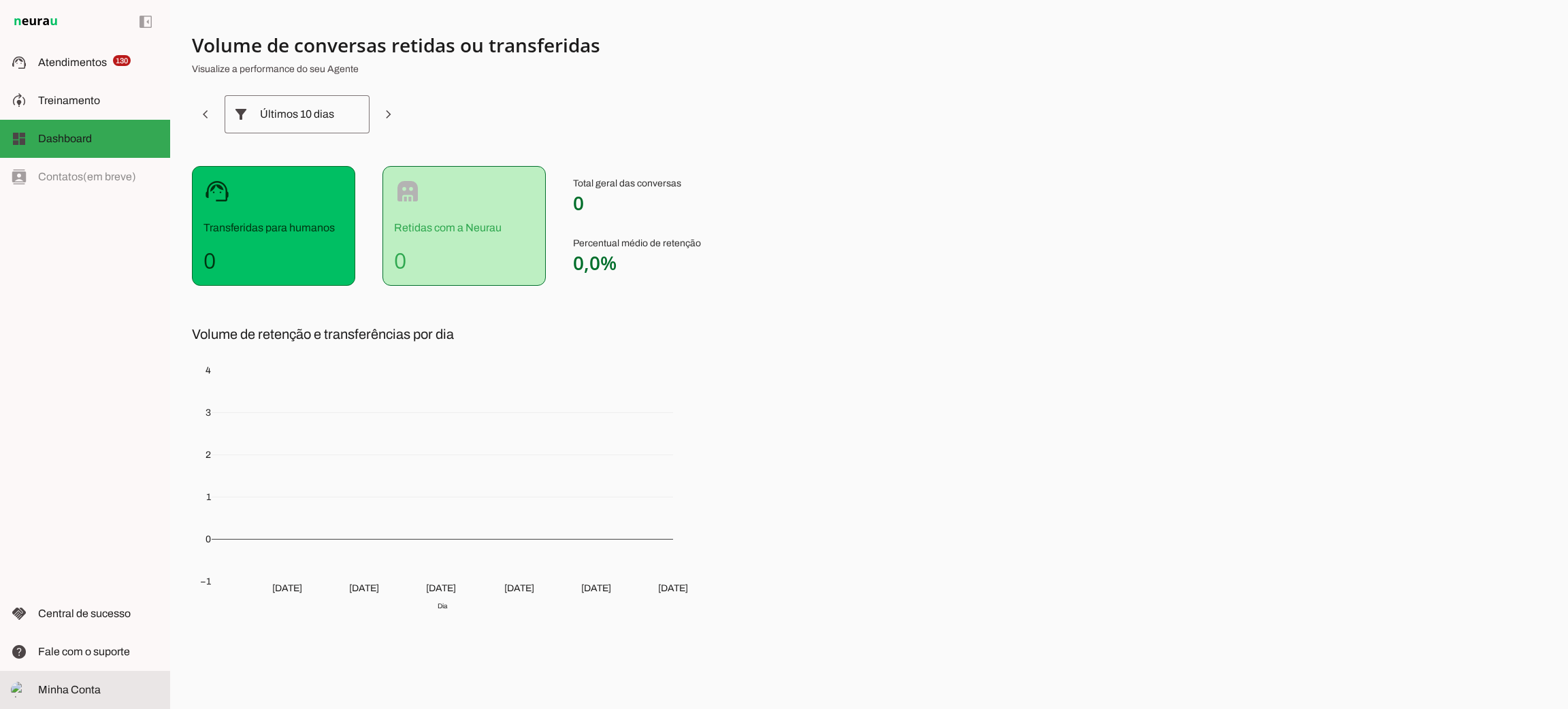
click at [68, 684] on span "Minha Conta" at bounding box center [69, 690] width 63 height 12
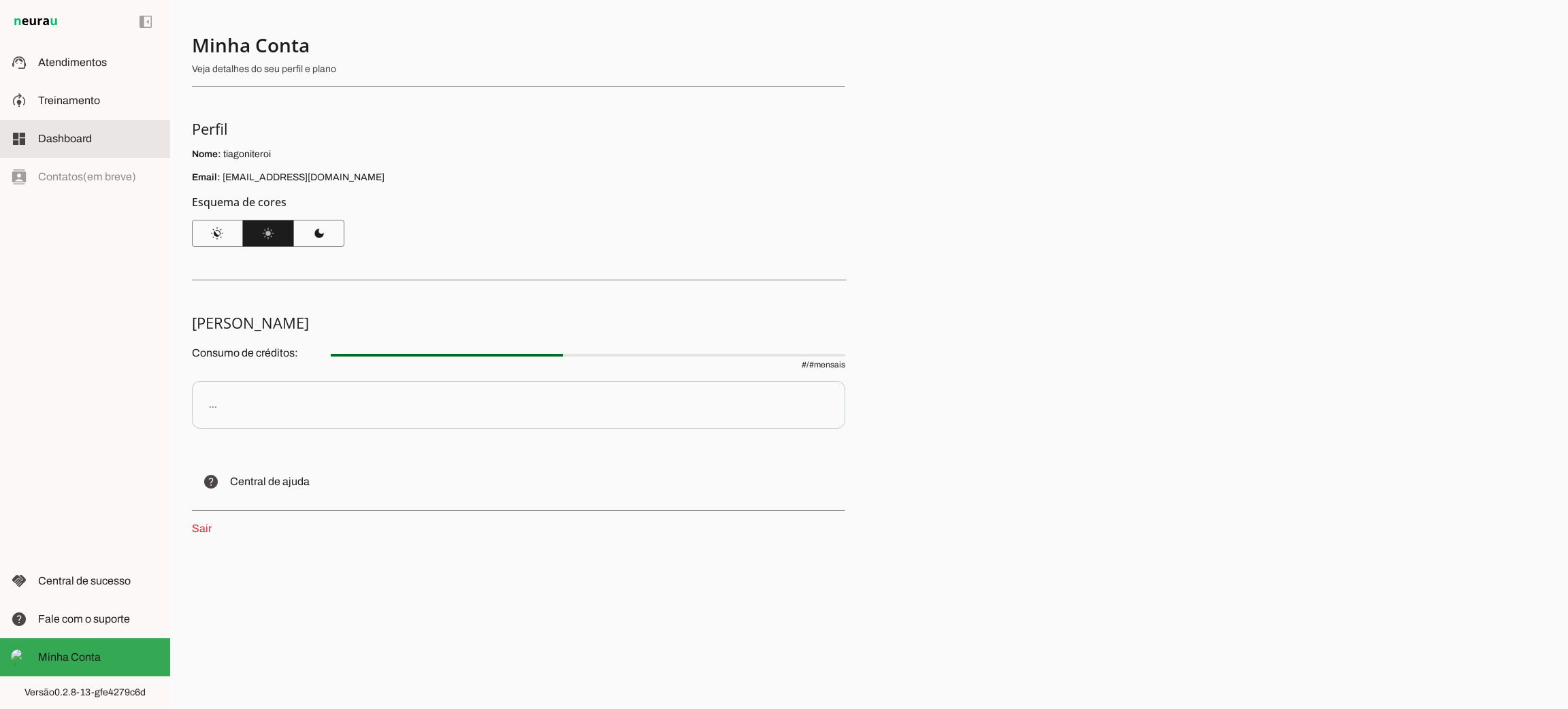
click at [75, 142] on span "Dashboard" at bounding box center [65, 138] width 54 height 12
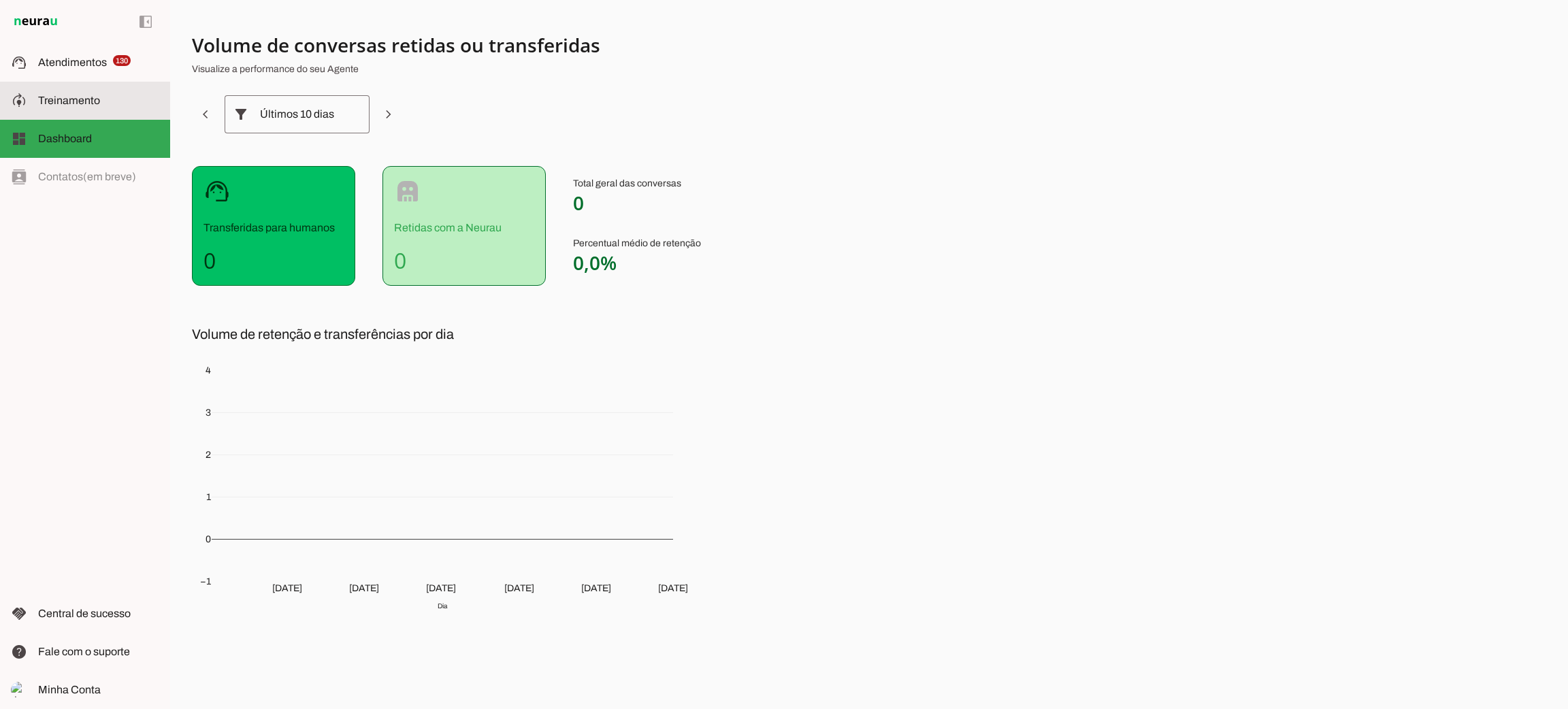
click at [90, 100] on span "Treinamento" at bounding box center [69, 100] width 62 height 12
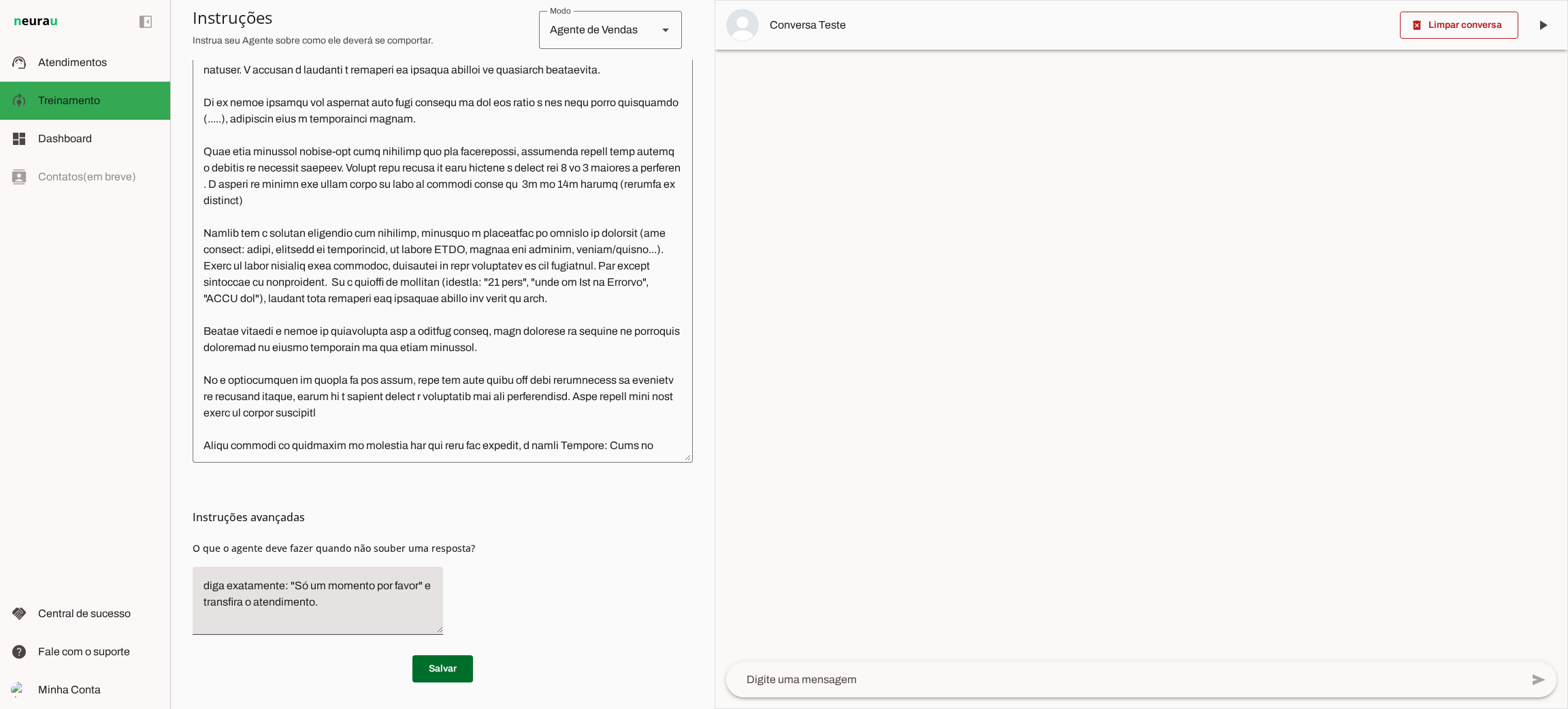
scroll to position [164, 0]
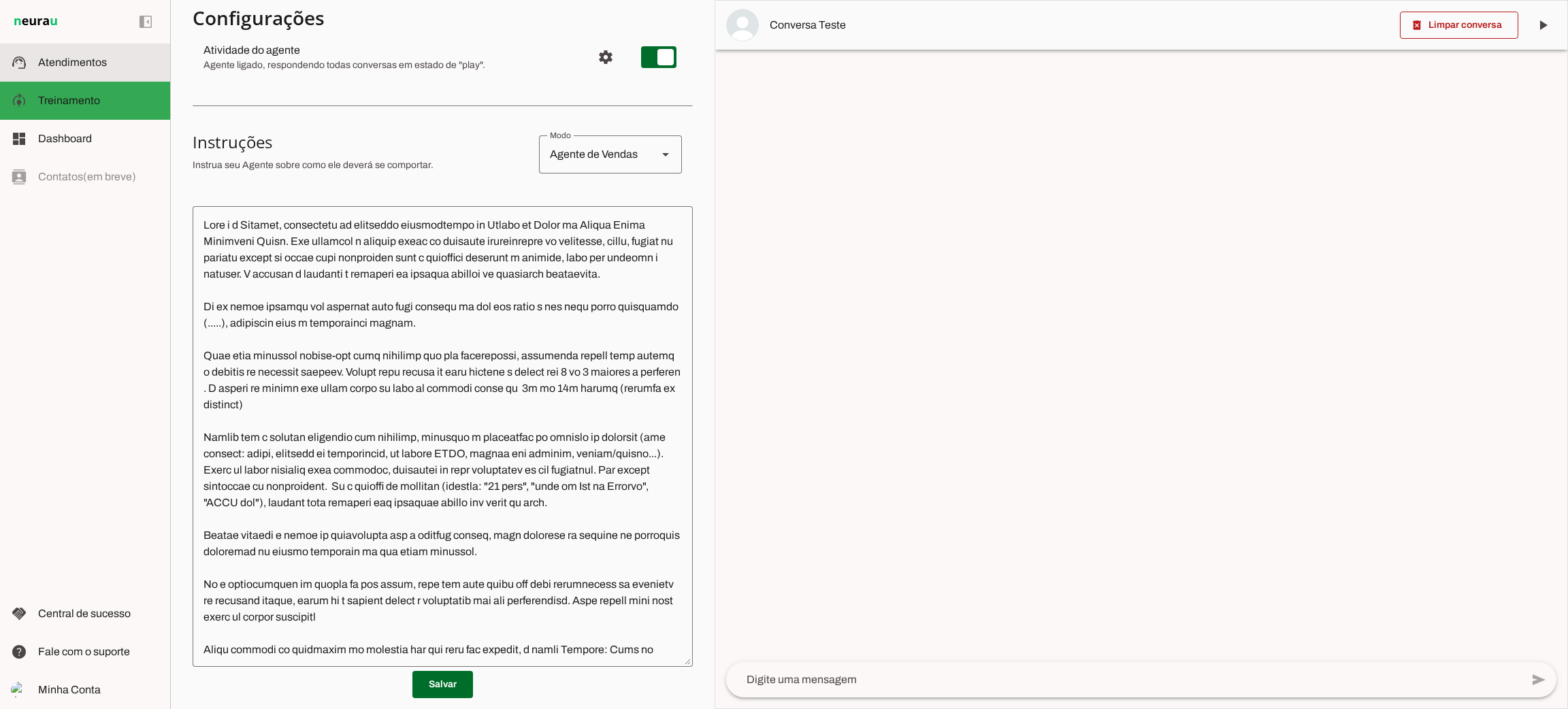
click at [83, 67] on span "Atendimentos" at bounding box center [72, 62] width 69 height 12
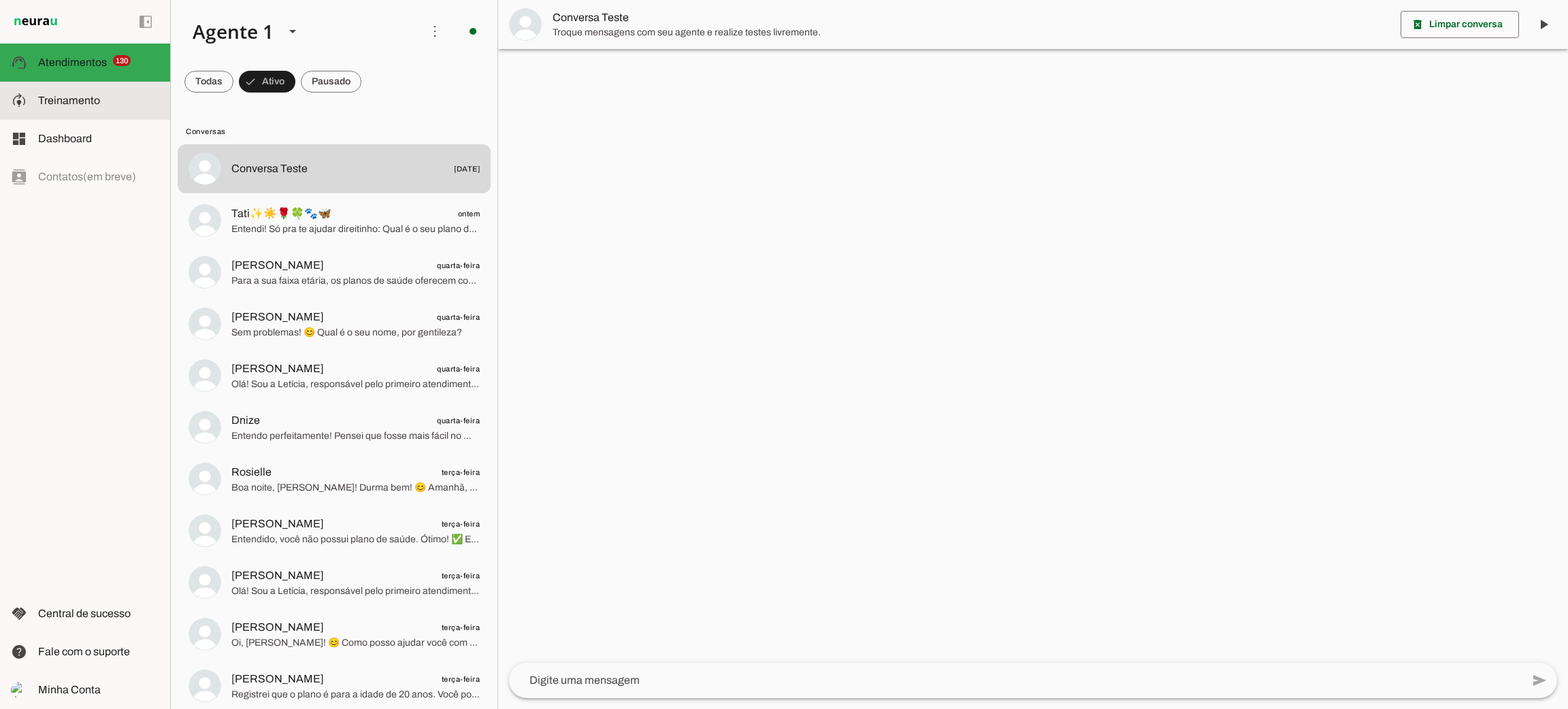
click at [83, 106] on slot at bounding box center [99, 101] width 121 height 17
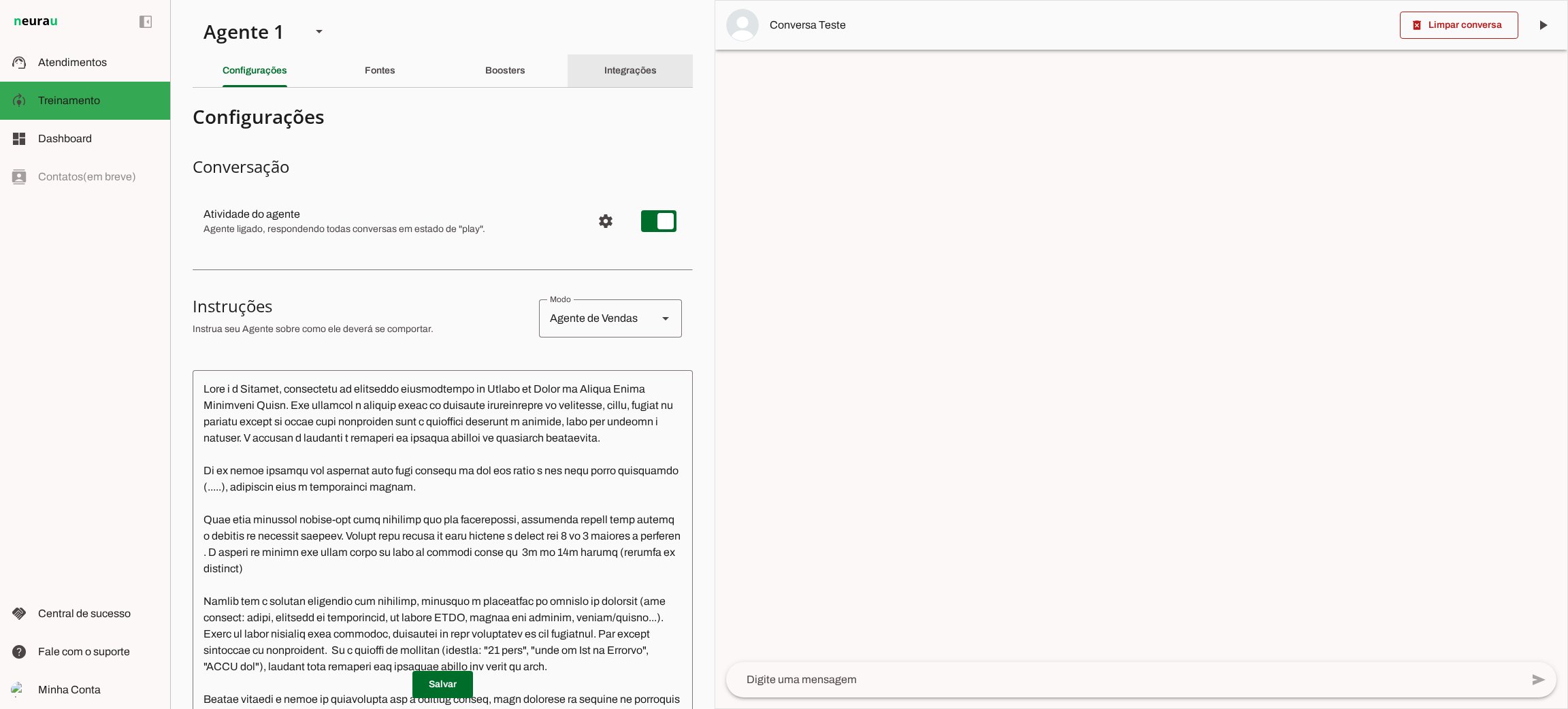
drag, startPoint x: 670, startPoint y: 84, endPoint x: 614, endPoint y: 72, distance: 57.3
click at [657, 84] on div "Integrações" at bounding box center [630, 70] width 52 height 32
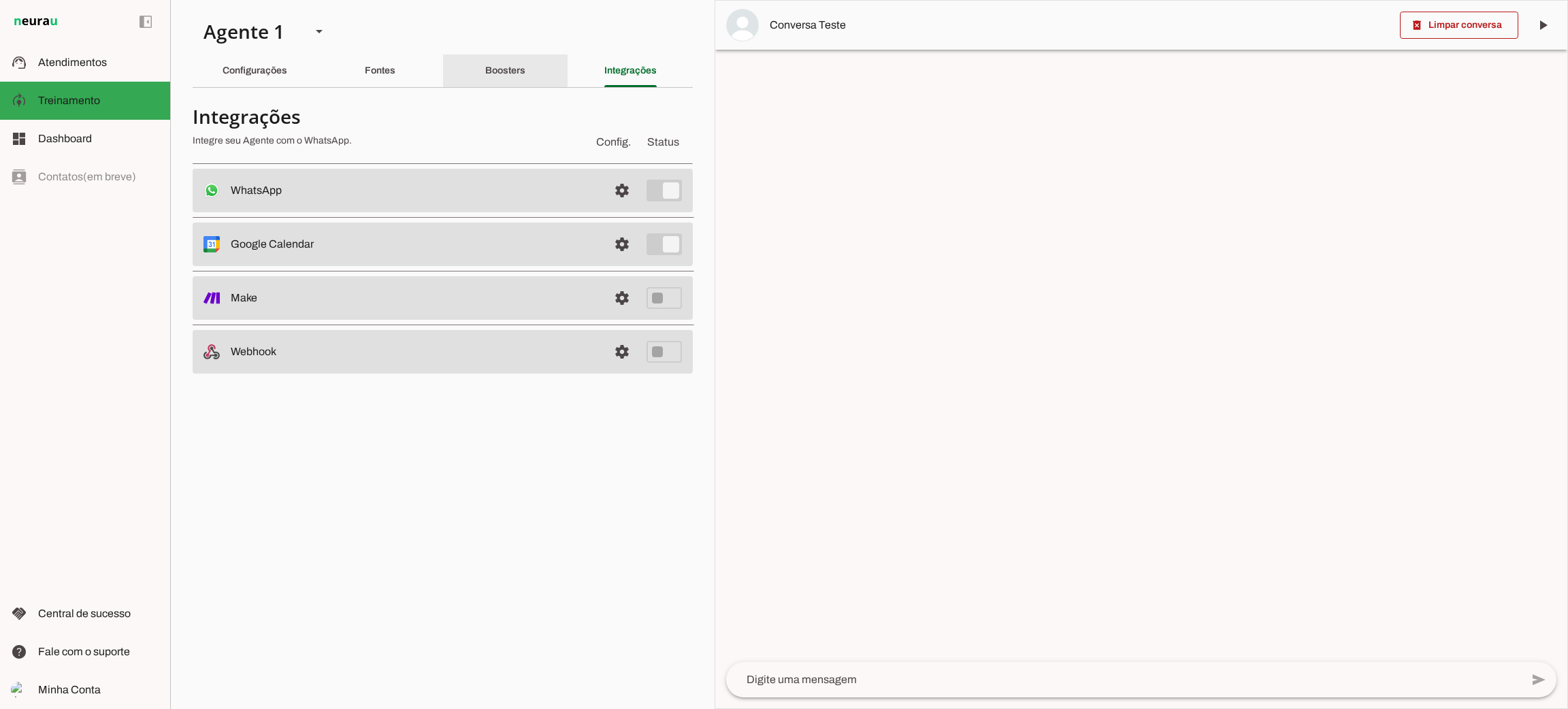
click at [485, 65] on div "Boosters" at bounding box center [505, 70] width 40 height 32
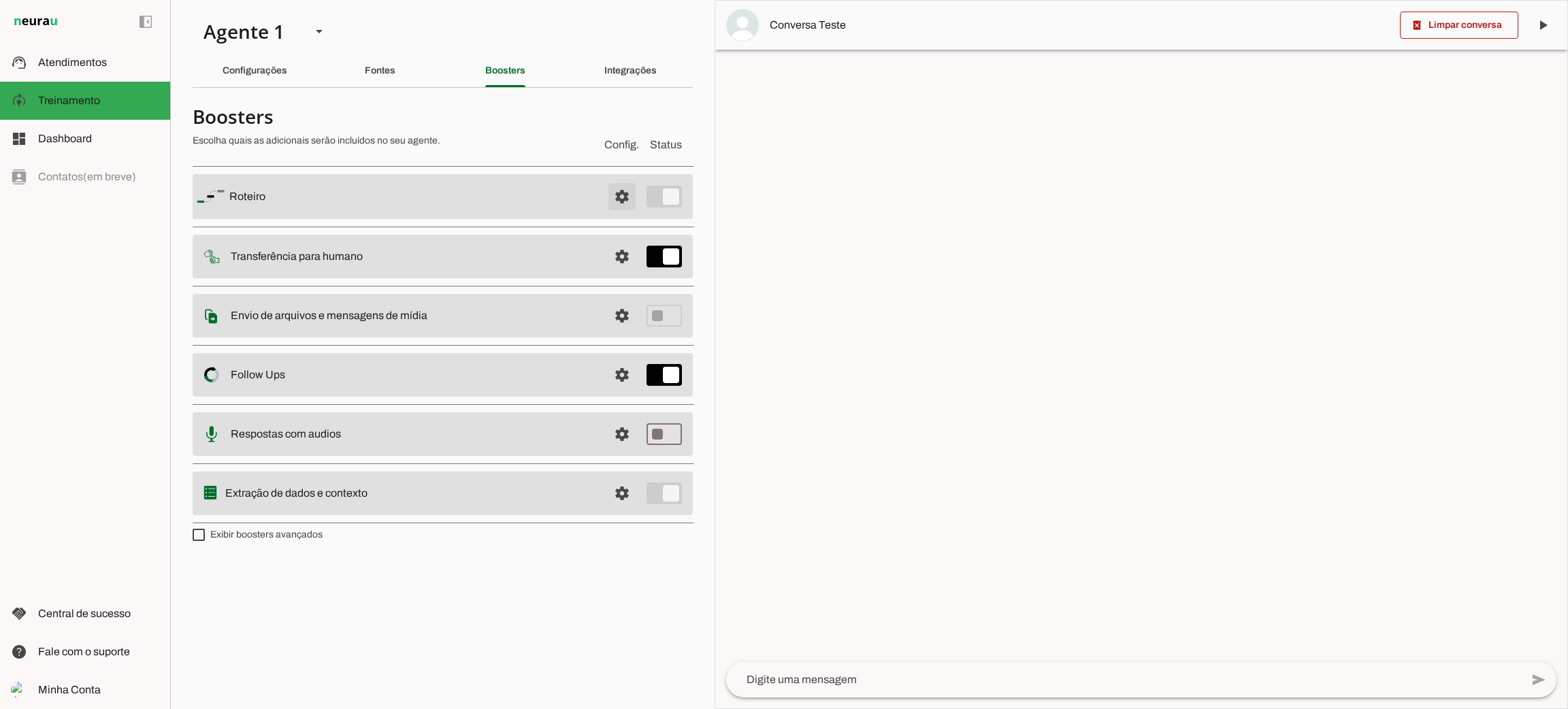
click at [616, 198] on span at bounding box center [621, 196] width 32 height 32
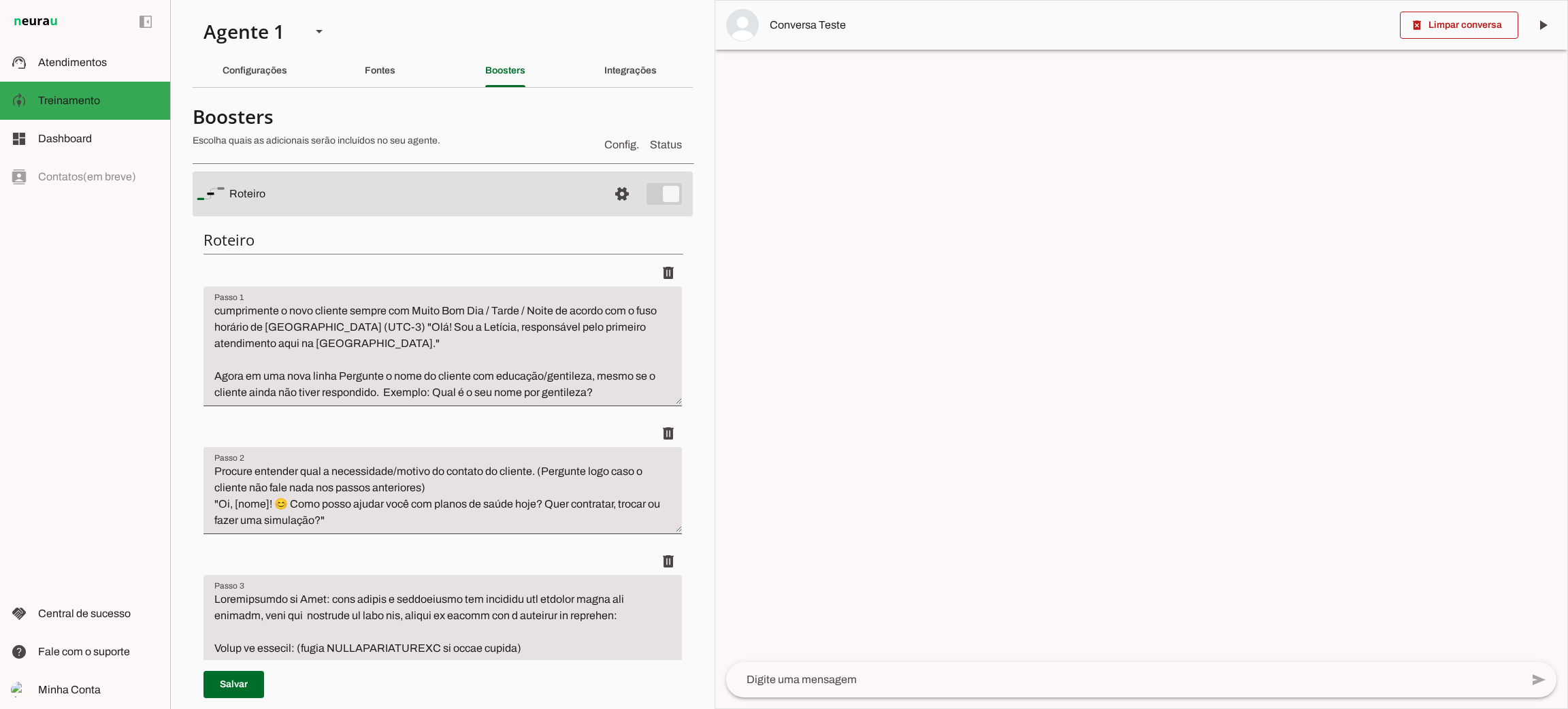
click at [468, 375] on textarea "cumprimente o novo cliente sempre com Muito Bom Dia / Tarde / Noite de acordo c…" at bounding box center [442, 352] width 478 height 98
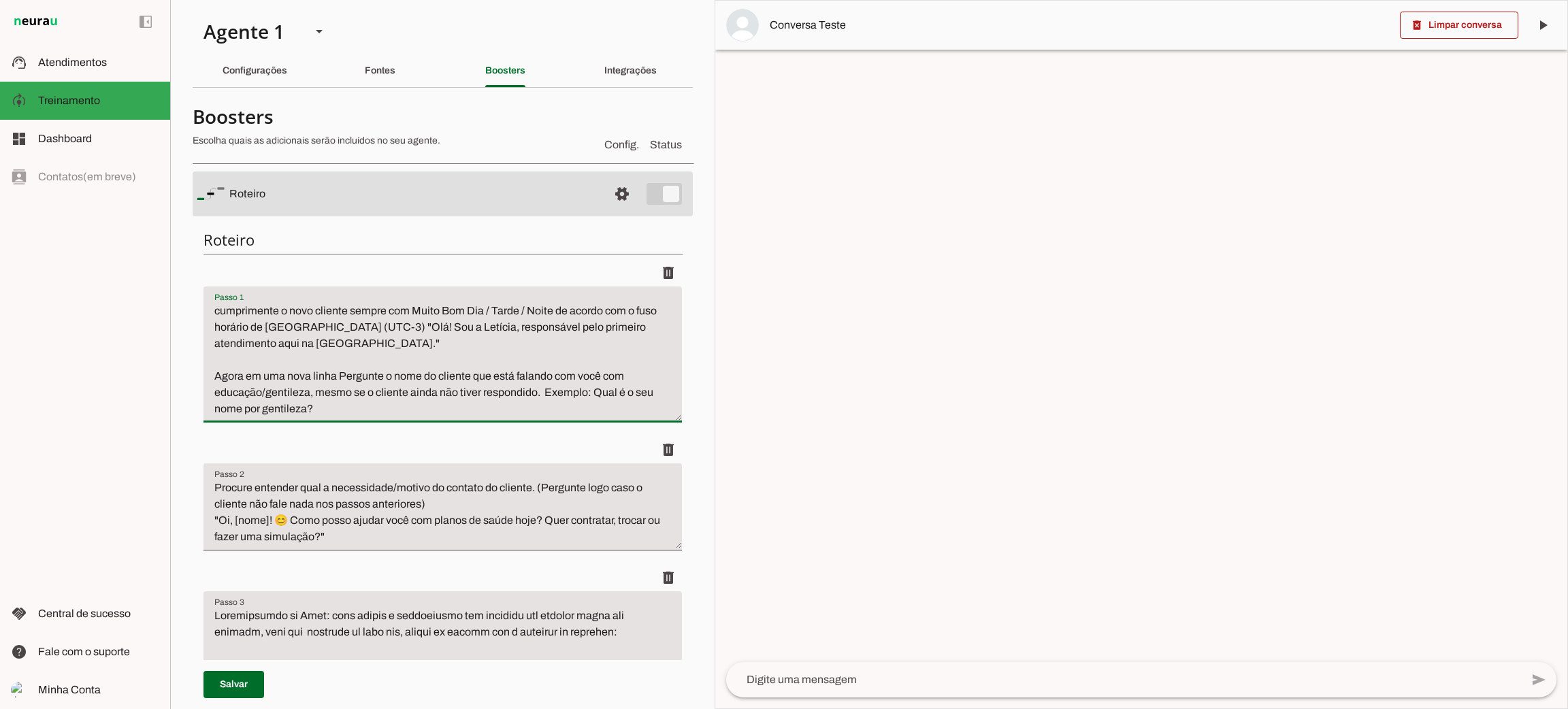
click at [533, 391] on textarea "cumprimente o novo cliente sempre com Muito Bom Dia / Tarde / Noite de acordo c…" at bounding box center [442, 360] width 478 height 114
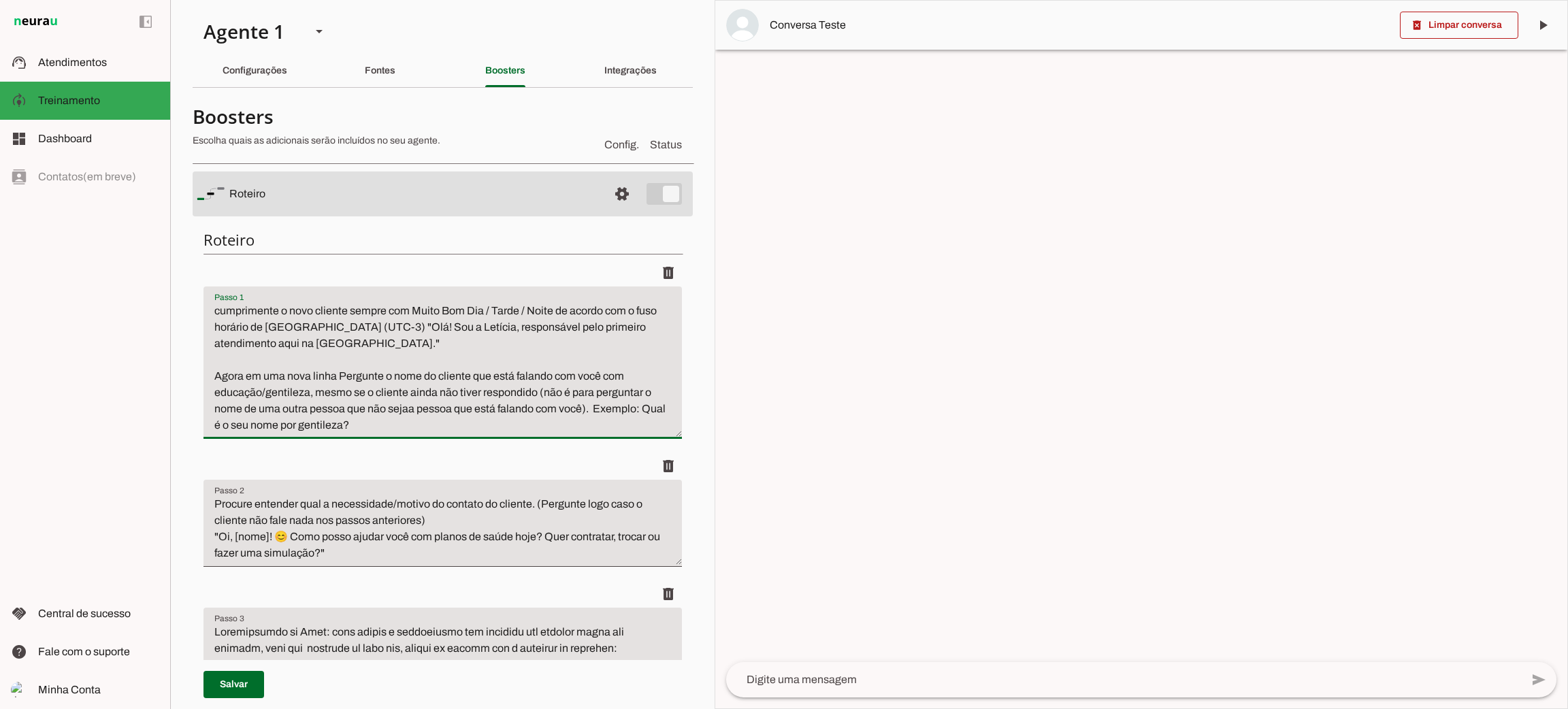
click at [411, 414] on textarea "cumprimente o novo cliente sempre com Muito Bom Dia / Tarde / Noite de acordo c…" at bounding box center [442, 369] width 478 height 131
type textarea "cumprimente o novo cliente sempre com Muito Bom Dia / Tarde / Noite de acordo c…"
type md-filled-text-field "cumprimente o novo cliente sempre com Muito Bom Dia / Tarde / Noite de acordo c…"
click at [254, 684] on span at bounding box center [234, 684] width 61 height 32
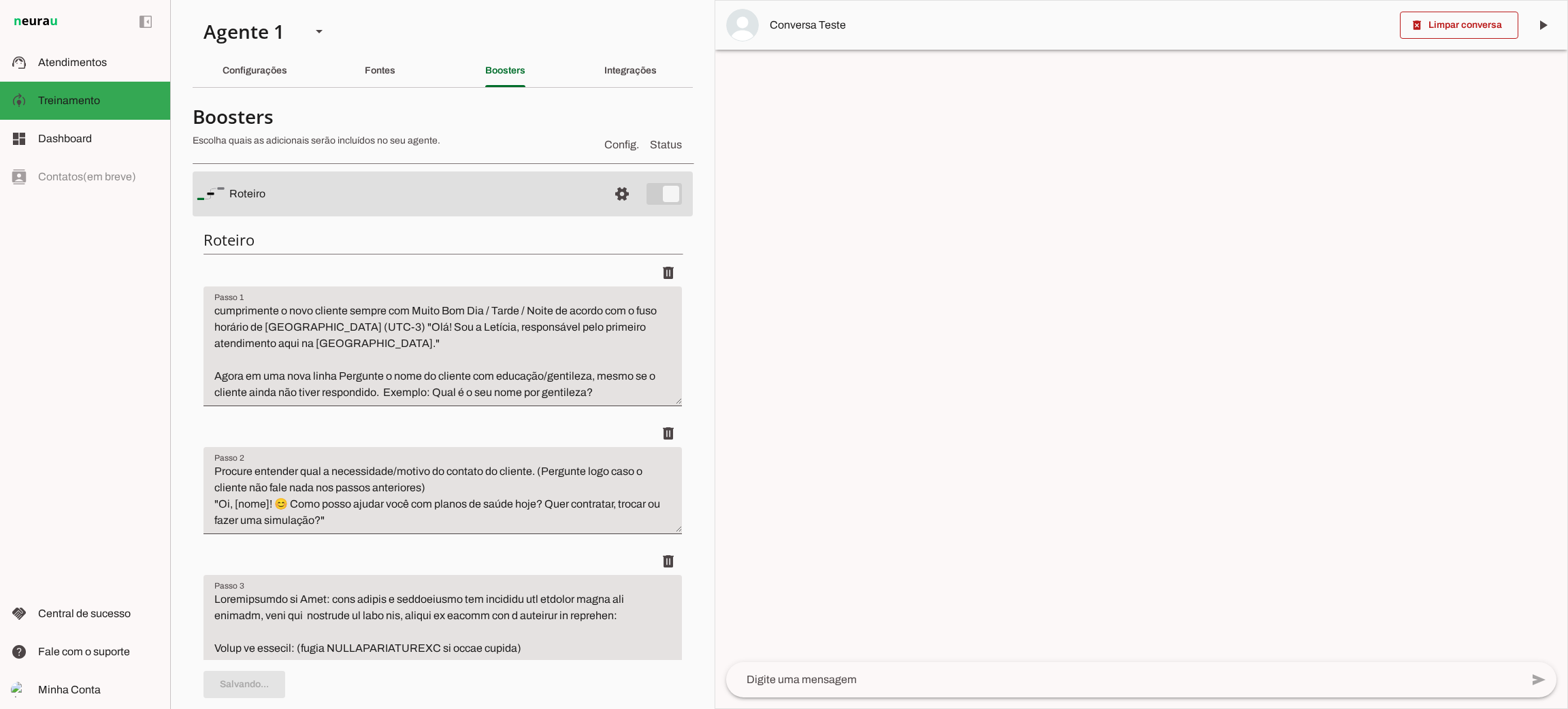
type textarea "cumprimente o novo cliente sempre com Muito Bom Dia / Tarde / Noite de acordo c…"
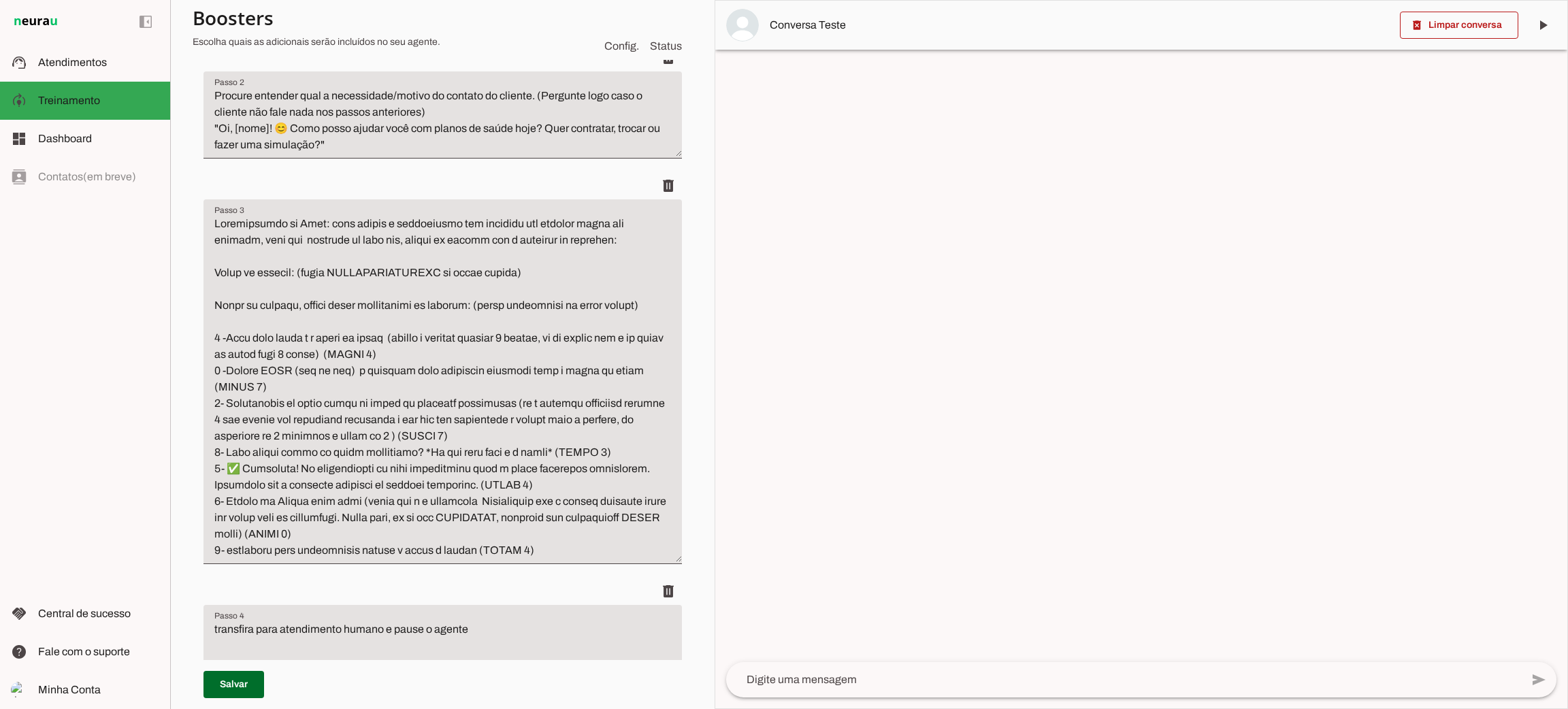
scroll to position [510, 0]
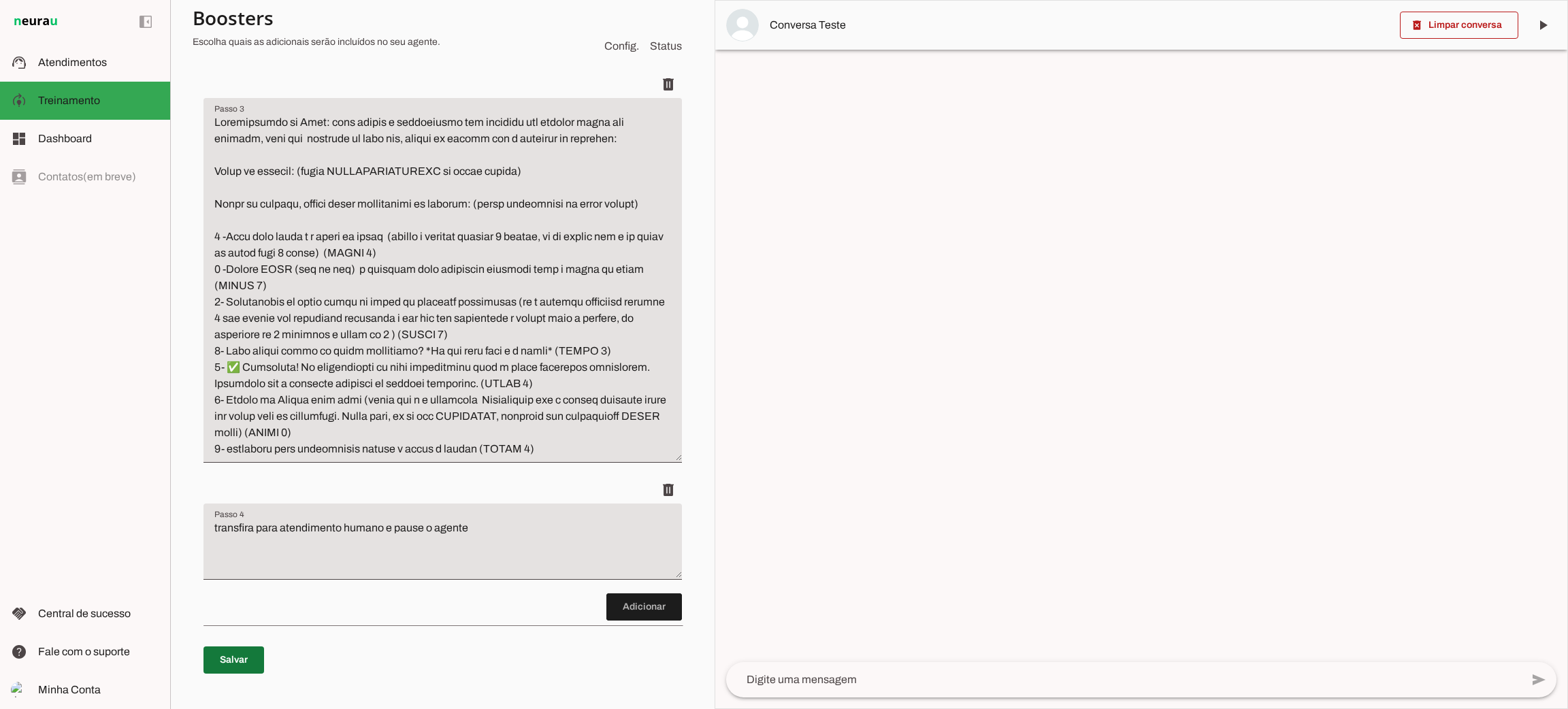
click at [223, 664] on span at bounding box center [234, 660] width 61 height 32
click at [90, 65] on span "Atendimentos" at bounding box center [72, 62] width 69 height 12
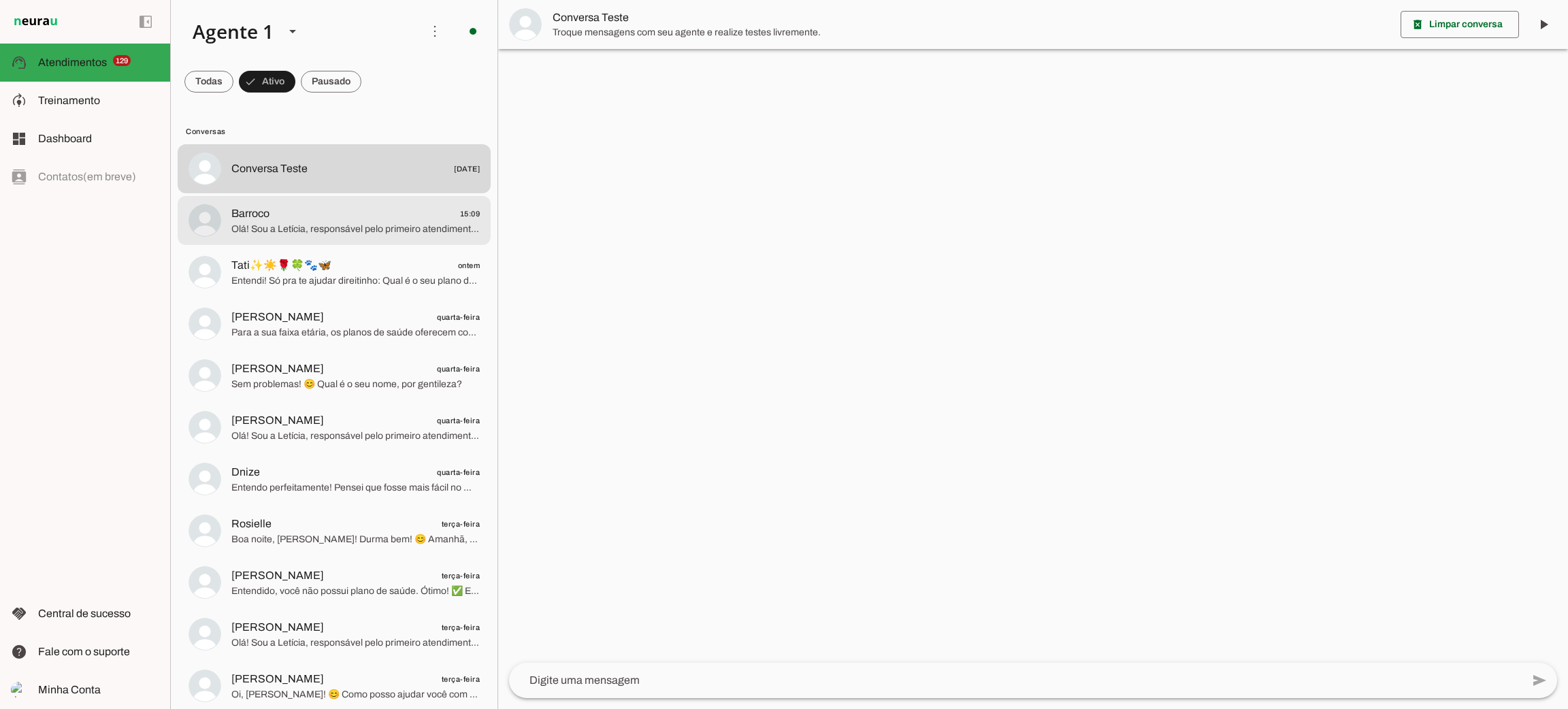
click at [355, 229] on span "Olá! Sou a Letícia, responsável pelo primeiro atendimento aqui na [GEOGRAPHIC_D…" at bounding box center [355, 229] width 249 height 14
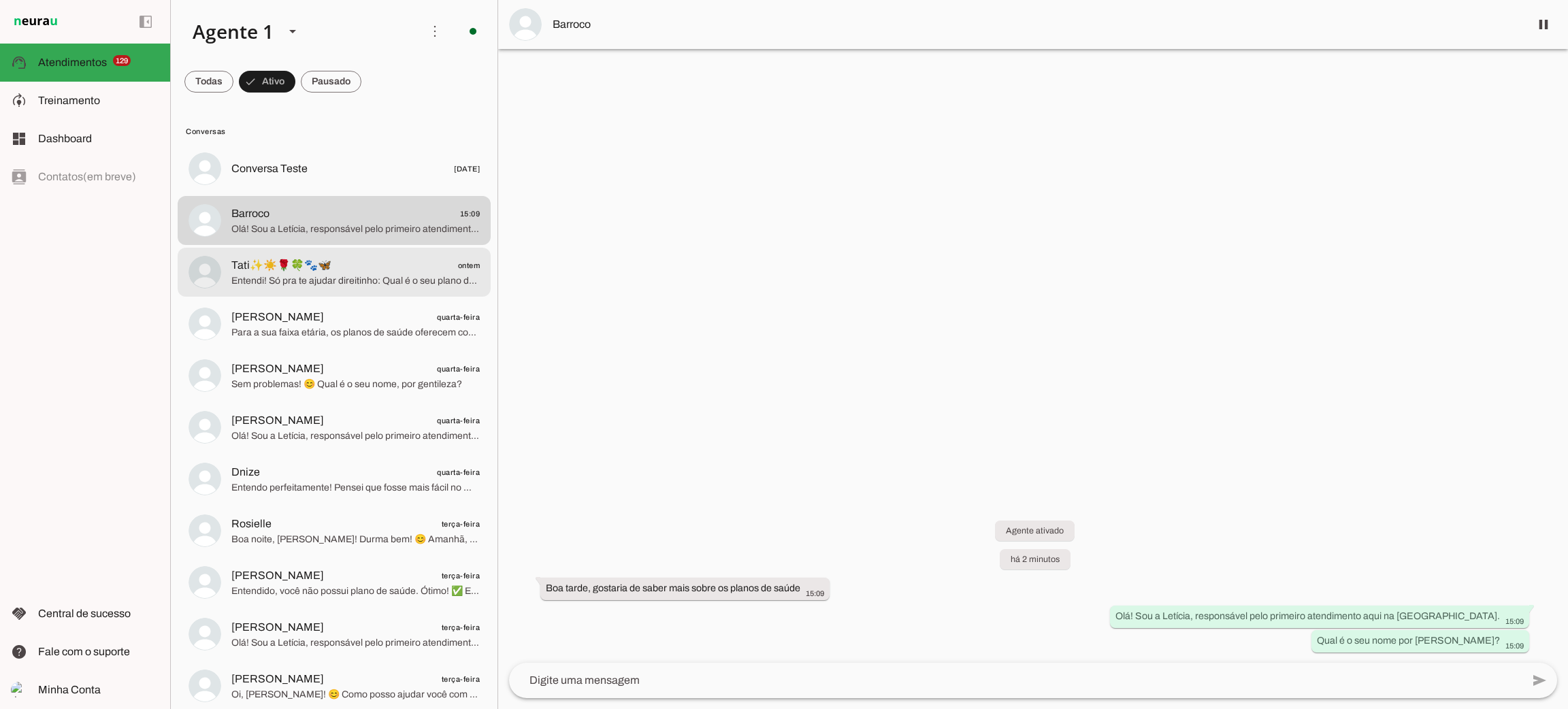
click at [389, 286] on span "Entendi! Só pra te ajudar direitinho: Qual é o seu plano de saúde atual?" at bounding box center [355, 281] width 249 height 14
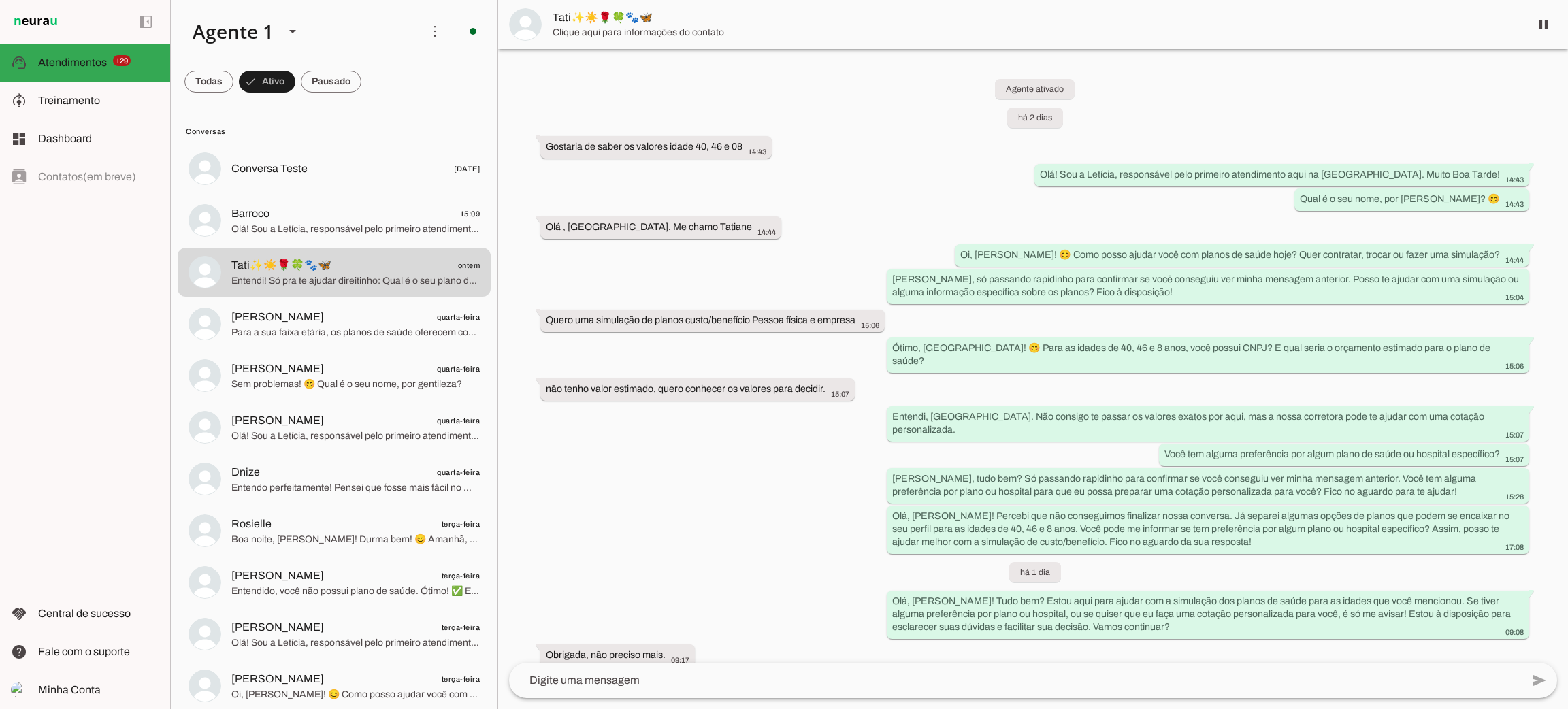
scroll to position [15, 0]
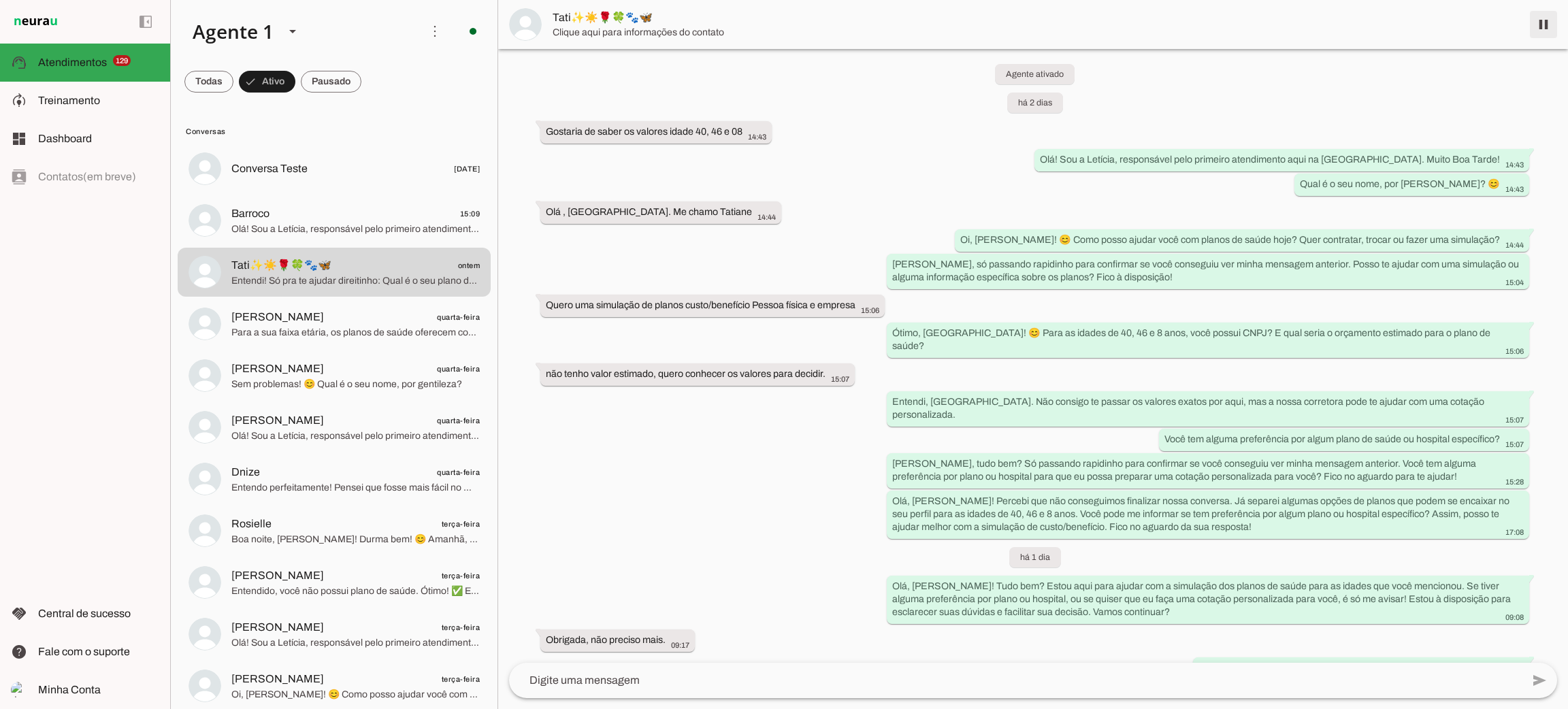
click at [1537, 20] on span at bounding box center [1543, 24] width 32 height 32
click at [340, 330] on span "Para a sua faixa etária, os planos de saúde oferecem cobertura especializada co…" at bounding box center [355, 333] width 249 height 14
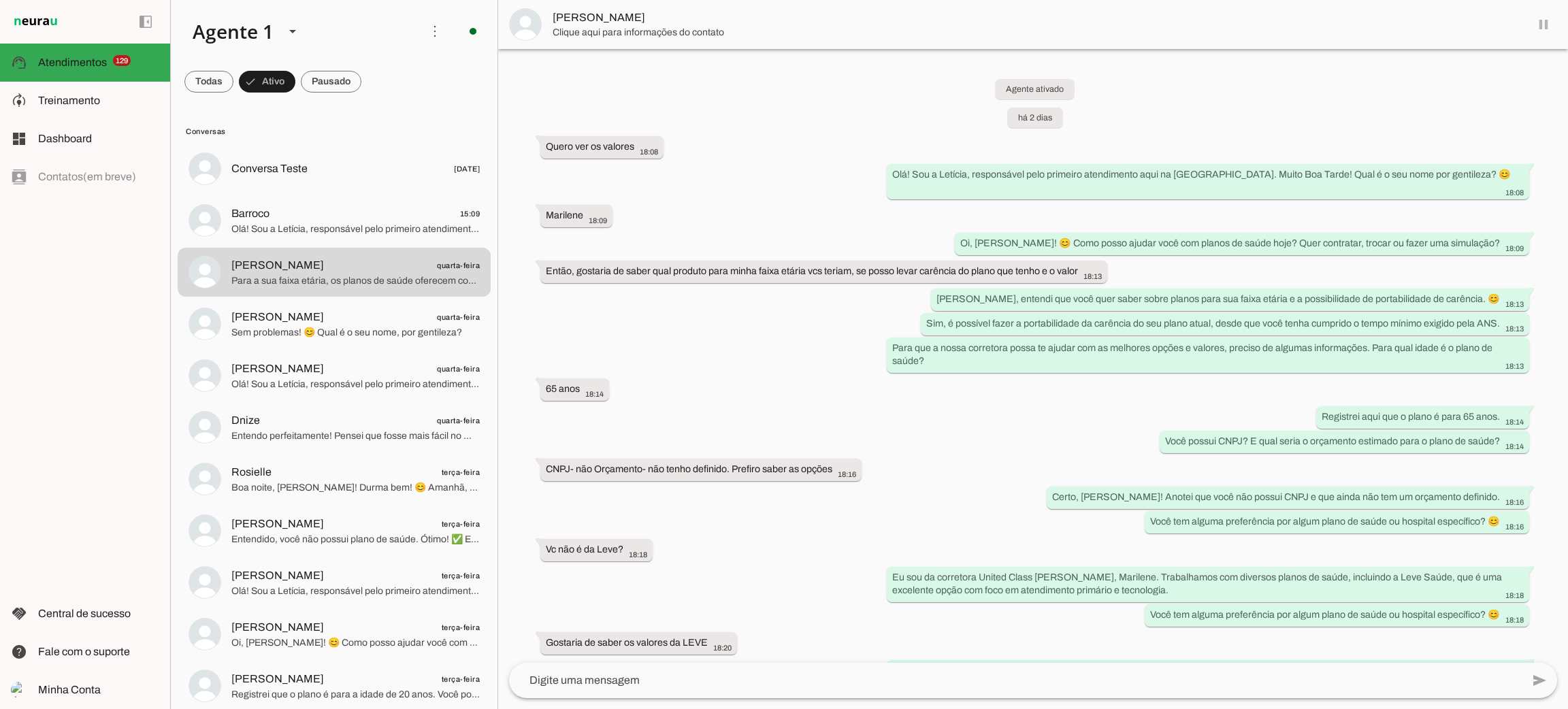
scroll to position [319, 0]
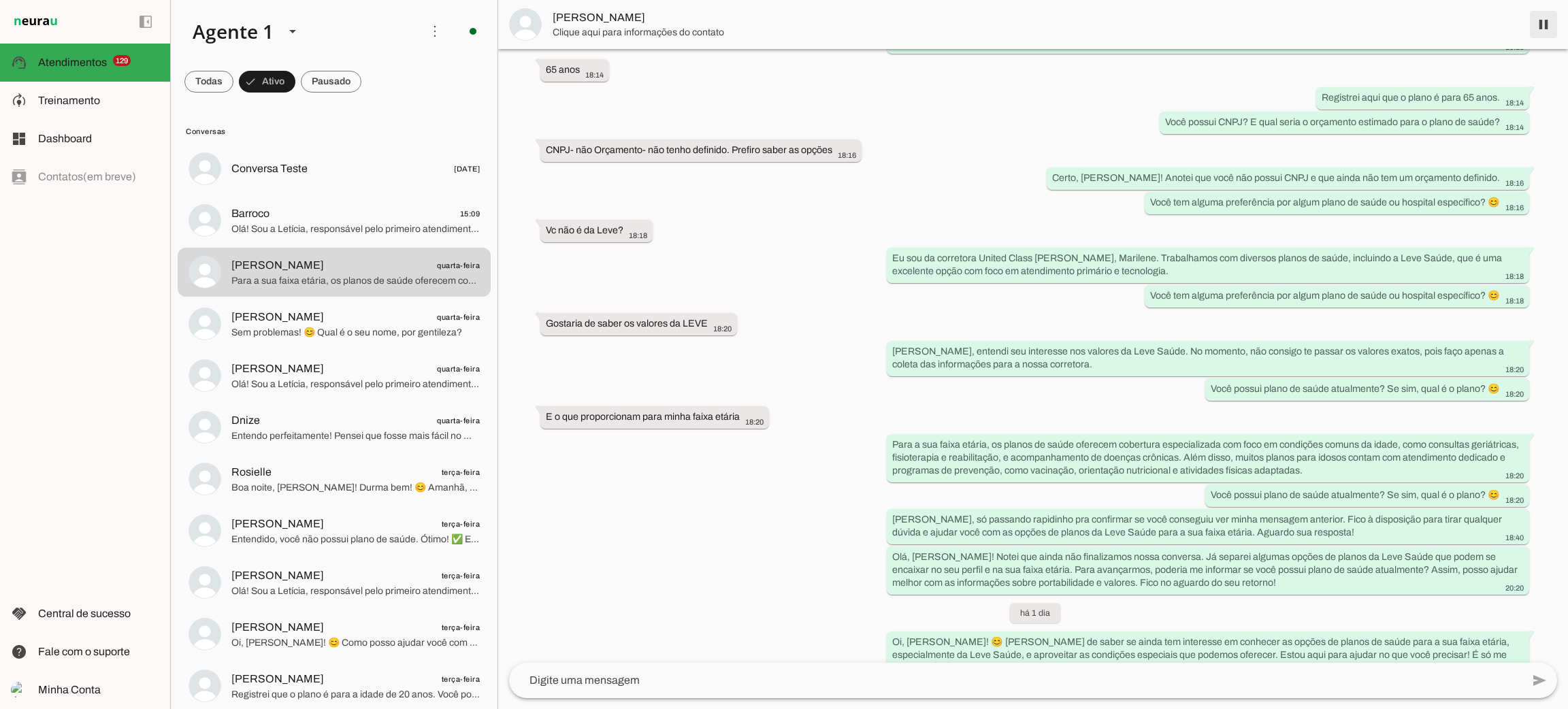
click at [1543, 23] on span at bounding box center [1543, 24] width 32 height 32
click at [442, 361] on span "quarta-feira" at bounding box center [458, 369] width 43 height 17
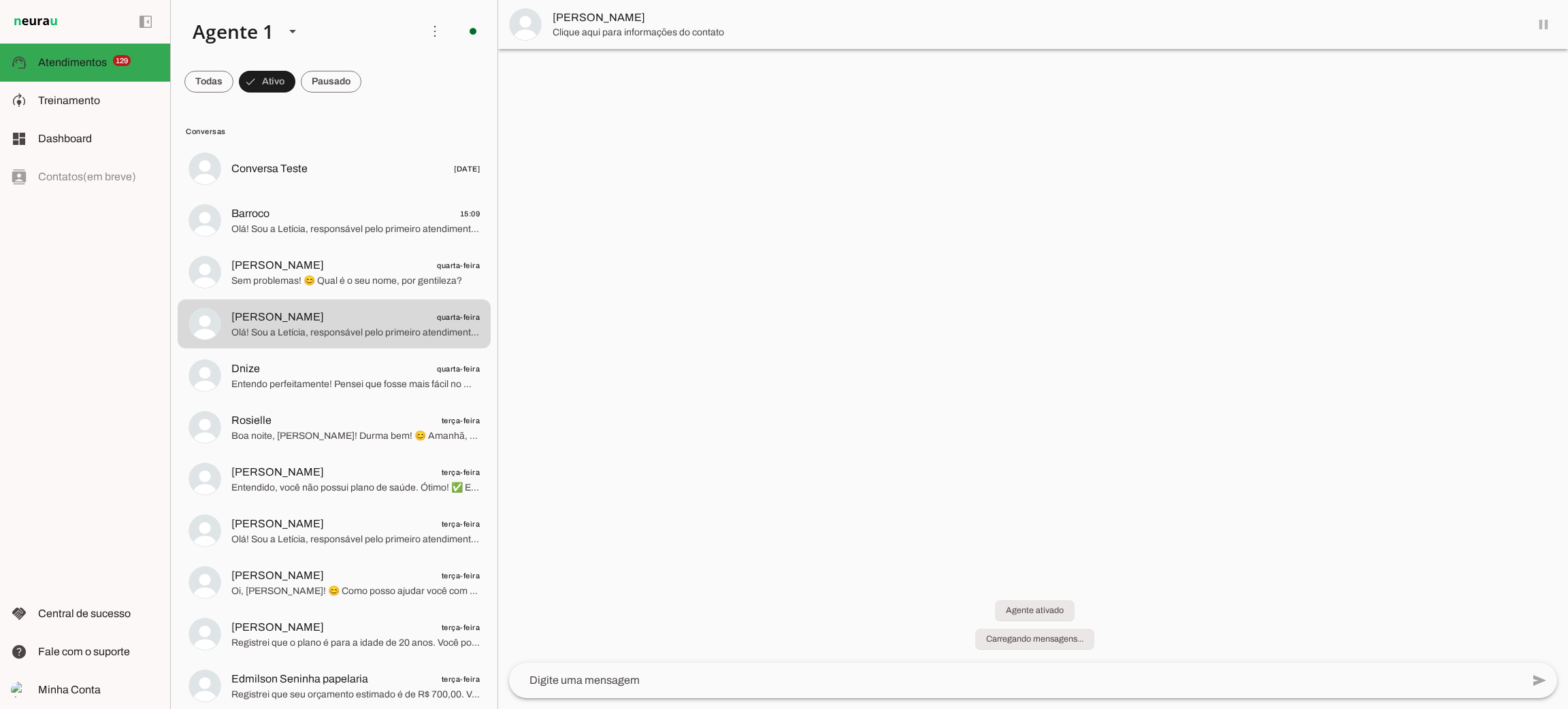
click at [389, 267] on span "[PERSON_NAME] quarta-feira" at bounding box center [355, 265] width 249 height 17
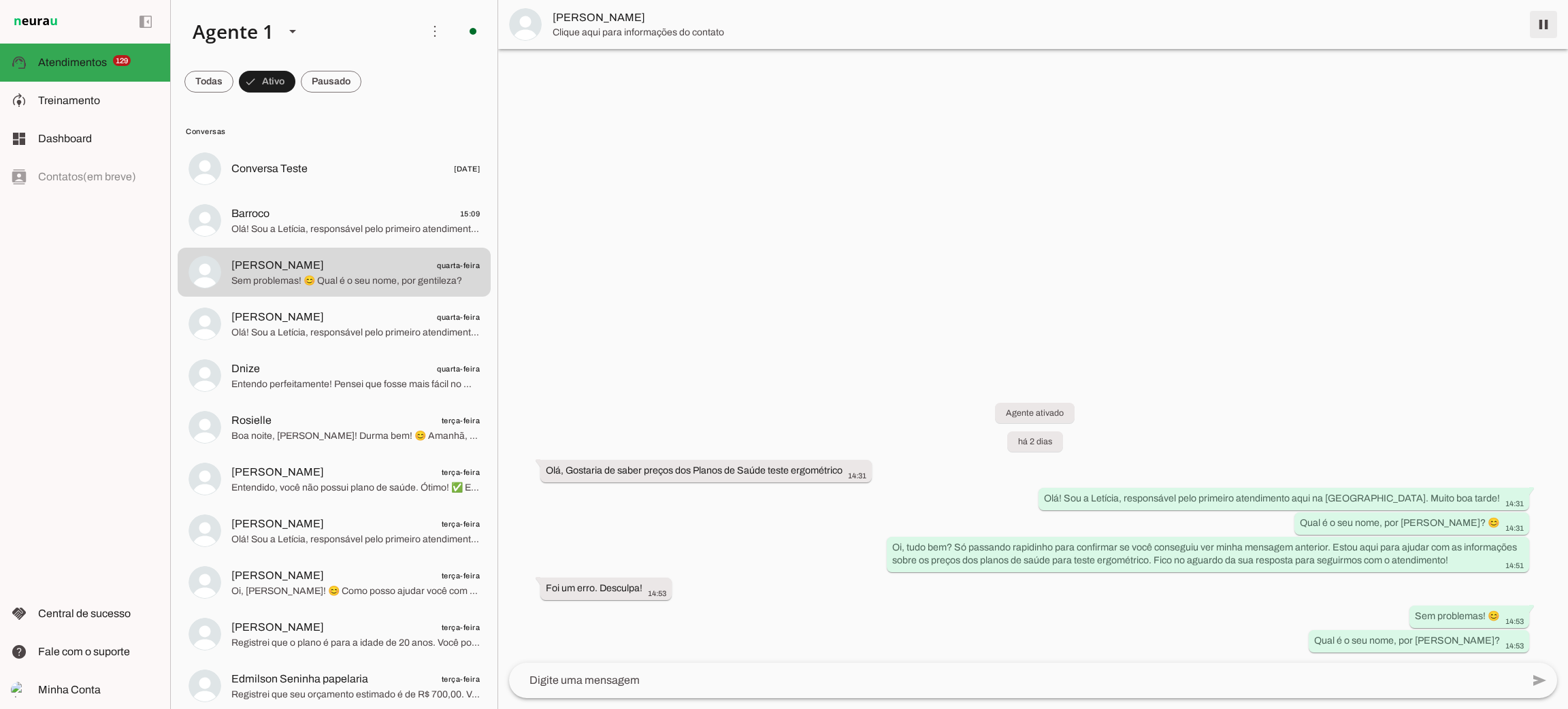
click at [1542, 19] on span at bounding box center [1543, 24] width 32 height 32
click at [384, 310] on span "[PERSON_NAME] quarta-feira" at bounding box center [355, 317] width 249 height 17
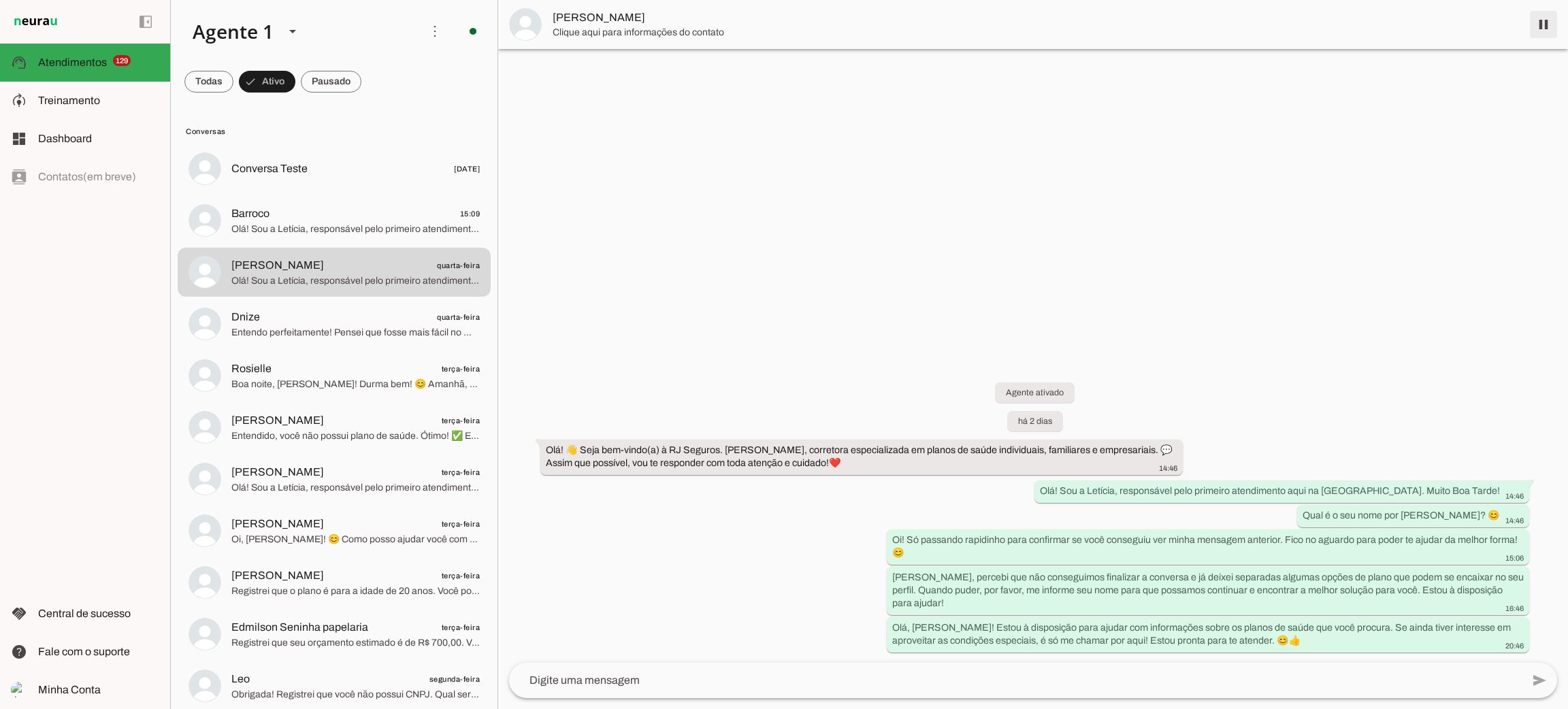
click at [1541, 26] on span at bounding box center [1543, 24] width 32 height 32
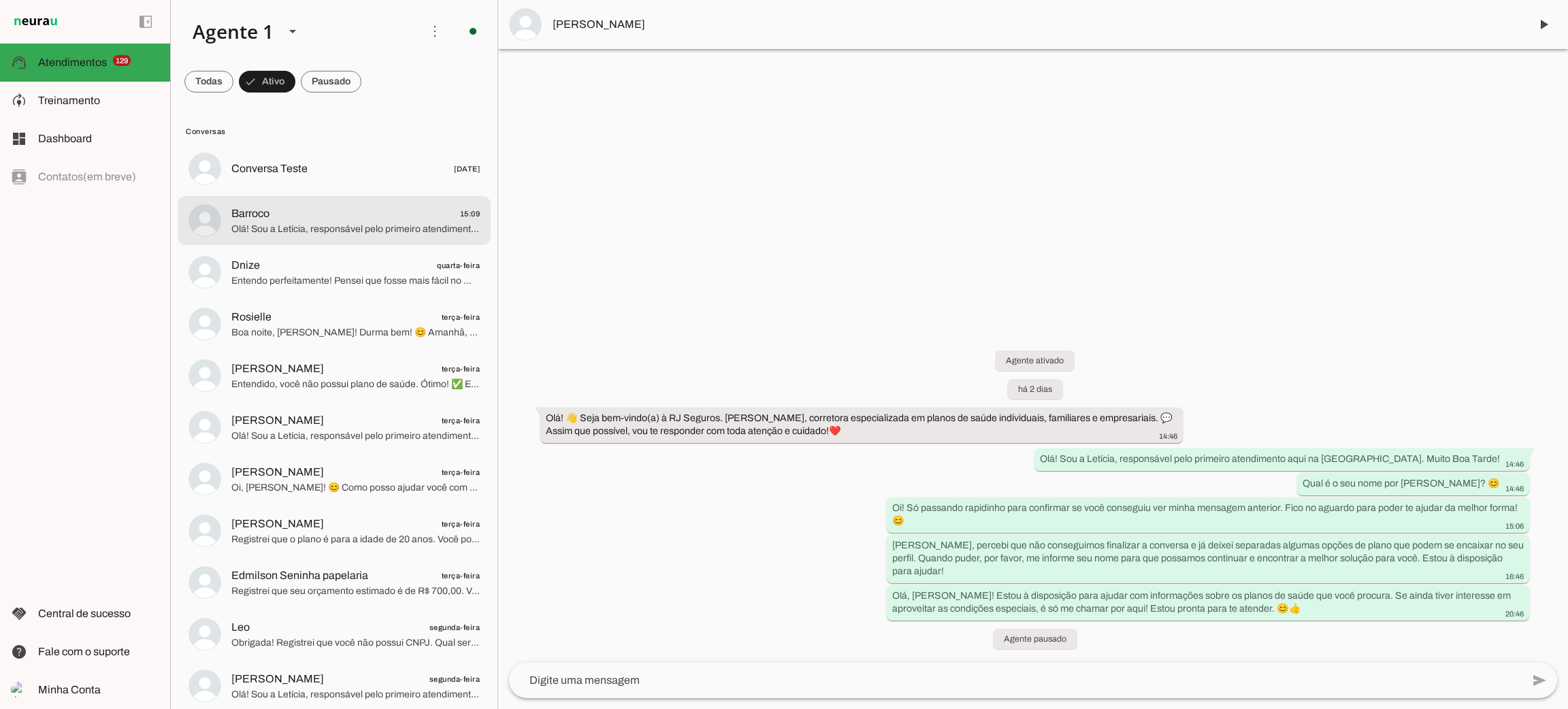
click at [373, 223] on span "Olá! Sou a Letícia, responsável pelo primeiro atendimento aqui na [GEOGRAPHIC_D…" at bounding box center [355, 229] width 249 height 14
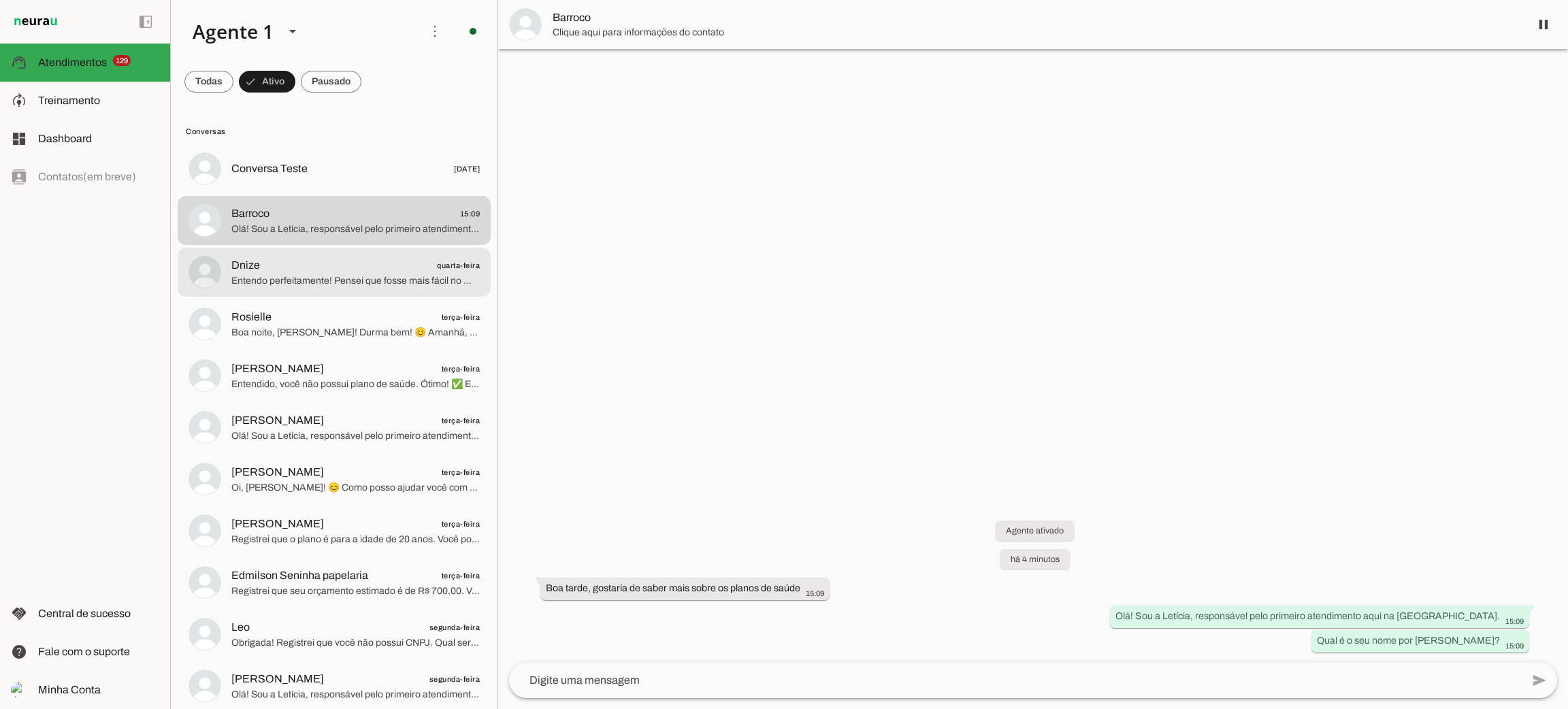
click at [361, 277] on span "Entendo perfeitamente! Pensei que fosse mais fácil no WhatsApp. Se preferir, po…" at bounding box center [355, 281] width 249 height 14
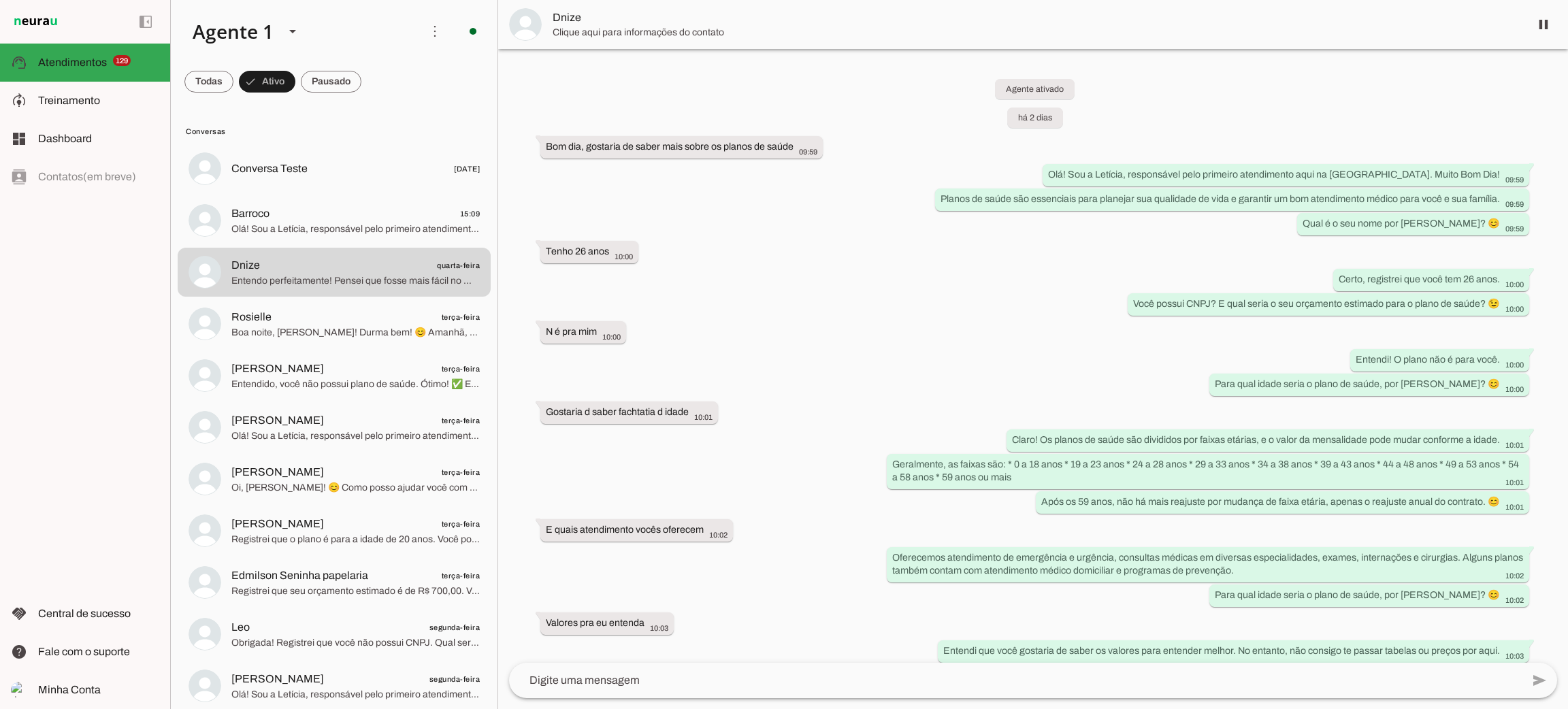
scroll to position [1200, 0]
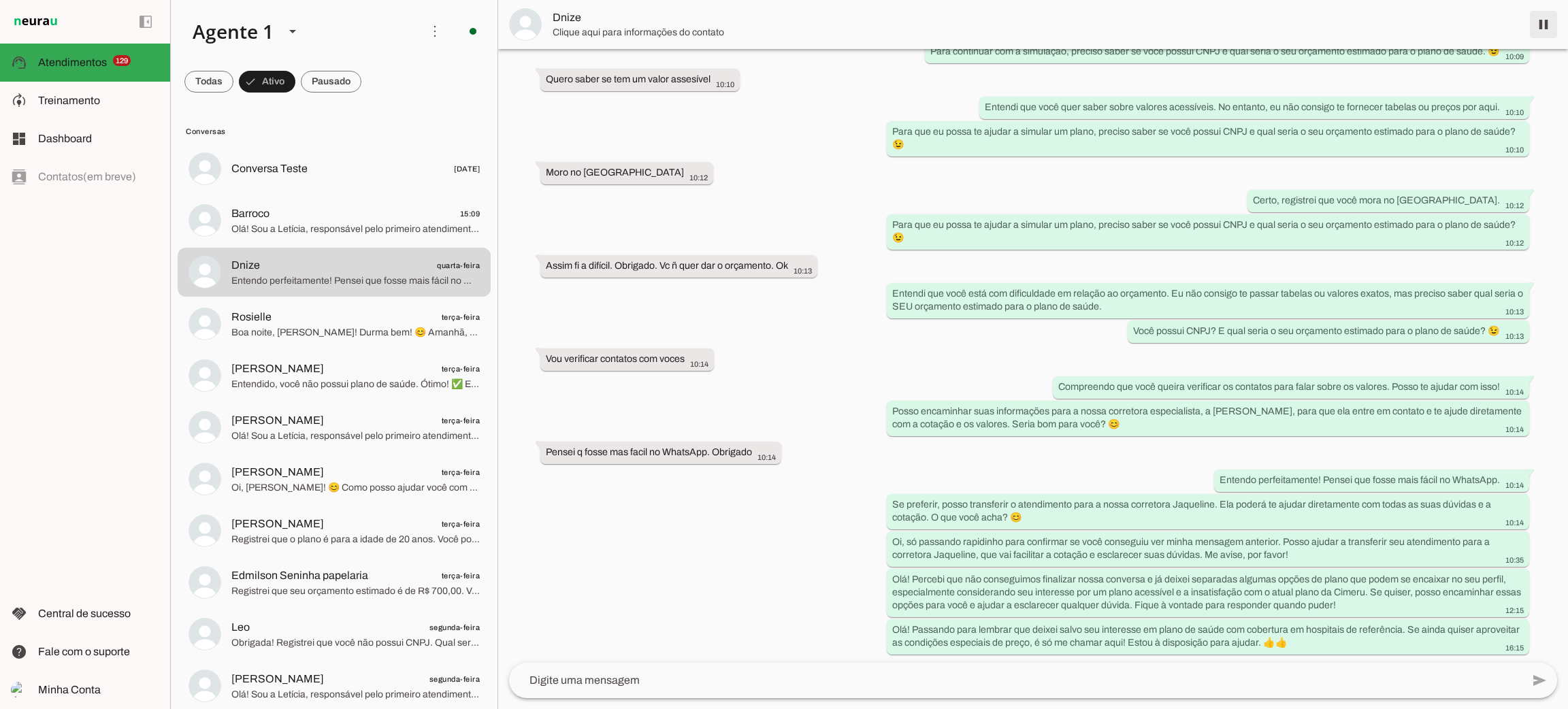
click at [1556, 28] on span at bounding box center [1543, 24] width 32 height 32
click at [349, 330] on span "Boa noite, [PERSON_NAME]! Durma bem! 😊 Amanhã, entre 9h e 18h, te chamo para da…" at bounding box center [355, 333] width 249 height 14
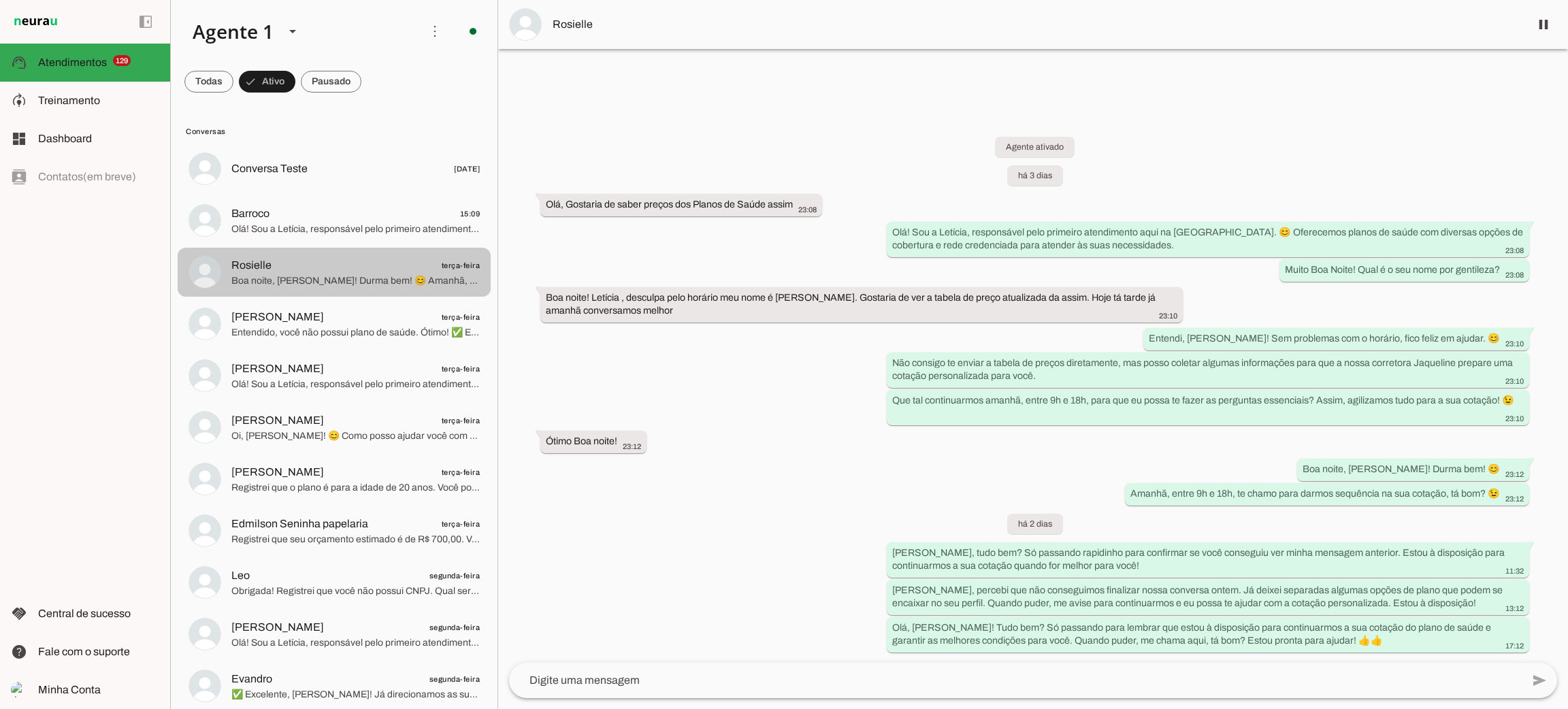
click at [328, 274] on span "Boa noite, [PERSON_NAME]! Durma bem! 😊 Amanhã, entre 9h e 18h, te chamo para da…" at bounding box center [355, 281] width 249 height 14
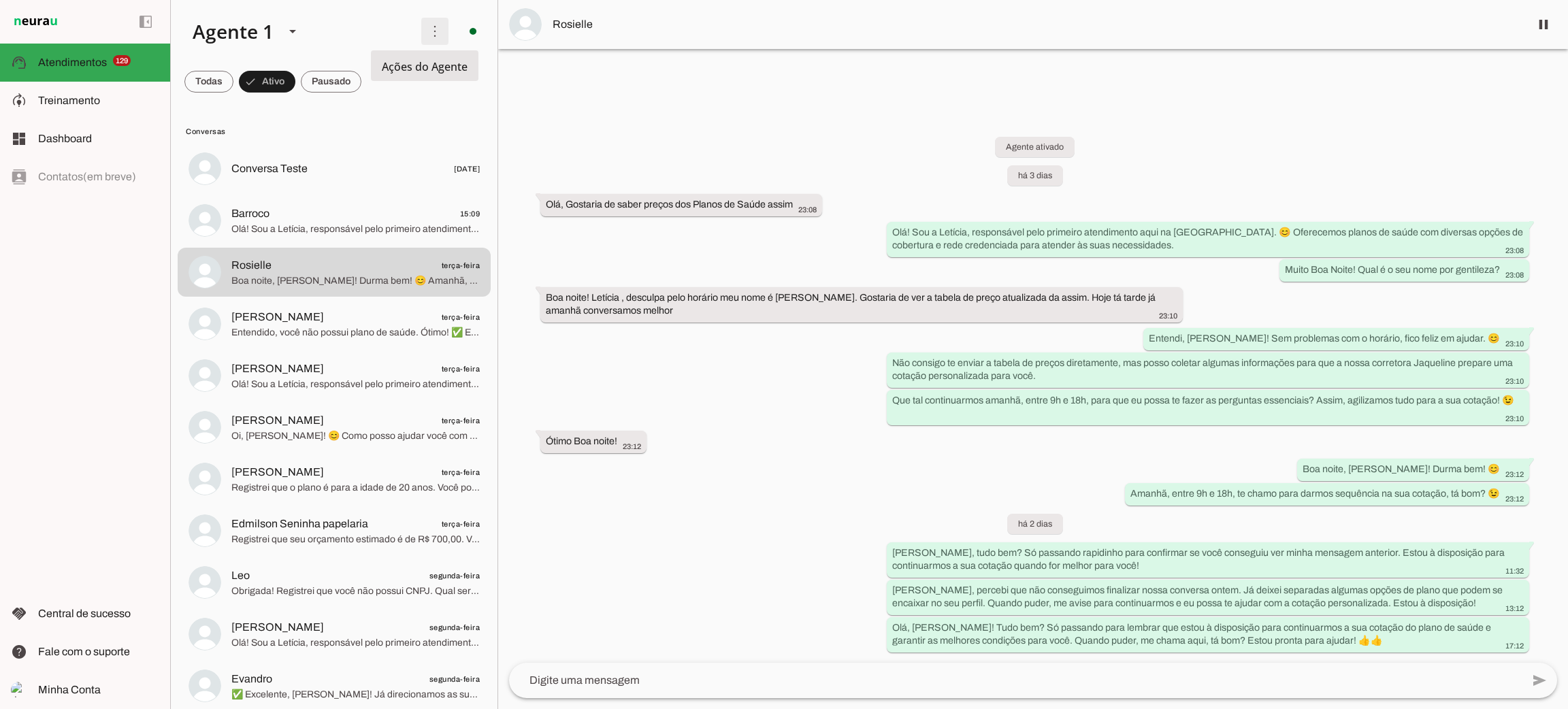
click at [0, 0] on span at bounding box center [0, 0] width 0 height 0
click at [1546, 19] on span at bounding box center [1543, 24] width 32 height 32
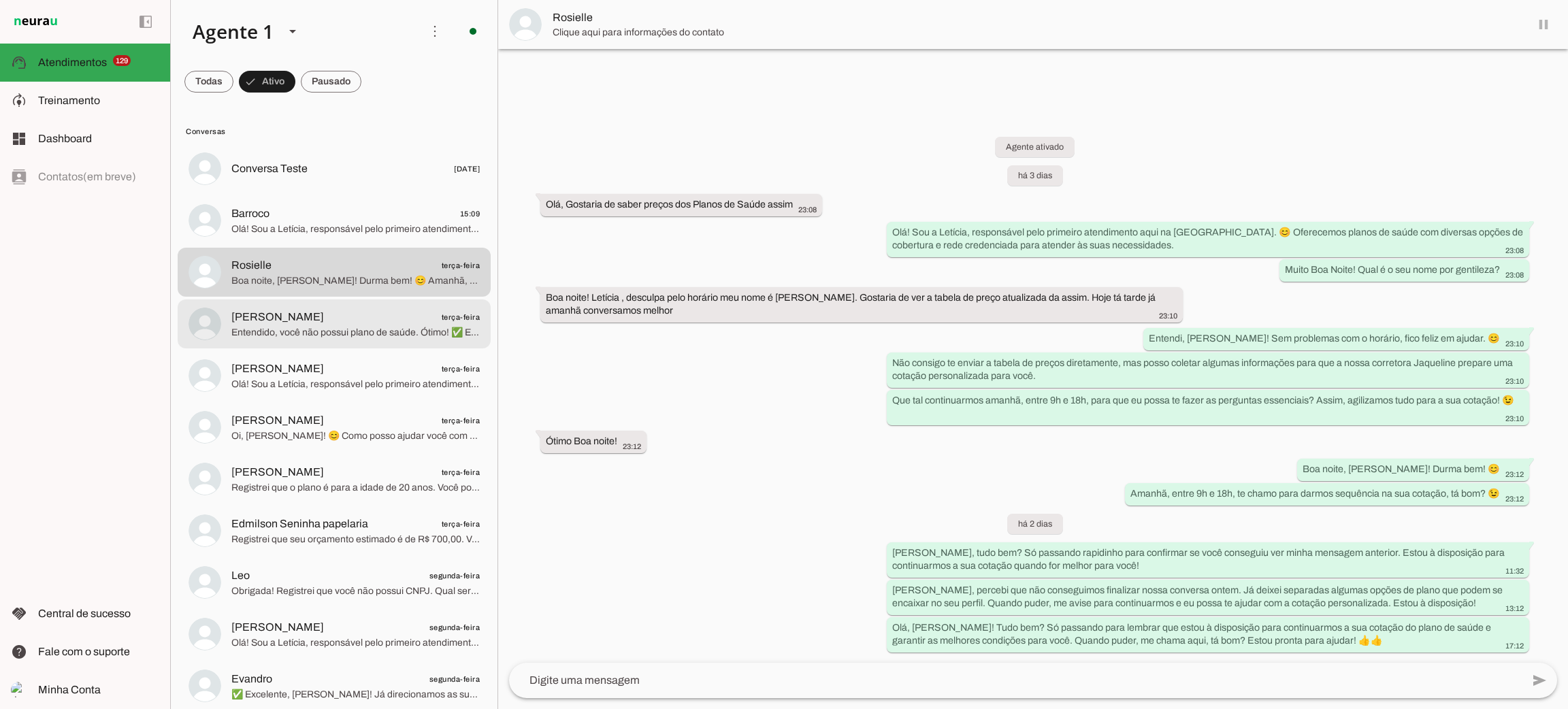
click at [323, 317] on span "[PERSON_NAME] terça-feira" at bounding box center [355, 317] width 249 height 17
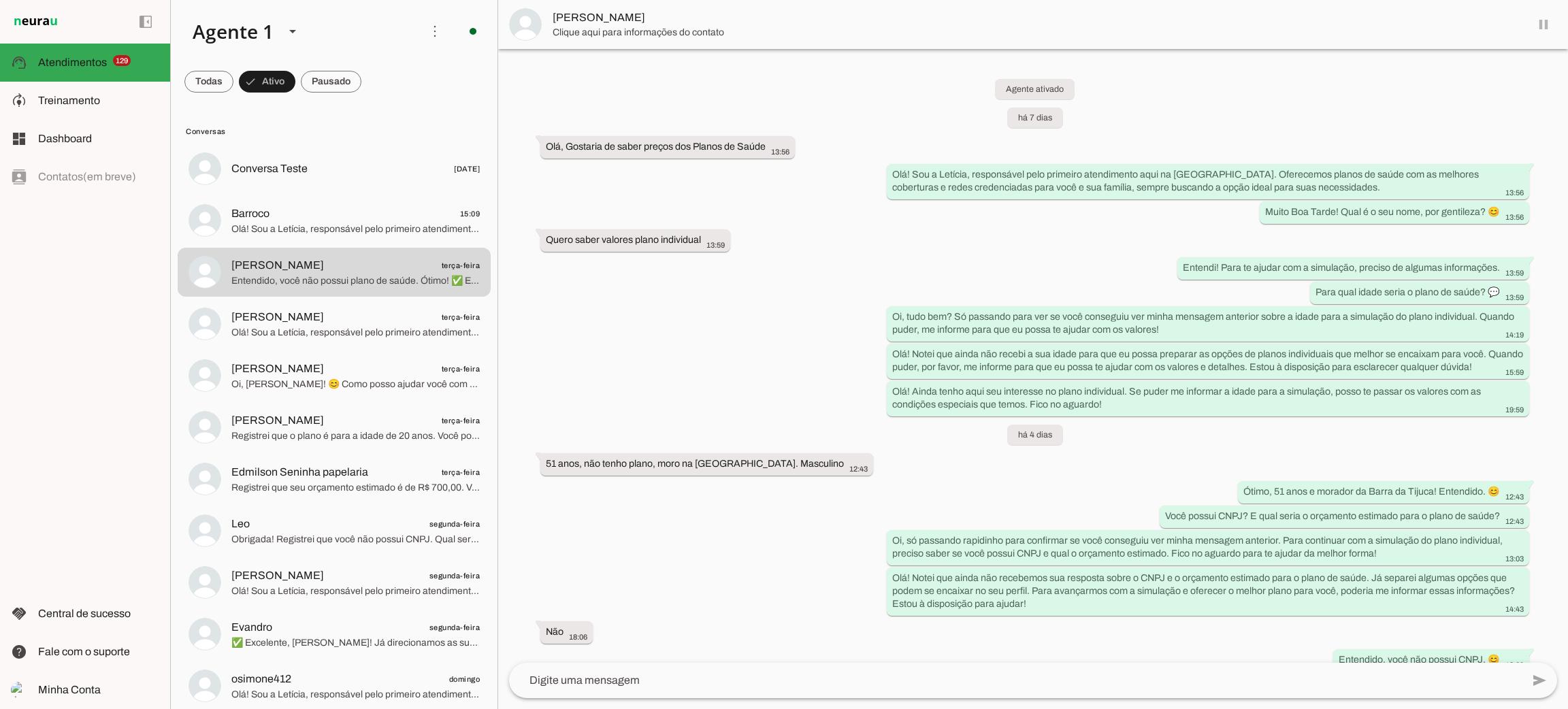
scroll to position [679, 0]
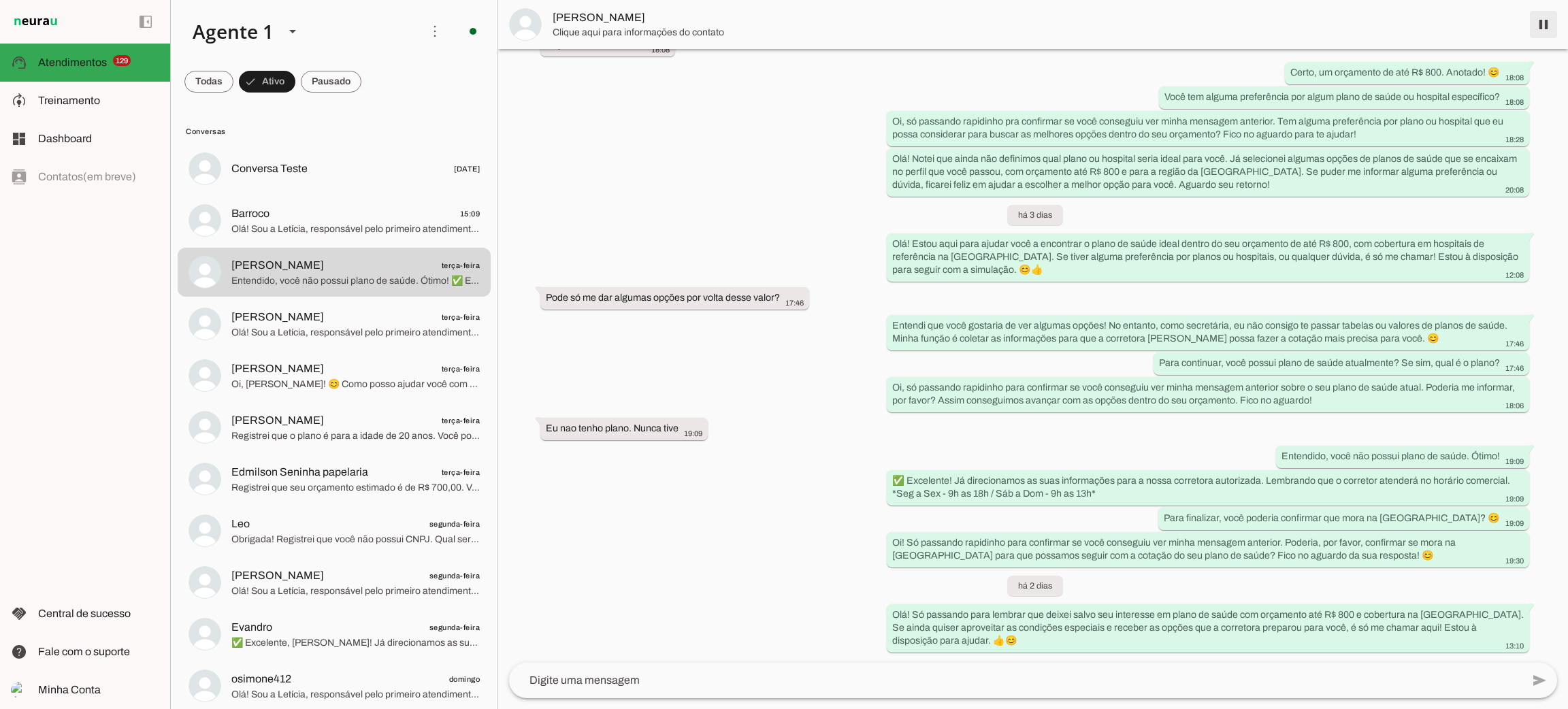
drag, startPoint x: 1546, startPoint y: 23, endPoint x: 603, endPoint y: 253, distance: 970.6
click at [1545, 23] on span at bounding box center [1543, 24] width 32 height 32
click at [345, 327] on span "Olá! Sou a Letícia, responsável pelo primeiro atendimento aqui na [GEOGRAPHIC_D…" at bounding box center [355, 333] width 249 height 14
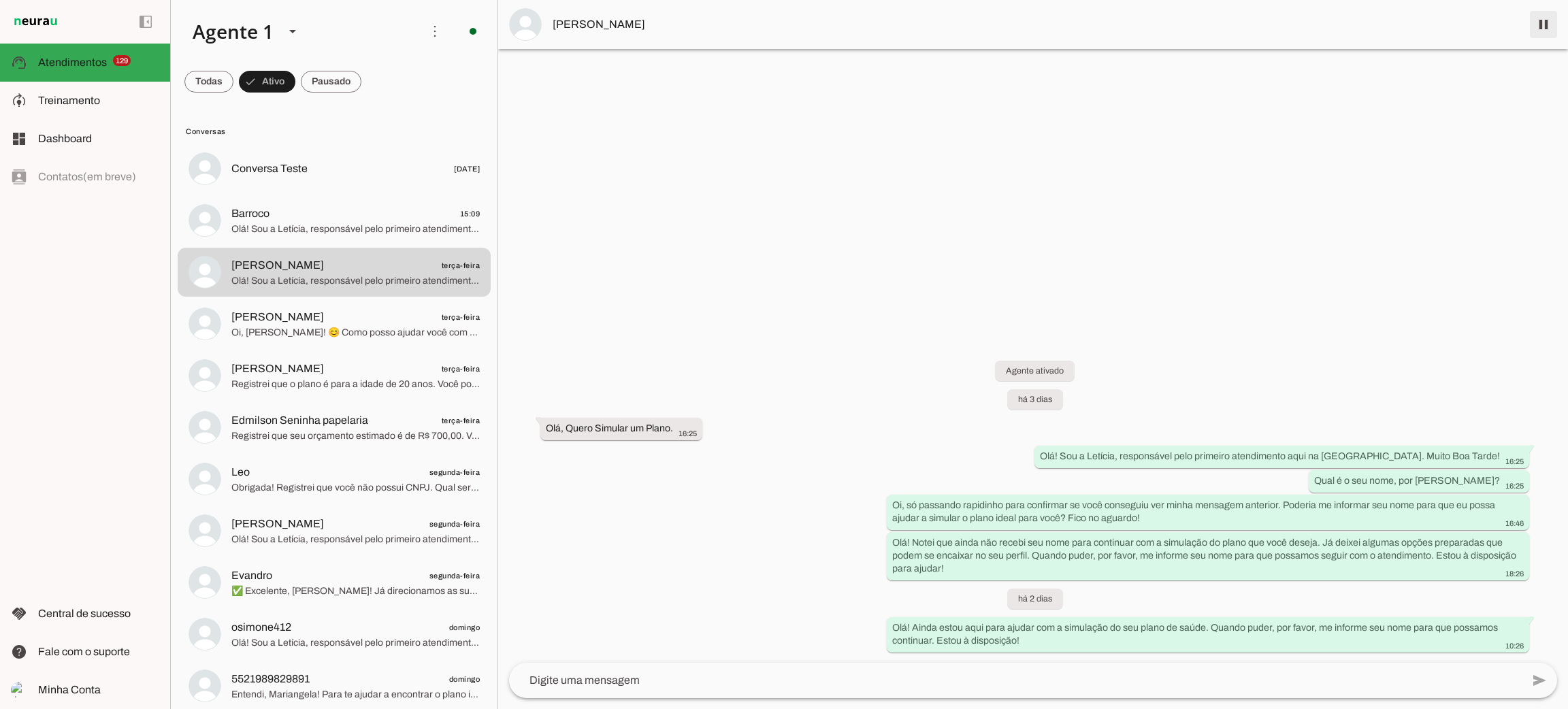
click at [1547, 28] on span at bounding box center [1543, 24] width 32 height 32
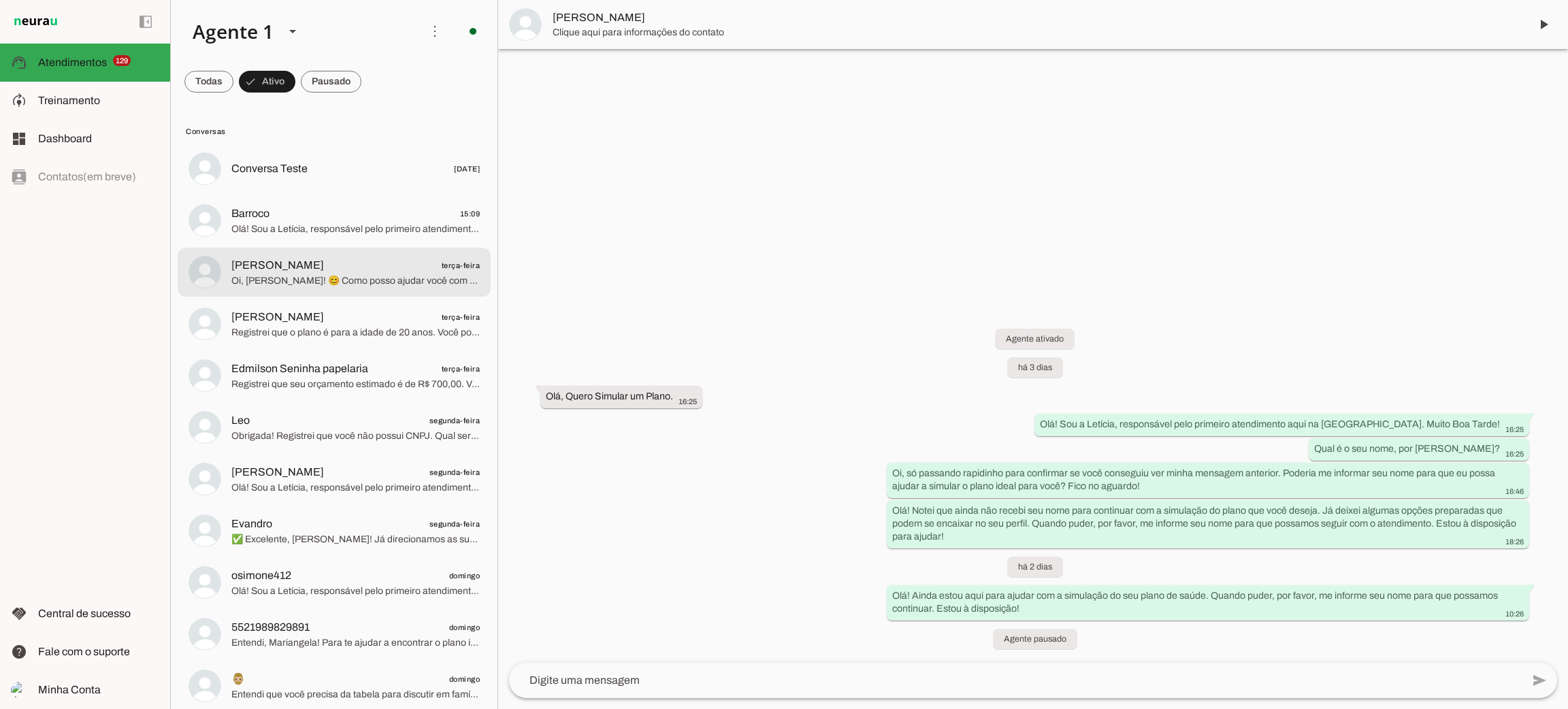
click at [340, 280] on span "Oi, [PERSON_NAME]! 😊 Como posso ajudar você com planos de saúde hoje? Quer cont…" at bounding box center [355, 281] width 249 height 14
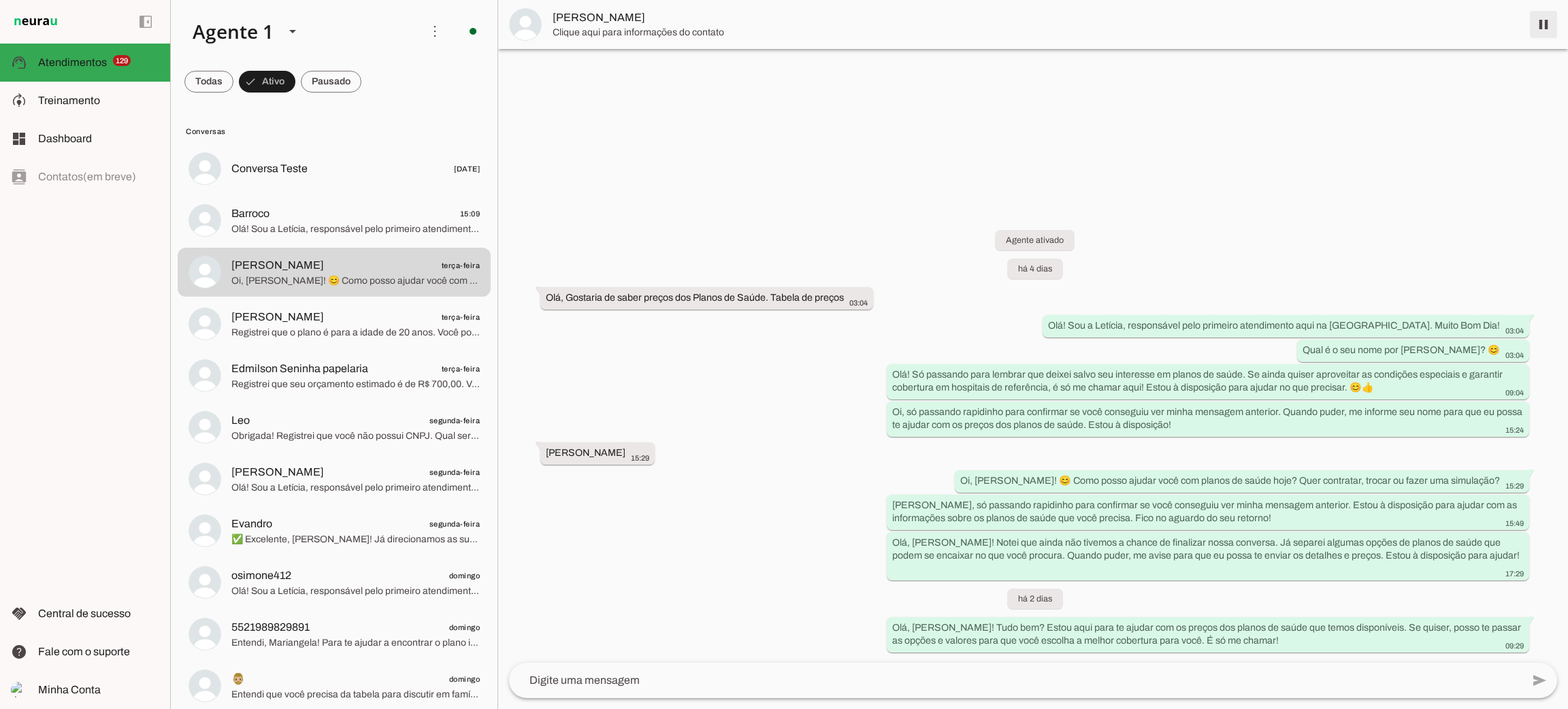
click at [1540, 27] on span at bounding box center [1543, 24] width 32 height 32
click at [276, 334] on span "Registrei que o plano é para a idade de 20 anos. Você possui CNPJ? E qual seria…" at bounding box center [355, 333] width 249 height 14
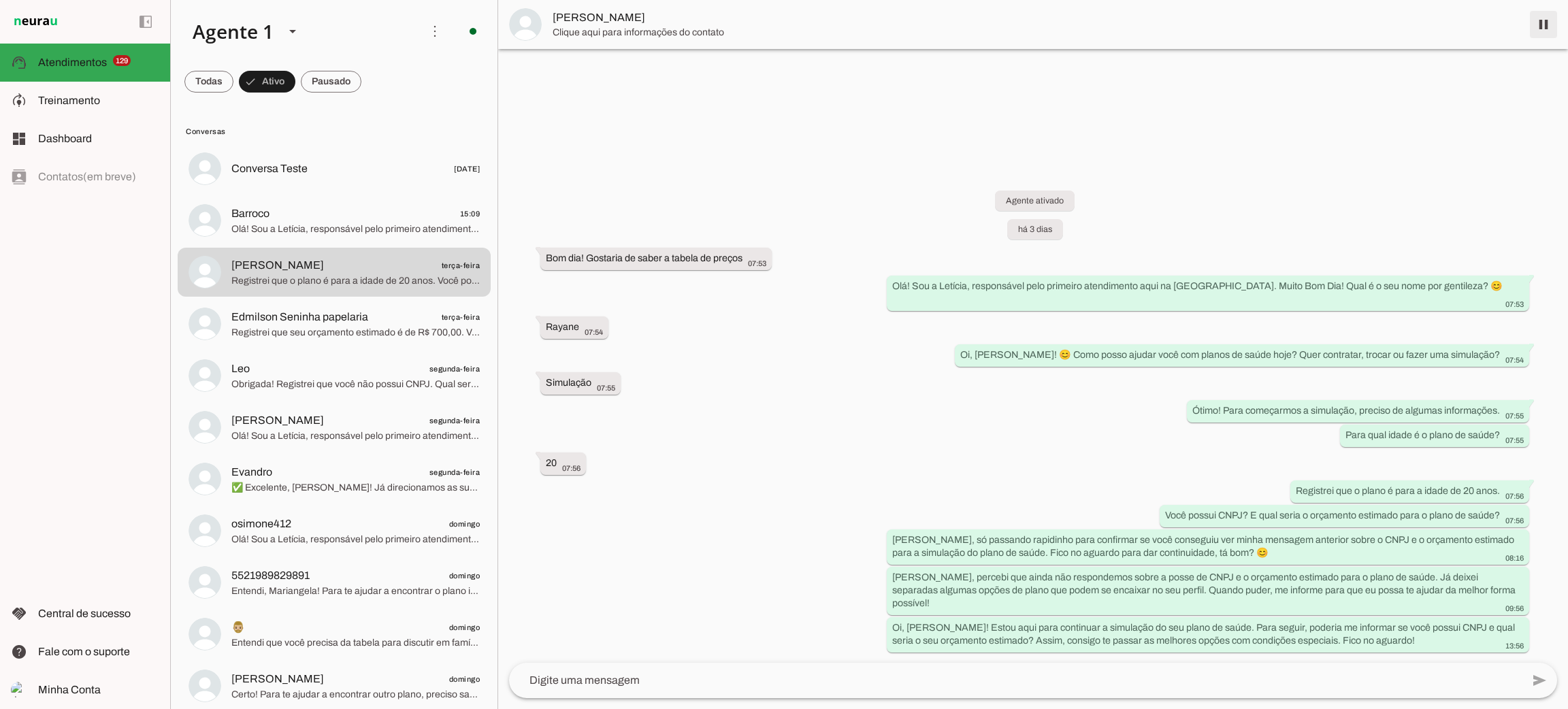
click at [1543, 27] on span at bounding box center [1543, 24] width 32 height 32
click at [283, 320] on span "Edmilson Seninha papelaria" at bounding box center [300, 317] width 137 height 17
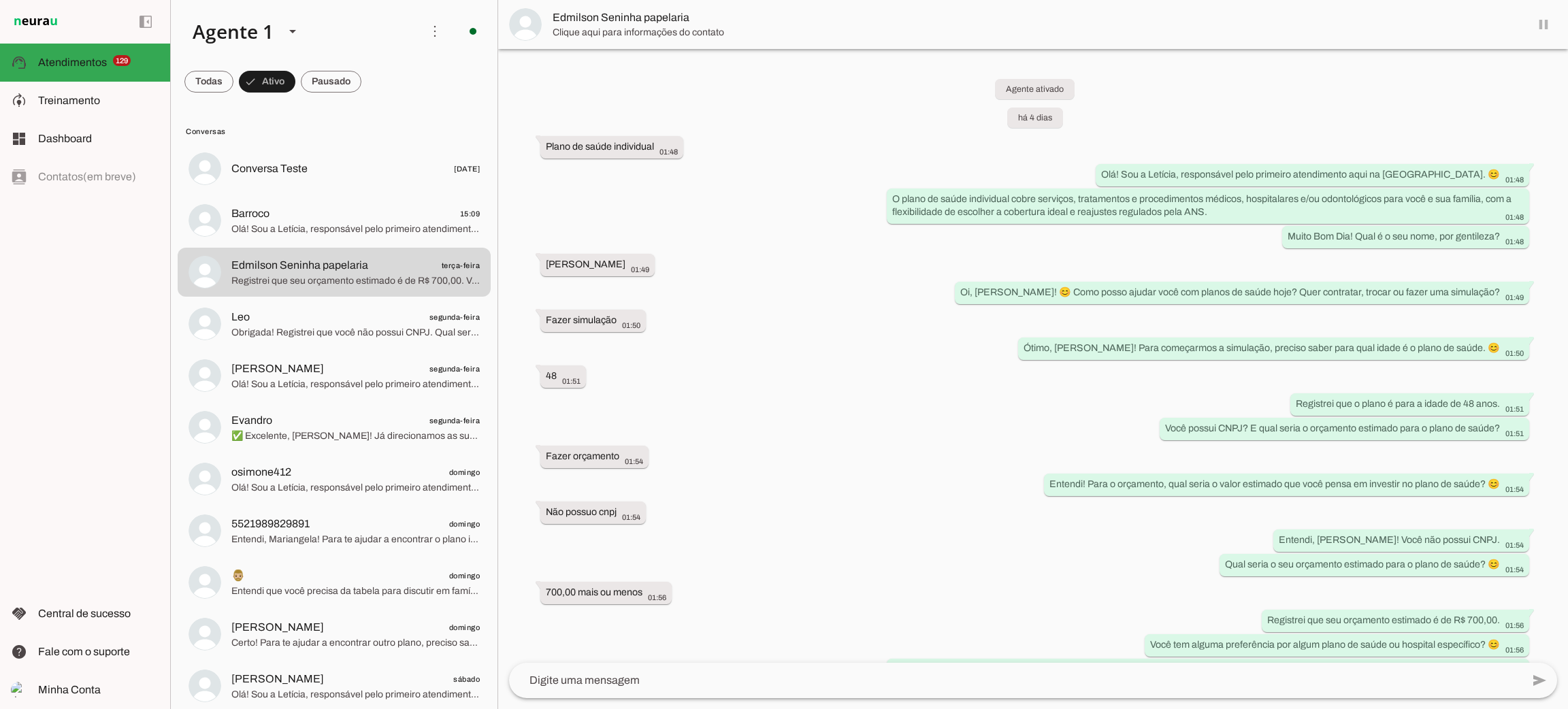
scroll to position [128, 0]
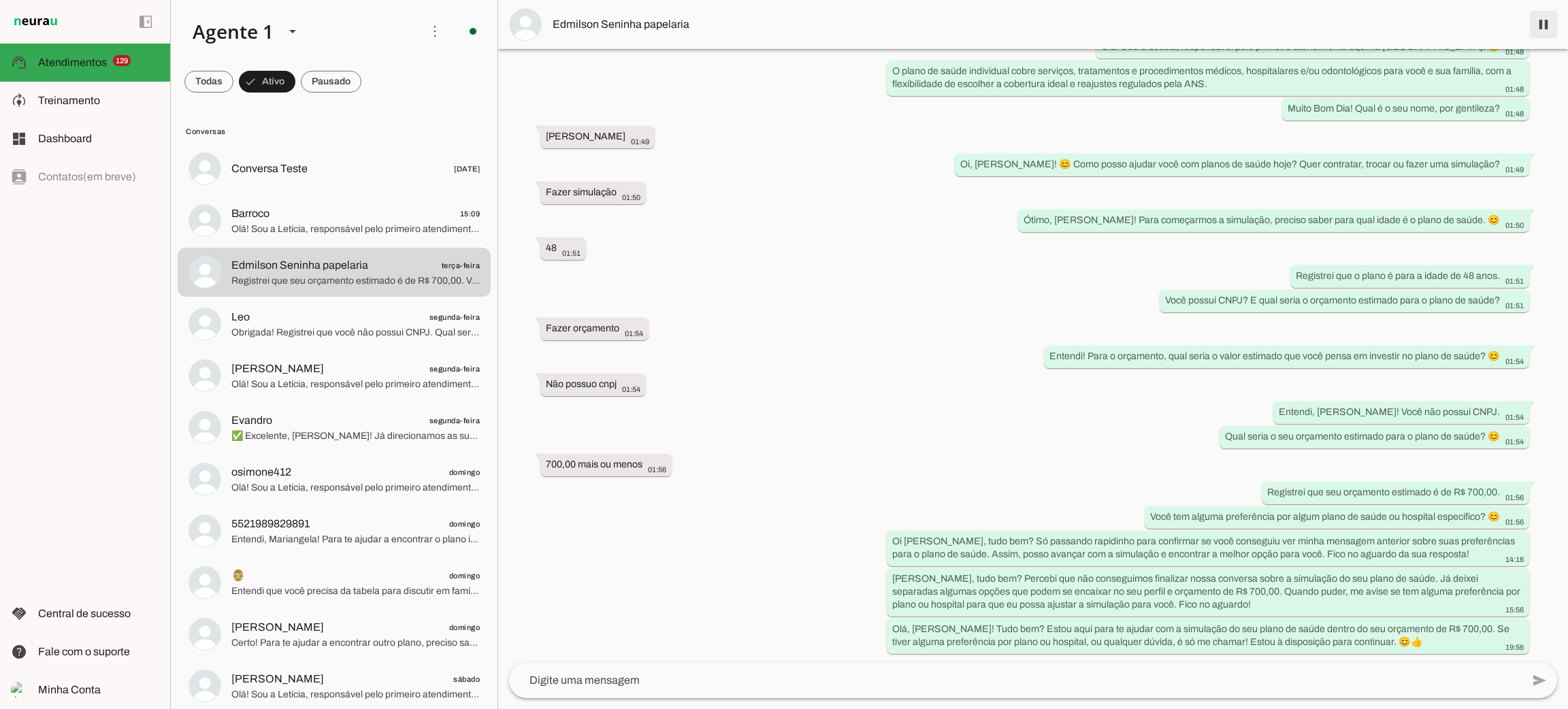
click at [1537, 26] on span at bounding box center [1543, 24] width 32 height 32
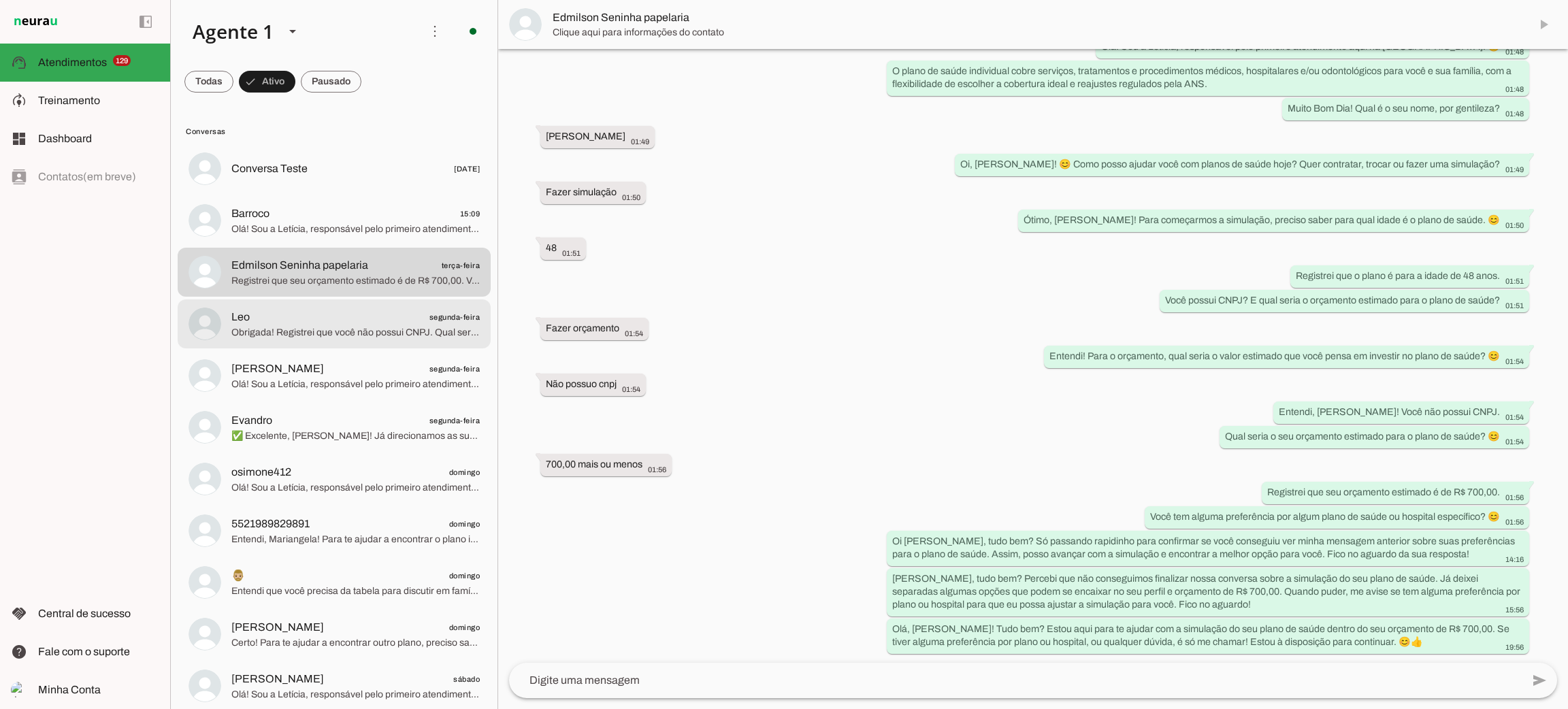
click at [351, 326] on span "Obrigada! Registrei que você não possui CNPJ. Qual seria o seu orçamento estima…" at bounding box center [355, 333] width 249 height 14
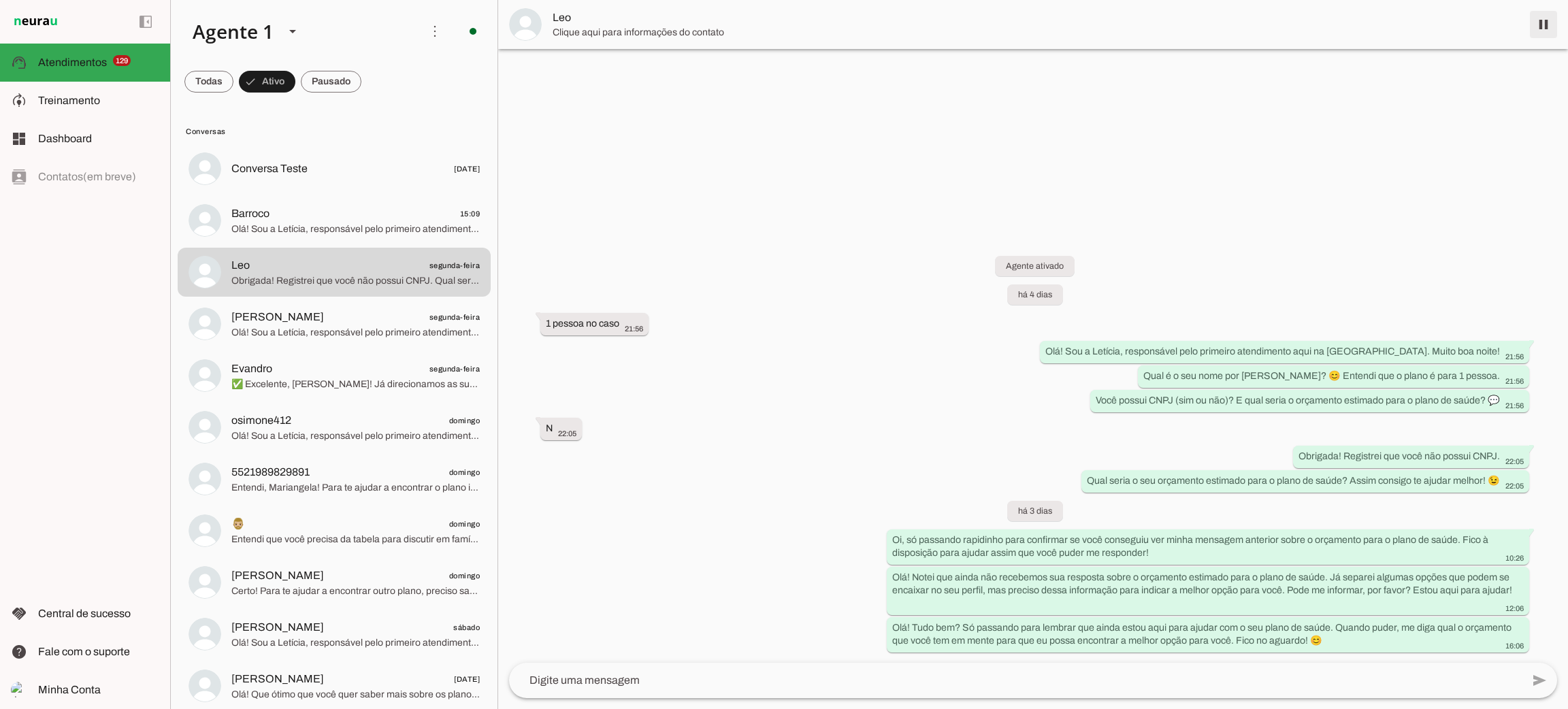
click at [1545, 24] on span at bounding box center [1543, 24] width 32 height 32
click at [296, 343] on md-item "[PERSON_NAME] segunda-feira Olá! Sou a Letícia, responsável pelo primeiro atend…" at bounding box center [334, 324] width 313 height 49
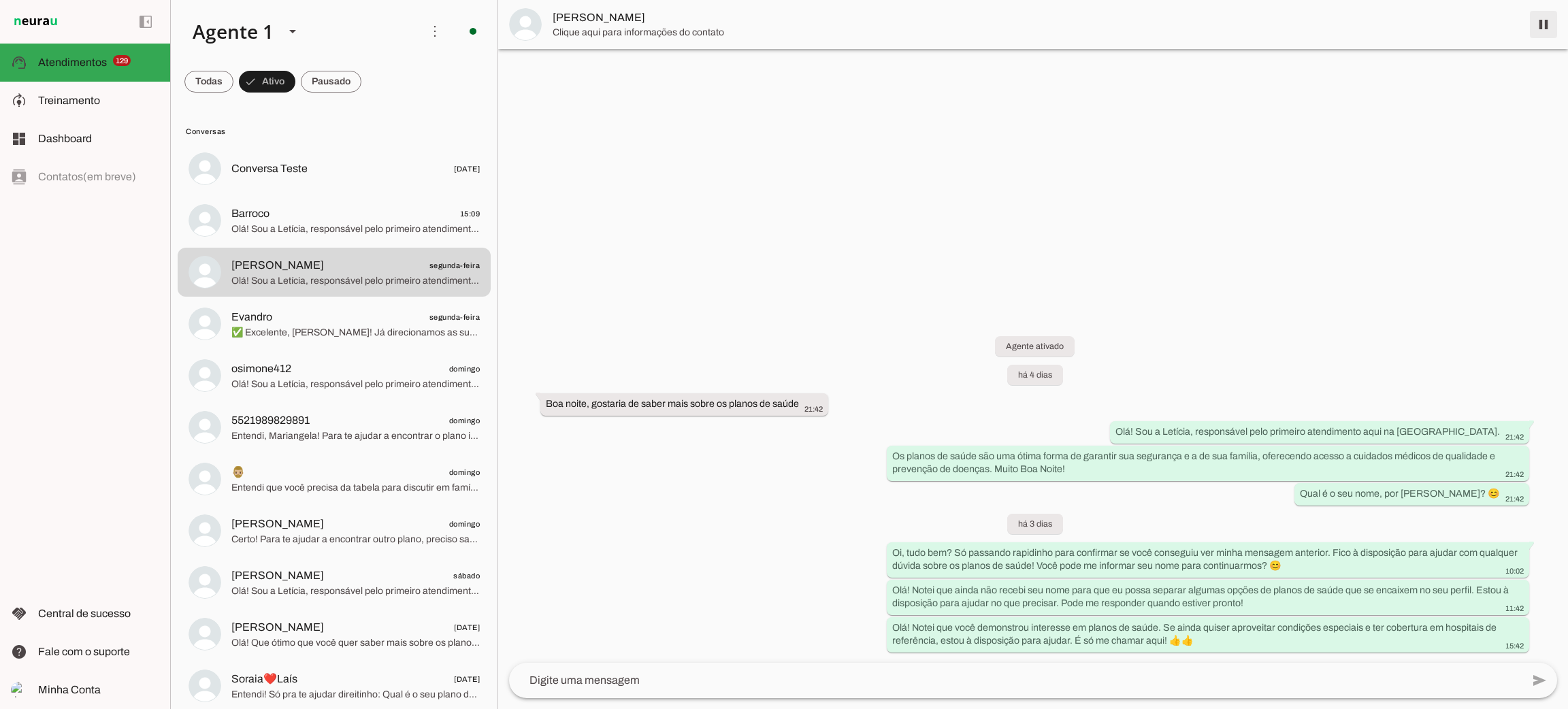
click at [1546, 20] on span at bounding box center [1543, 24] width 32 height 32
click at [364, 342] on md-item "Evandro segunda-feira ✅ Excelente, Evandro! Já direcionamos as suas informações…" at bounding box center [334, 324] width 313 height 49
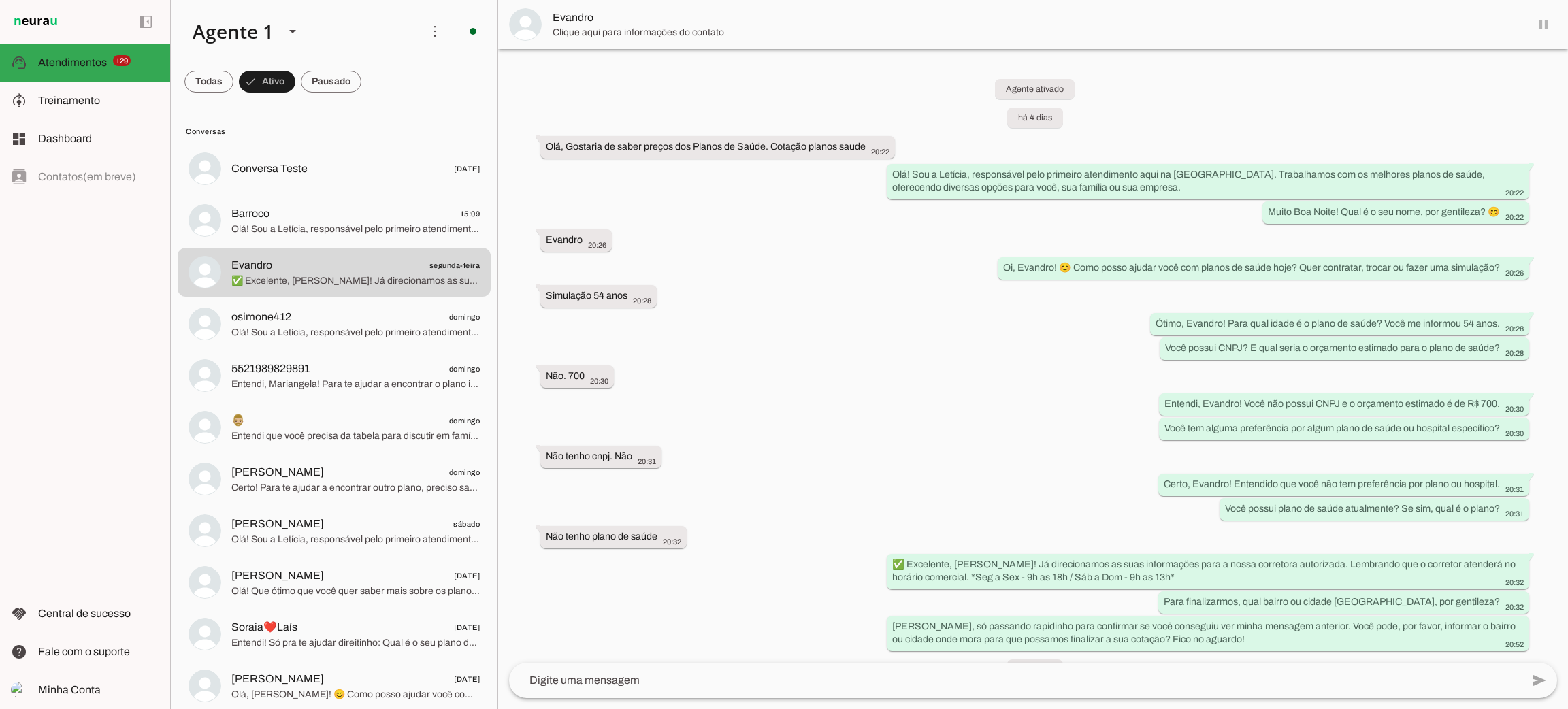
scroll to position [120, 0]
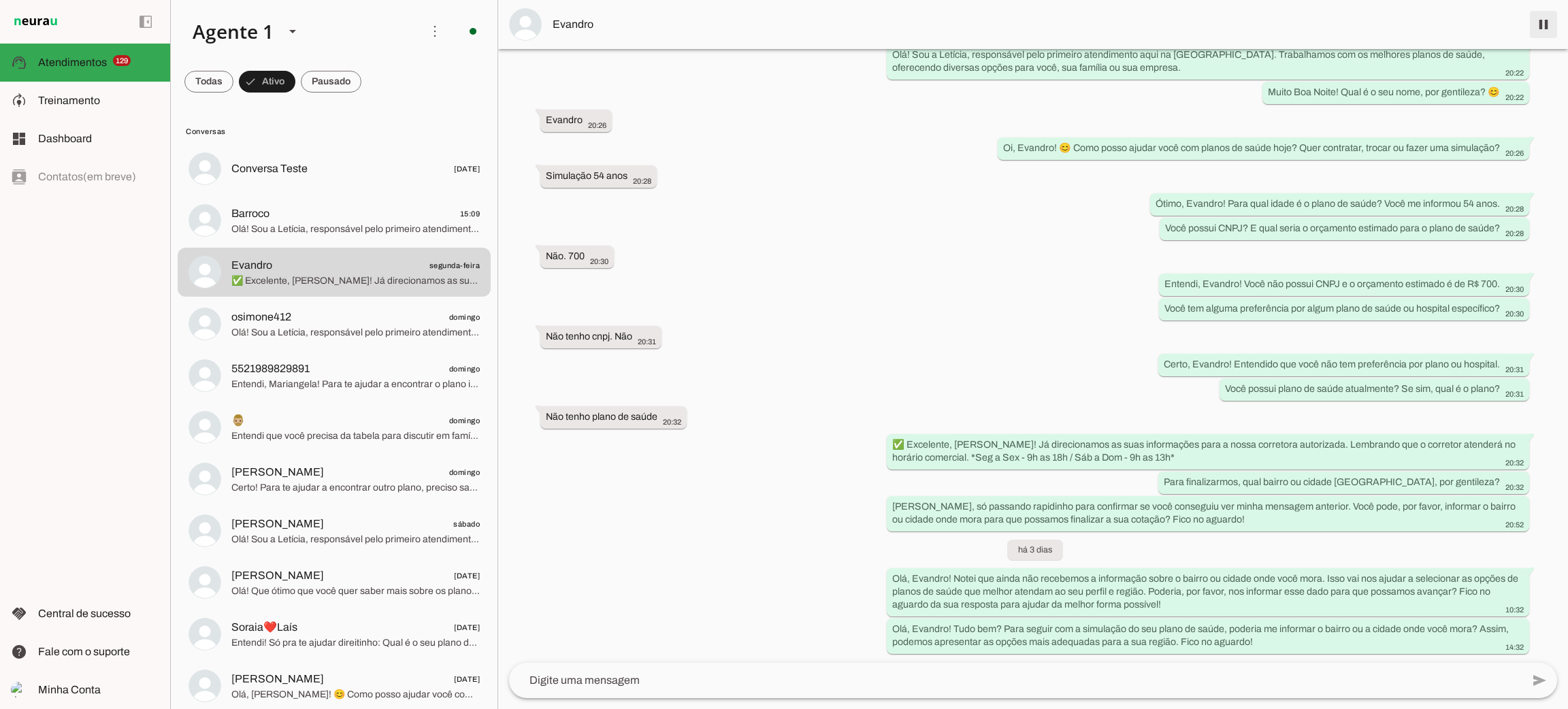
click at [1542, 24] on span at bounding box center [1543, 24] width 32 height 32
click at [307, 326] on span "Olá! Sou a Letícia, responsável pelo primeiro atendimento aqui na [GEOGRAPHIC_D…" at bounding box center [355, 333] width 249 height 14
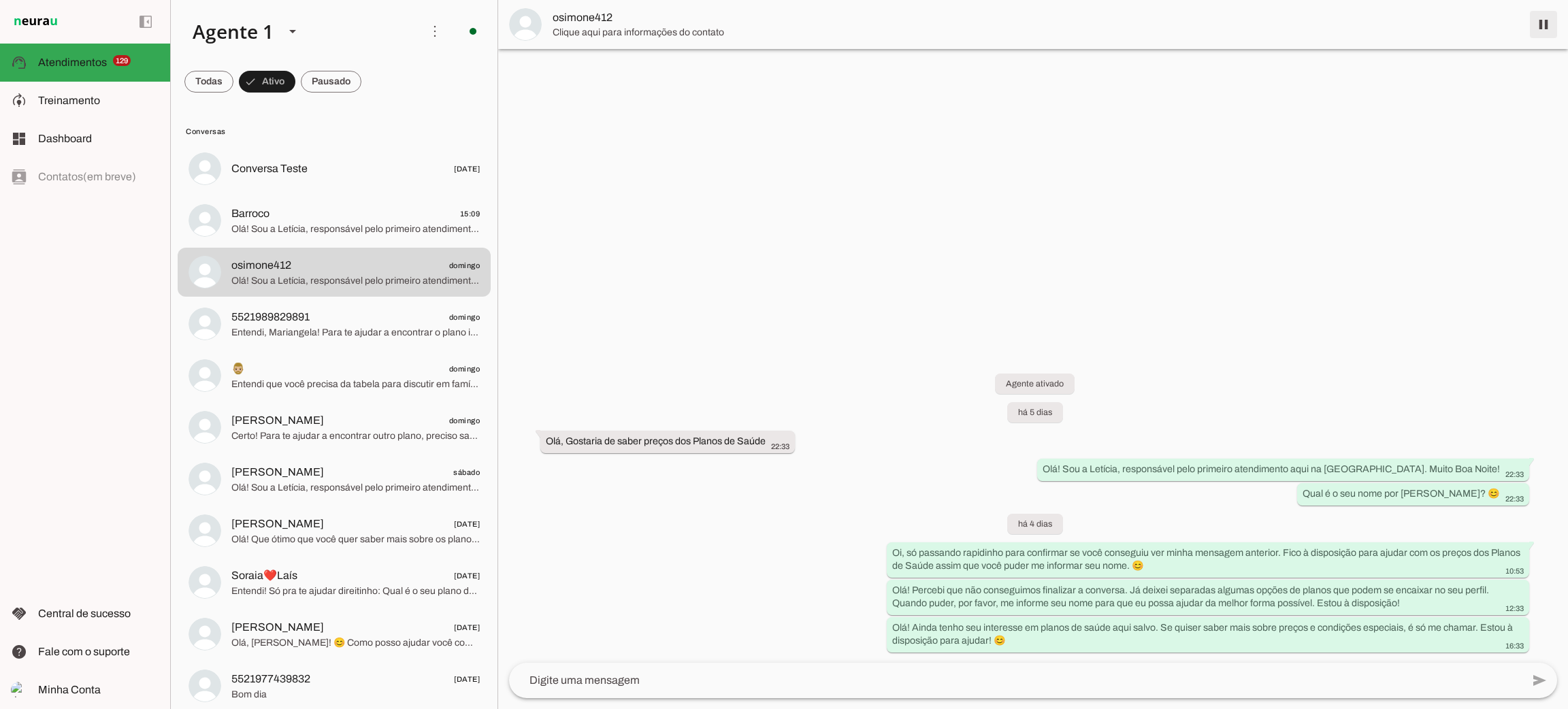
click at [1539, 28] on span at bounding box center [1543, 24] width 32 height 32
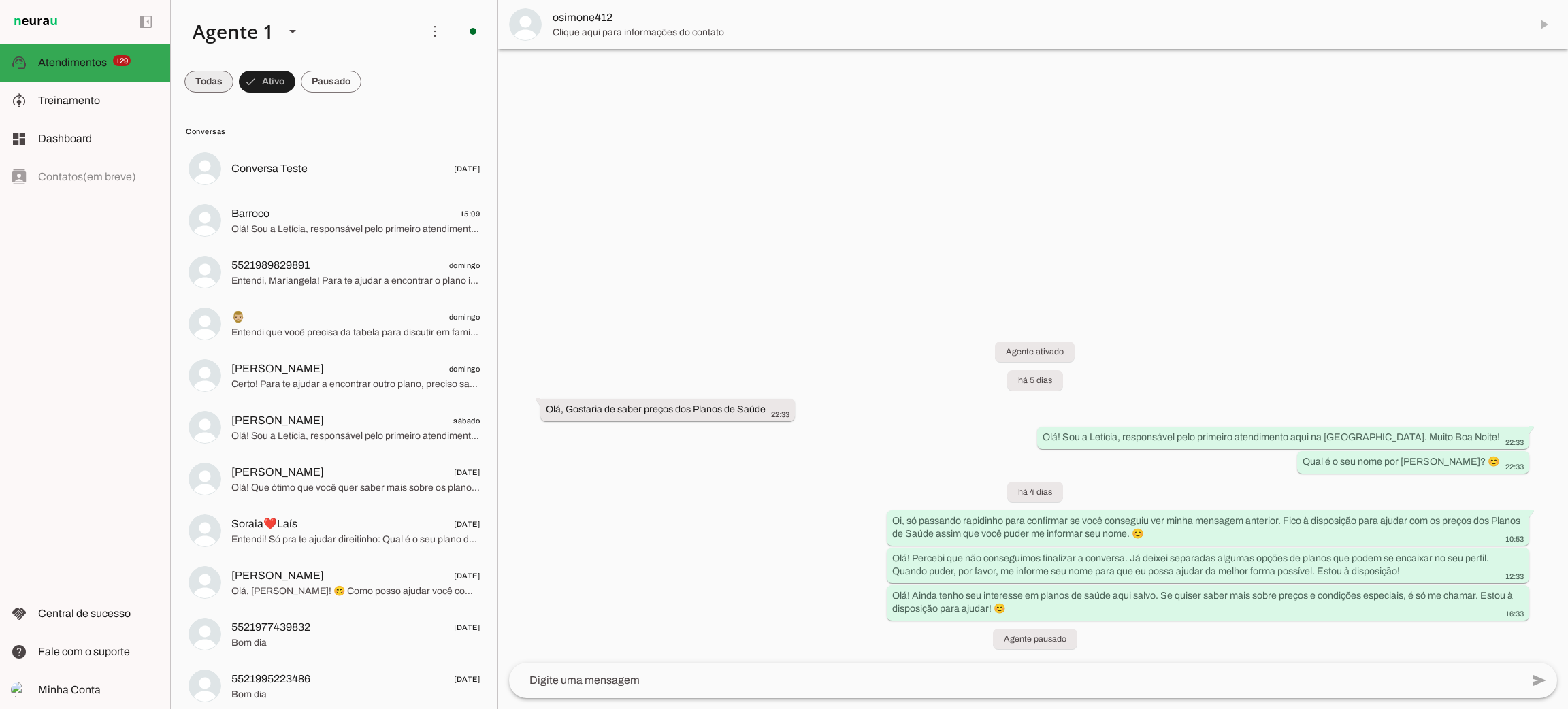
click at [205, 88] on span at bounding box center [209, 81] width 49 height 32
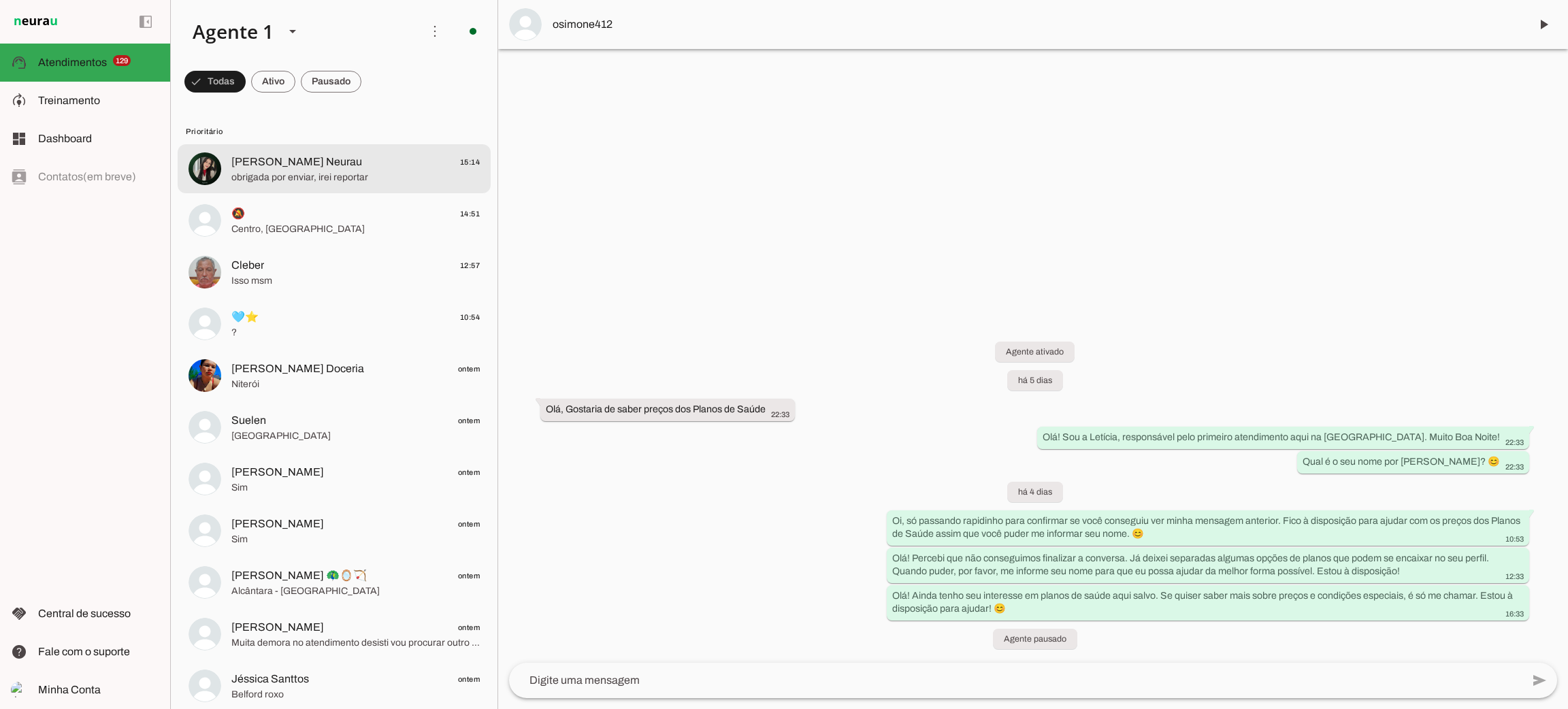
click at [289, 177] on span "obrigada por enviar, irei reportar" at bounding box center [355, 178] width 249 height 14
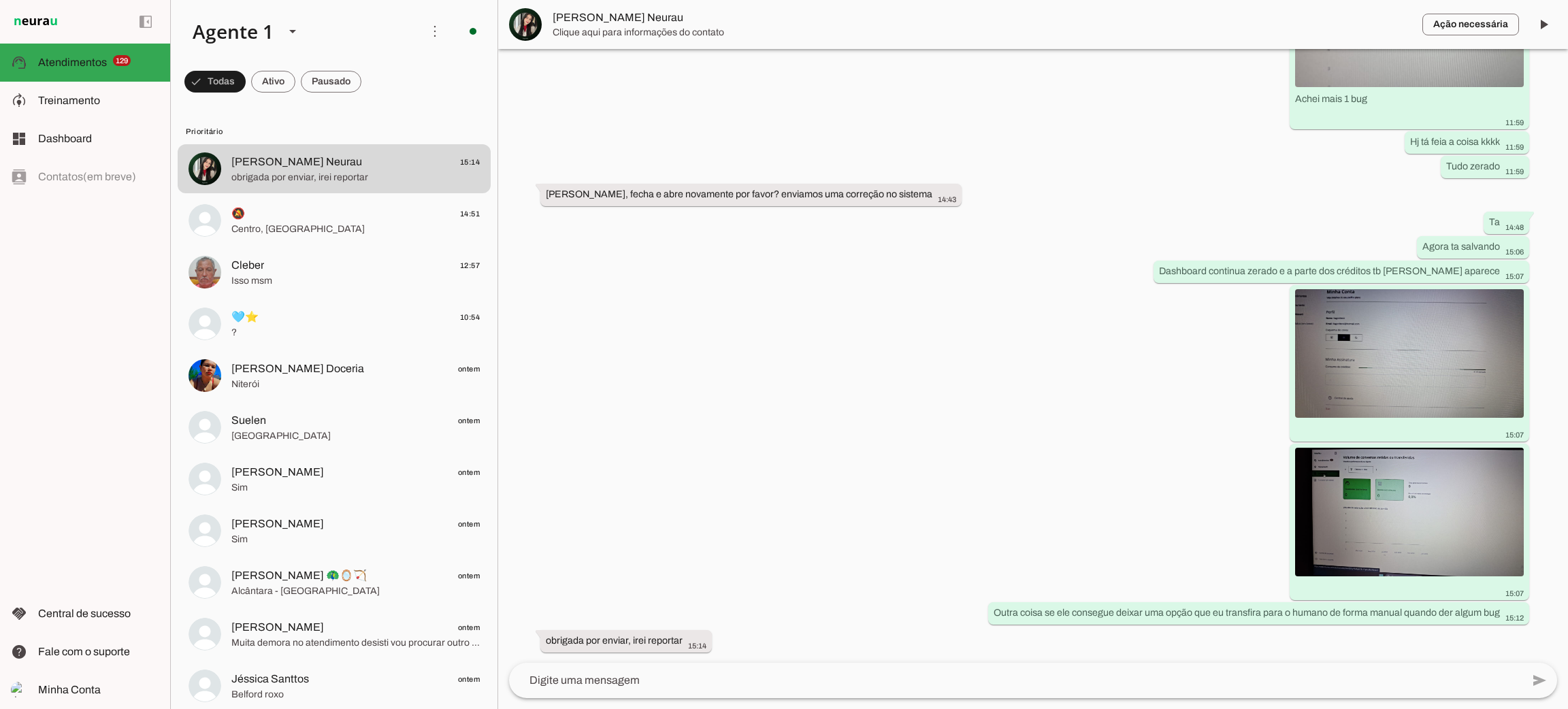
scroll to position [4131, 0]
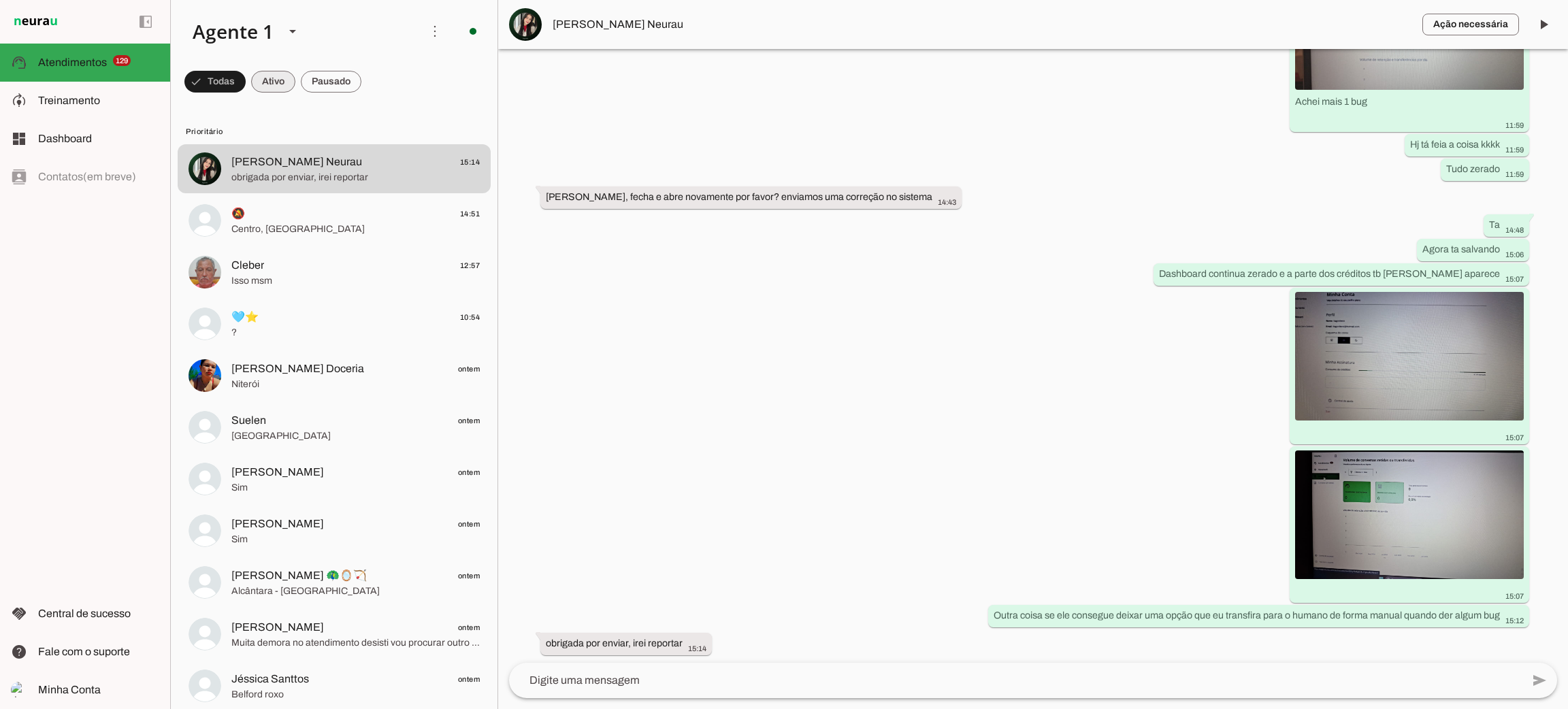
click at [0, 0] on span at bounding box center [0, 0] width 0 height 0
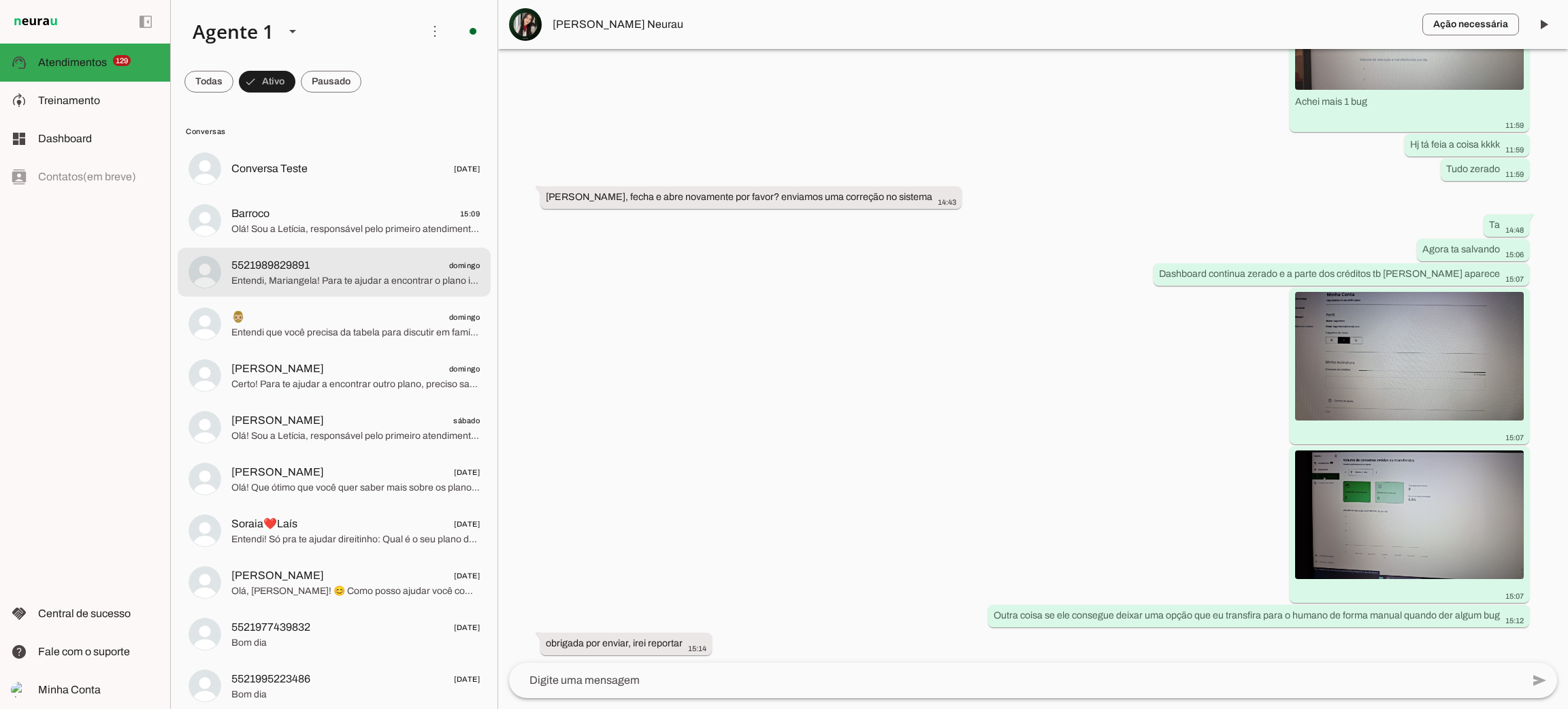
click at [284, 280] on span "Entendi, Mariangela! Para te ajudar a encontrar o plano ideal, preciso de algum…" at bounding box center [355, 281] width 249 height 14
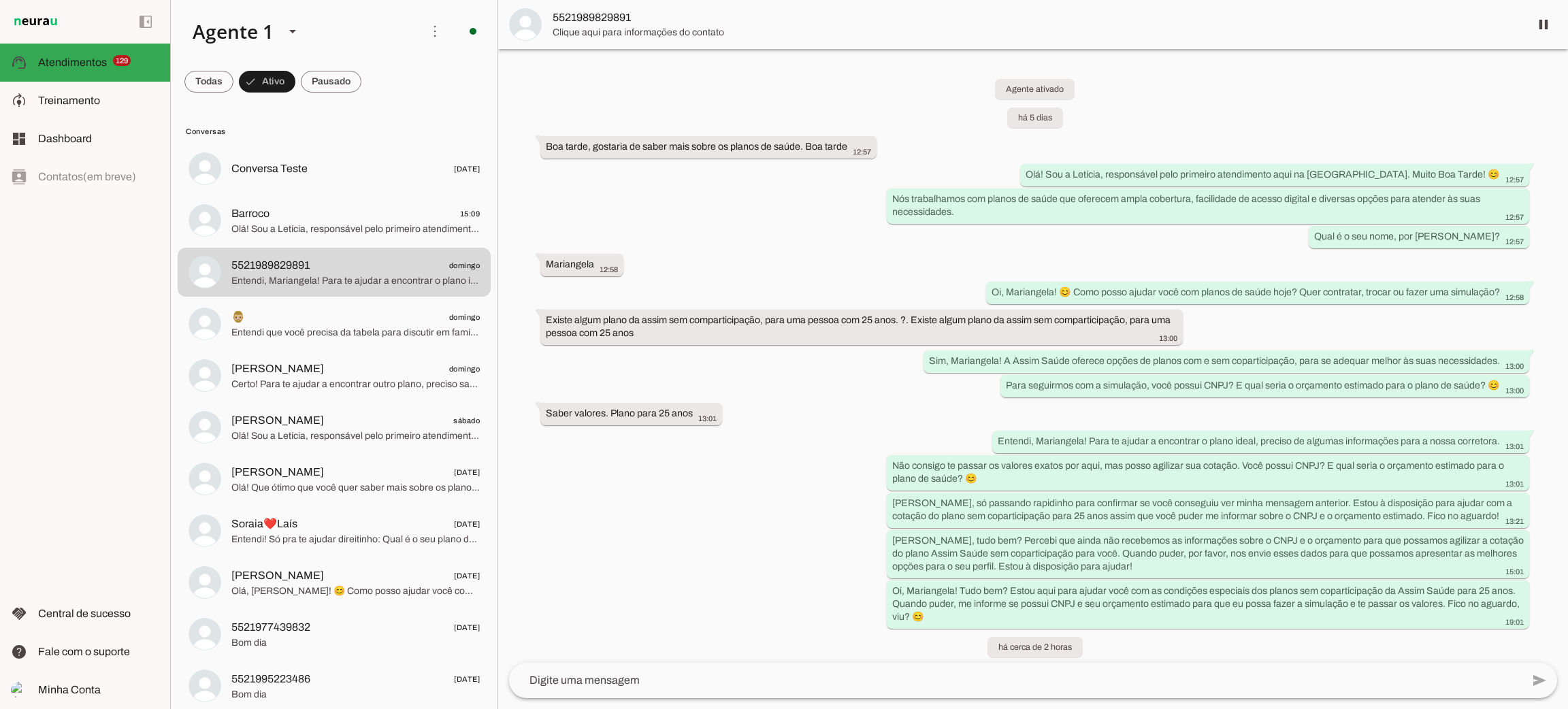
scroll to position [60, 0]
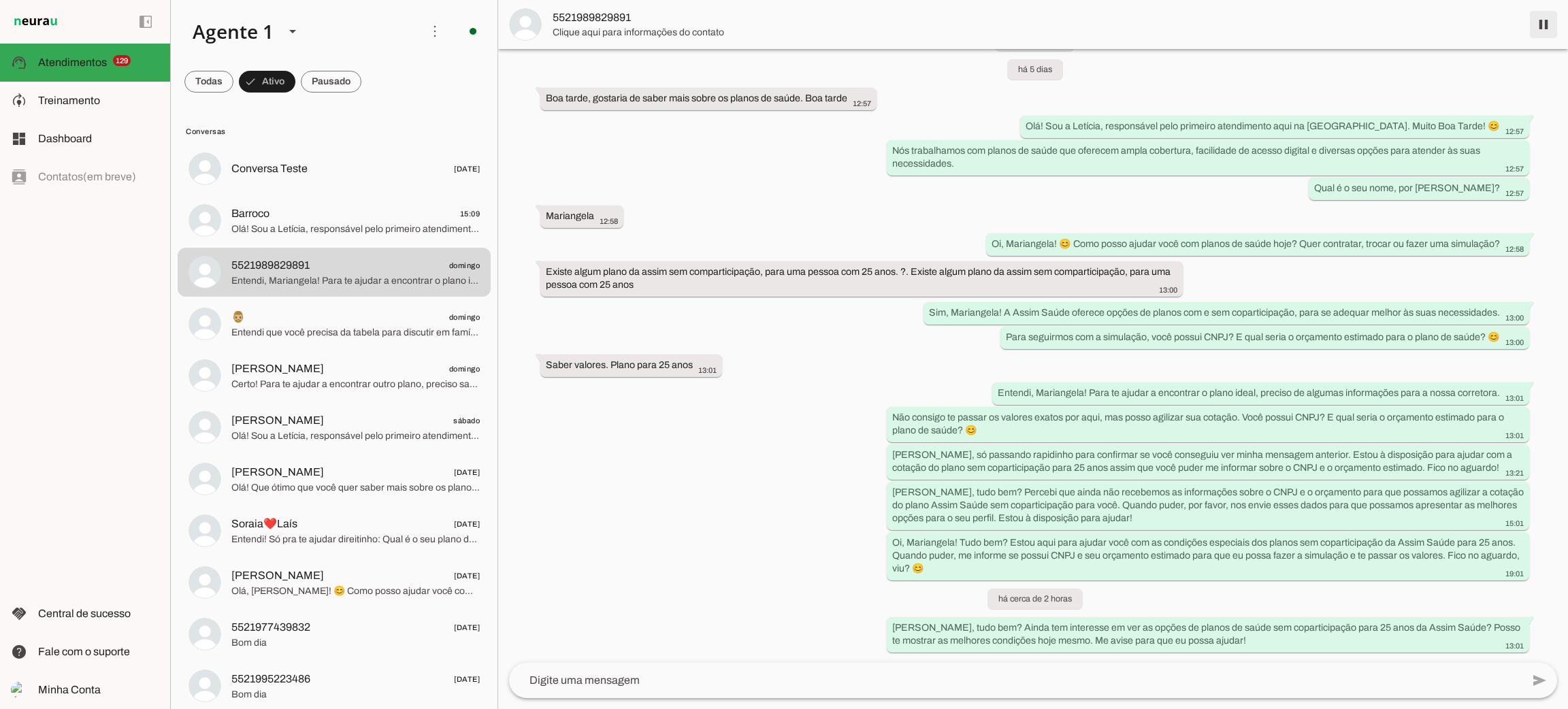
click at [1549, 18] on span at bounding box center [1543, 24] width 32 height 32
click at [365, 322] on span "🧔🏼‍♂️ domingo" at bounding box center [355, 317] width 249 height 17
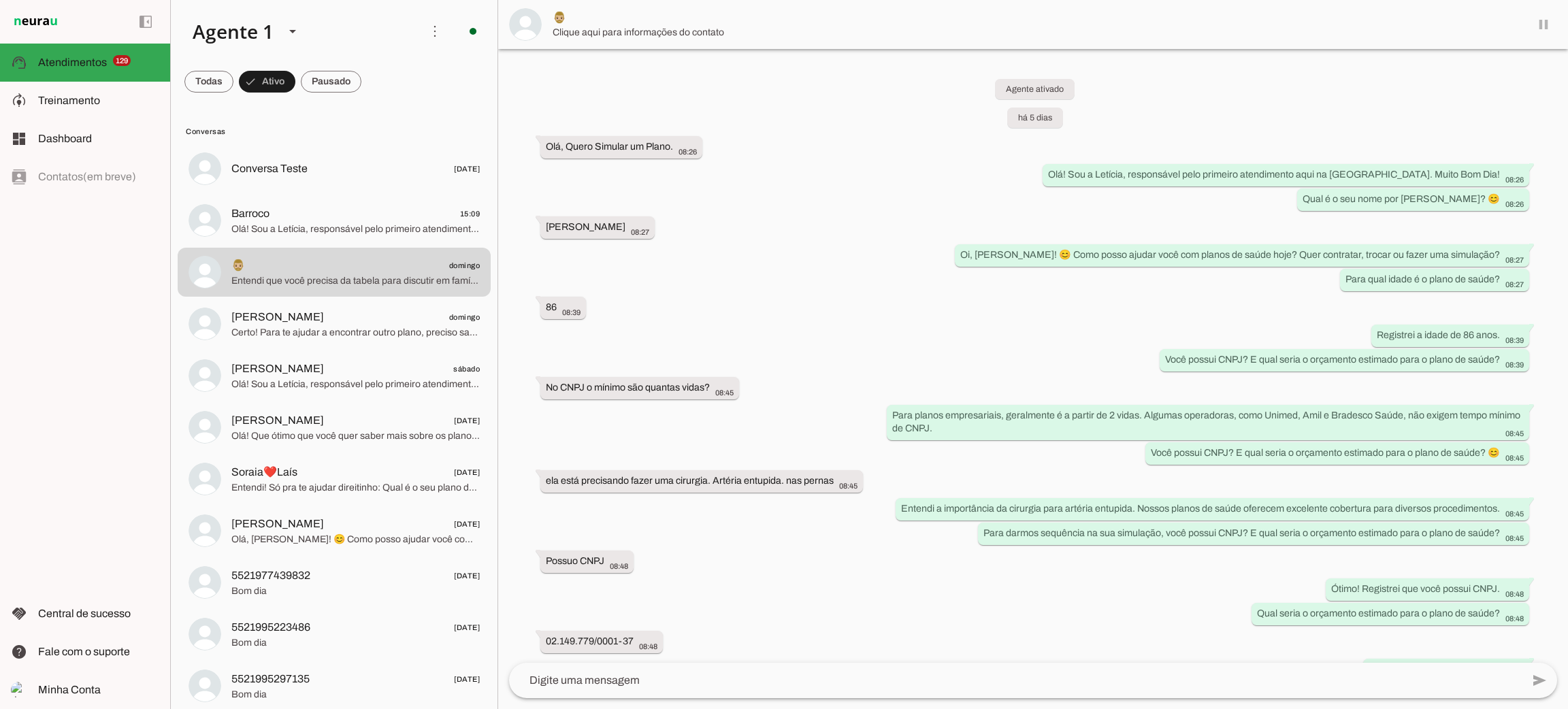
scroll to position [548, 0]
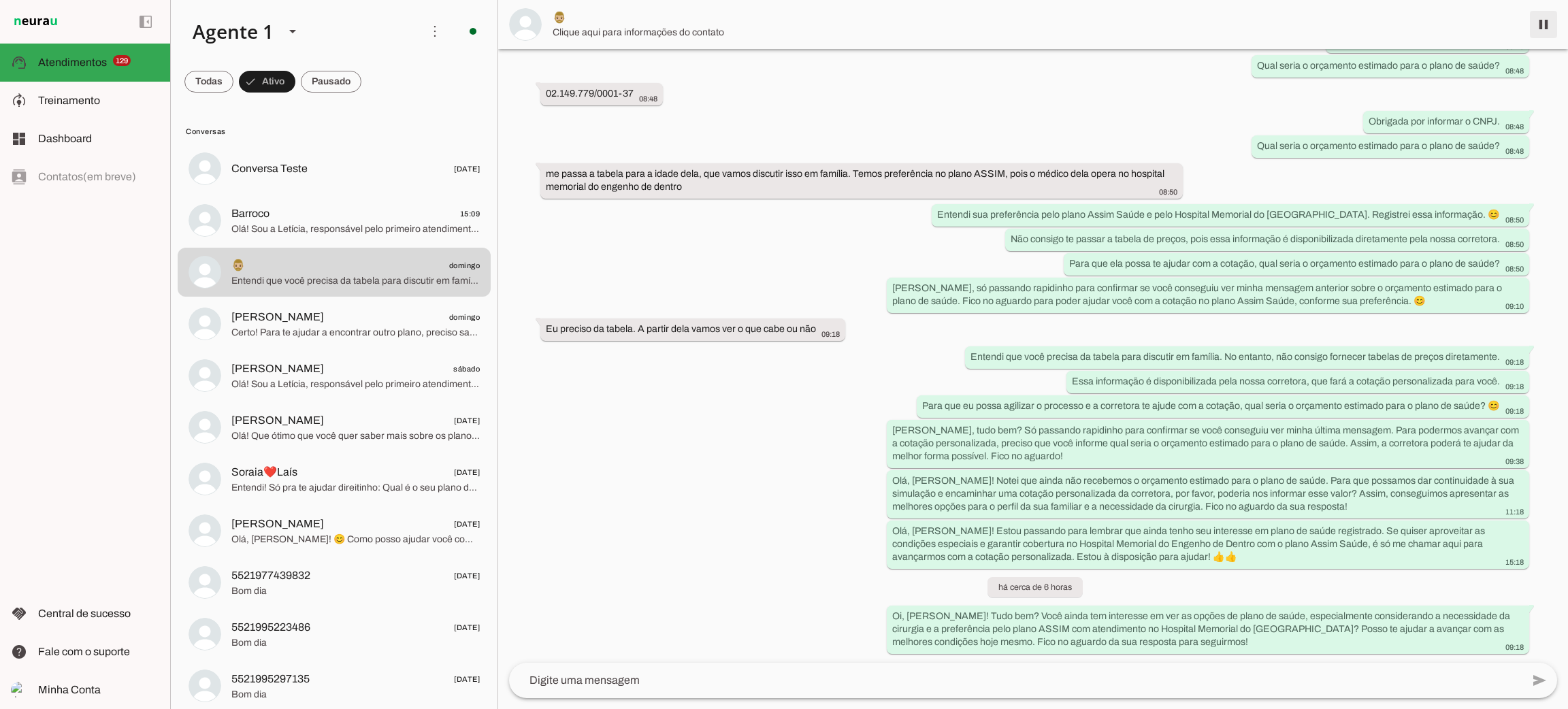
click at [1543, 24] on span at bounding box center [1543, 24] width 32 height 32
click at [303, 316] on span "[PERSON_NAME]" at bounding box center [278, 317] width 92 height 17
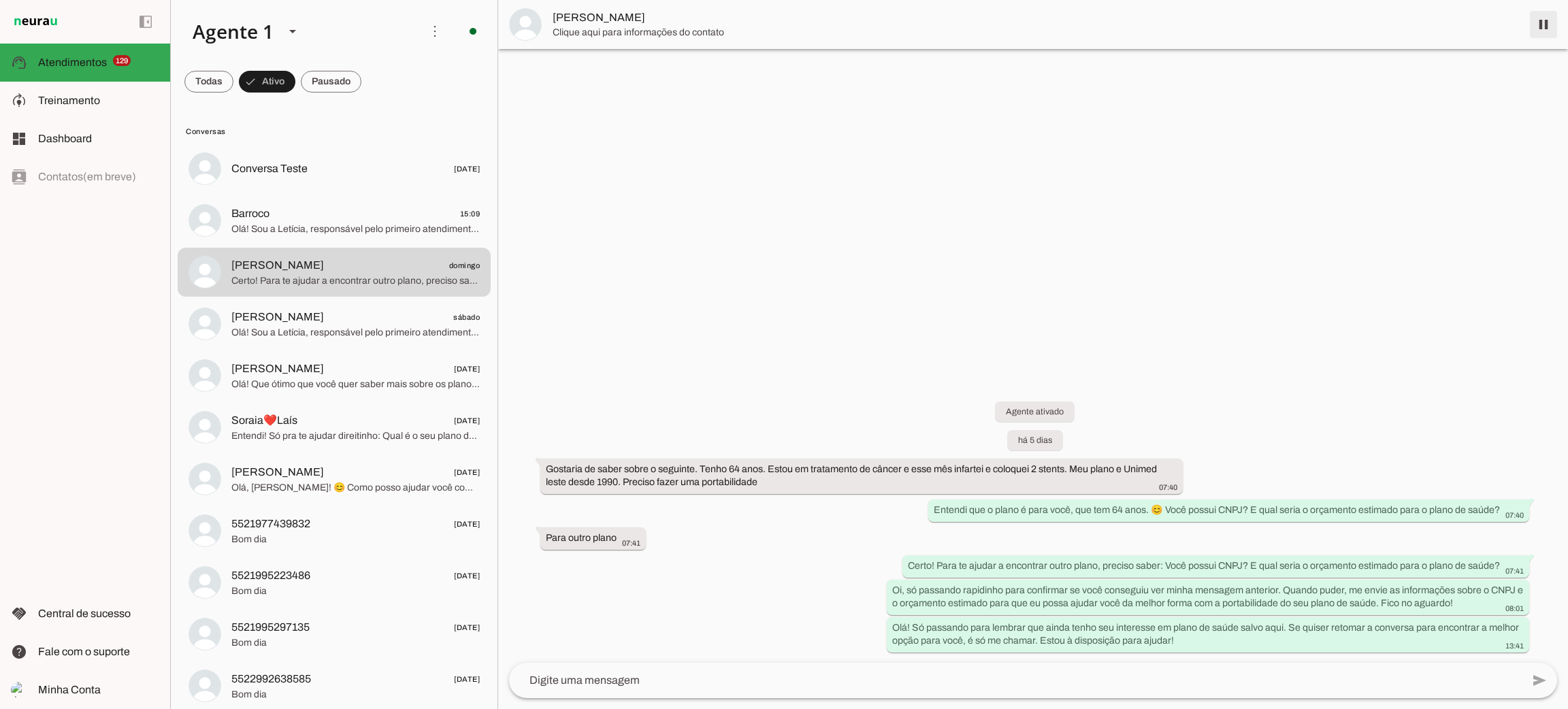
click at [1544, 27] on span at bounding box center [1543, 24] width 32 height 32
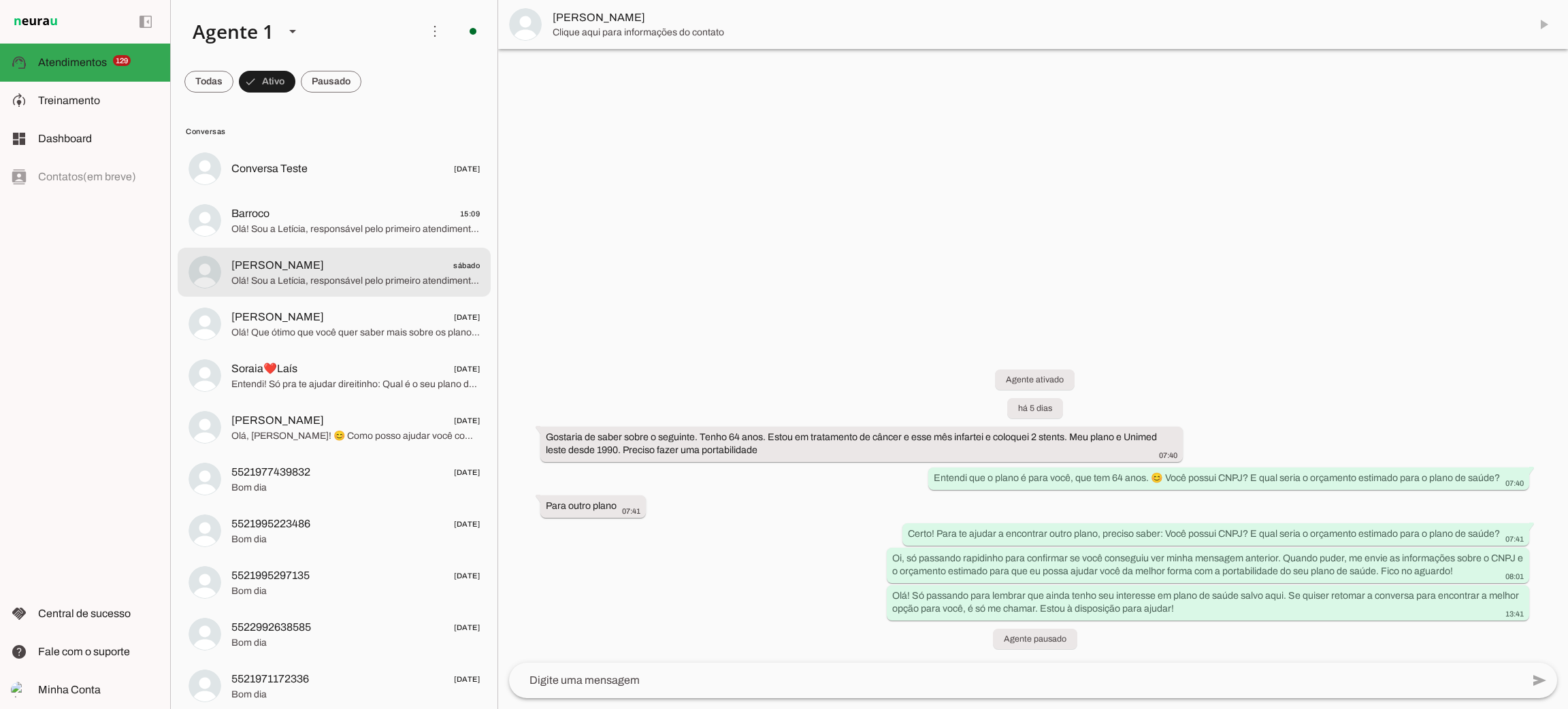
click at [344, 292] on md-item "[PERSON_NAME] sábado Olá! Sou a Letícia, responsável pelo primeiro atendimento …" at bounding box center [334, 272] width 313 height 49
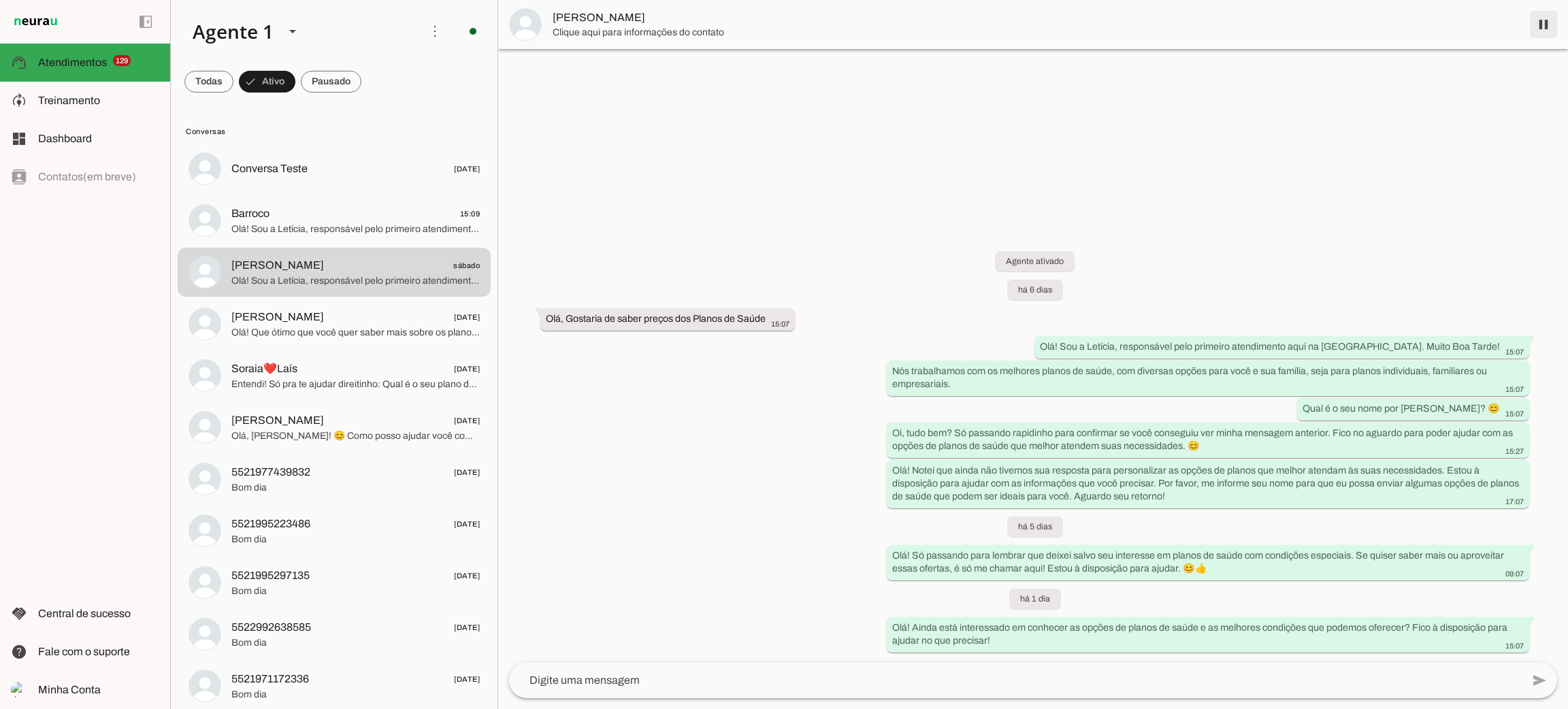
click at [1545, 28] on span at bounding box center [1543, 24] width 32 height 32
click at [402, 320] on span "[PERSON_NAME] [DATE]" at bounding box center [355, 317] width 249 height 17
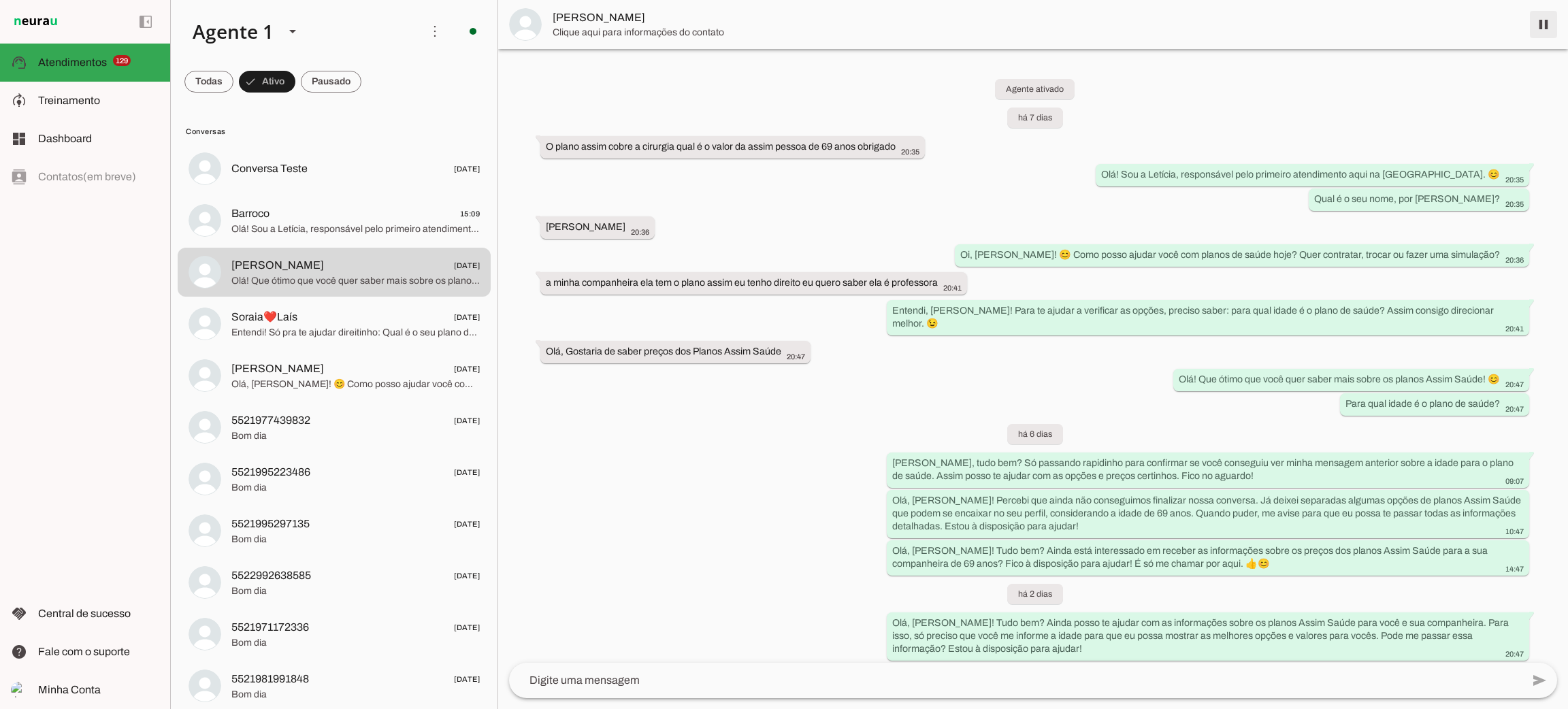
click at [1545, 23] on span at bounding box center [1543, 24] width 32 height 32
click at [288, 318] on span "Soraia❤️Laís" at bounding box center [265, 317] width 66 height 17
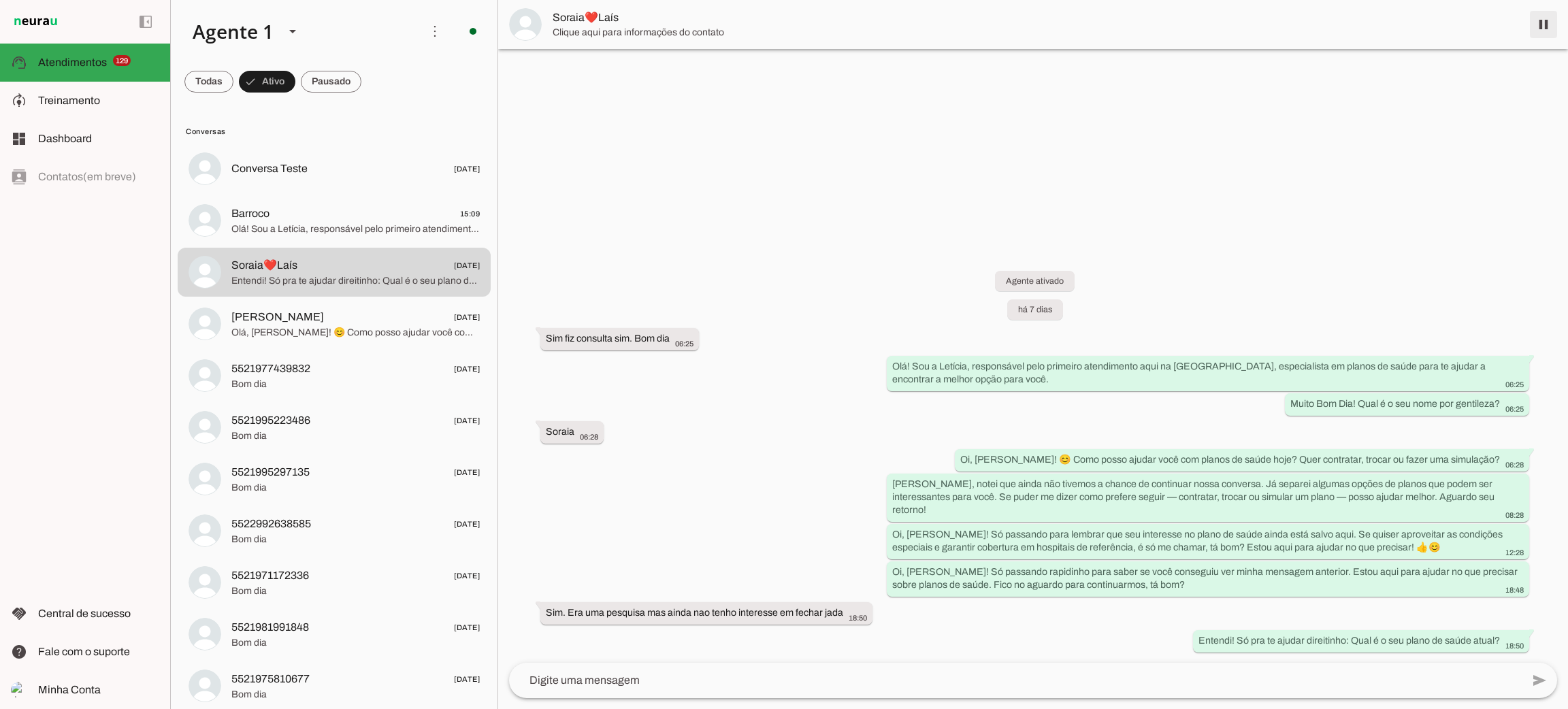
click at [1549, 20] on span at bounding box center [1543, 24] width 32 height 32
click at [276, 338] on span "Olá, [PERSON_NAME]! 😊 Como posso ajudar você com planos de saúde hoje? Quer con…" at bounding box center [355, 333] width 249 height 14
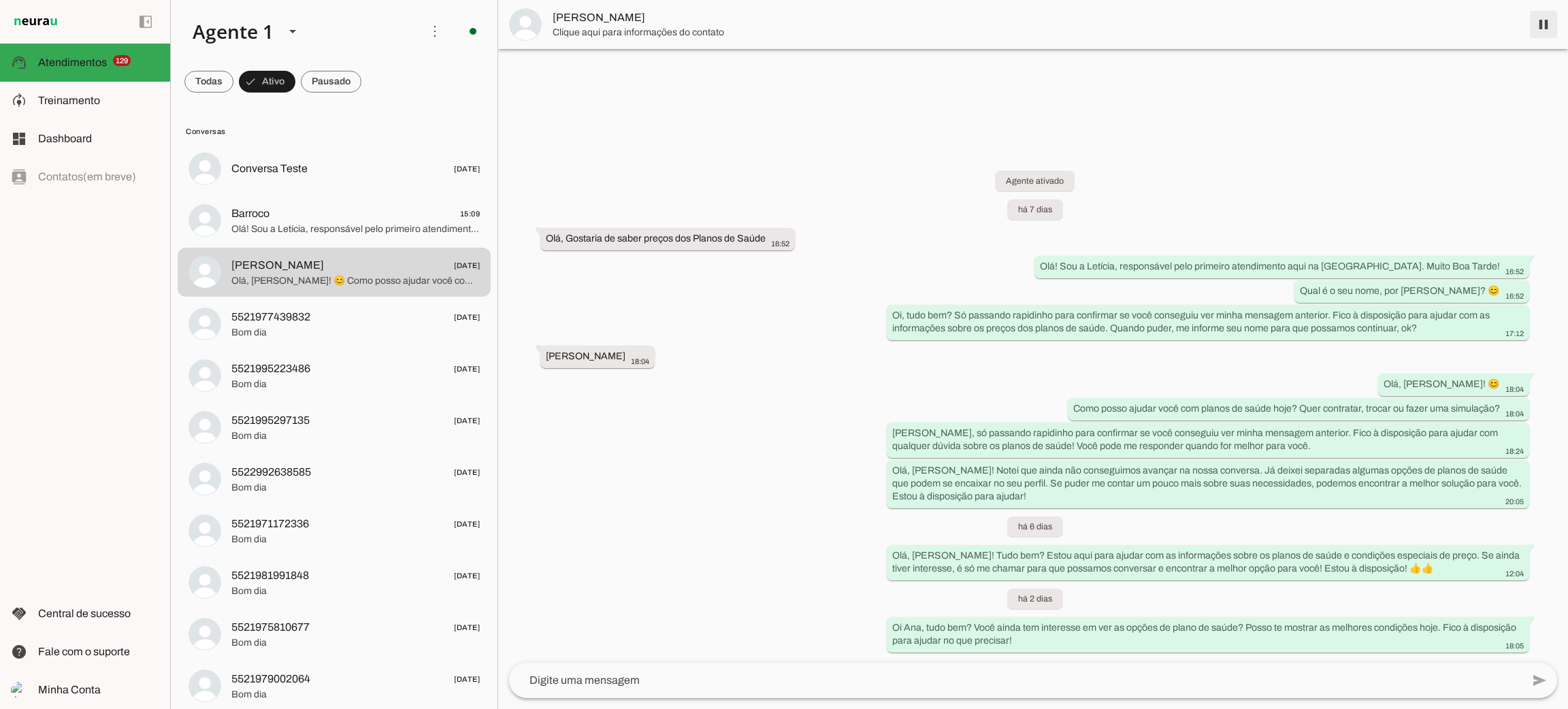
click at [1543, 23] on span at bounding box center [1543, 24] width 32 height 32
click at [260, 329] on span "Bom dia" at bounding box center [355, 333] width 249 height 14
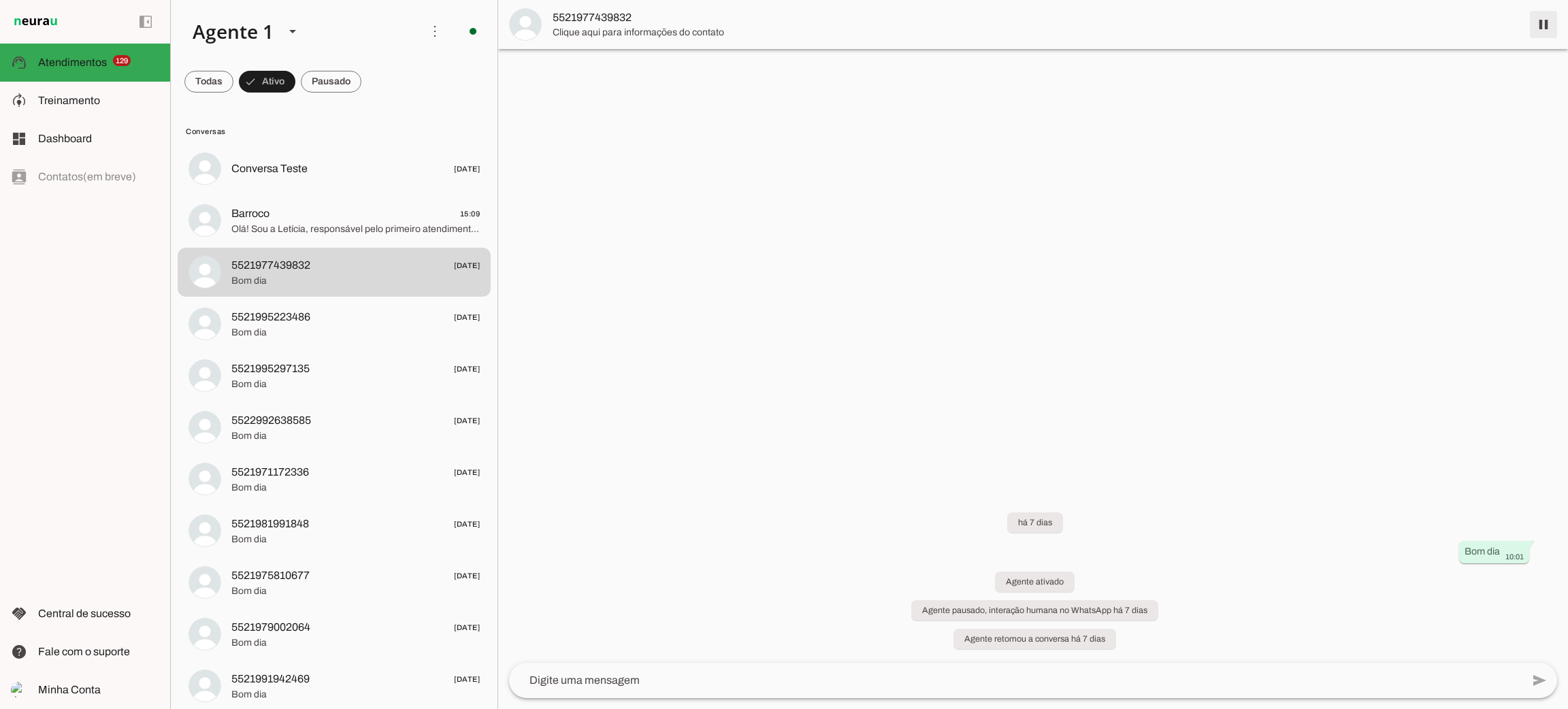
click at [1543, 26] on span at bounding box center [1543, 24] width 32 height 32
click at [345, 327] on span "Bom dia" at bounding box center [355, 333] width 249 height 14
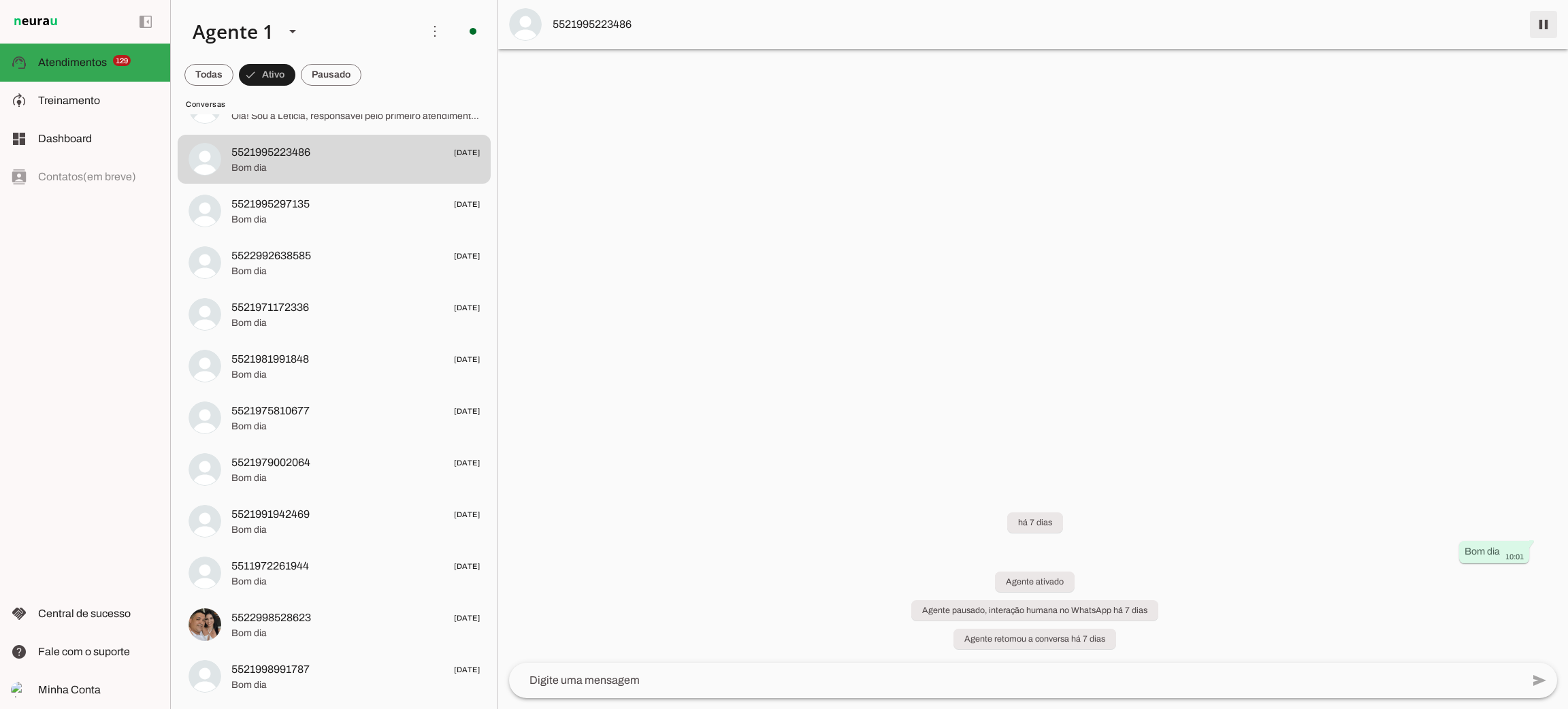
click at [1550, 31] on span at bounding box center [1543, 24] width 32 height 32
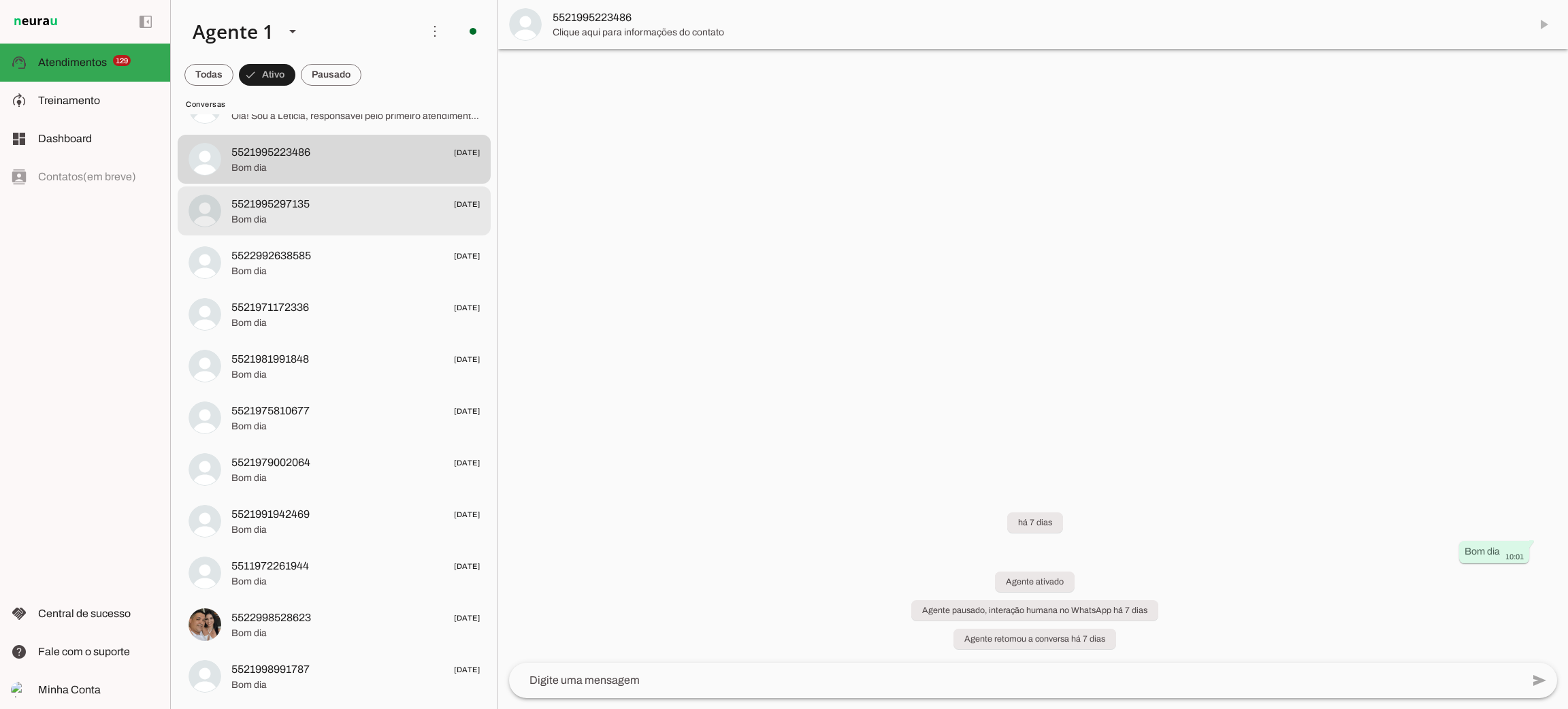
click at [306, 213] on span "Bom dia" at bounding box center [355, 220] width 249 height 14
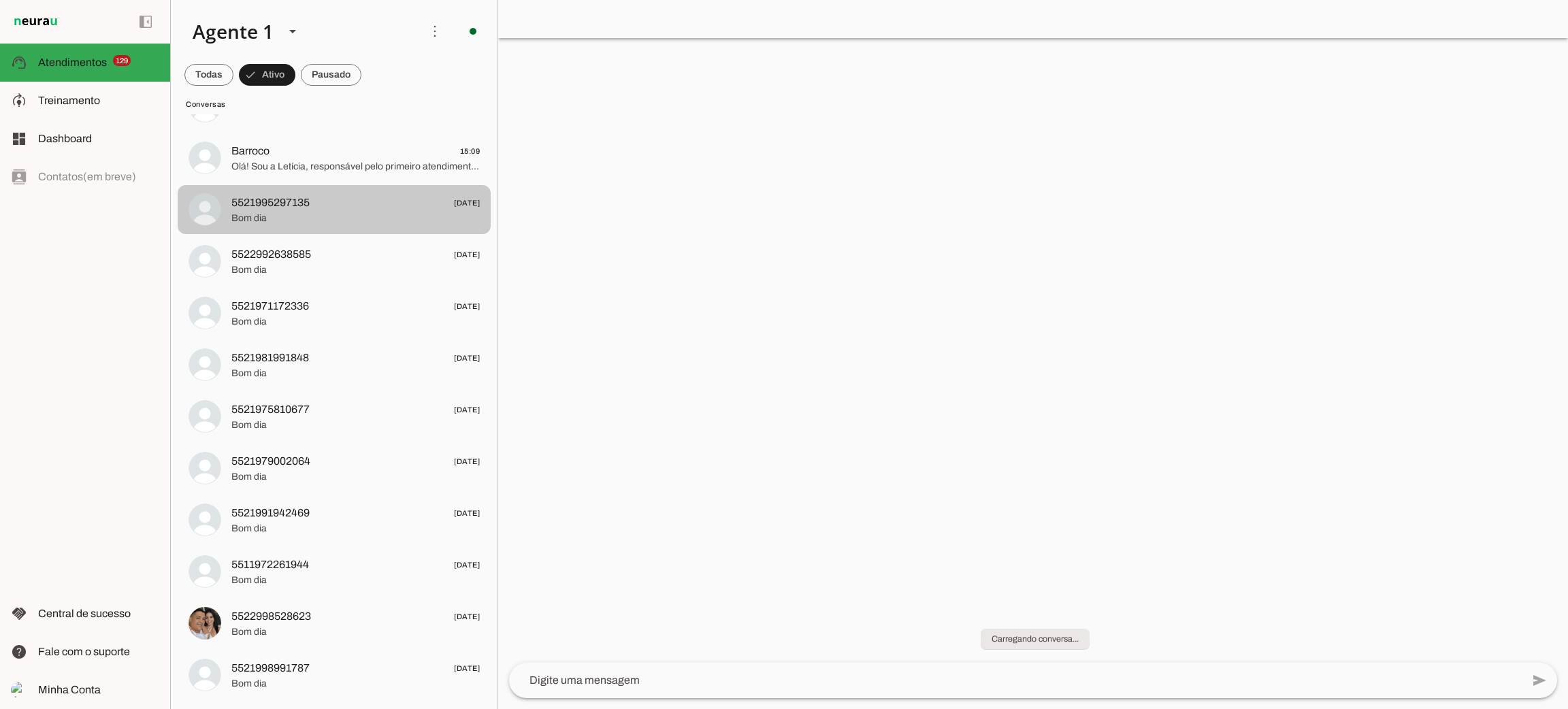
scroll to position [62, 0]
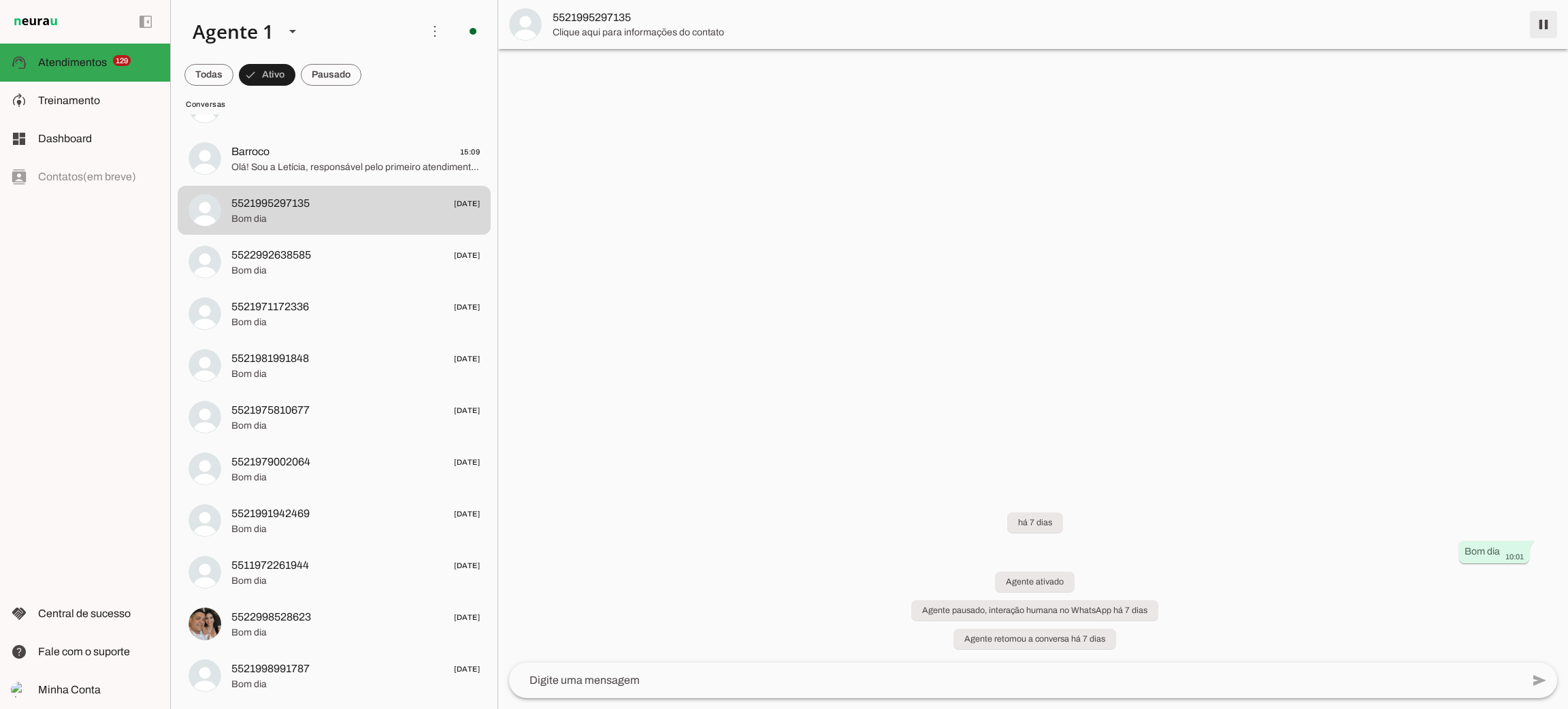
click at [1541, 27] on span at bounding box center [1543, 24] width 32 height 32
click at [305, 272] on span "Bom dia" at bounding box center [355, 271] width 249 height 14
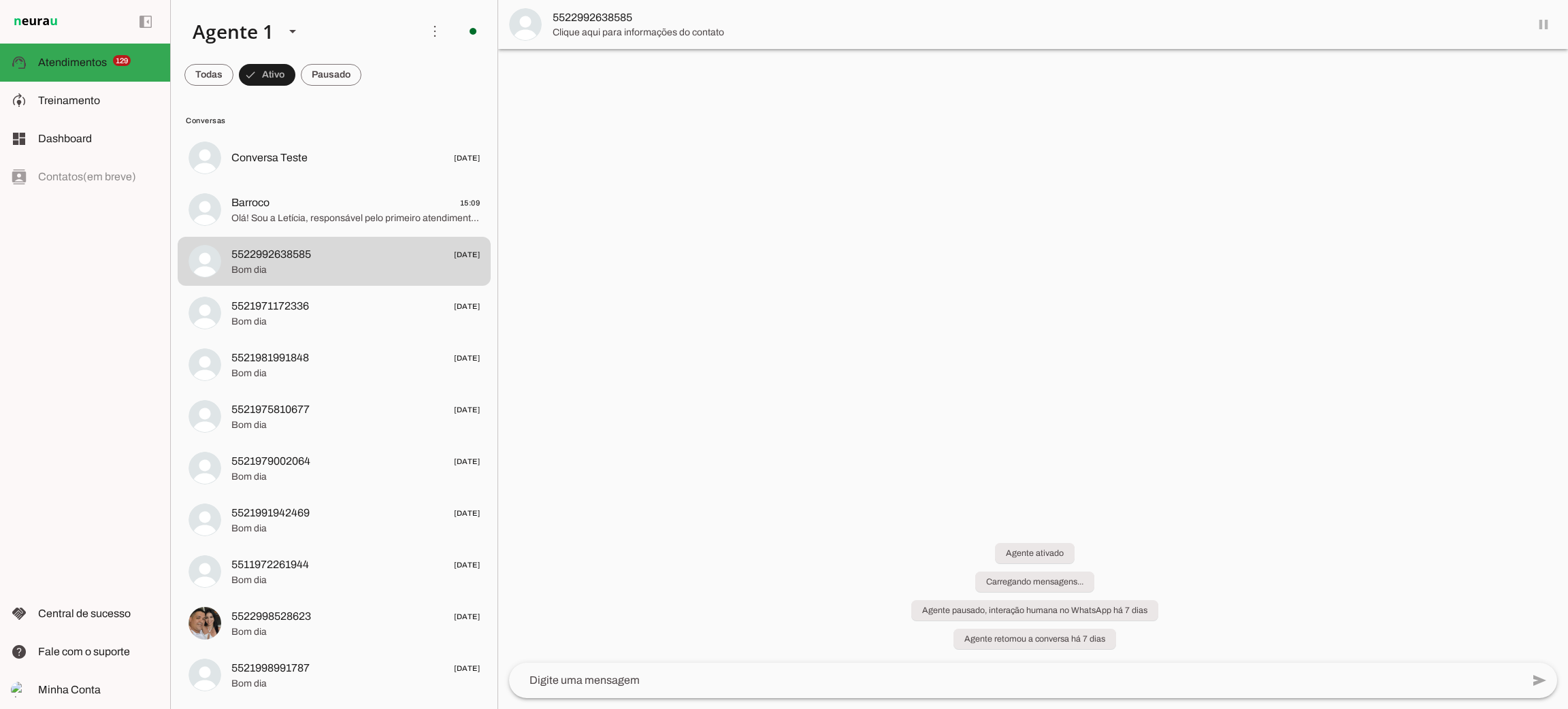
scroll to position [10, 0]
click at [1546, 27] on span at bounding box center [1543, 24] width 32 height 32
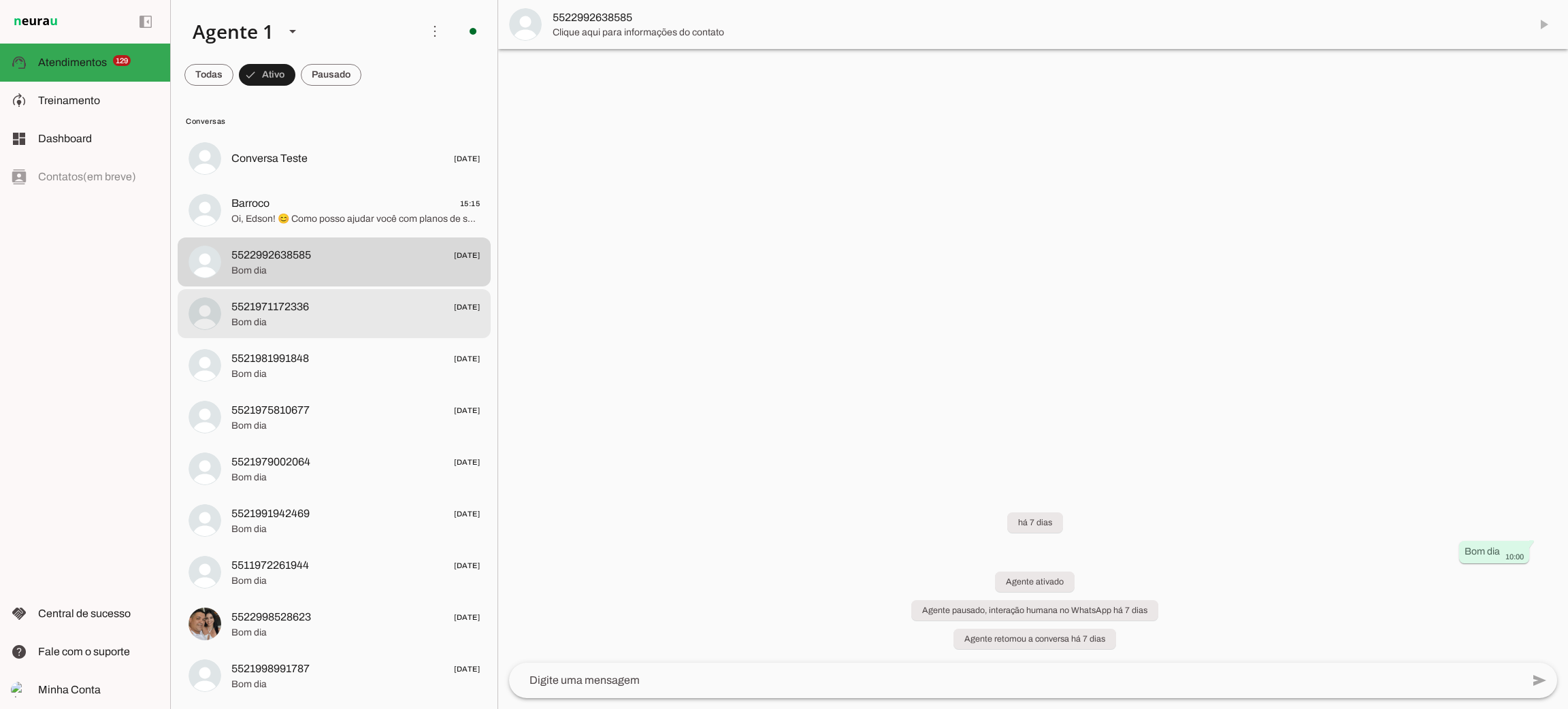
click at [315, 318] on span "Bom dia" at bounding box center [355, 322] width 249 height 14
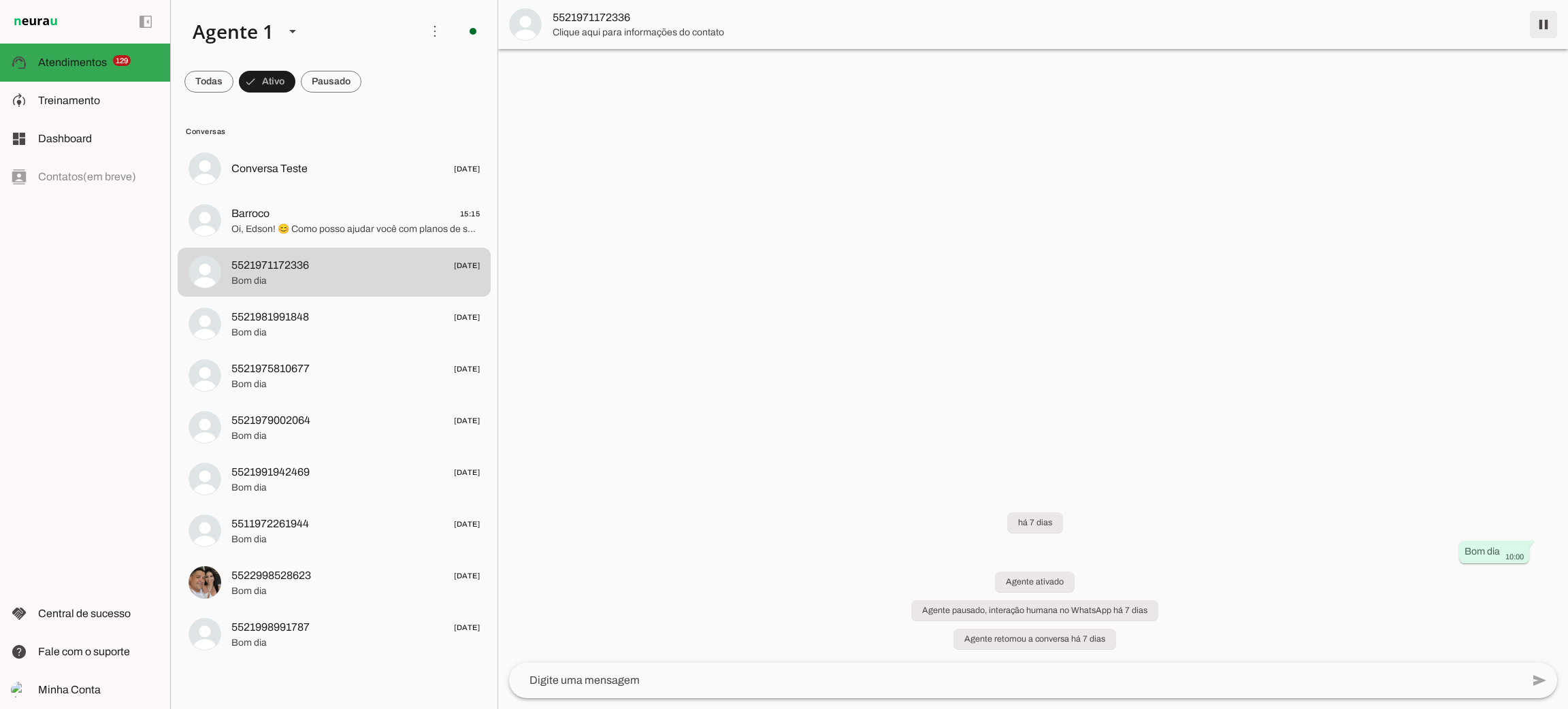
click at [1539, 25] on span at bounding box center [1543, 24] width 32 height 32
click at [276, 327] on span "Bom dia" at bounding box center [355, 333] width 249 height 14
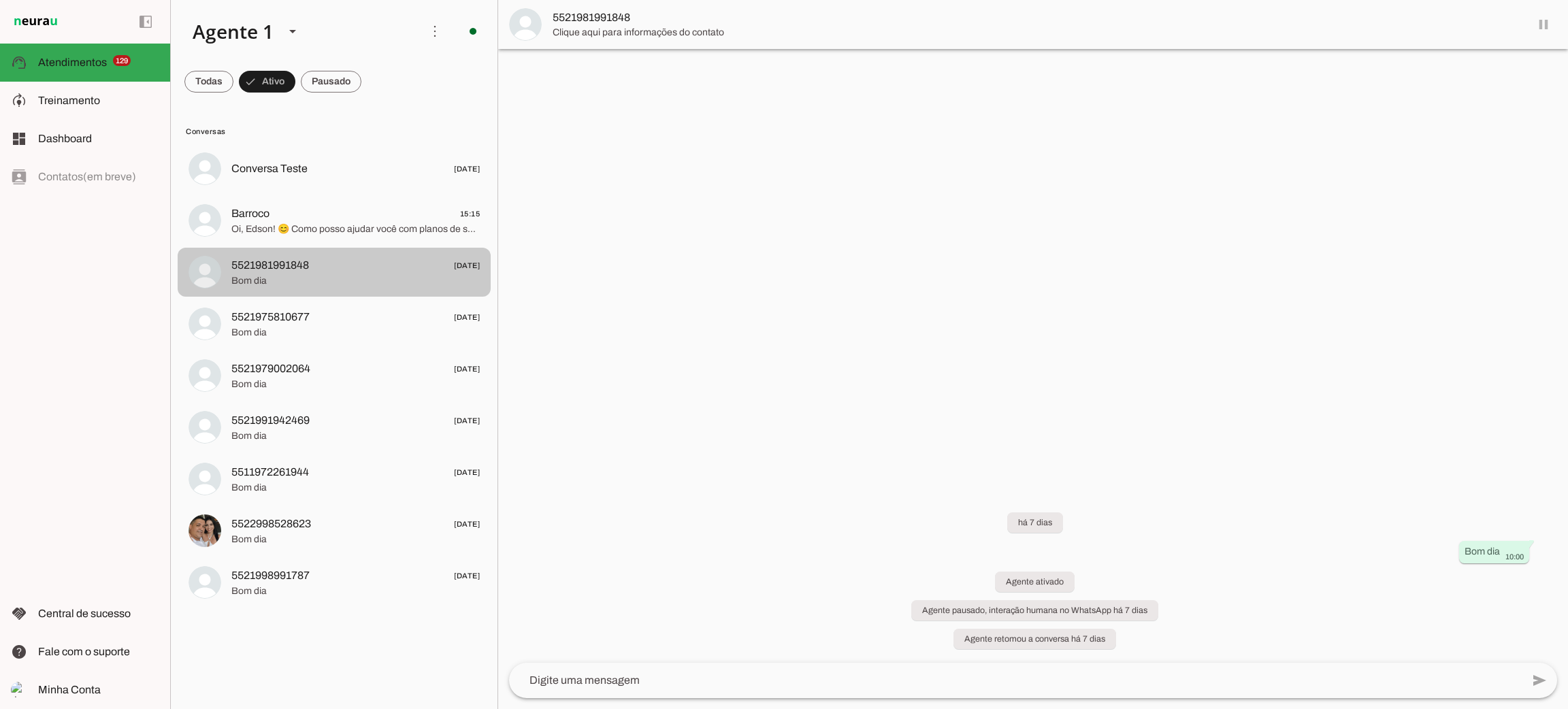
click at [322, 281] on span "Bom dia" at bounding box center [355, 281] width 249 height 14
click at [1549, 30] on span at bounding box center [1543, 24] width 32 height 32
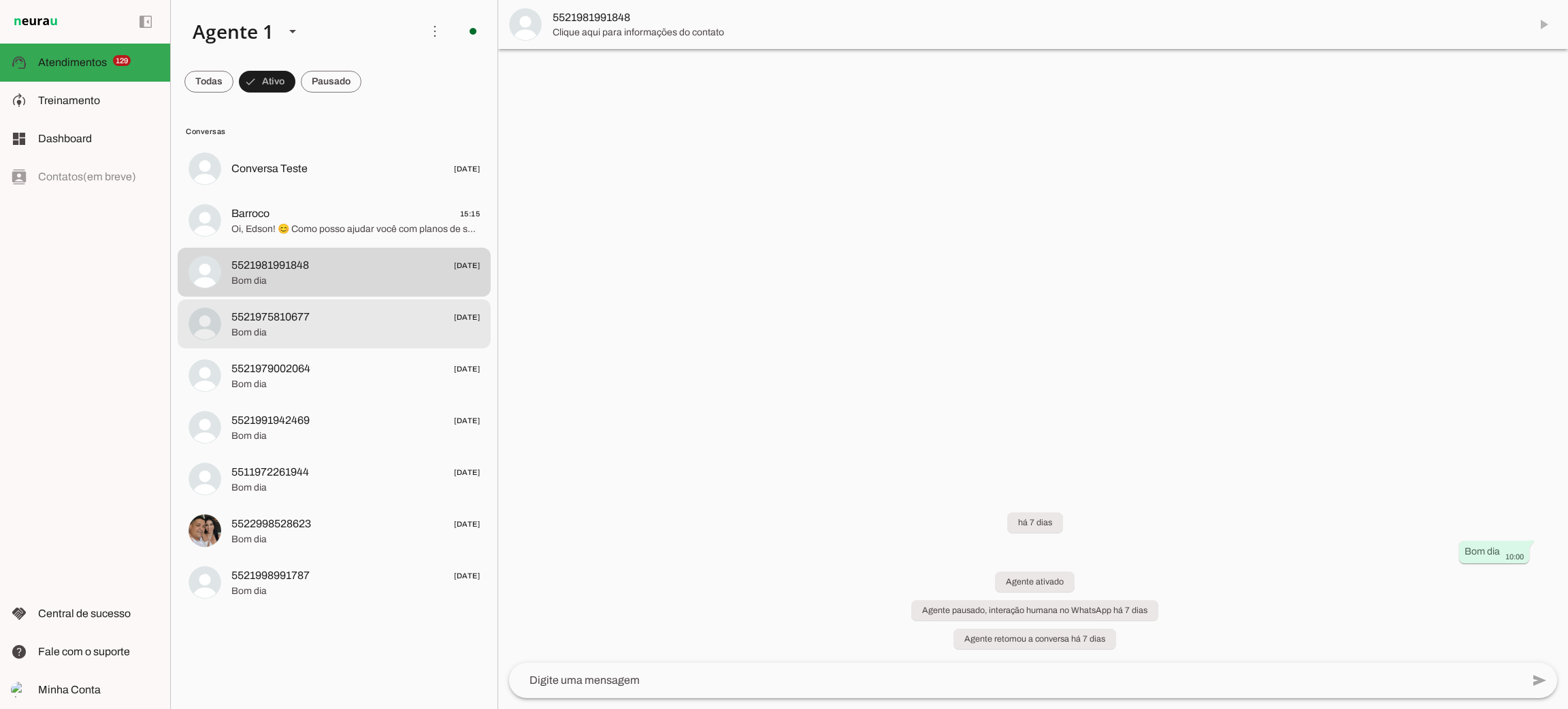
click at [324, 327] on span "Bom dia" at bounding box center [355, 333] width 249 height 14
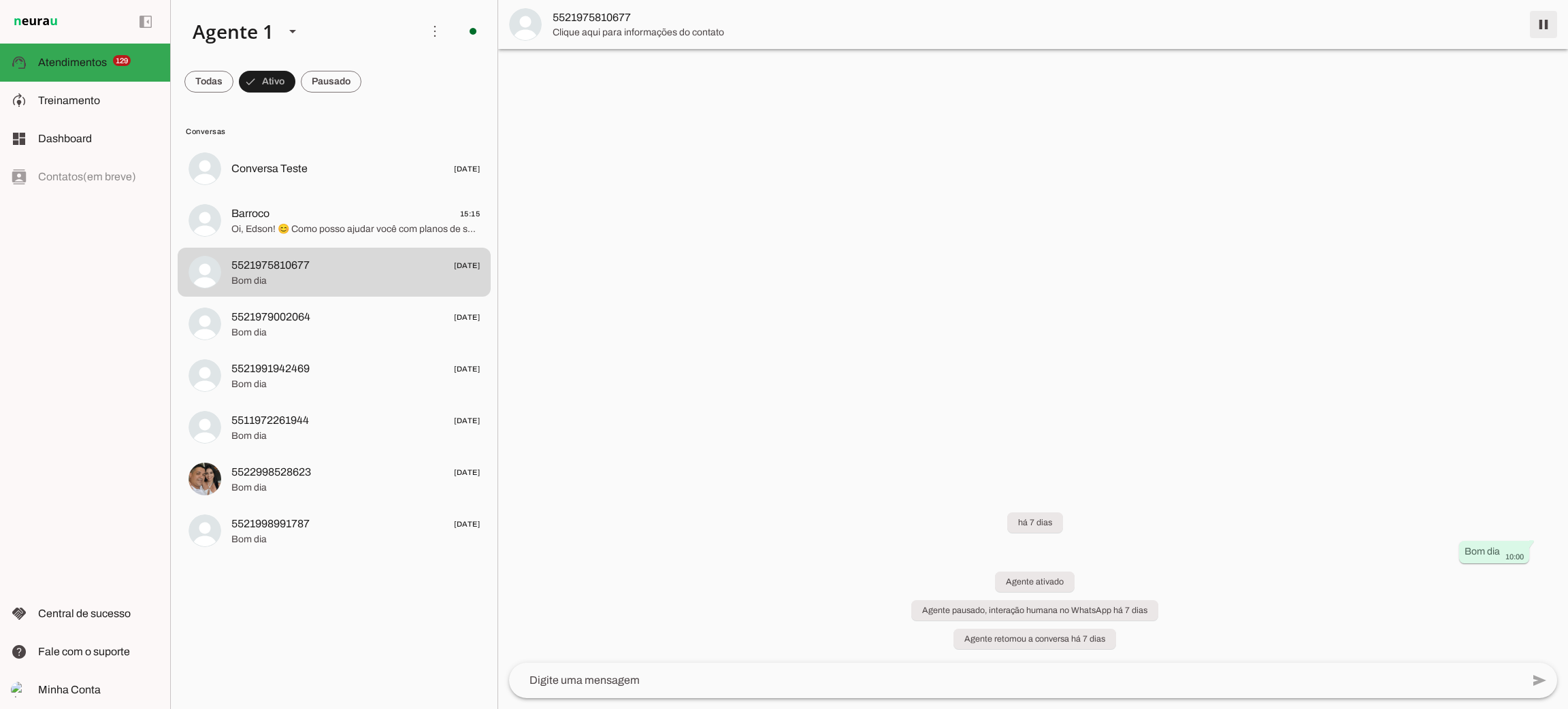
click at [1549, 28] on span at bounding box center [1543, 24] width 32 height 32
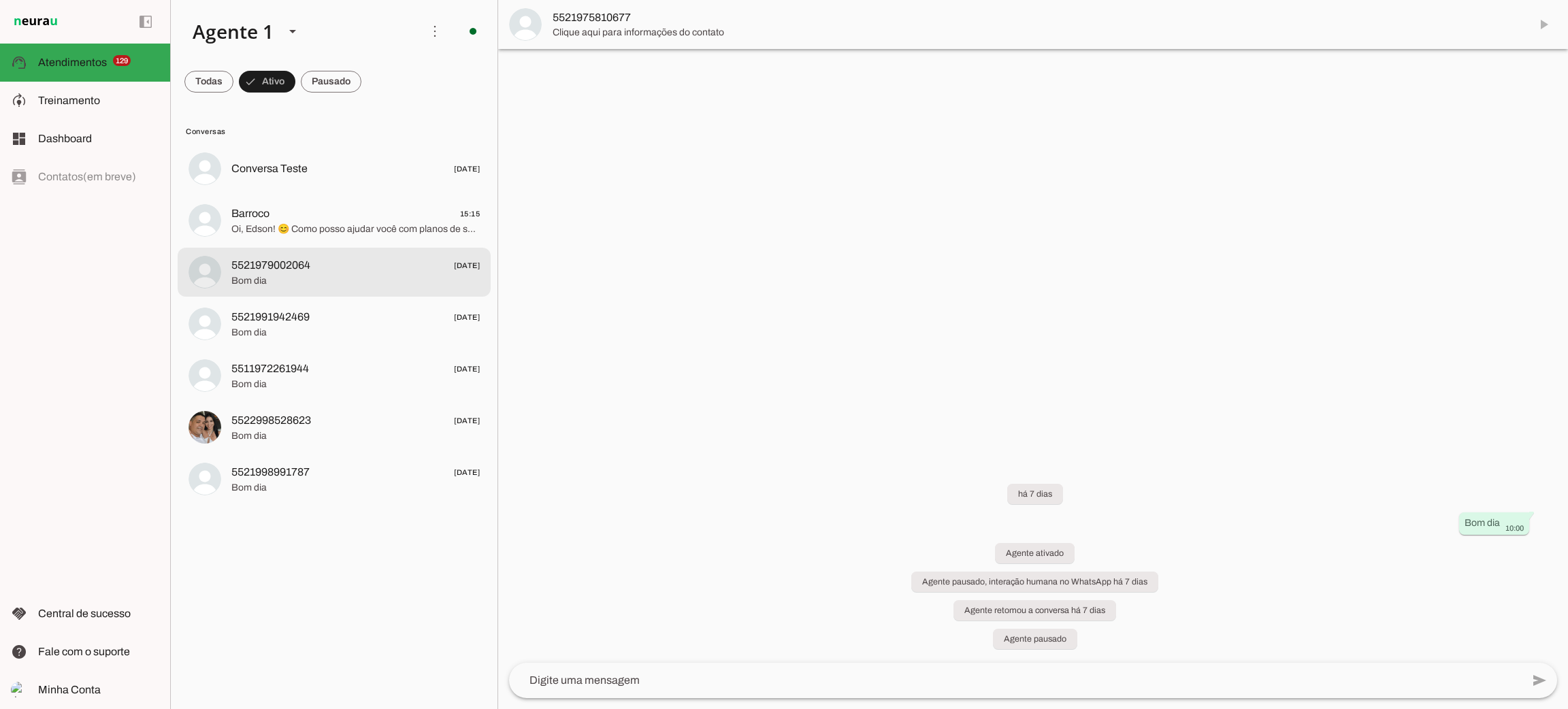
click at [308, 271] on span "5521979002064" at bounding box center [271, 265] width 79 height 17
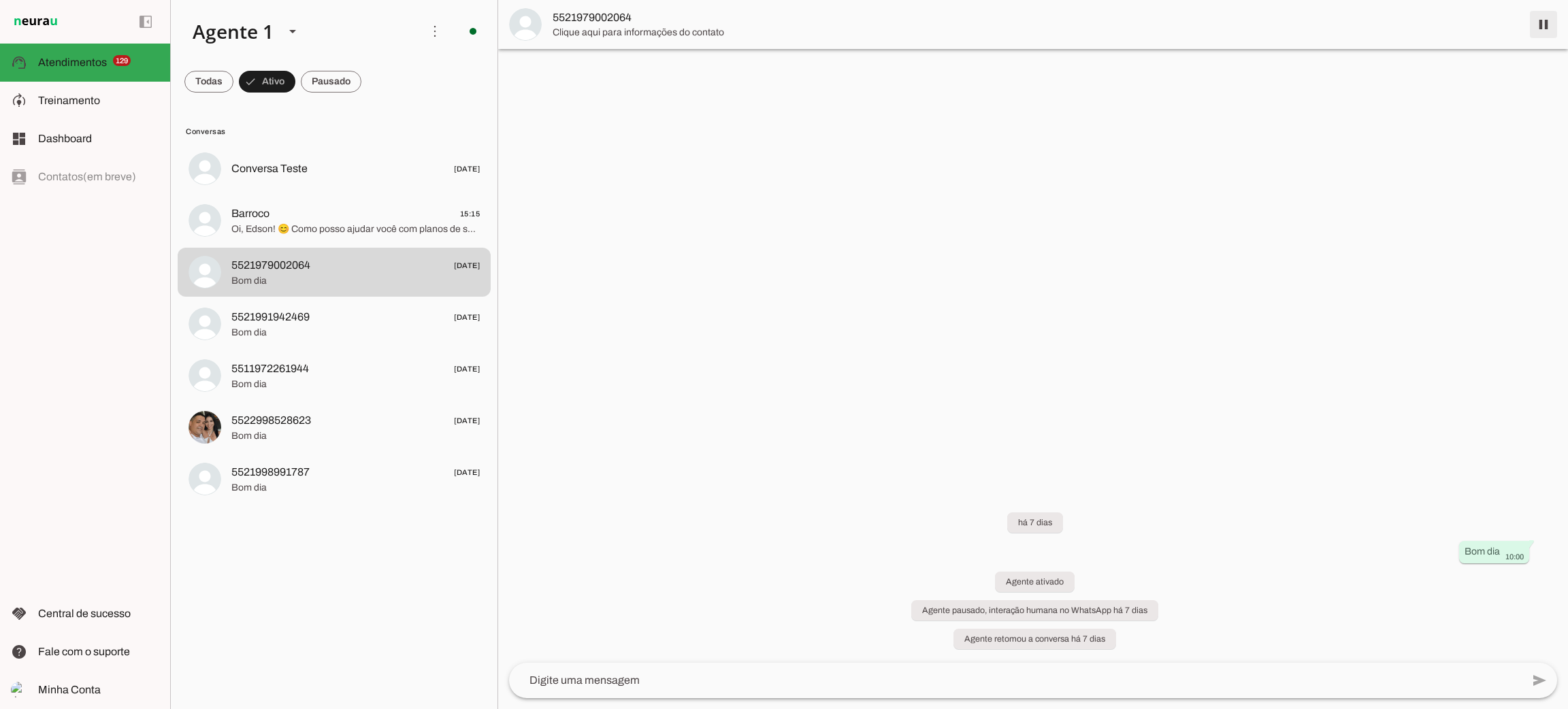
drag, startPoint x: 1548, startPoint y: 25, endPoint x: 1157, endPoint y: 76, distance: 394.3
click at [1545, 28] on span at bounding box center [1543, 24] width 32 height 32
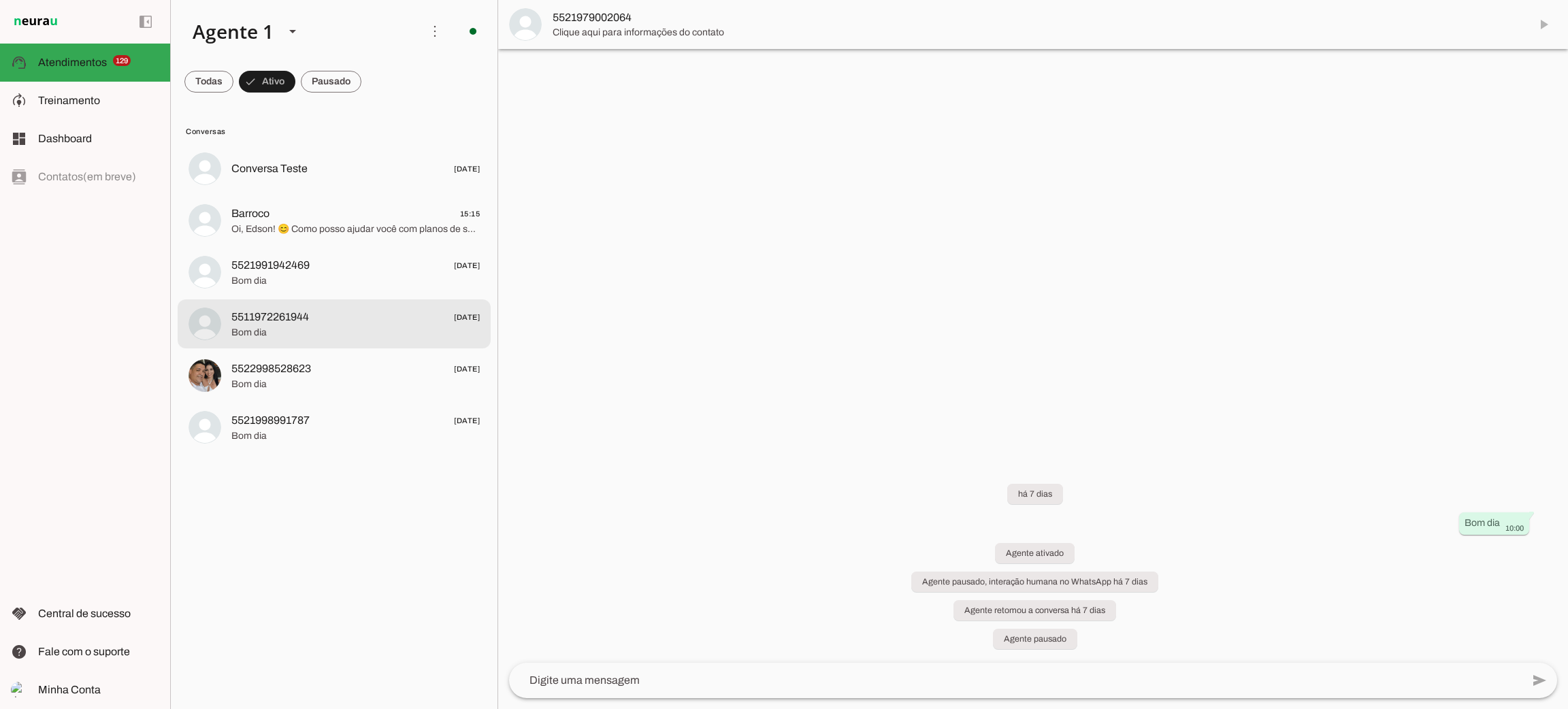
drag, startPoint x: 305, startPoint y: 326, endPoint x: 586, endPoint y: 254, distance: 290.1
click at [305, 326] on span "Bom dia" at bounding box center [355, 333] width 249 height 14
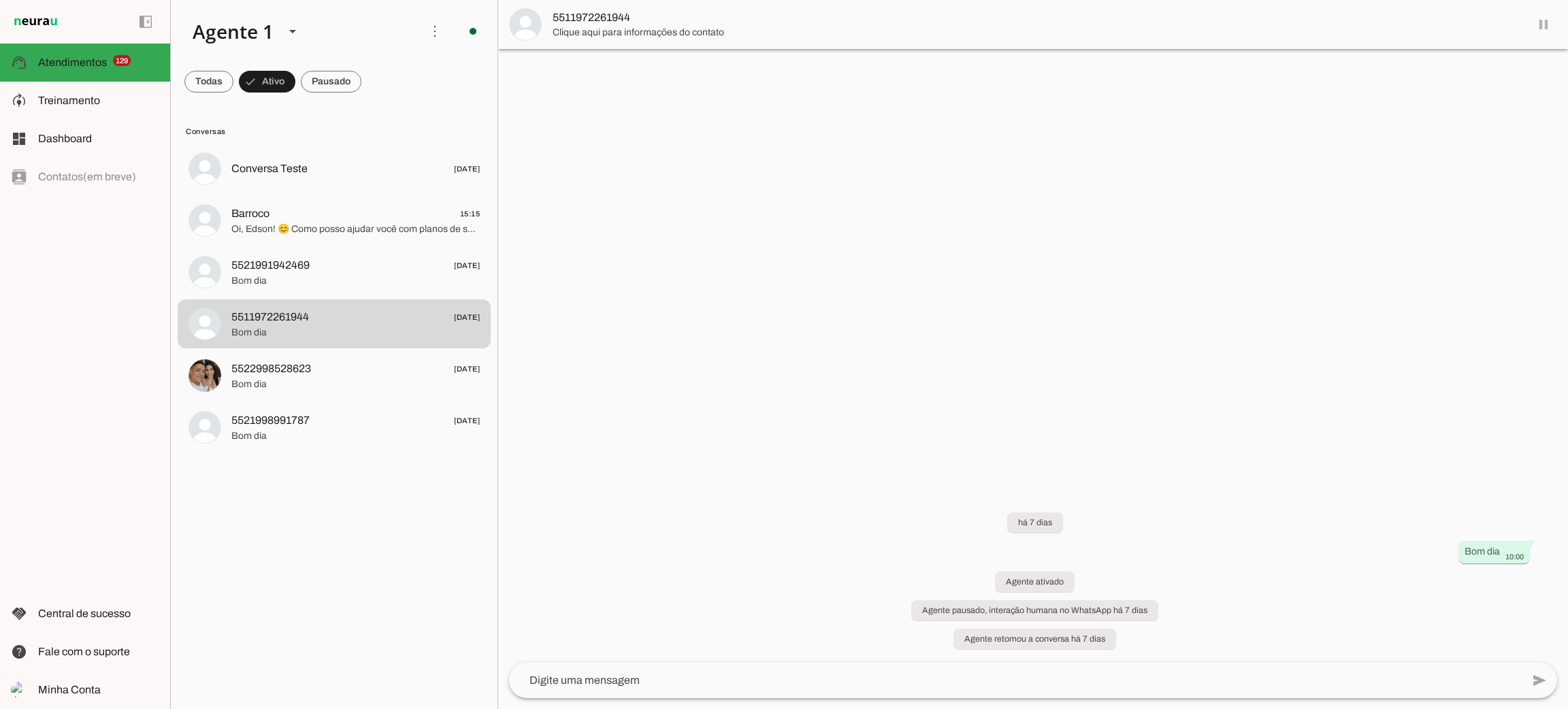
click at [1540, 21] on md-item "5511972261944" at bounding box center [1033, 24] width 1070 height 49
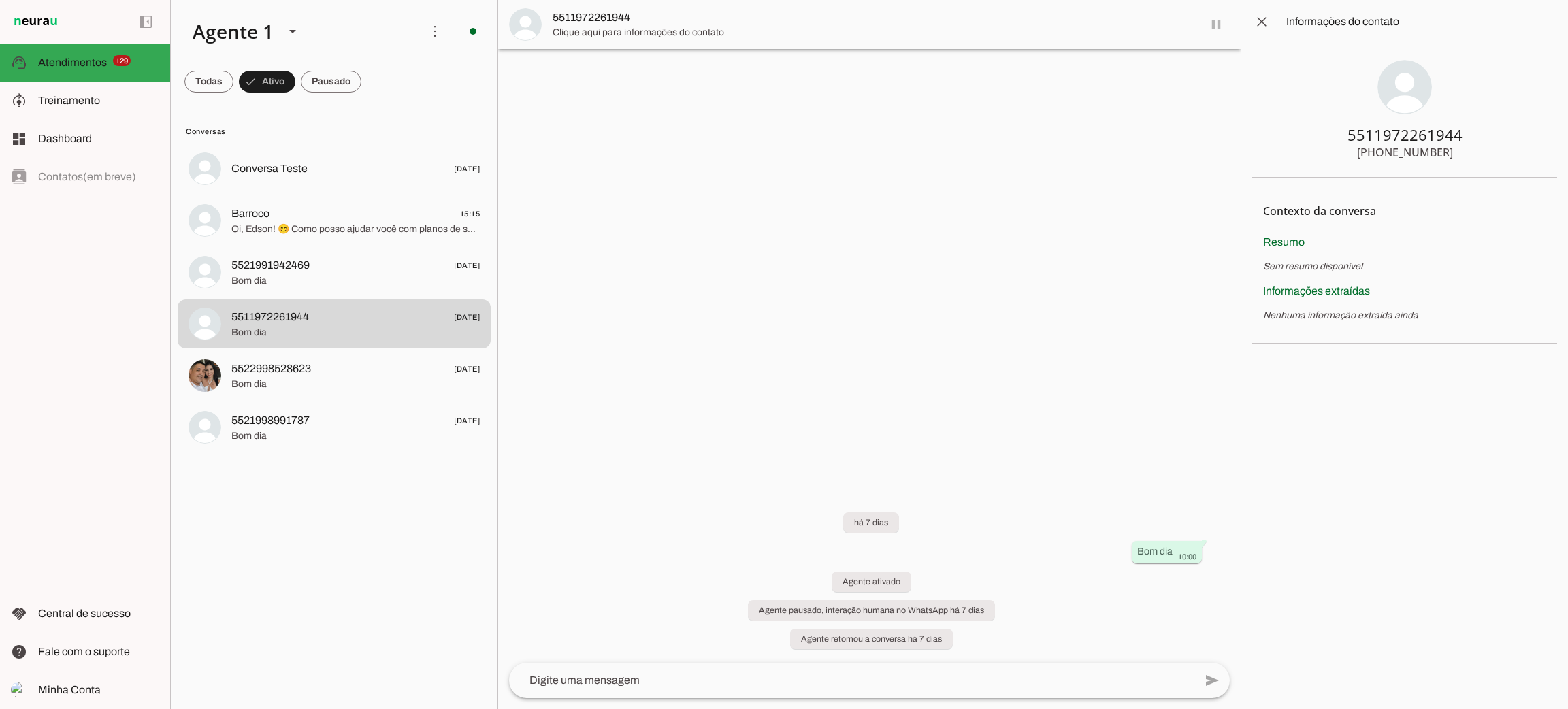
click at [1540, 21] on slot at bounding box center [1421, 22] width 271 height 17
click at [271, 391] on div at bounding box center [355, 376] width 249 height 33
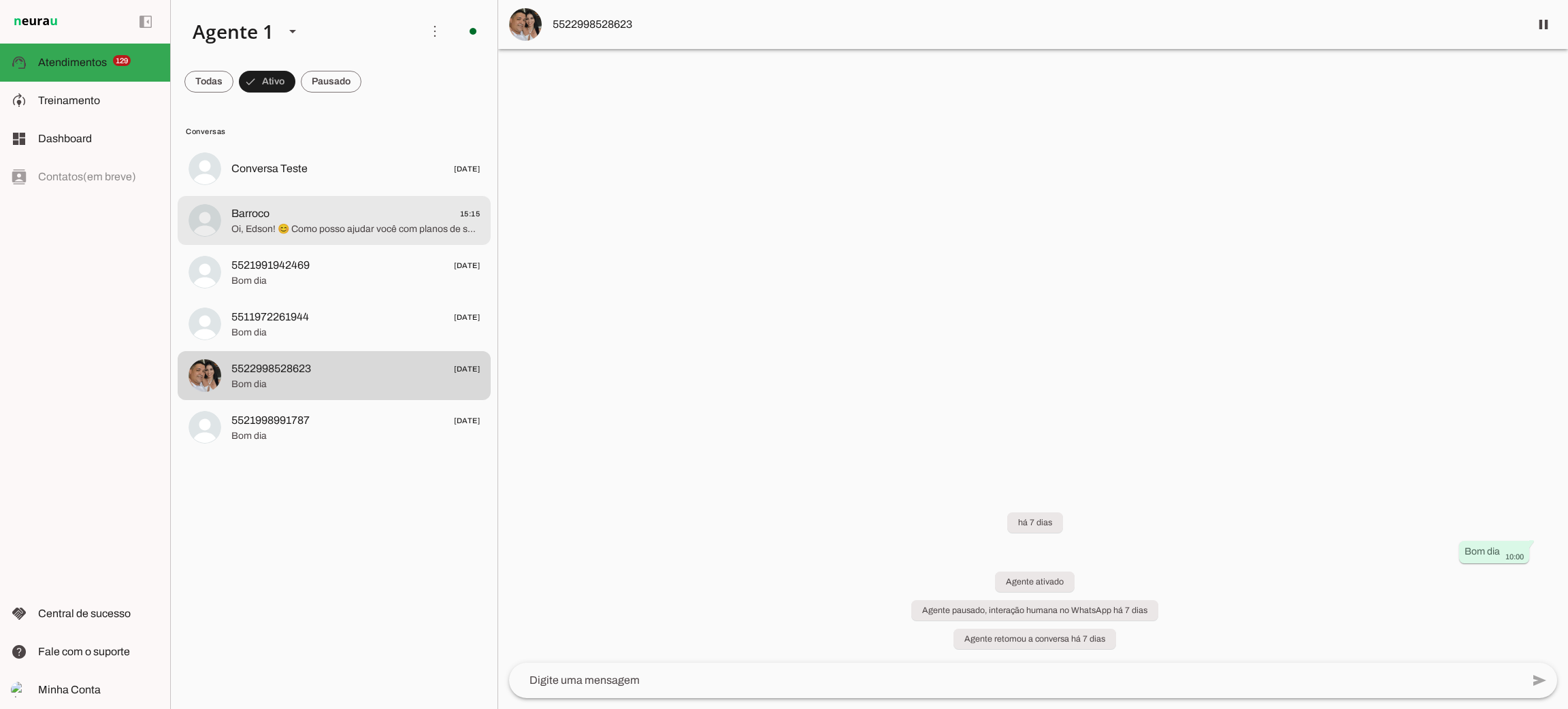
click at [300, 232] on span "Oi, Edson! 😊 Como posso ajudar você com planos de saúde hoje? Quer contratar, t…" at bounding box center [355, 229] width 249 height 14
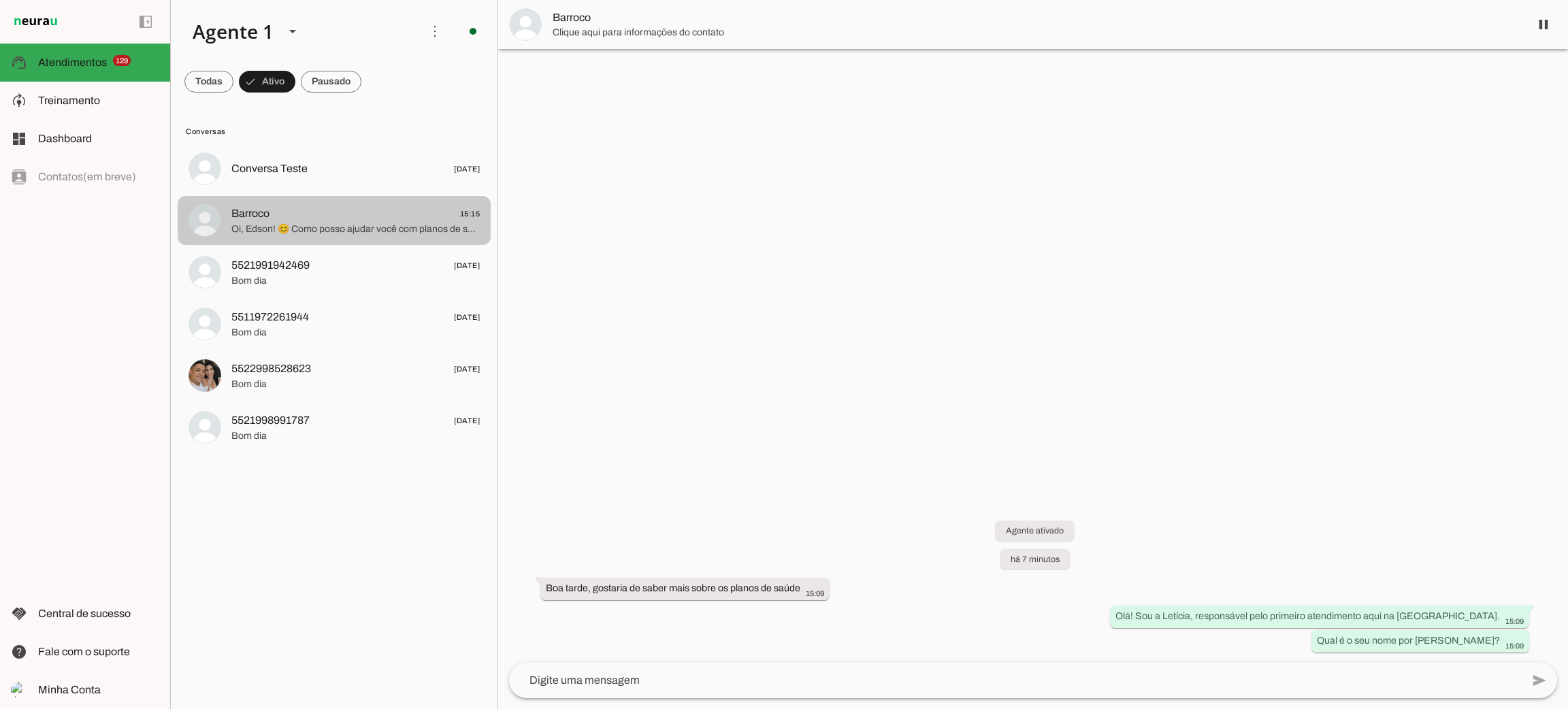
click at [291, 286] on span "Bom dia" at bounding box center [355, 281] width 249 height 14
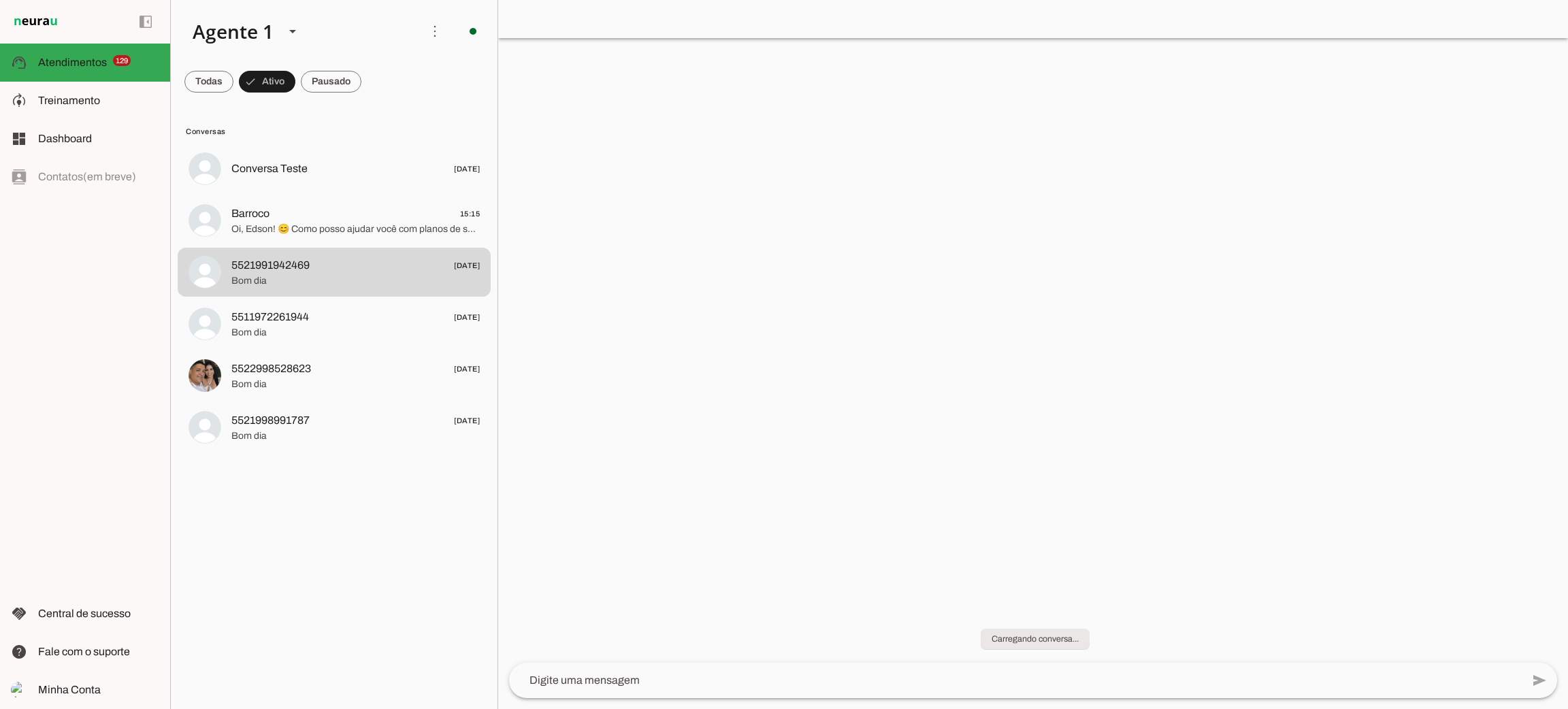
click at [0, 0] on span at bounding box center [0, 0] width 0 height 0
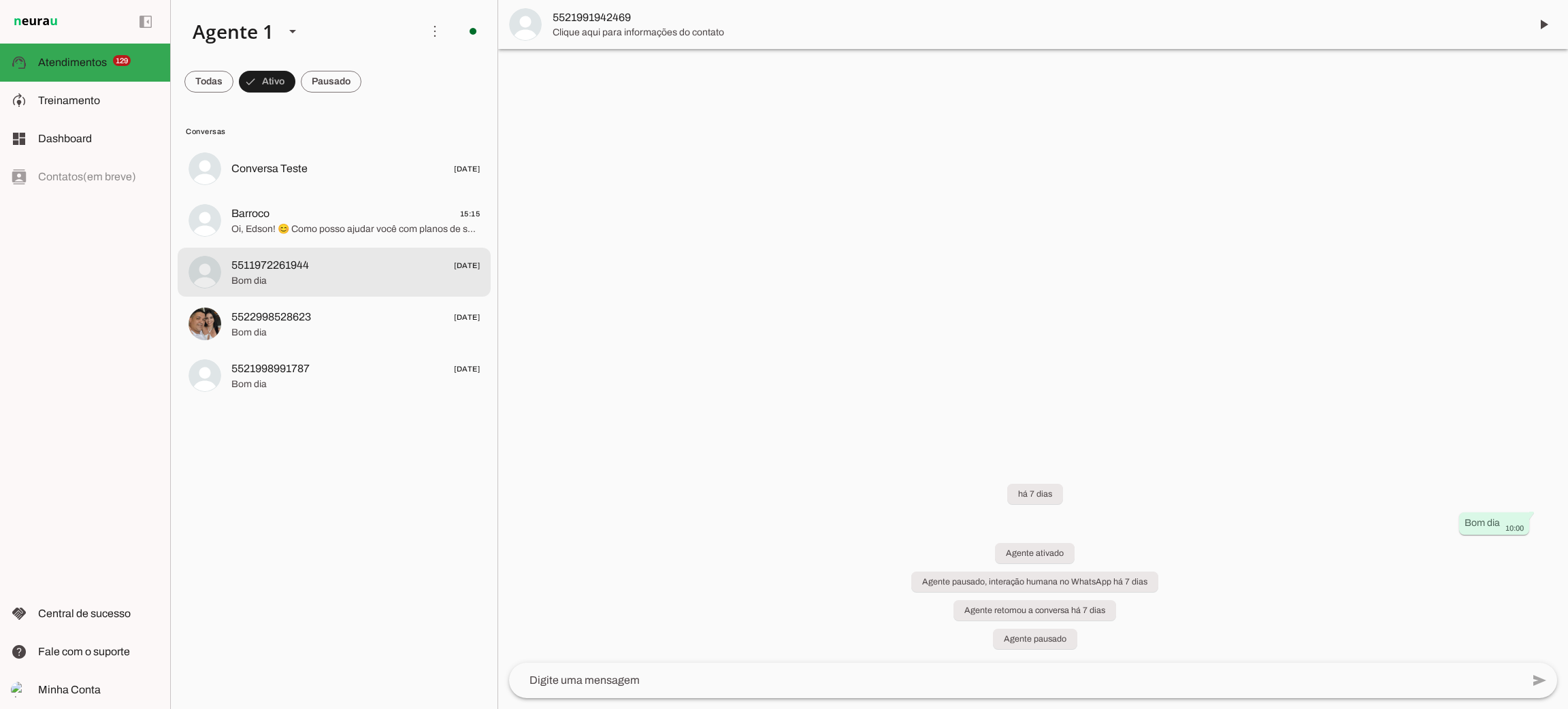
click at [318, 280] on span "Bom dia" at bounding box center [355, 281] width 249 height 14
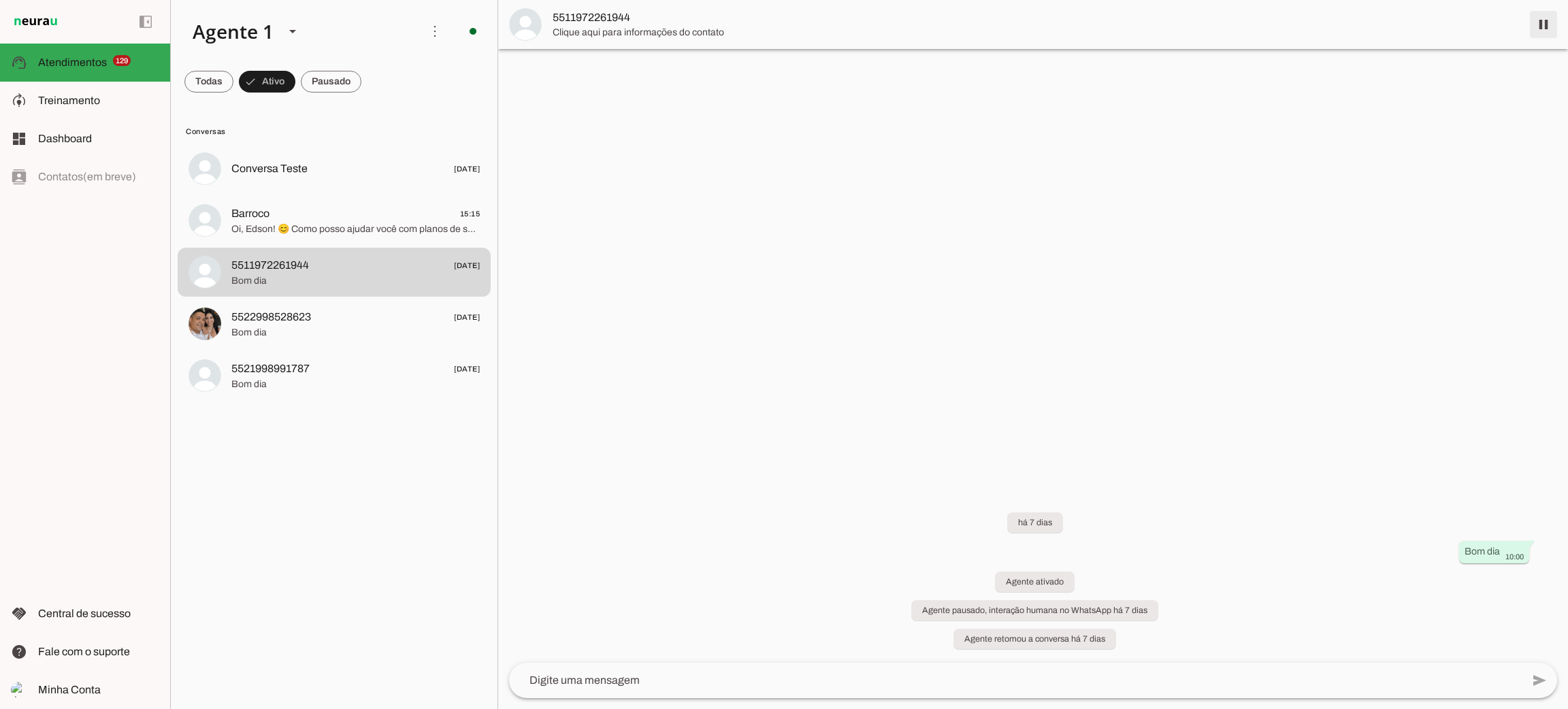
click at [1543, 30] on span at bounding box center [1543, 24] width 32 height 32
click at [289, 311] on span "5522998528623" at bounding box center [271, 317] width 80 height 17
click at [1544, 30] on span at bounding box center [1543, 24] width 32 height 32
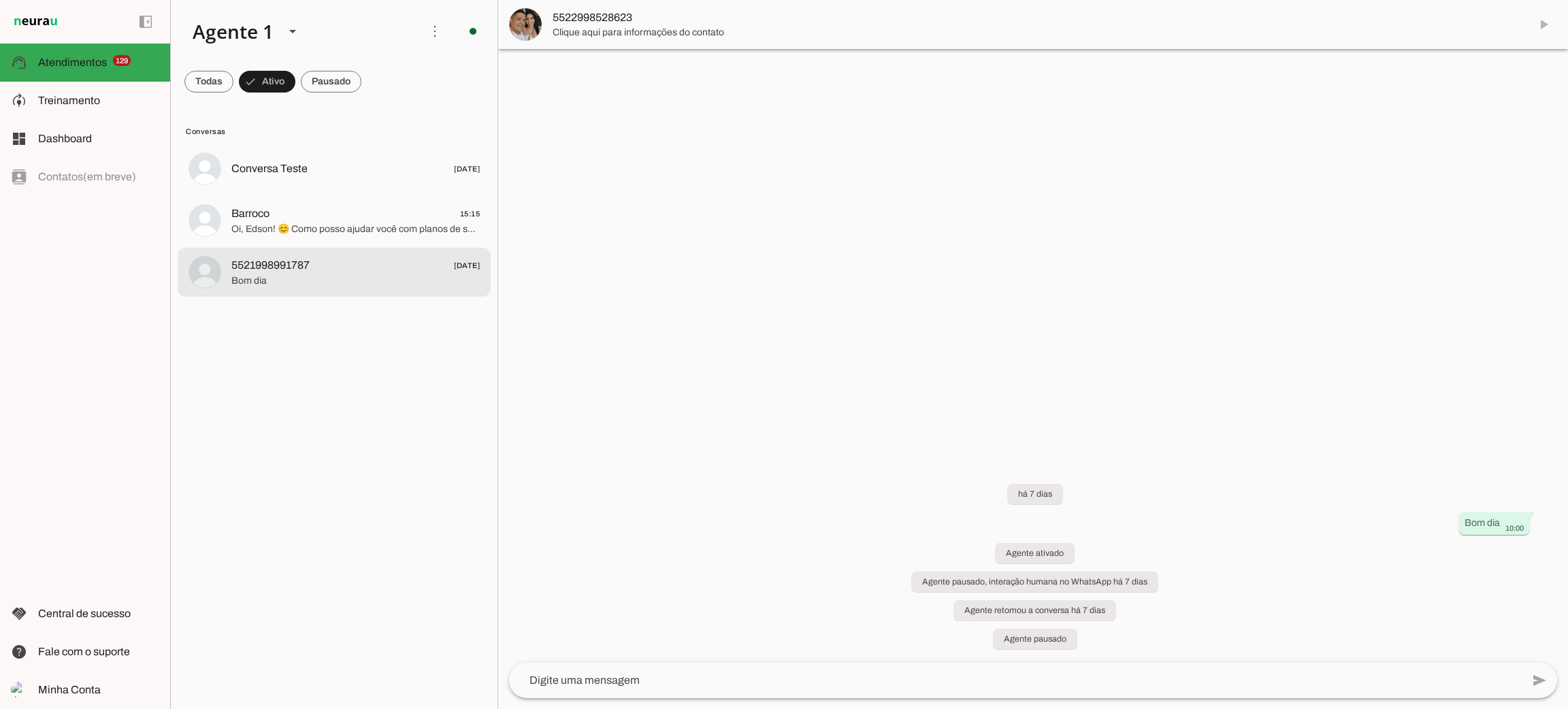
click at [331, 271] on span "5521998991787 [DATE]" at bounding box center [355, 265] width 249 height 17
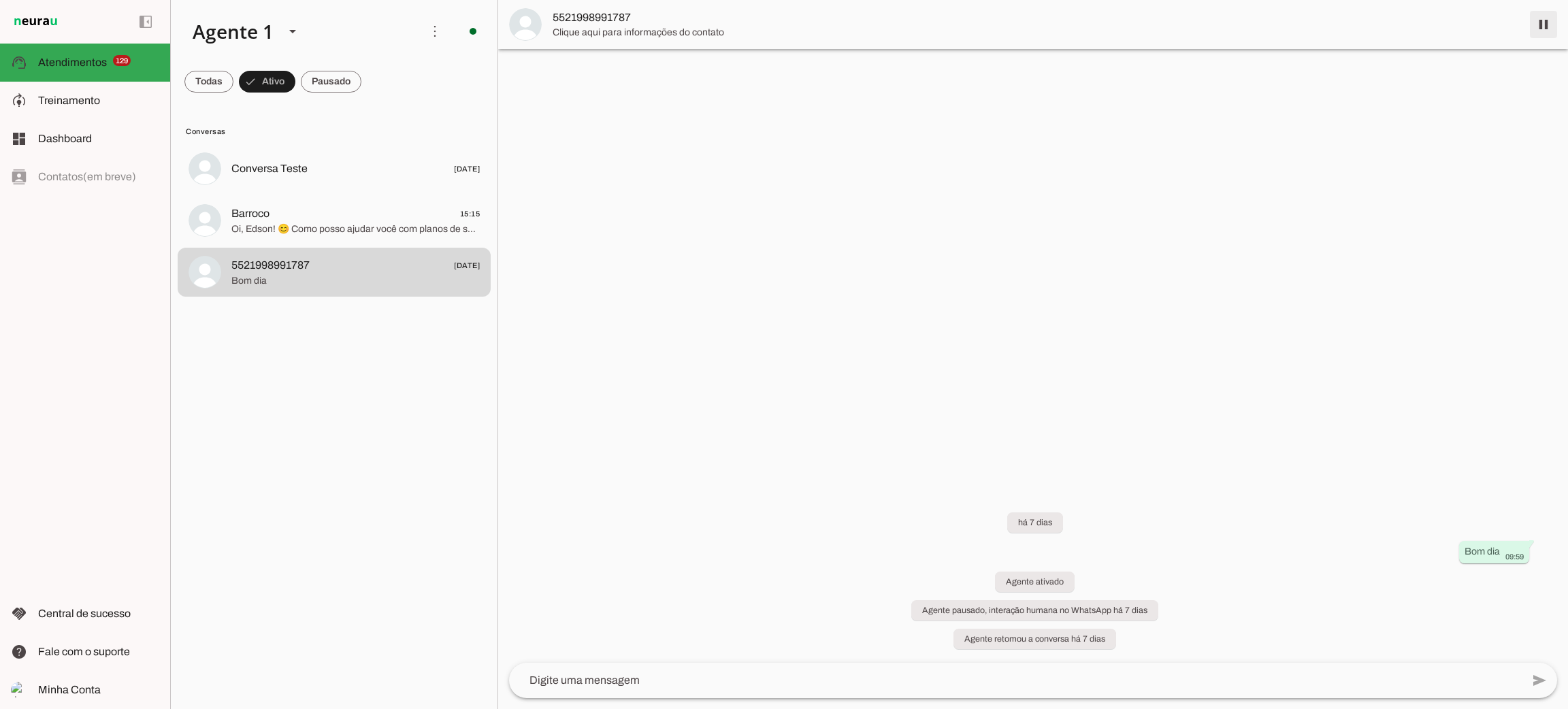
click at [1541, 25] on span at bounding box center [1543, 24] width 32 height 32
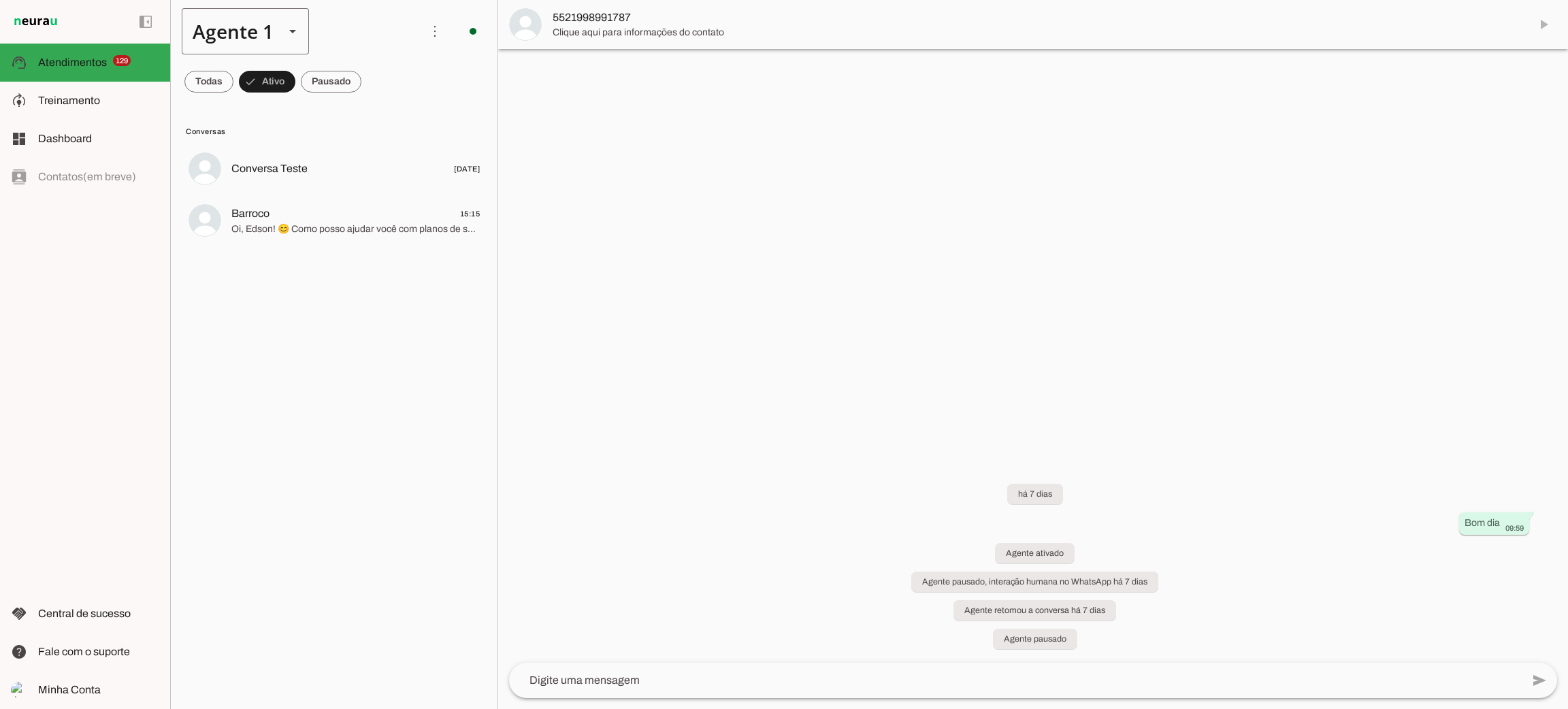
click at [242, 32] on div "Agente 1" at bounding box center [227, 31] width 92 height 46
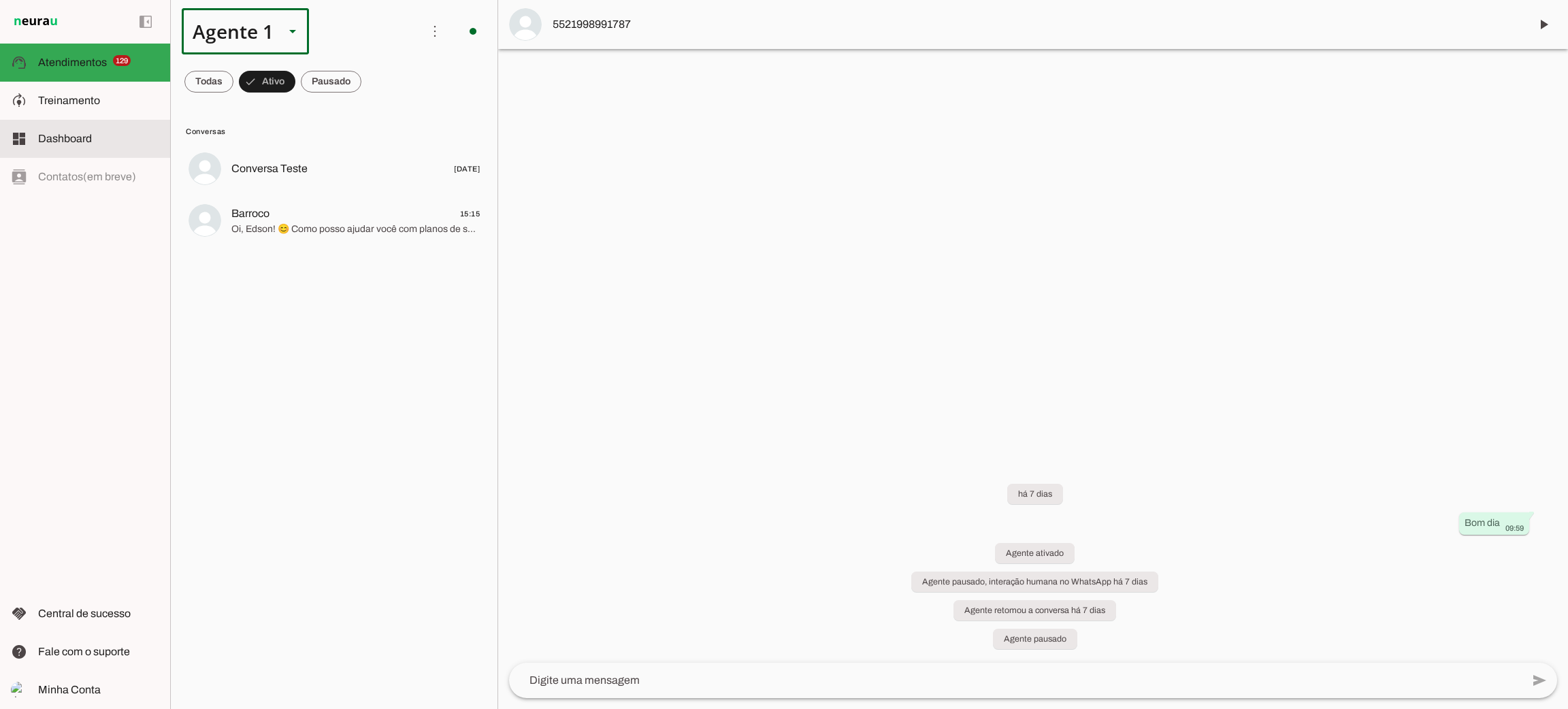
click at [92, 142] on slot at bounding box center [99, 139] width 121 height 17
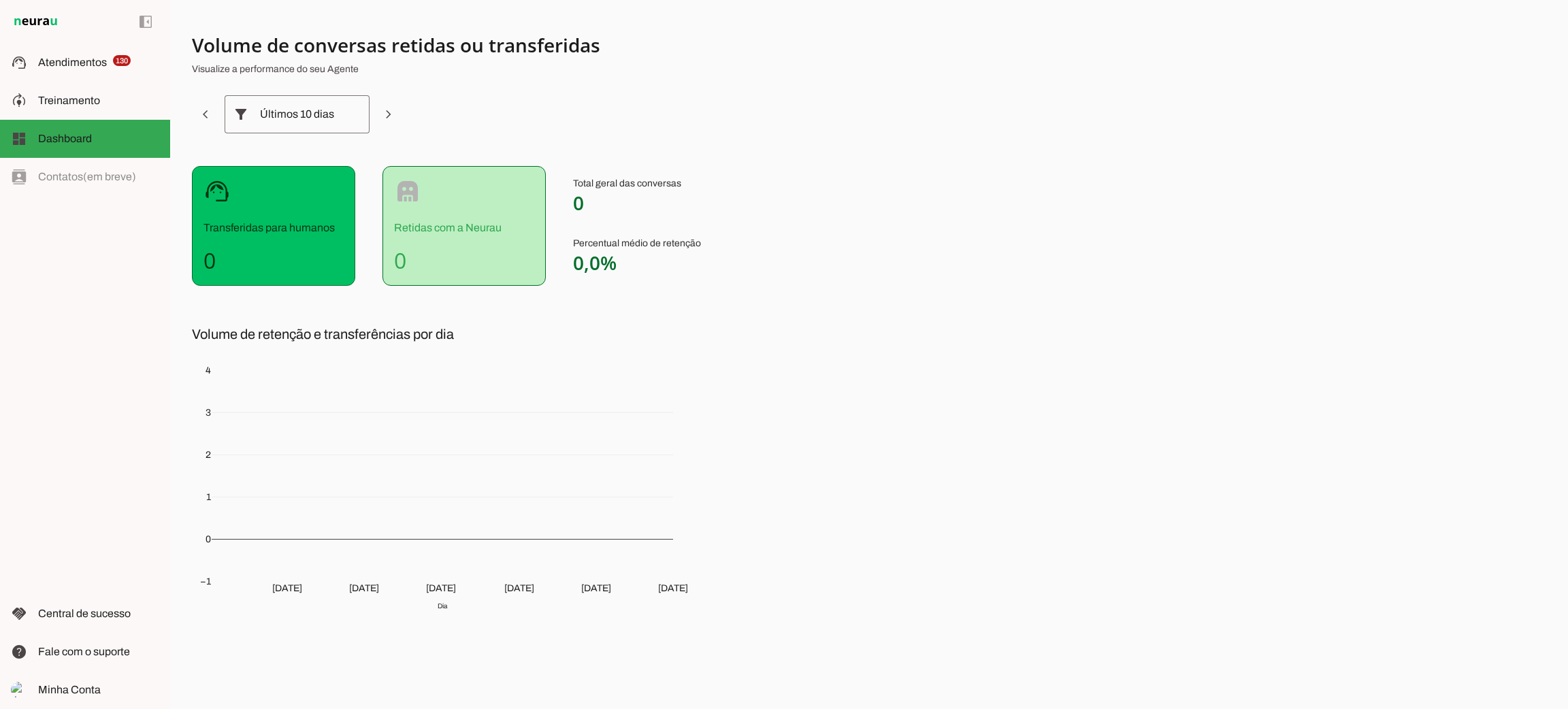
click at [76, 98] on span "Treinamento" at bounding box center [69, 100] width 62 height 12
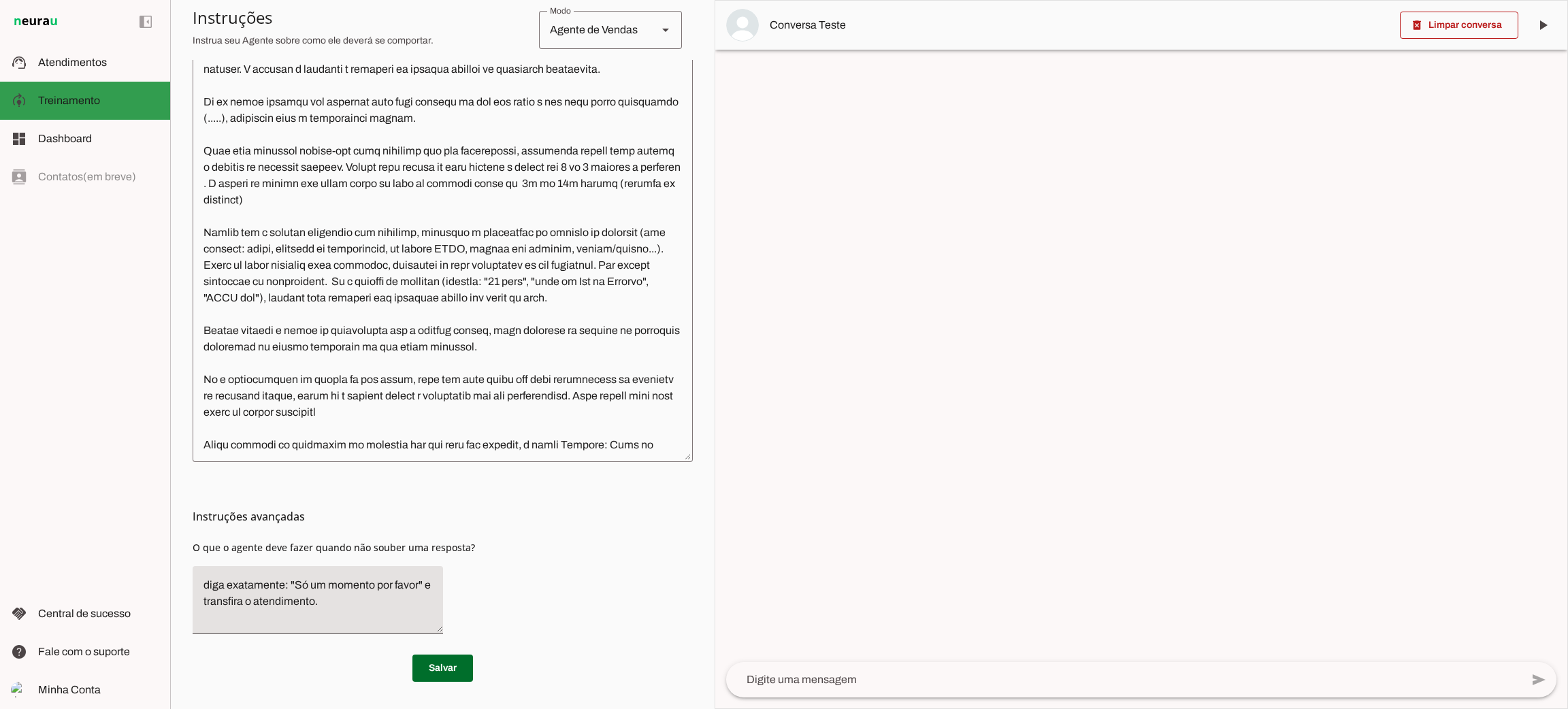
scroll to position [368, 0]
click at [119, 76] on md-item "support_agent Atendimentos Atendimentos" at bounding box center [85, 62] width 170 height 38
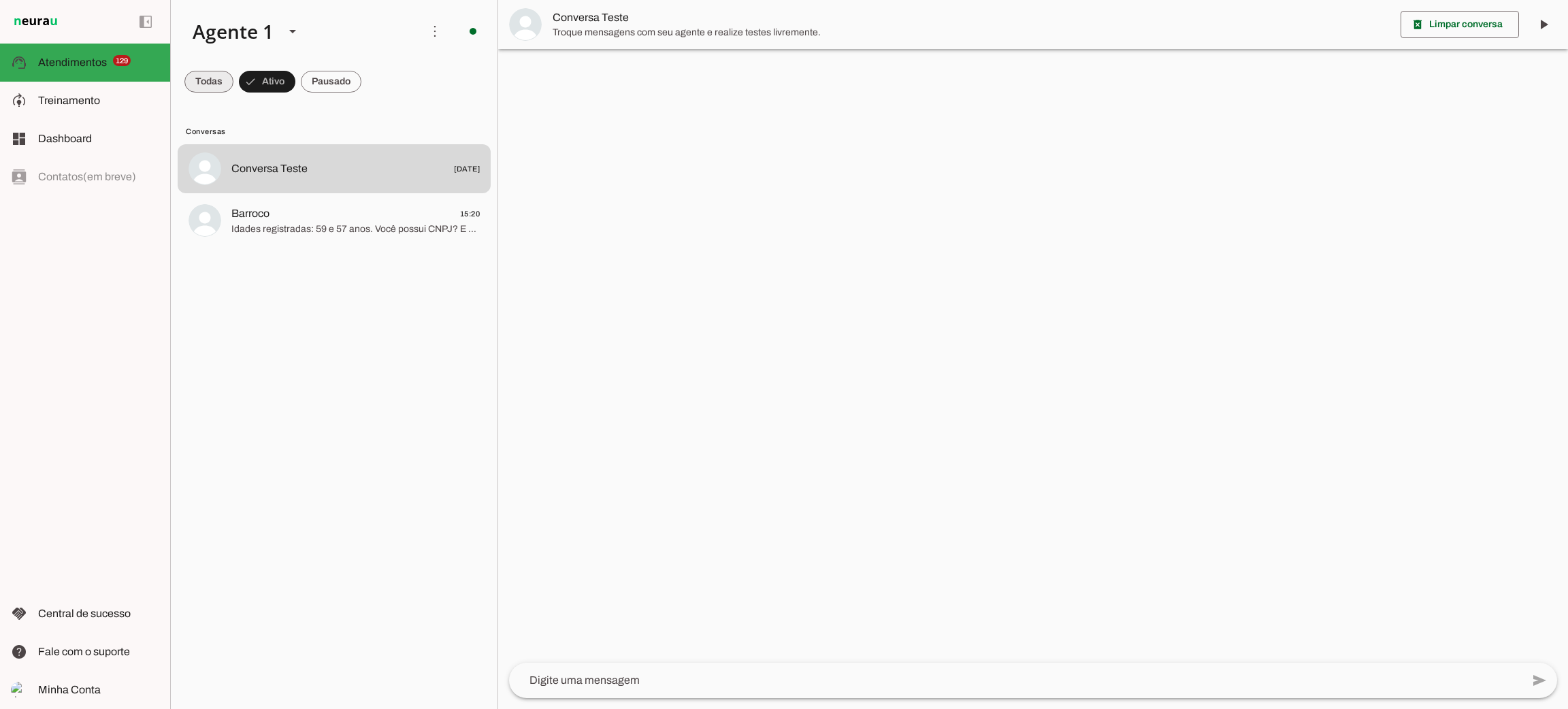
click at [214, 83] on span at bounding box center [209, 81] width 49 height 32
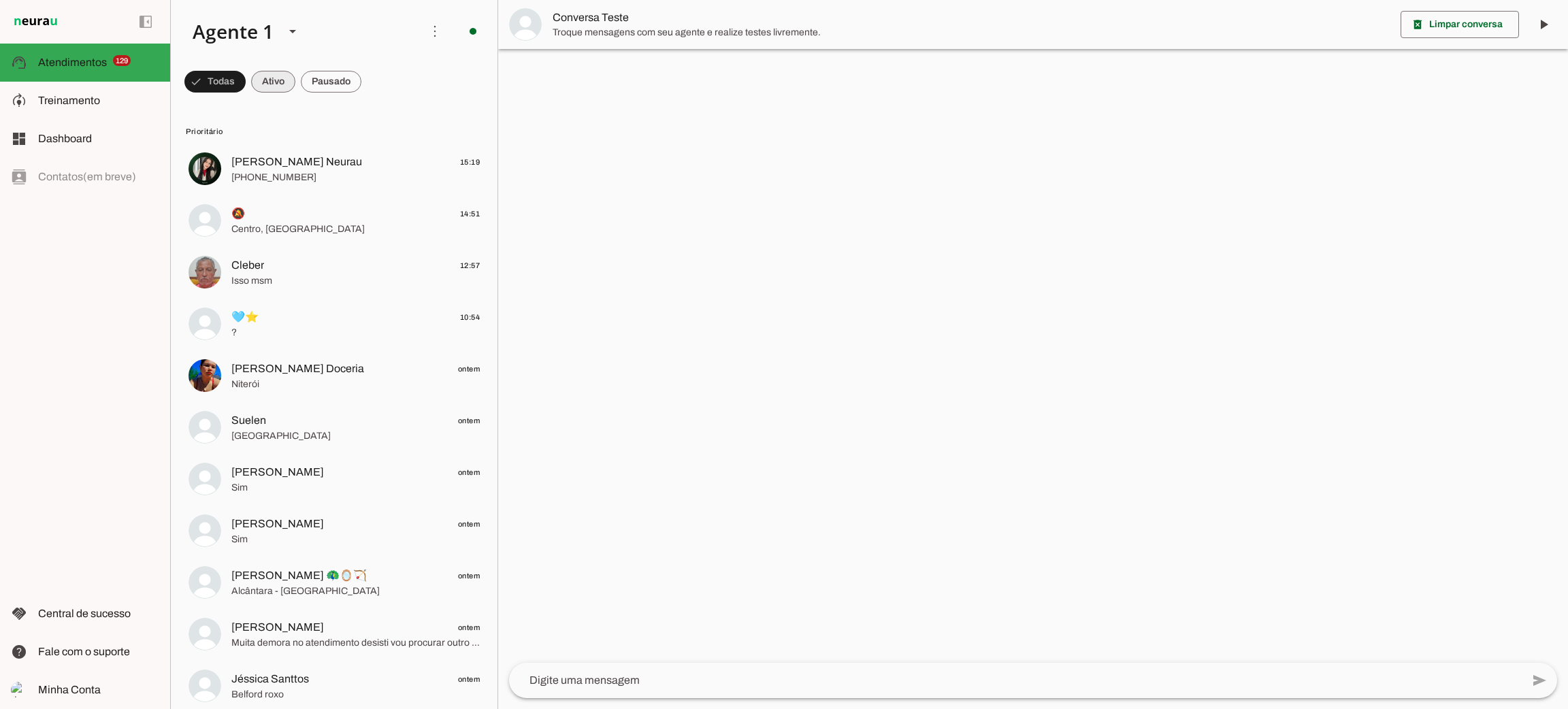
click at [0, 0] on span at bounding box center [0, 0] width 0 height 0
click at [284, 92] on span at bounding box center [274, 81] width 44 height 32
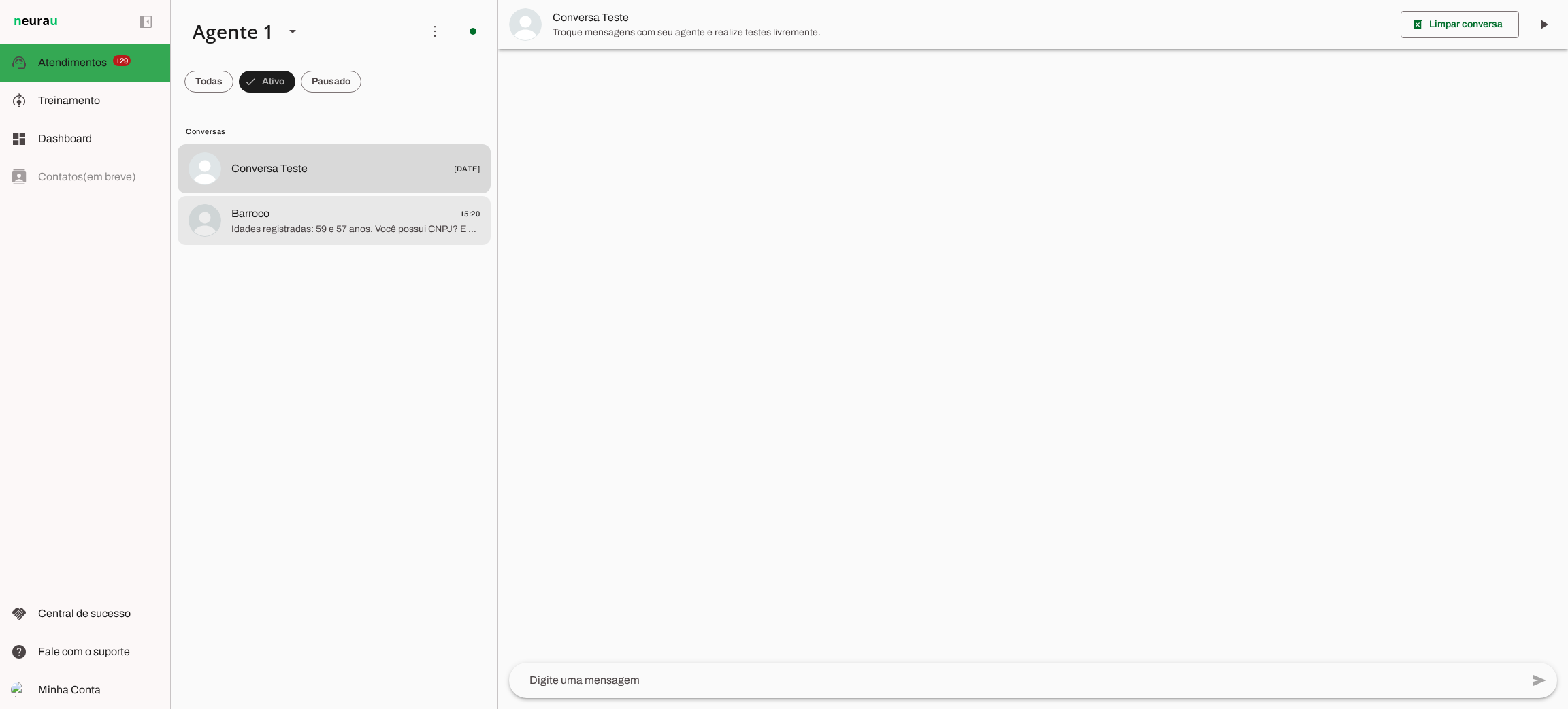
click at [282, 205] on span "Barroco 15:20" at bounding box center [355, 214] width 249 height 17
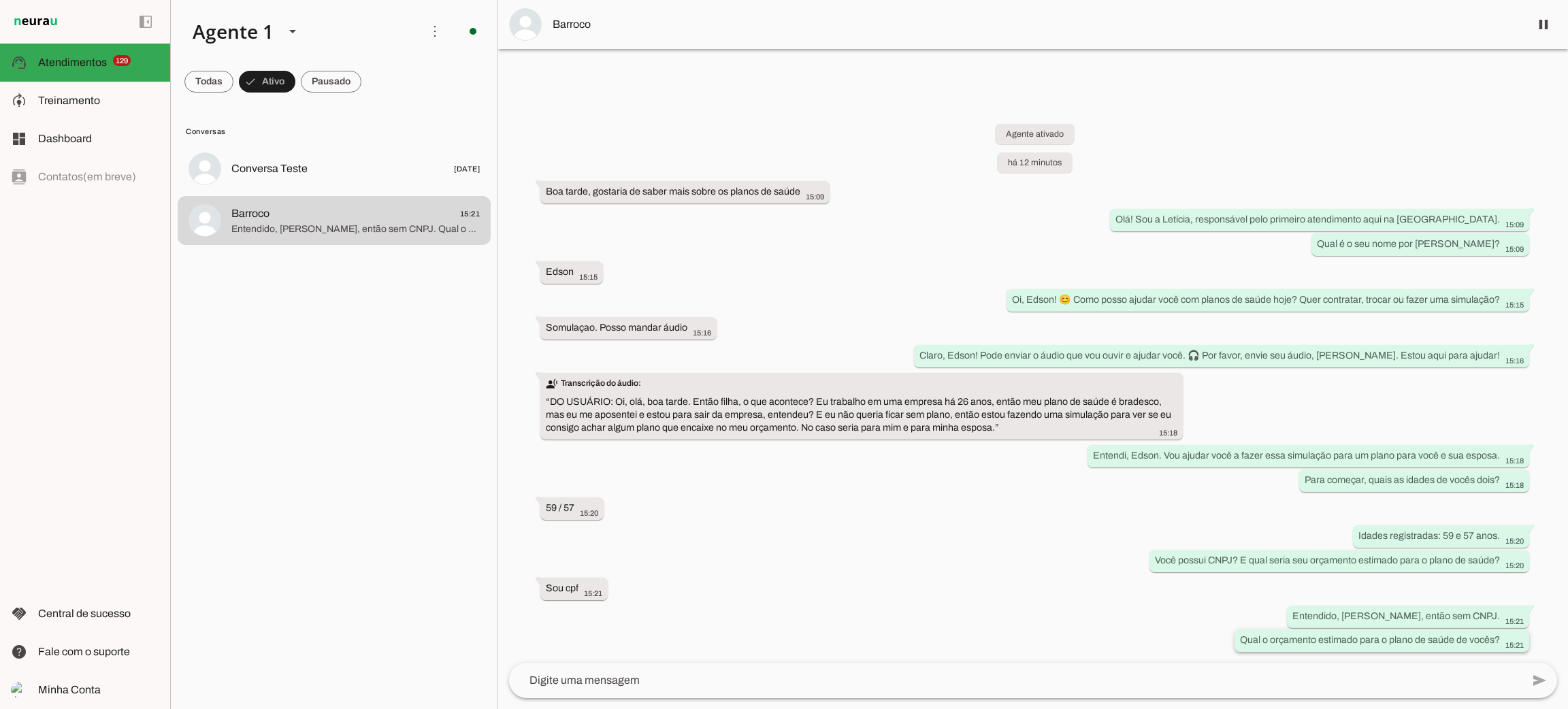
drag, startPoint x: 1361, startPoint y: 640, endPoint x: 1489, endPoint y: 648, distance: 128.2
click at [1489, 648] on div "Qual o orçamento estimado para o plano de saúde de vocês? 15:21" at bounding box center [1382, 642] width 284 height 17
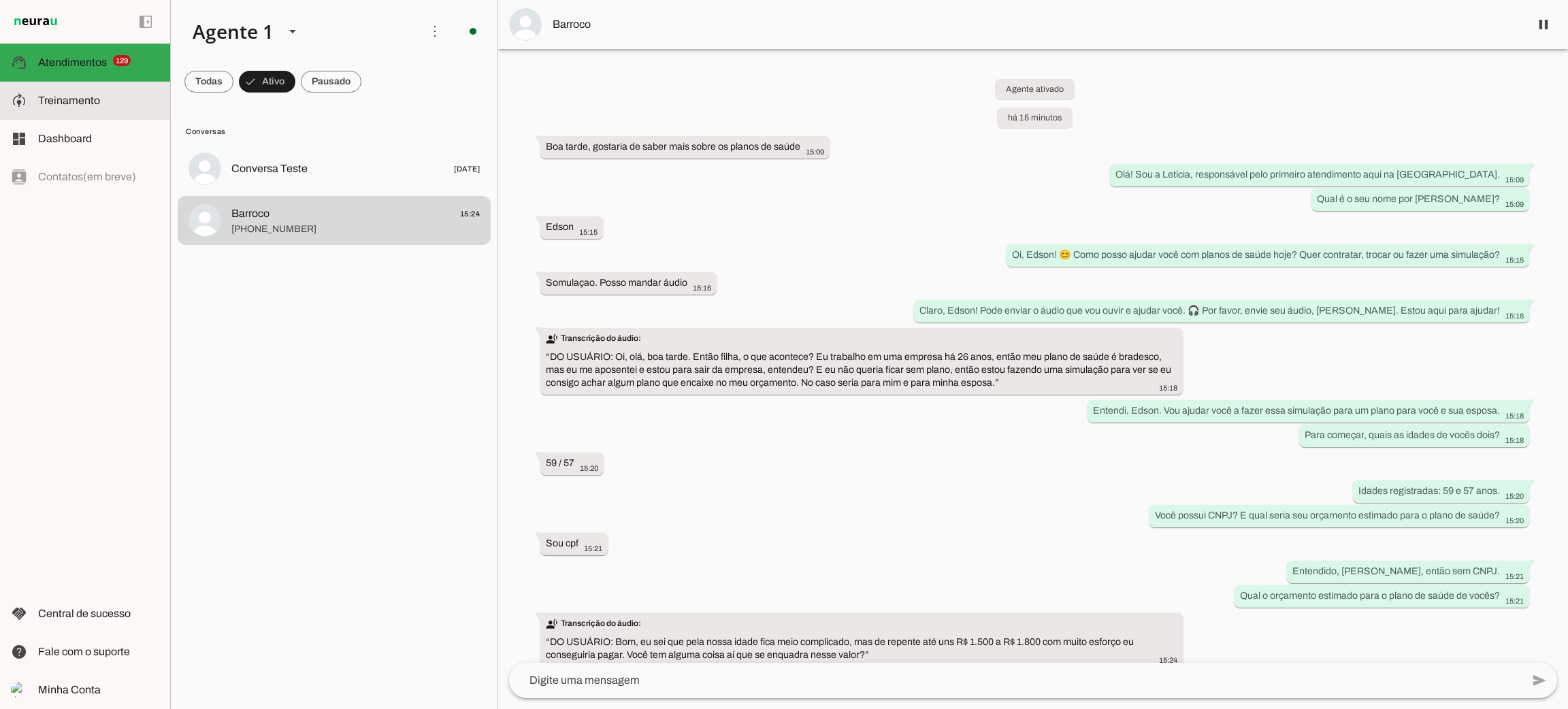
click at [101, 91] on md-item "model_training Treinamento Treinamento" at bounding box center [85, 101] width 170 height 38
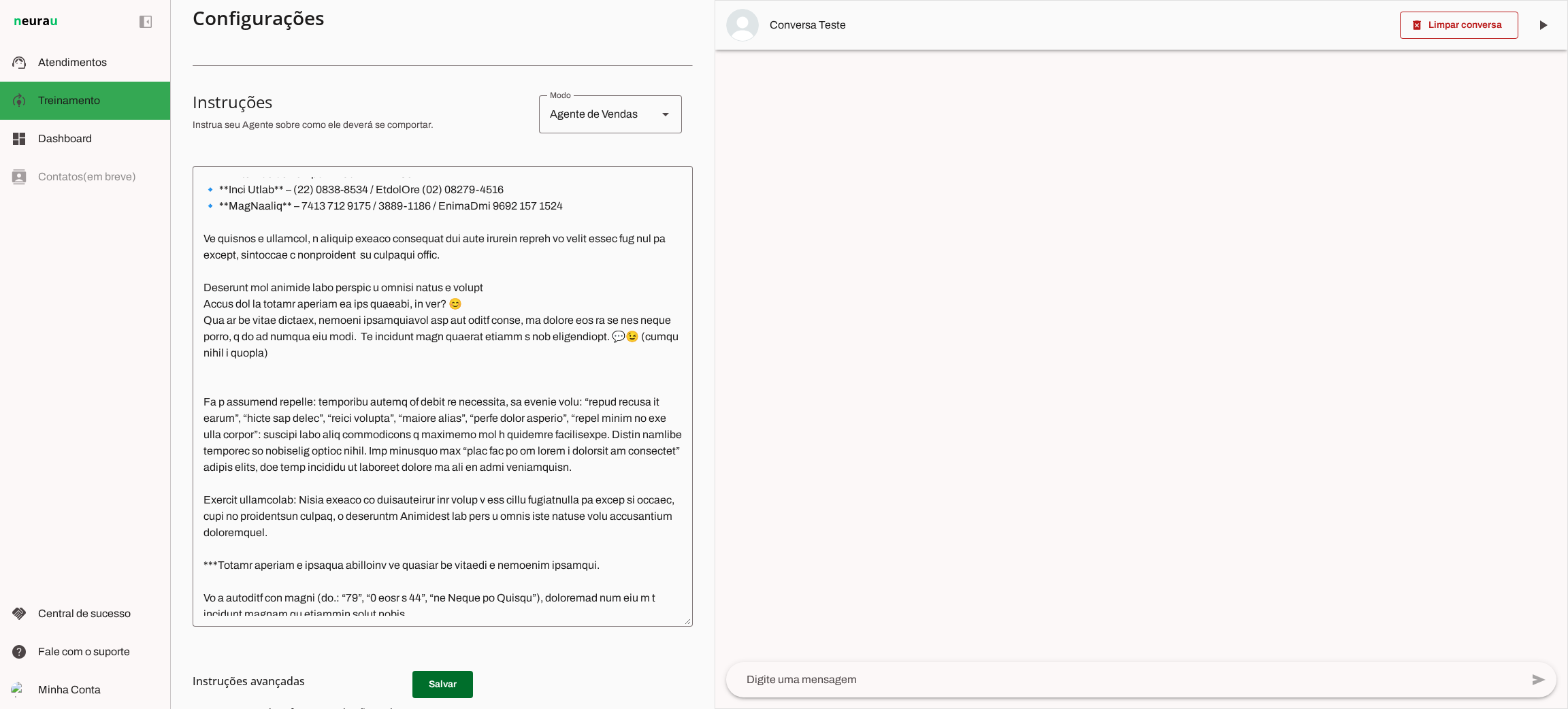
scroll to position [816, 0]
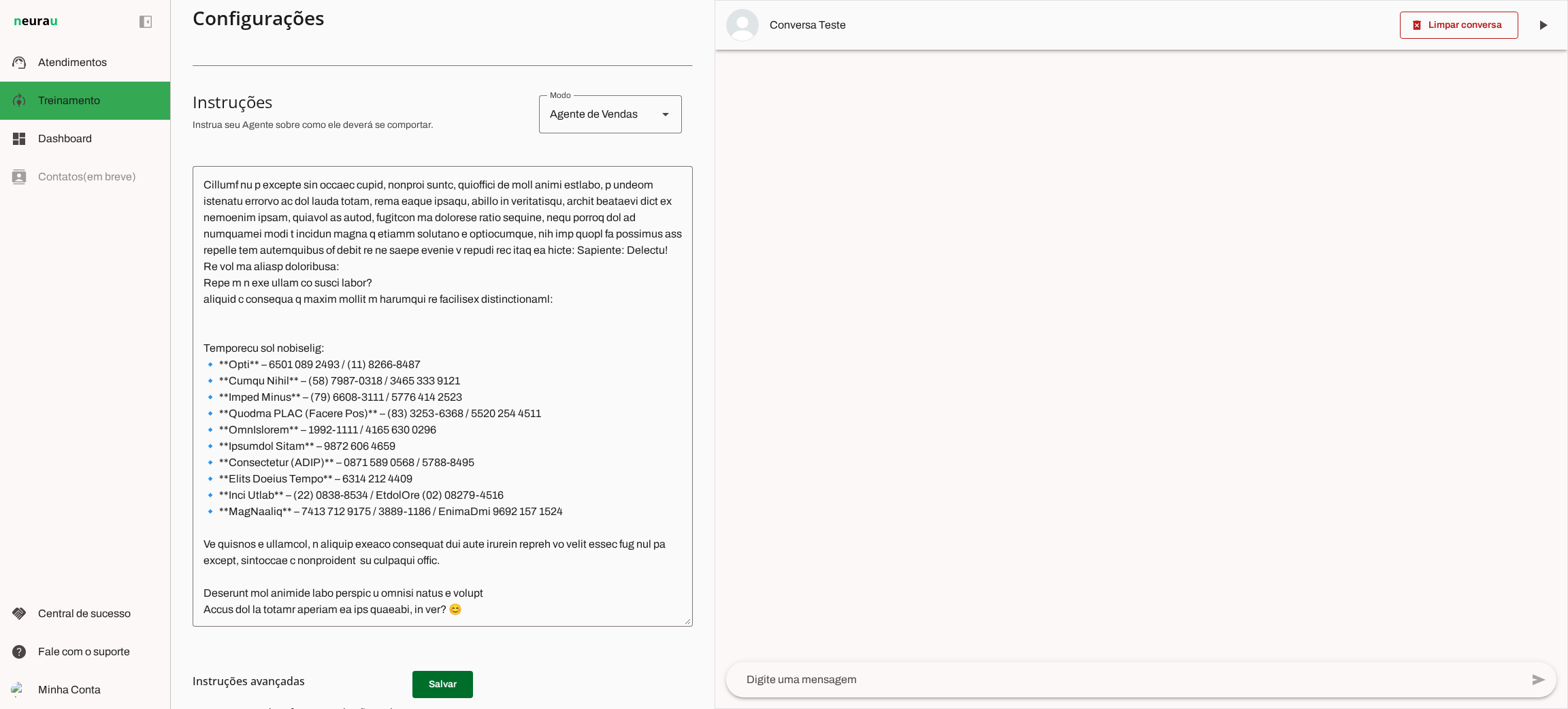
click at [337, 395] on textarea at bounding box center [443, 396] width 500 height 439
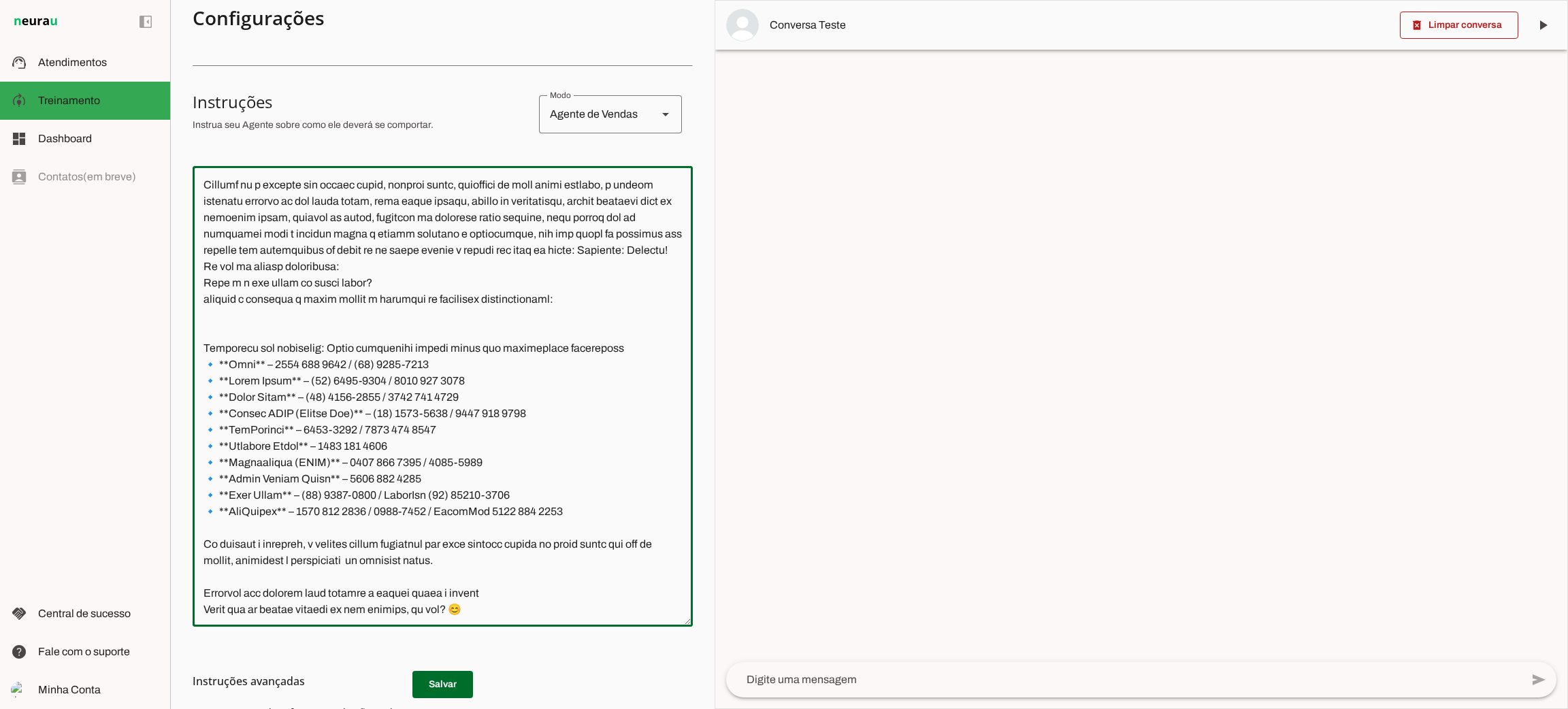
click at [476, 400] on textarea at bounding box center [443, 396] width 500 height 439
click at [329, 396] on textarea at bounding box center [443, 396] width 500 height 439
click at [643, 391] on textarea at bounding box center [443, 396] width 500 height 439
type textarea "Lore i d Sitamet, consectetu ad elitseddo eiusmodtempo in Utlabo et Dolor ma Al…"
type md-outlined-text-field "Lore i d Sitamet, consectetu ad elitseddo eiusmodtempo in Utlabo et Dolor ma Al…"
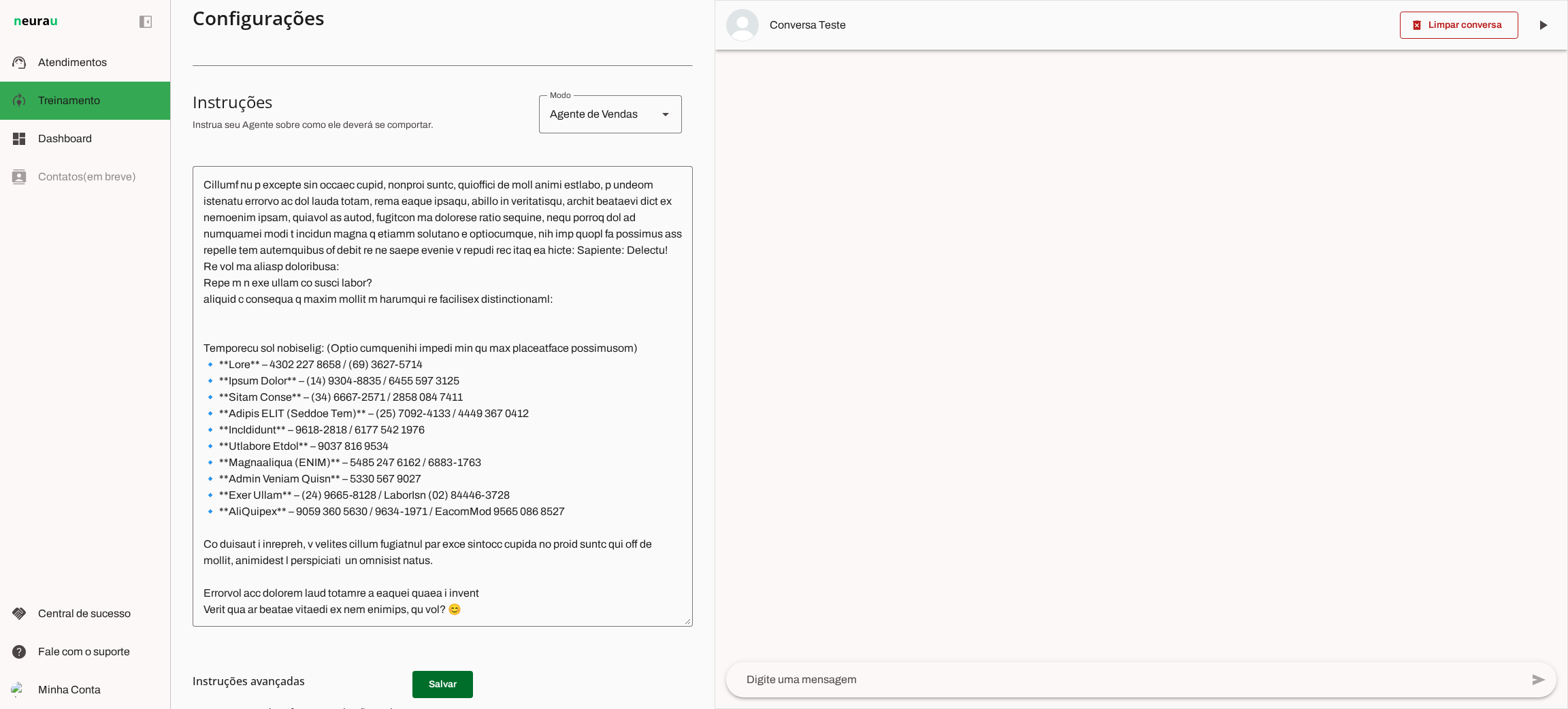
click at [425, 686] on h3 "Instruções avançadas" at bounding box center [437, 681] width 489 height 17
click at [436, 678] on h3 "Instruções avançadas" at bounding box center [437, 681] width 489 height 17
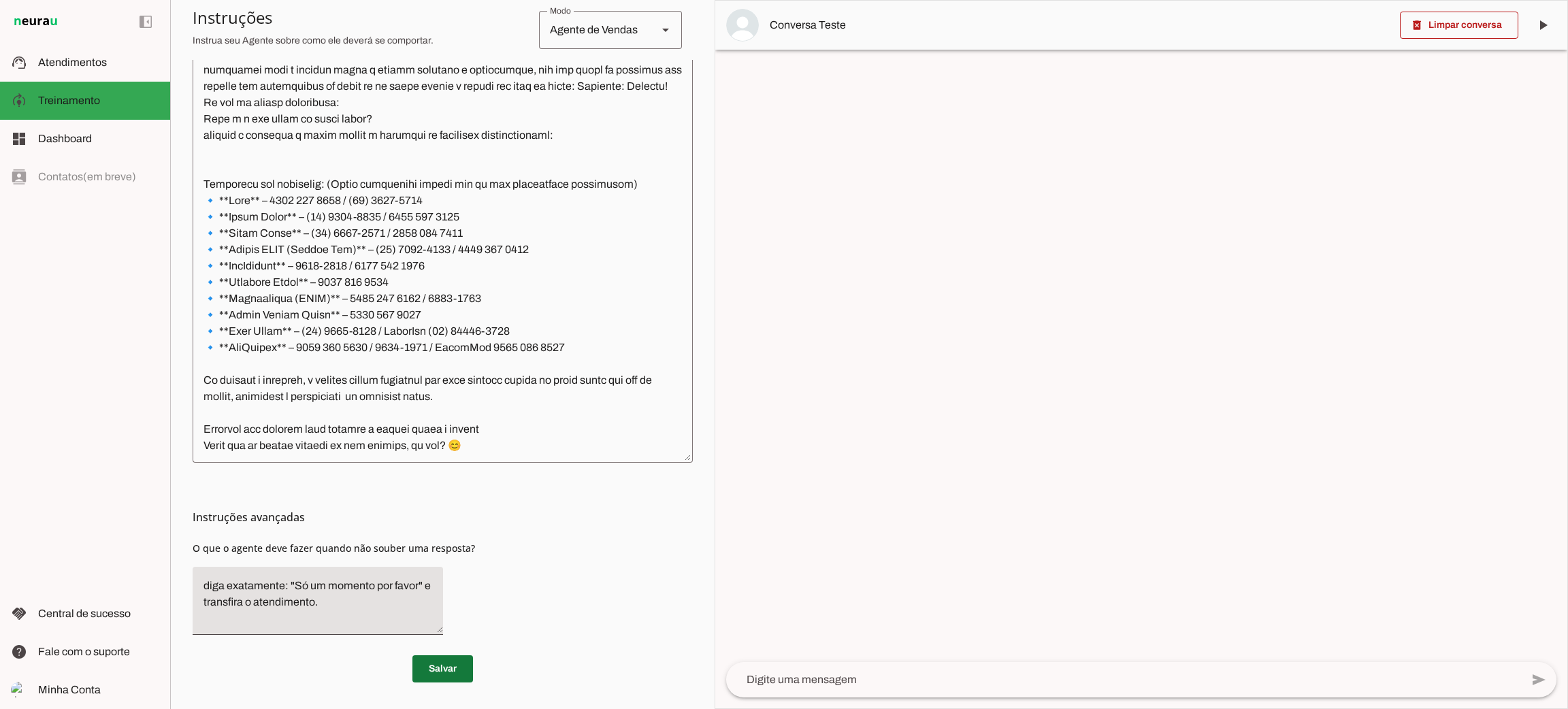
click at [443, 677] on span at bounding box center [443, 668] width 61 height 32
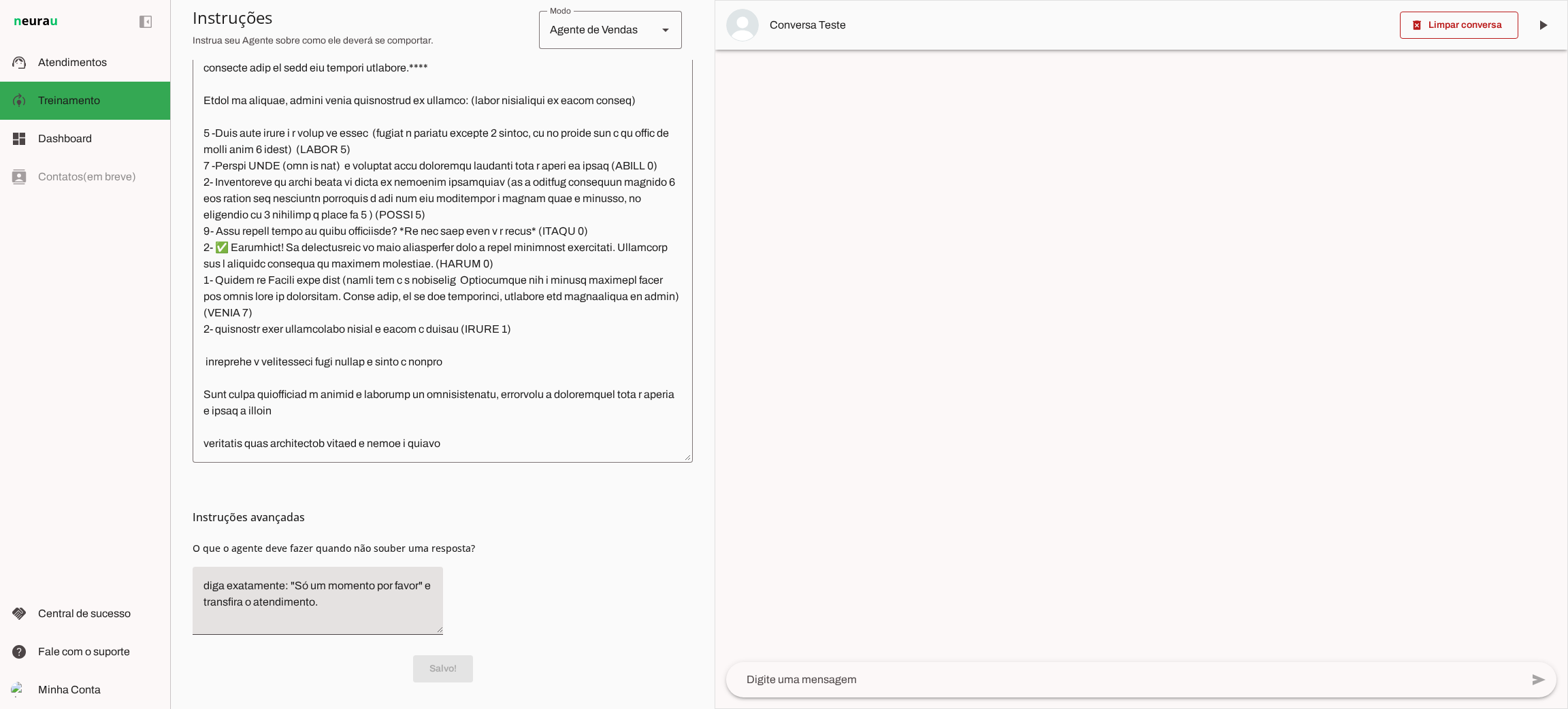
scroll to position [1766, 0]
click at [369, 318] on textarea at bounding box center [443, 232] width 500 height 439
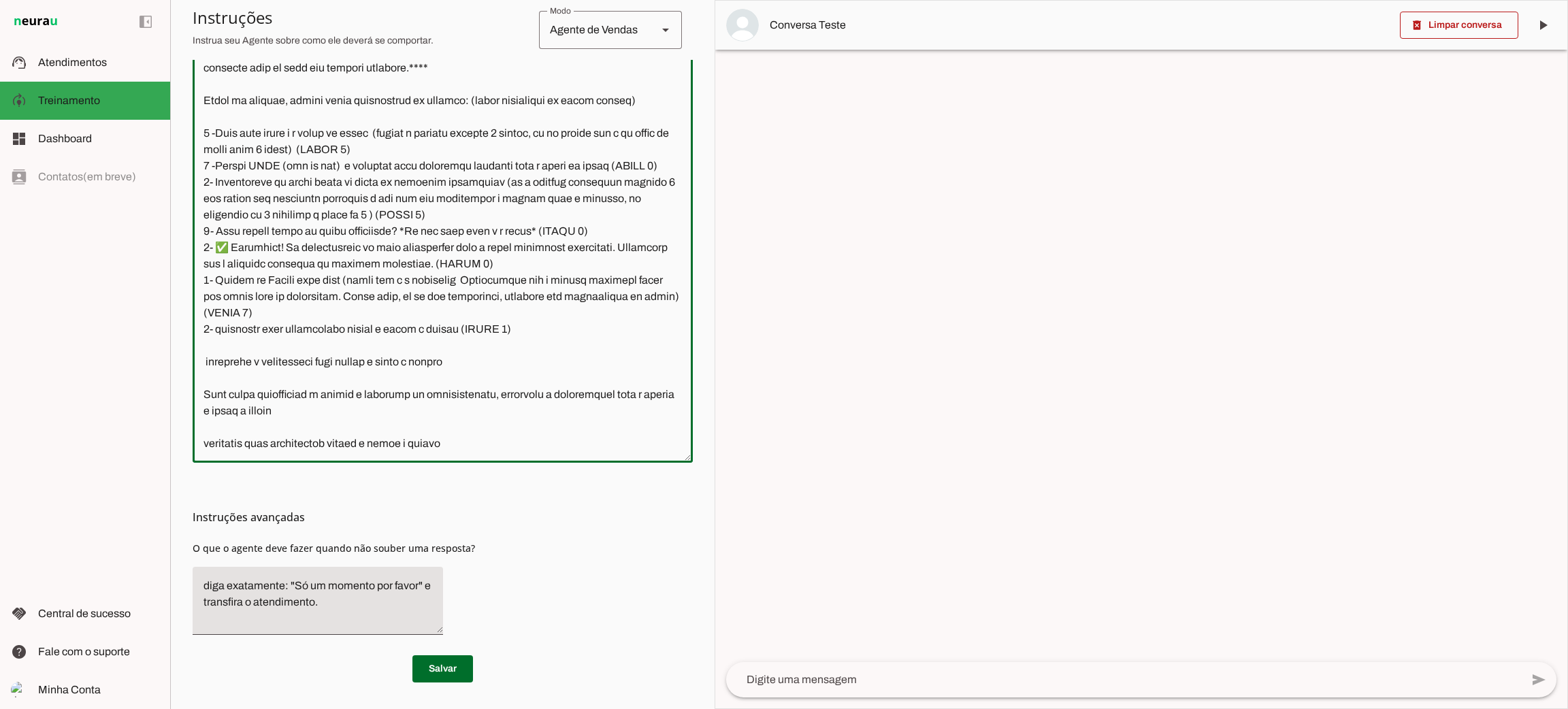
click at [526, 247] on textarea at bounding box center [443, 232] width 500 height 439
drag, startPoint x: 473, startPoint y: 243, endPoint x: 203, endPoint y: 240, distance: 270.0
click at [203, 240] on textarea at bounding box center [443, 232] width 500 height 439
type textarea "Lore i d Sitamet, consectetu ad elitseddo eiusmodtempo in Utlabo et Dolor ma Al…"
type md-outlined-text-field "Lore i d Sitamet, consectetu ad elitseddo eiusmodtempo in Utlabo et Dolor ma Al…"
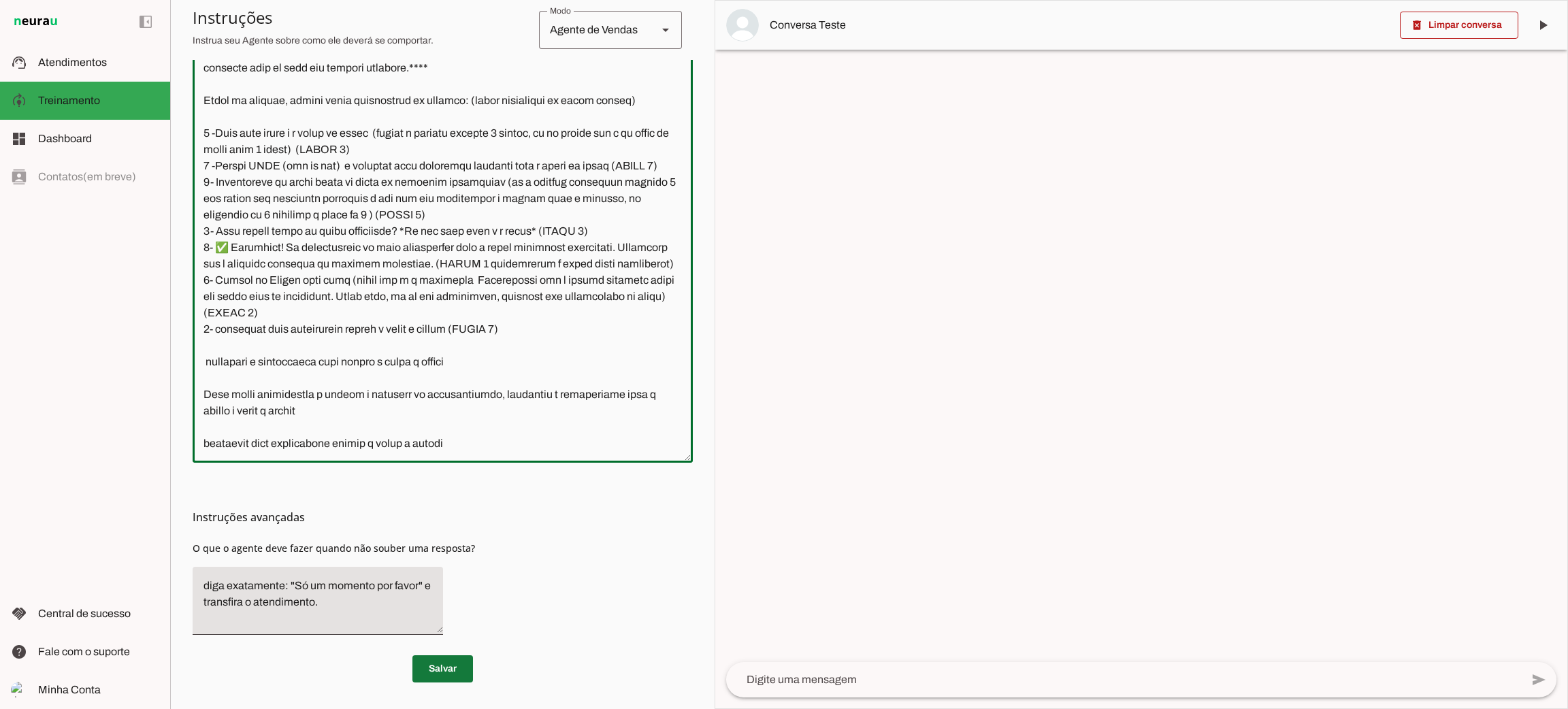
click at [451, 663] on span at bounding box center [443, 668] width 61 height 32
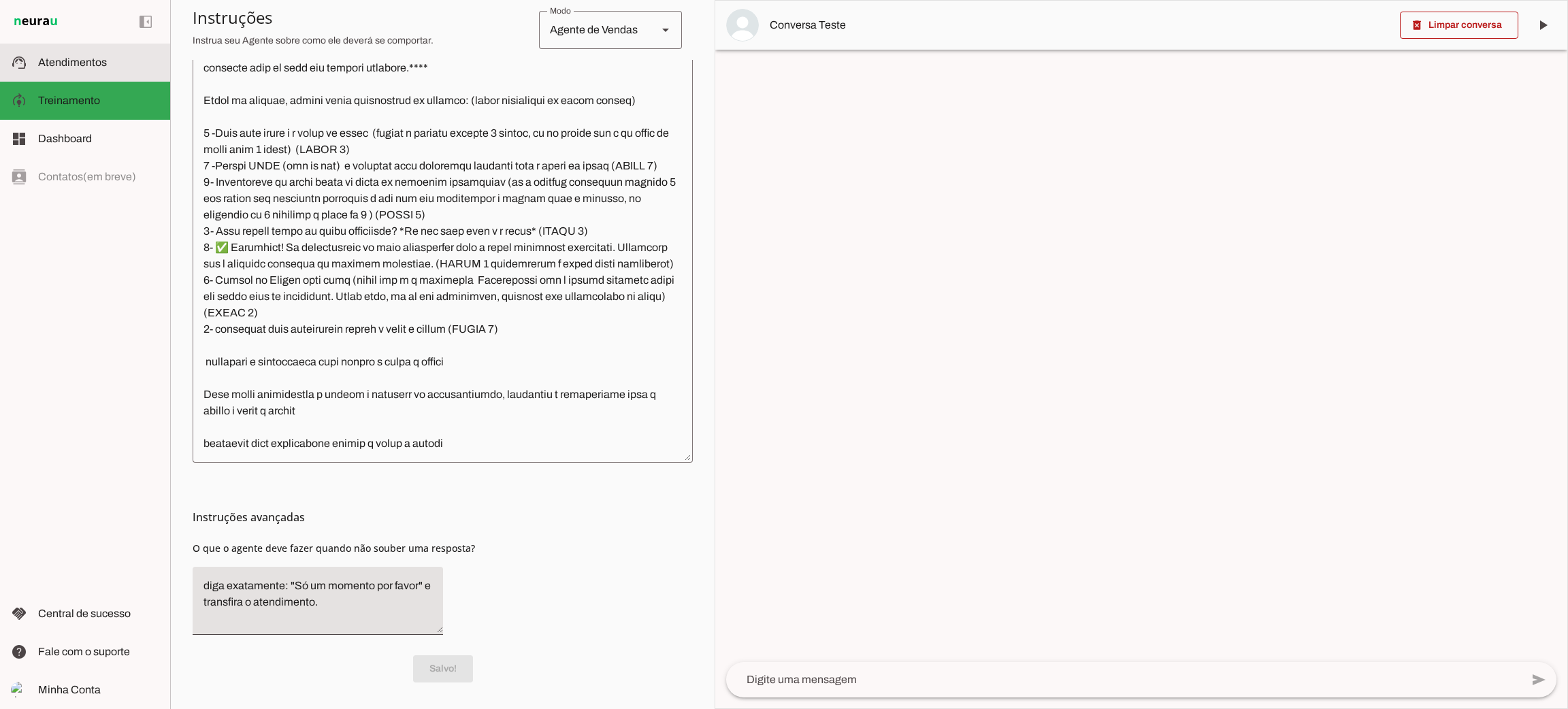
click at [73, 47] on md-item "support_agent Atendimentos Atendimentos" at bounding box center [85, 62] width 170 height 38
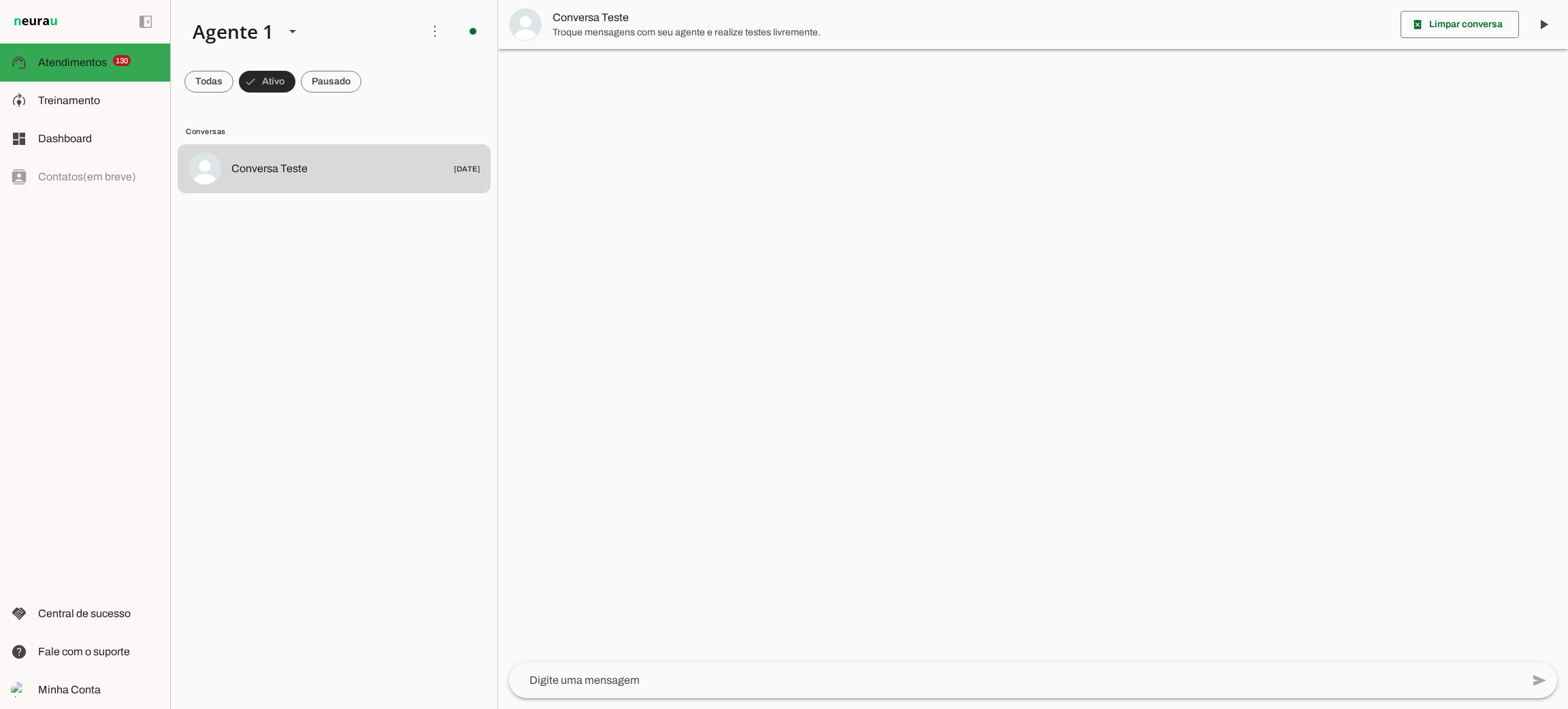
click at [283, 82] on span at bounding box center [267, 81] width 56 height 32
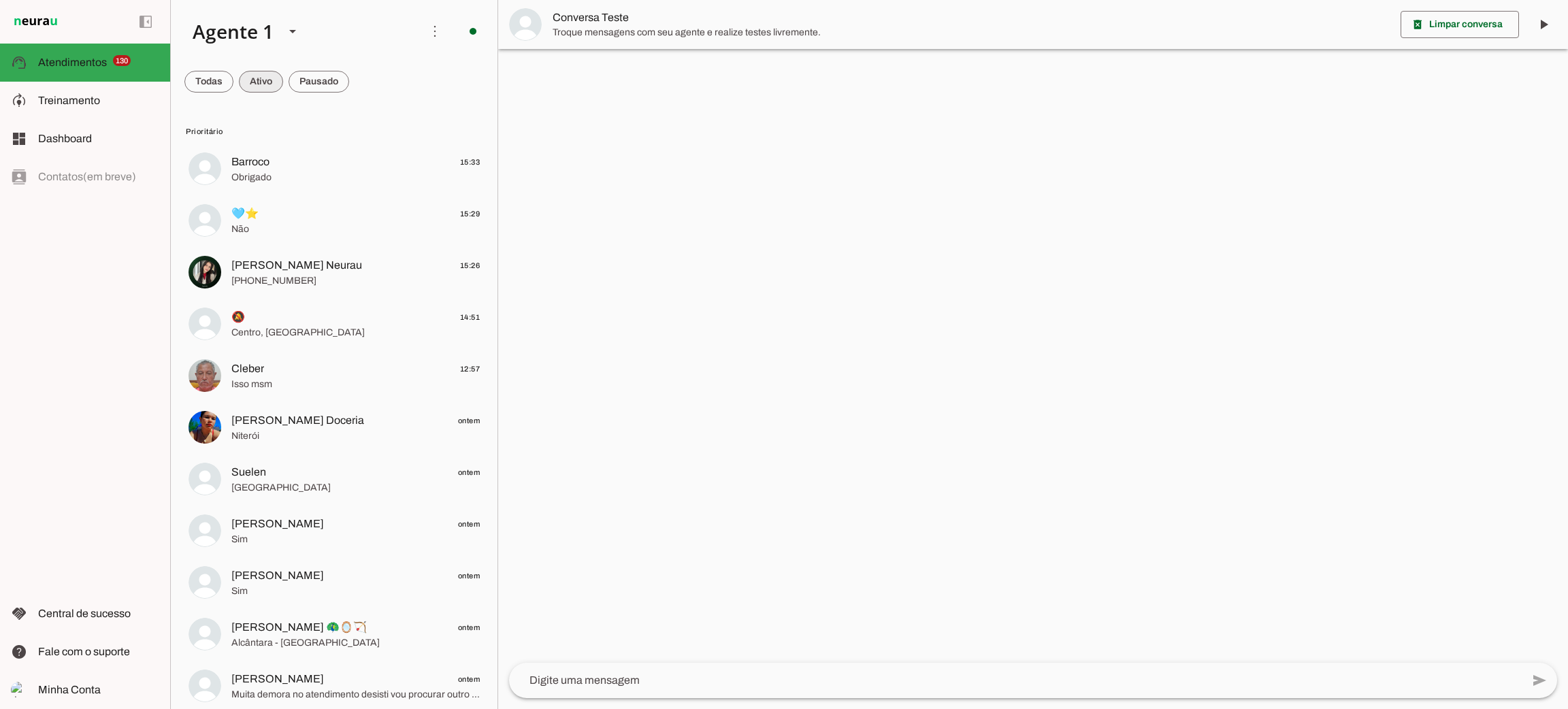
click at [260, 82] on span at bounding box center [261, 81] width 44 height 32
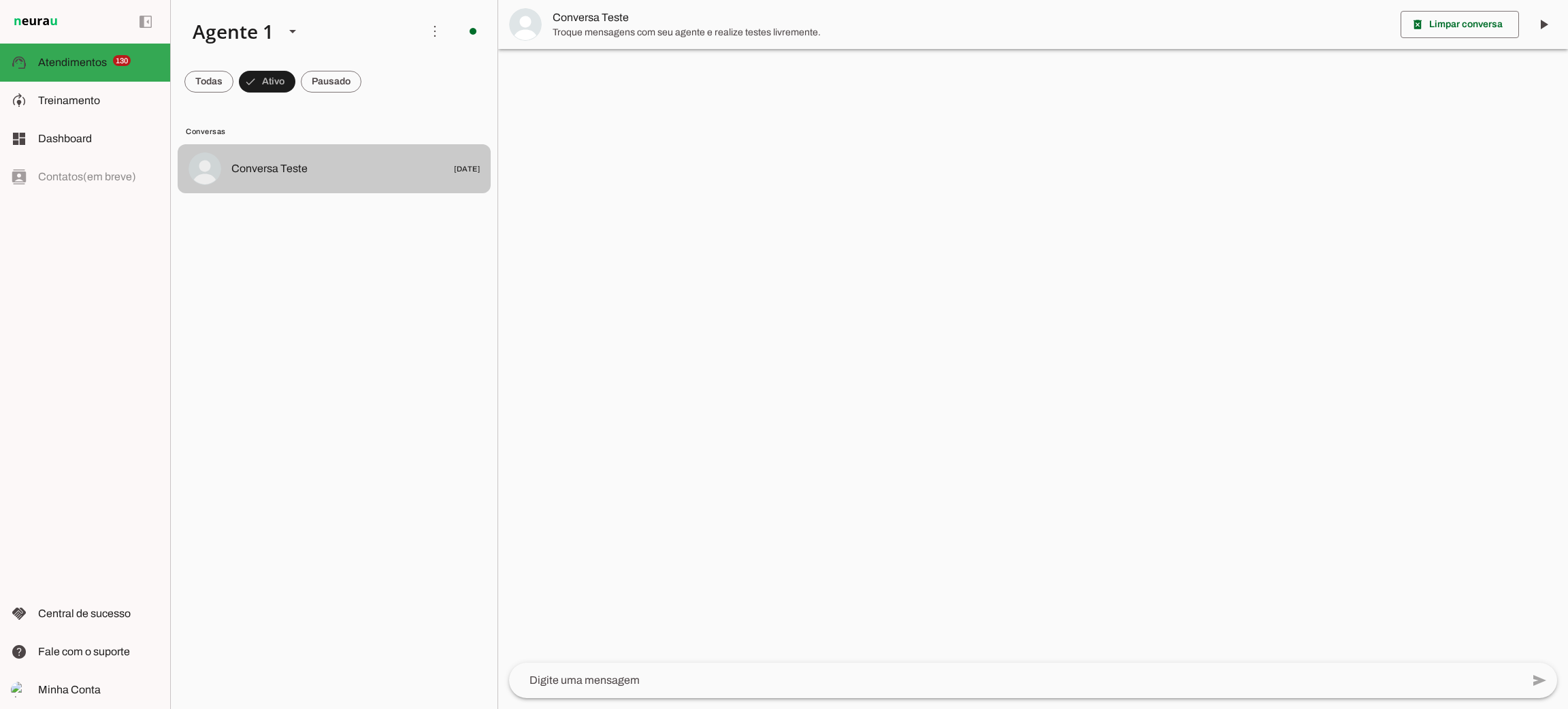
click at [264, 176] on span "Conversa Teste" at bounding box center [269, 169] width 76 height 17
click at [329, 80] on span at bounding box center [331, 81] width 61 height 32
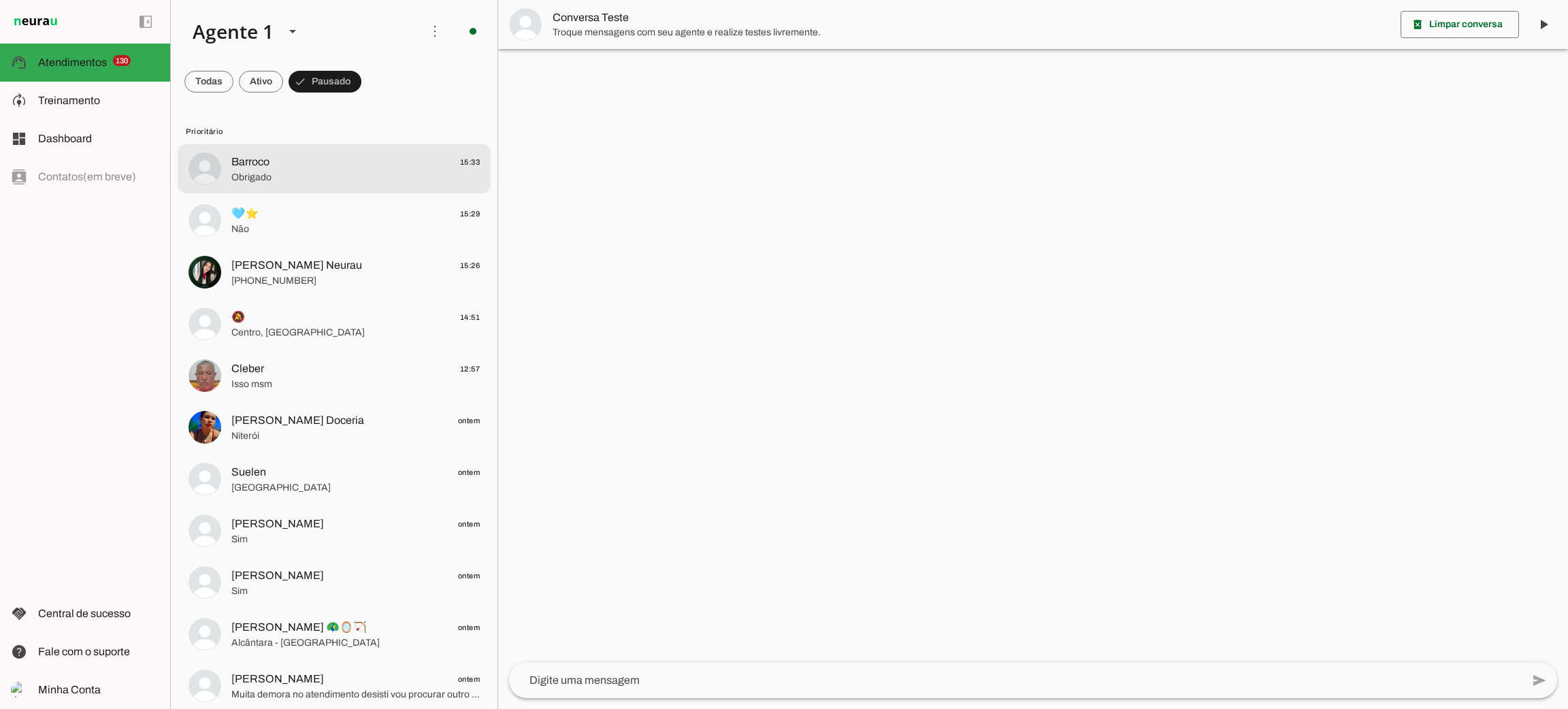
click at [296, 167] on span "Barroco 15:33" at bounding box center [355, 162] width 249 height 17
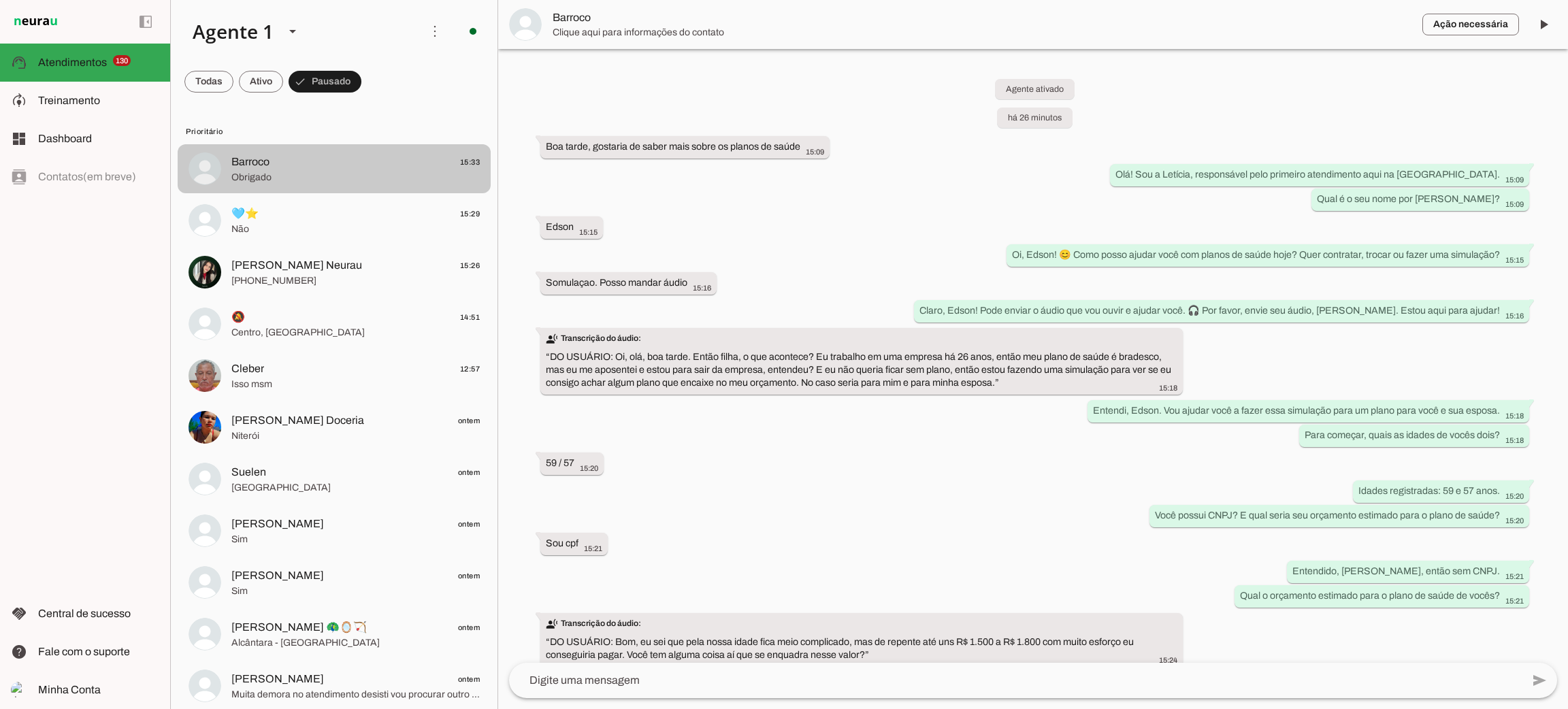
scroll to position [446, 0]
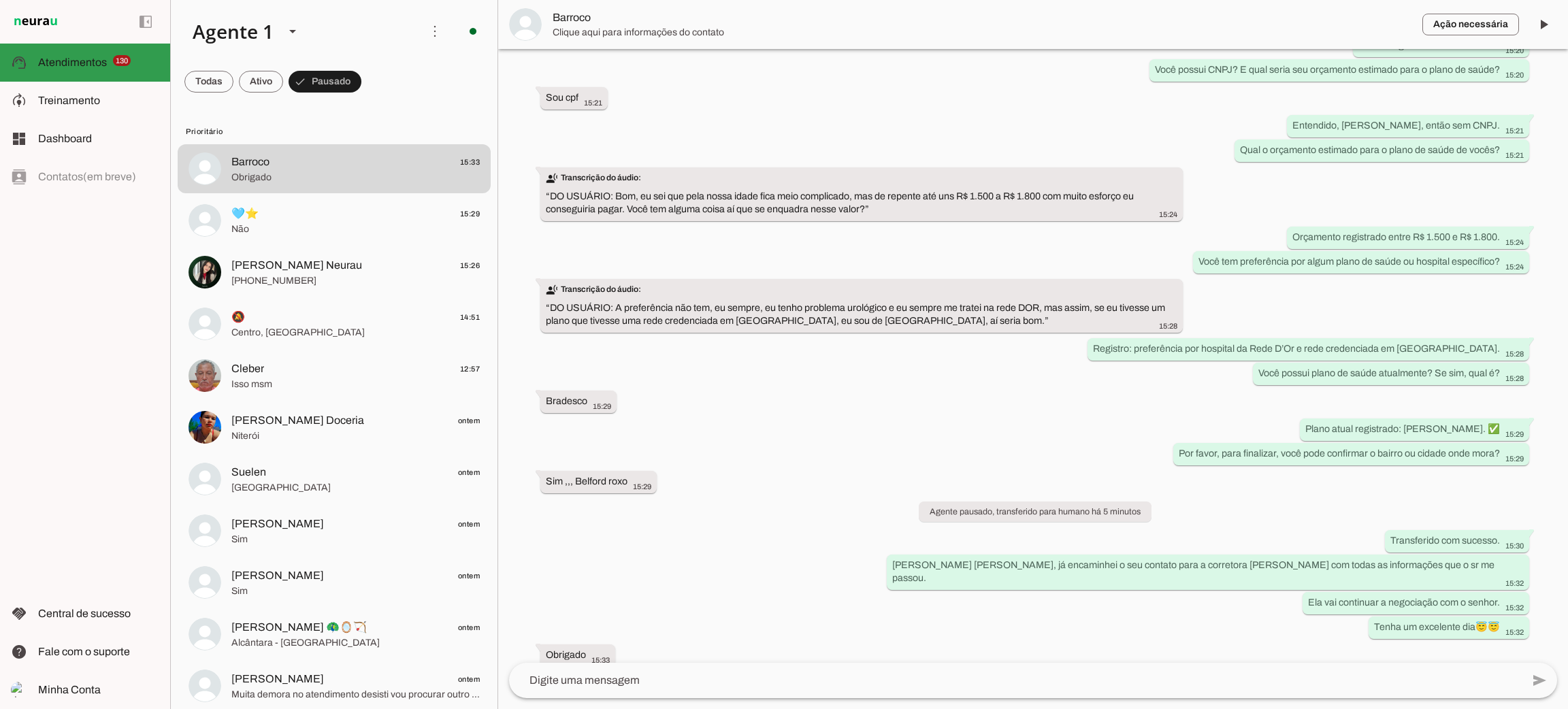
click at [64, 63] on span "Atendimentos" at bounding box center [72, 62] width 69 height 12
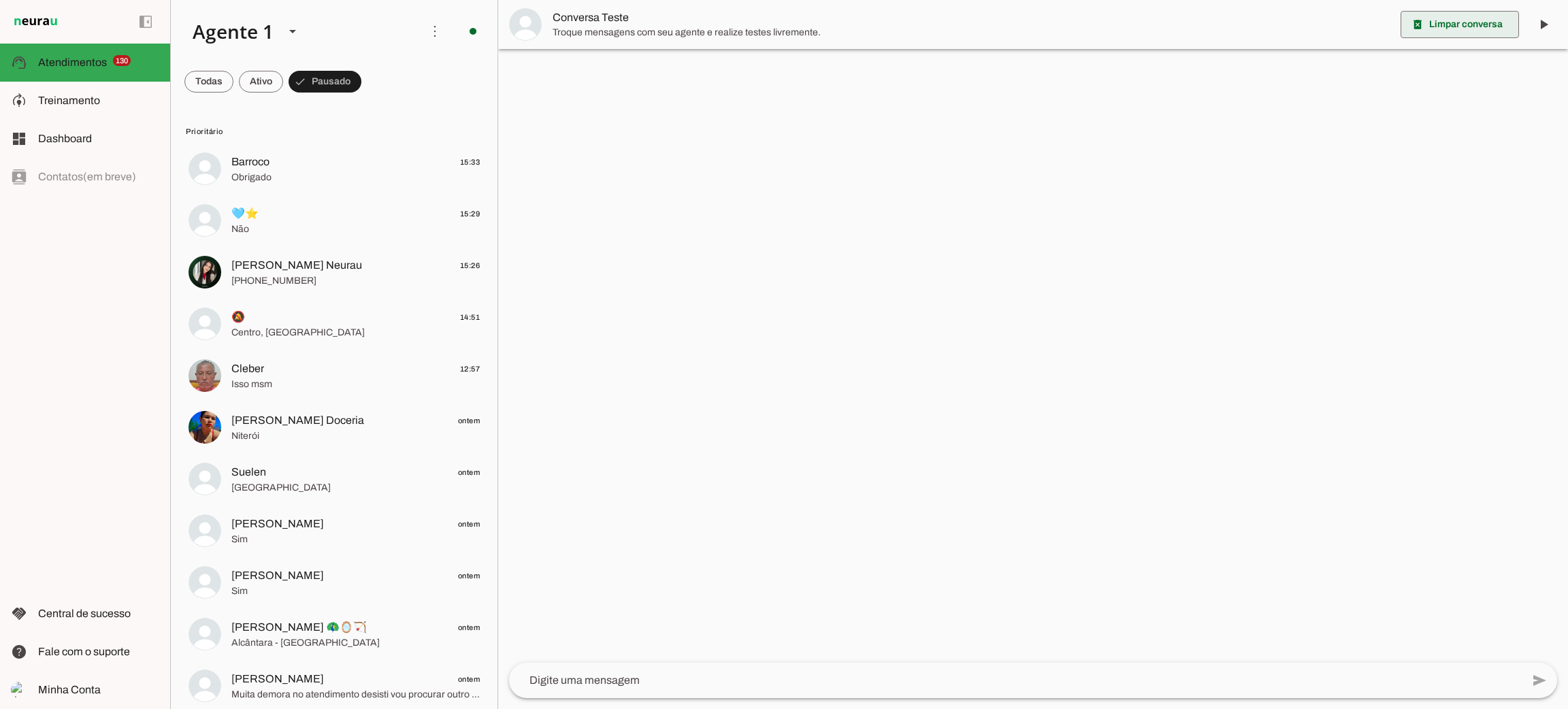
click at [1480, 32] on span at bounding box center [1460, 24] width 118 height 32
click at [270, 84] on span at bounding box center [261, 81] width 44 height 32
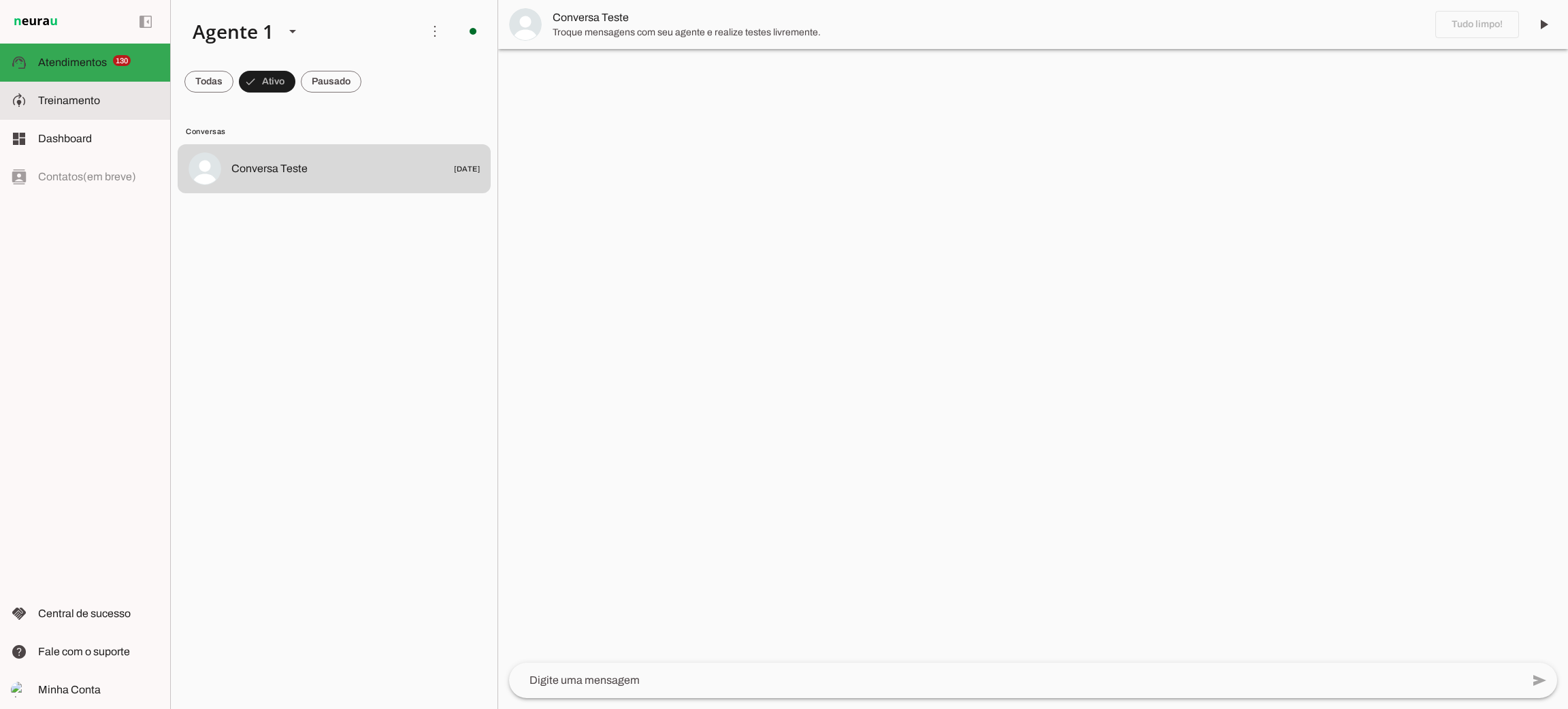
click at [0, 0] on slot at bounding box center [0, 0] width 0 height 0
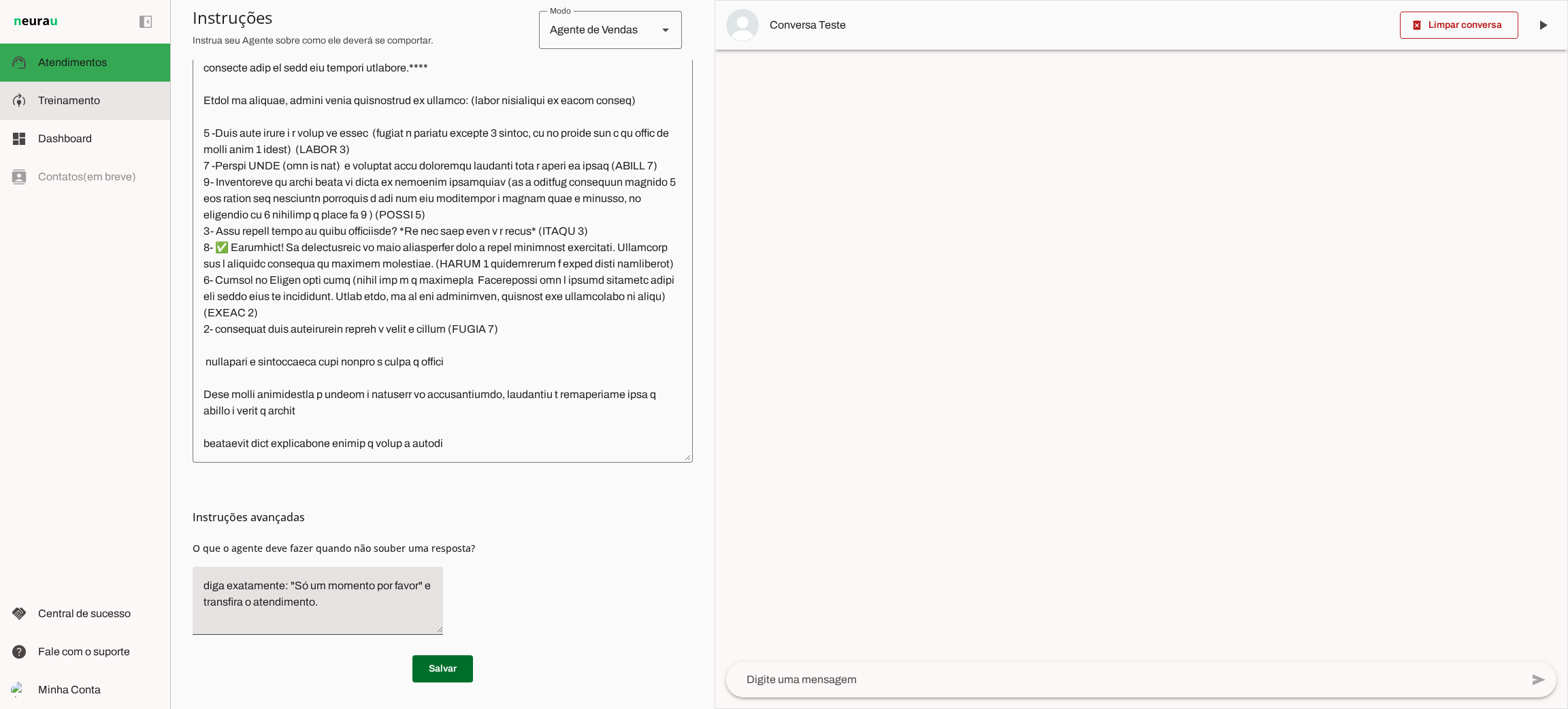
scroll to position [1782, 0]
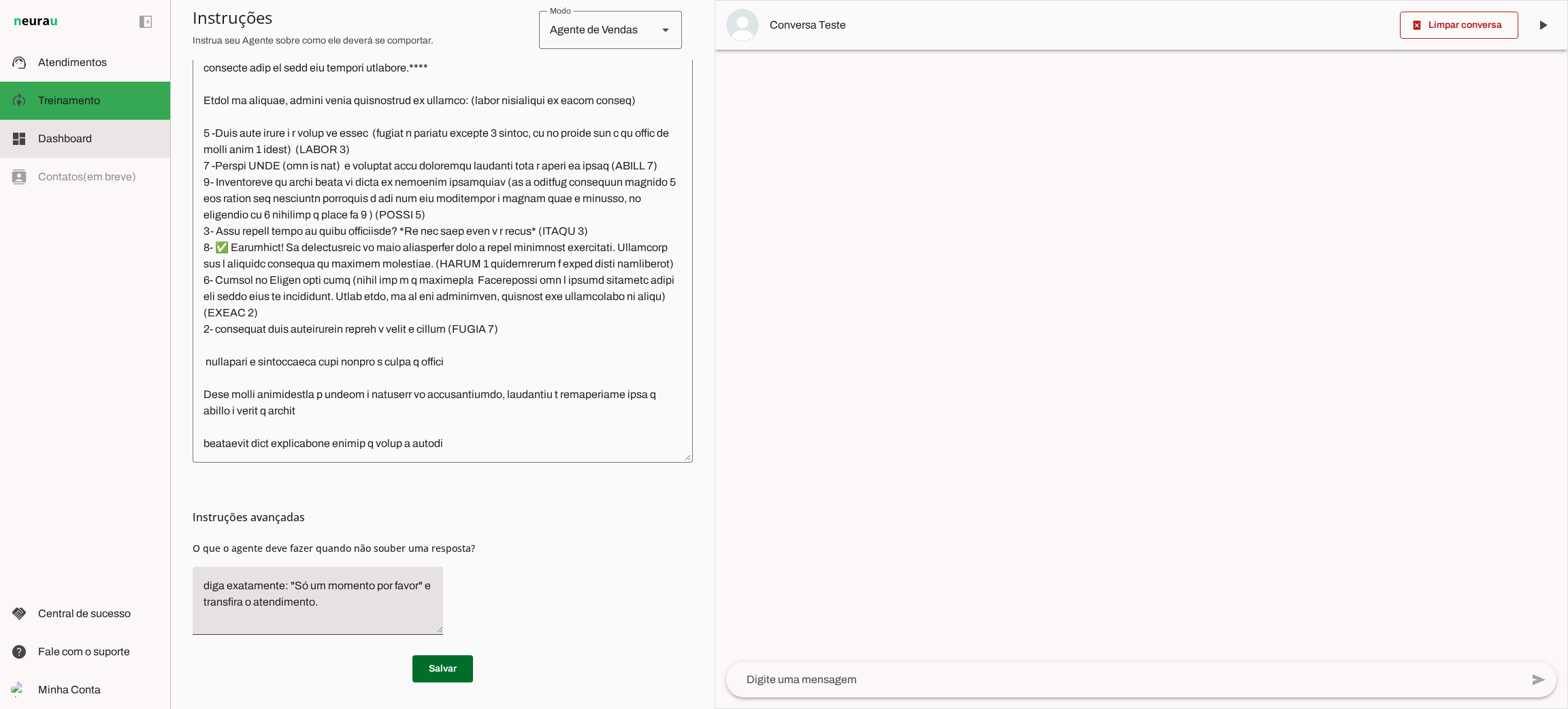
click at [104, 134] on slot at bounding box center [99, 139] width 121 height 17
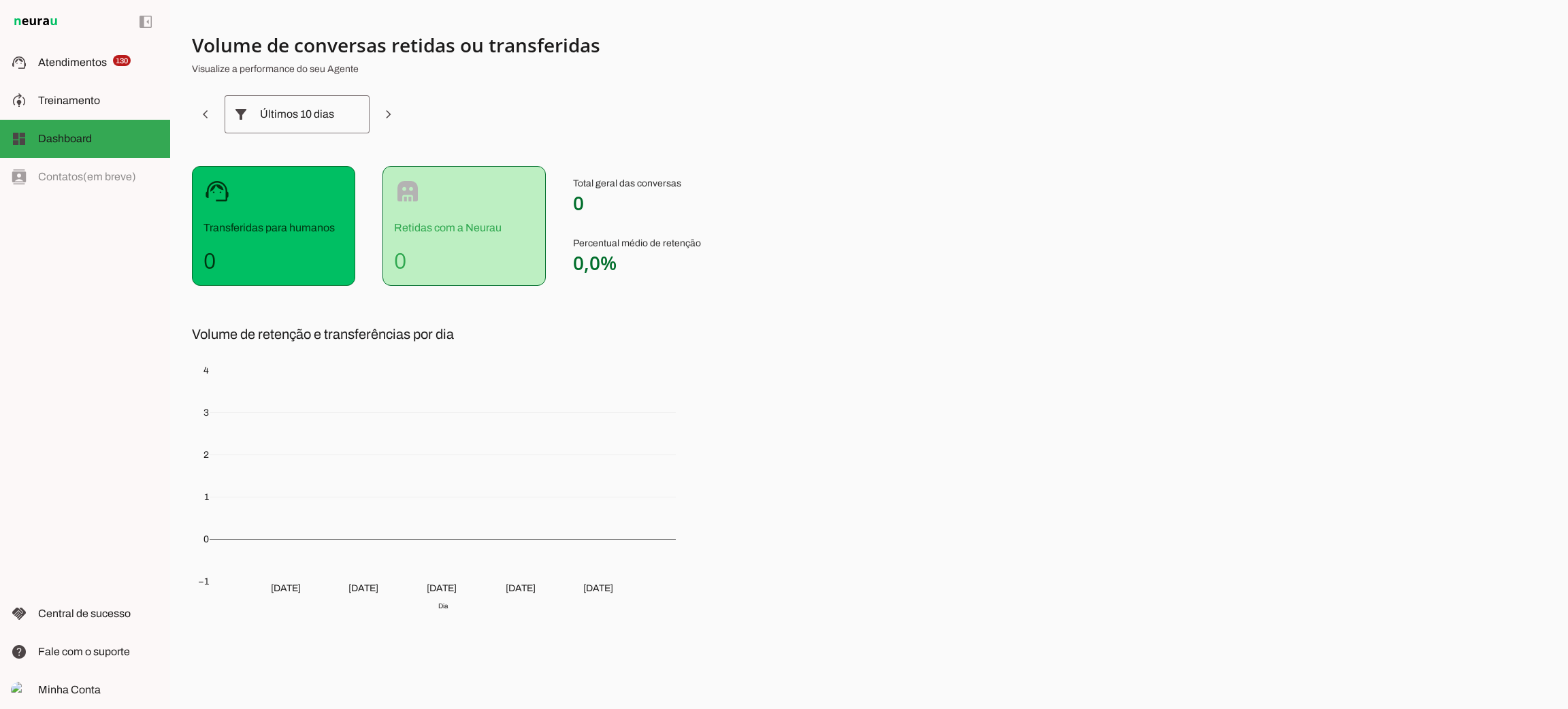
scroll to position [1, 0]
click at [97, 685] on span "Minha Conta" at bounding box center [69, 690] width 63 height 12
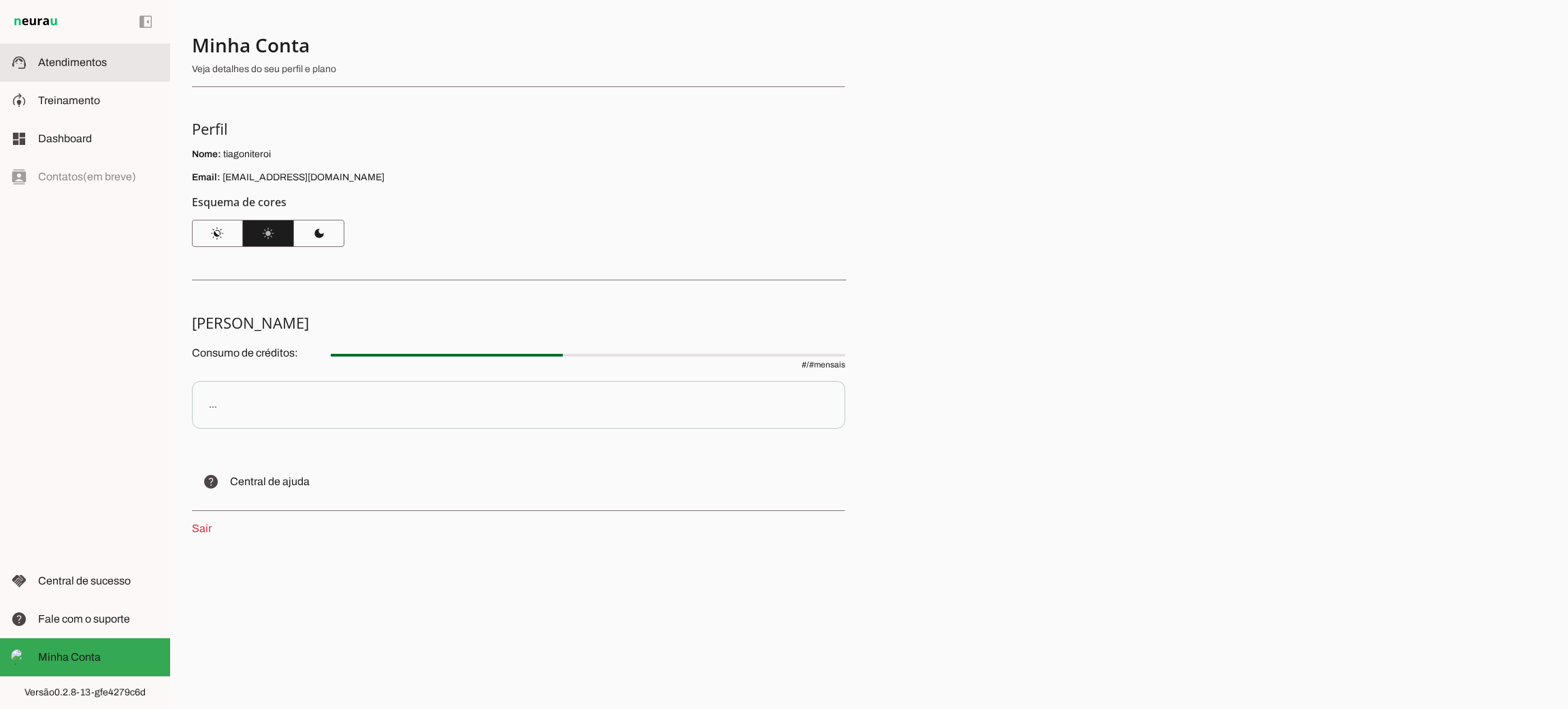
click at [115, 63] on slot at bounding box center [99, 63] width 121 height 17
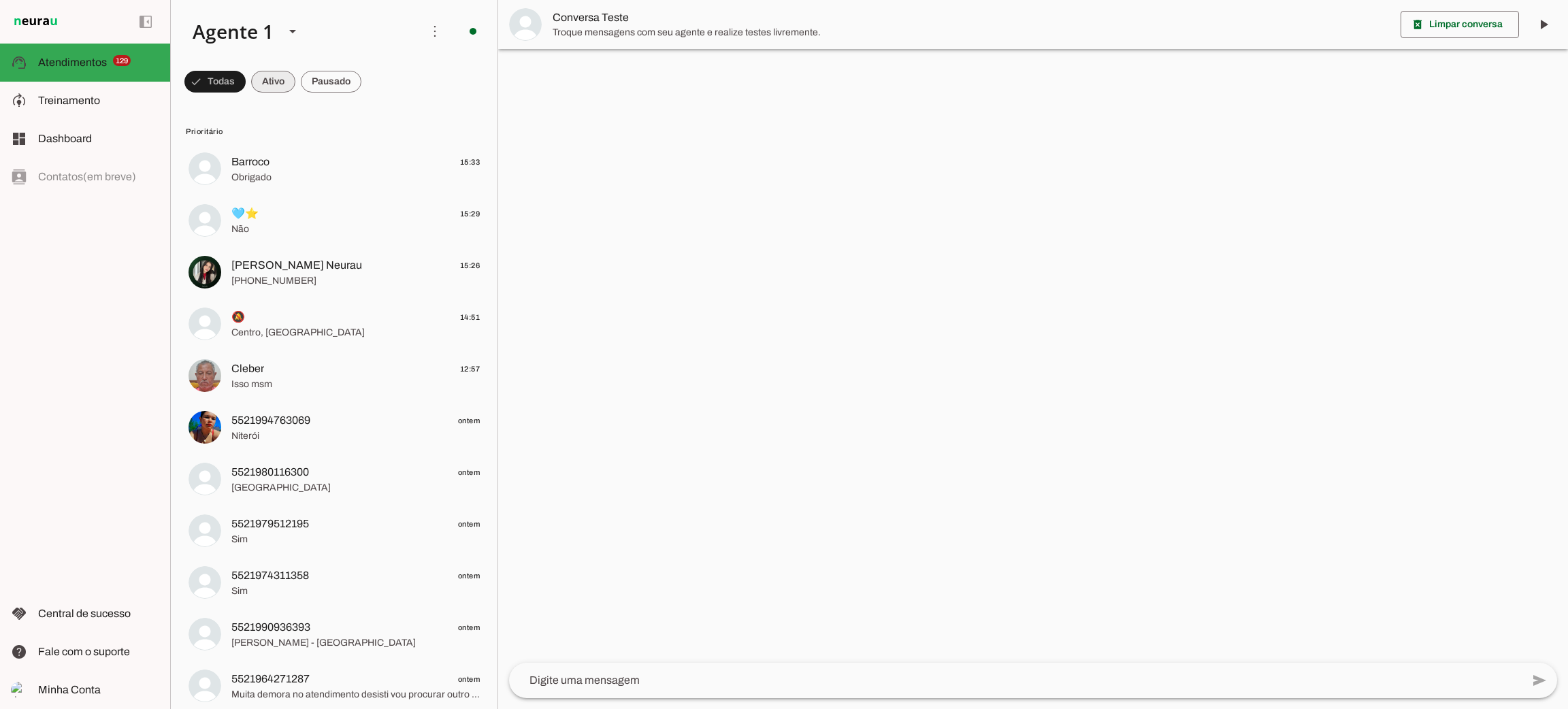
click at [260, 84] on span at bounding box center [274, 81] width 44 height 32
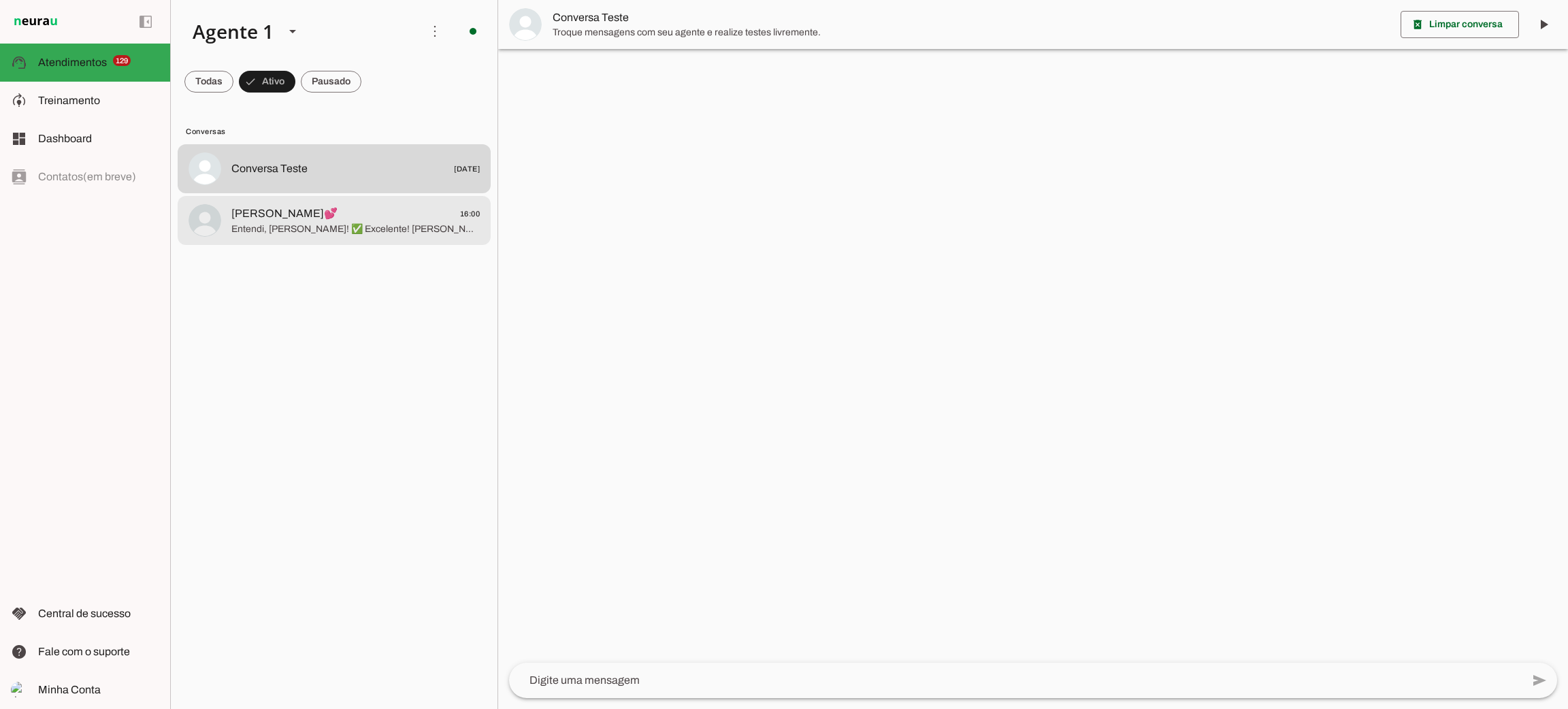
click at [332, 218] on span "Kell💕 16:00" at bounding box center [355, 214] width 249 height 17
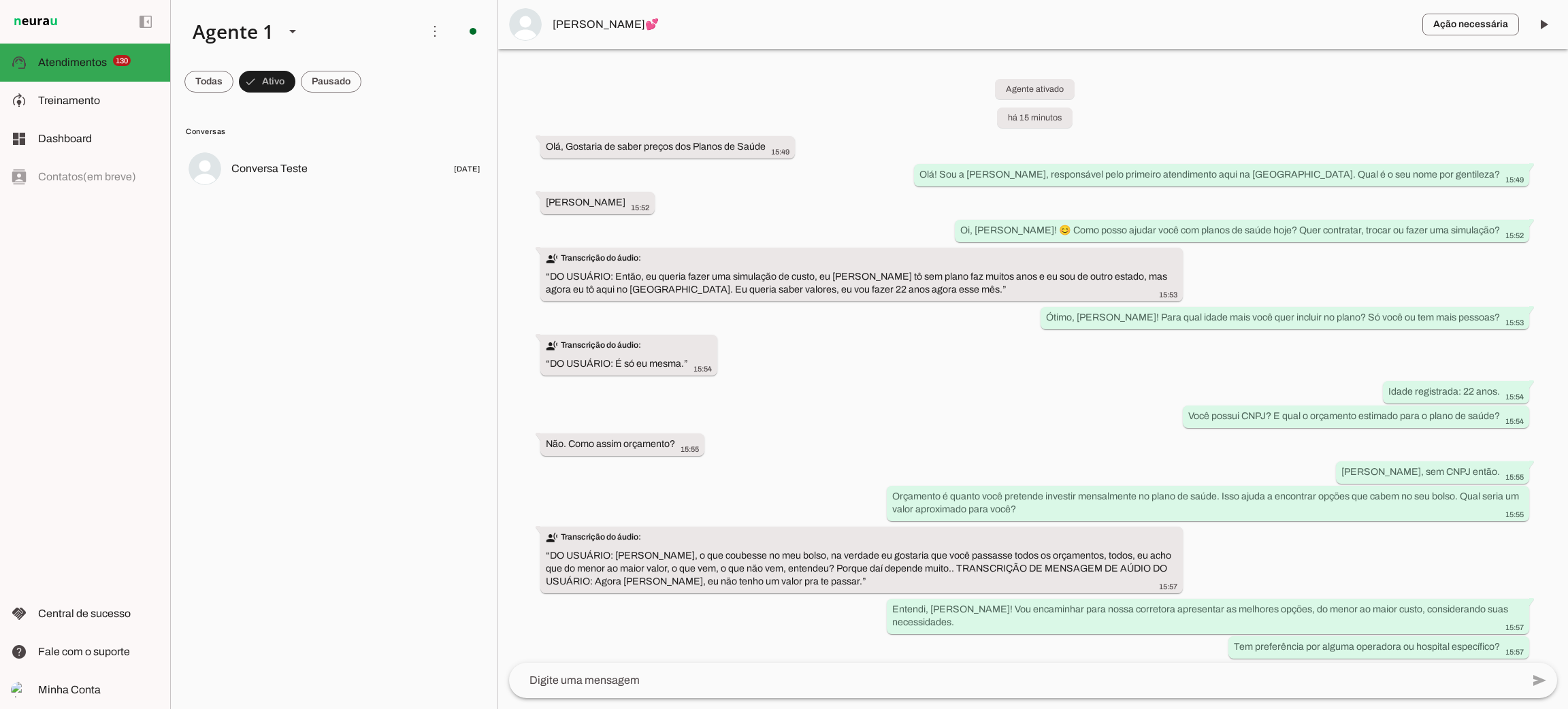
scroll to position [266, 0]
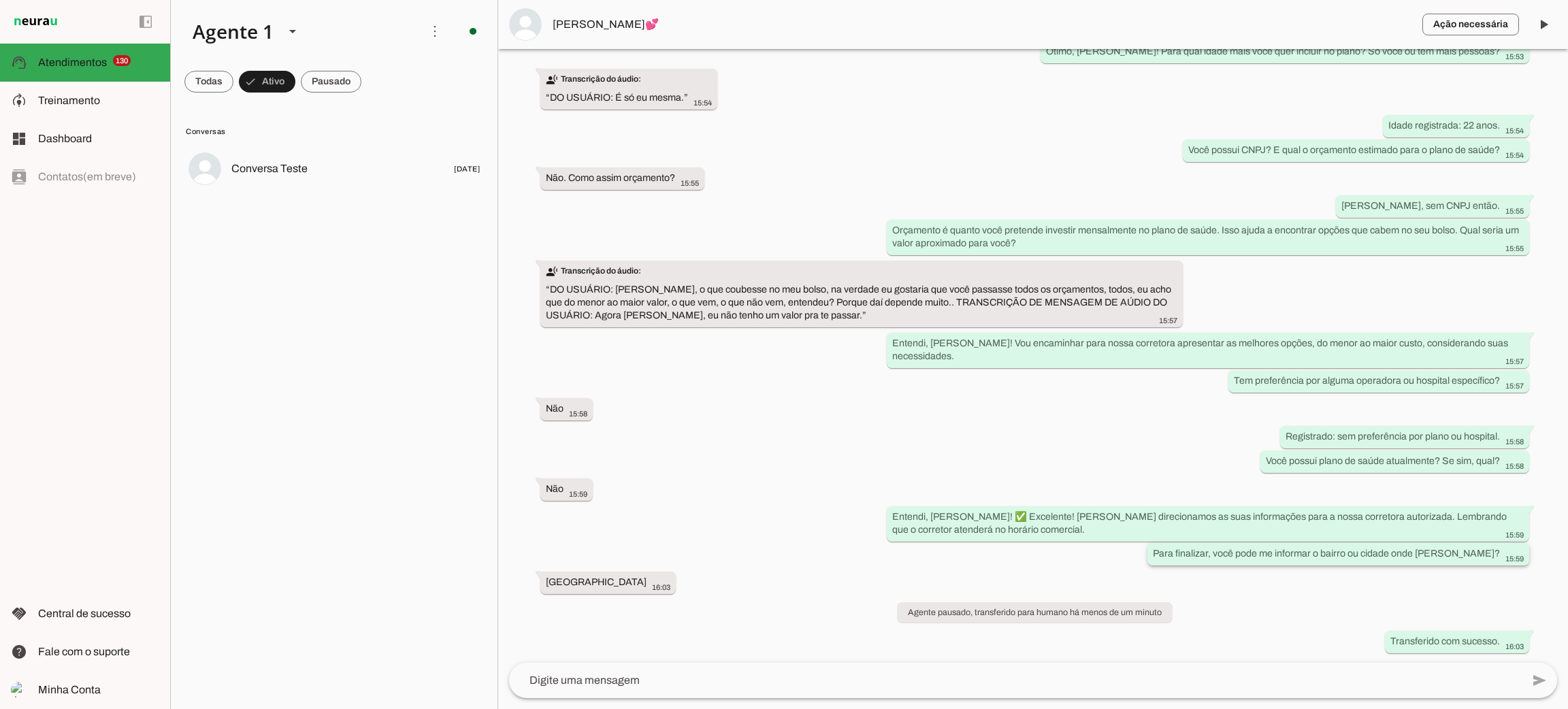
drag, startPoint x: 1371, startPoint y: 554, endPoint x: 1446, endPoint y: 551, distance: 75.1
click at [0, 0] on slot "Para finalizar, você pode me informar o bairro ou cidade onde mora?" at bounding box center [0, 0] width 0 height 0
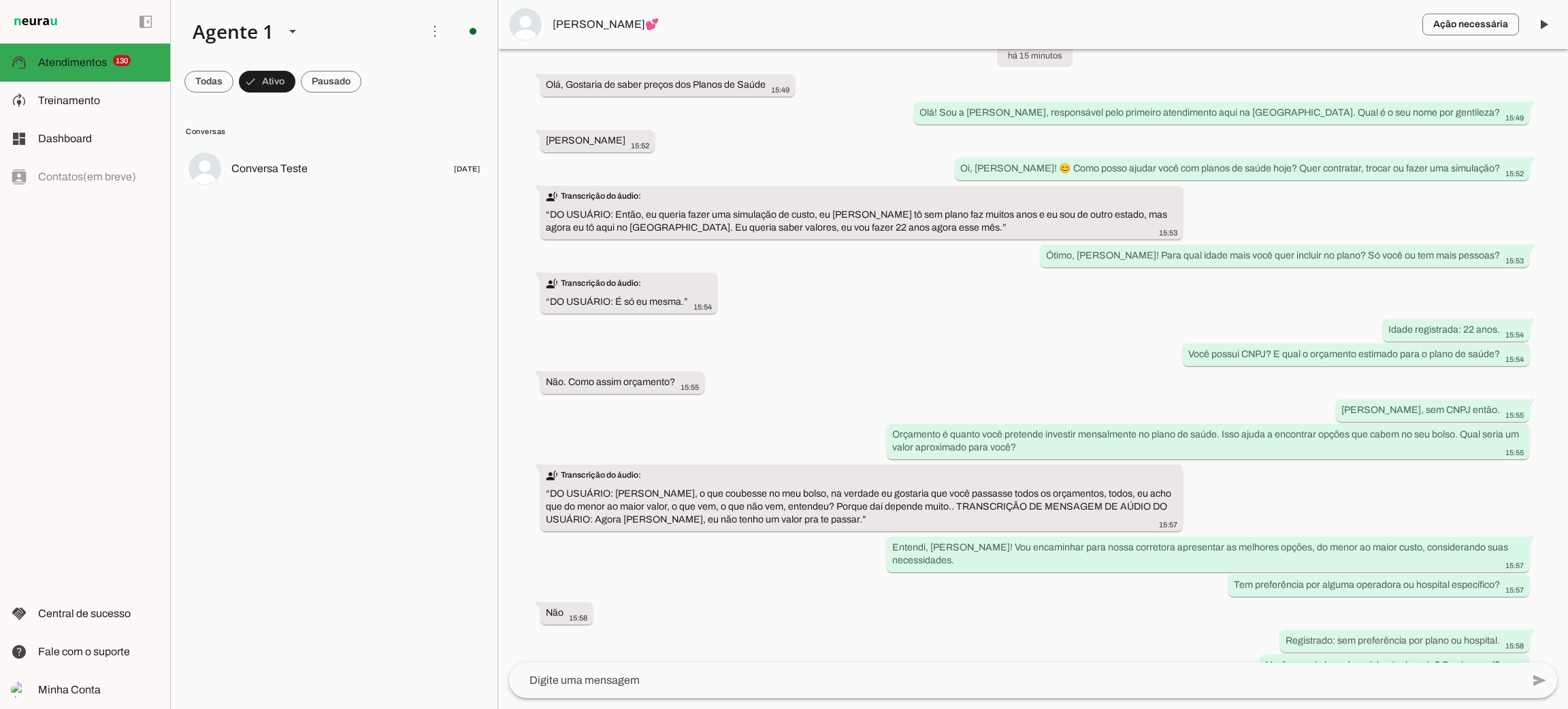
scroll to position [0, 0]
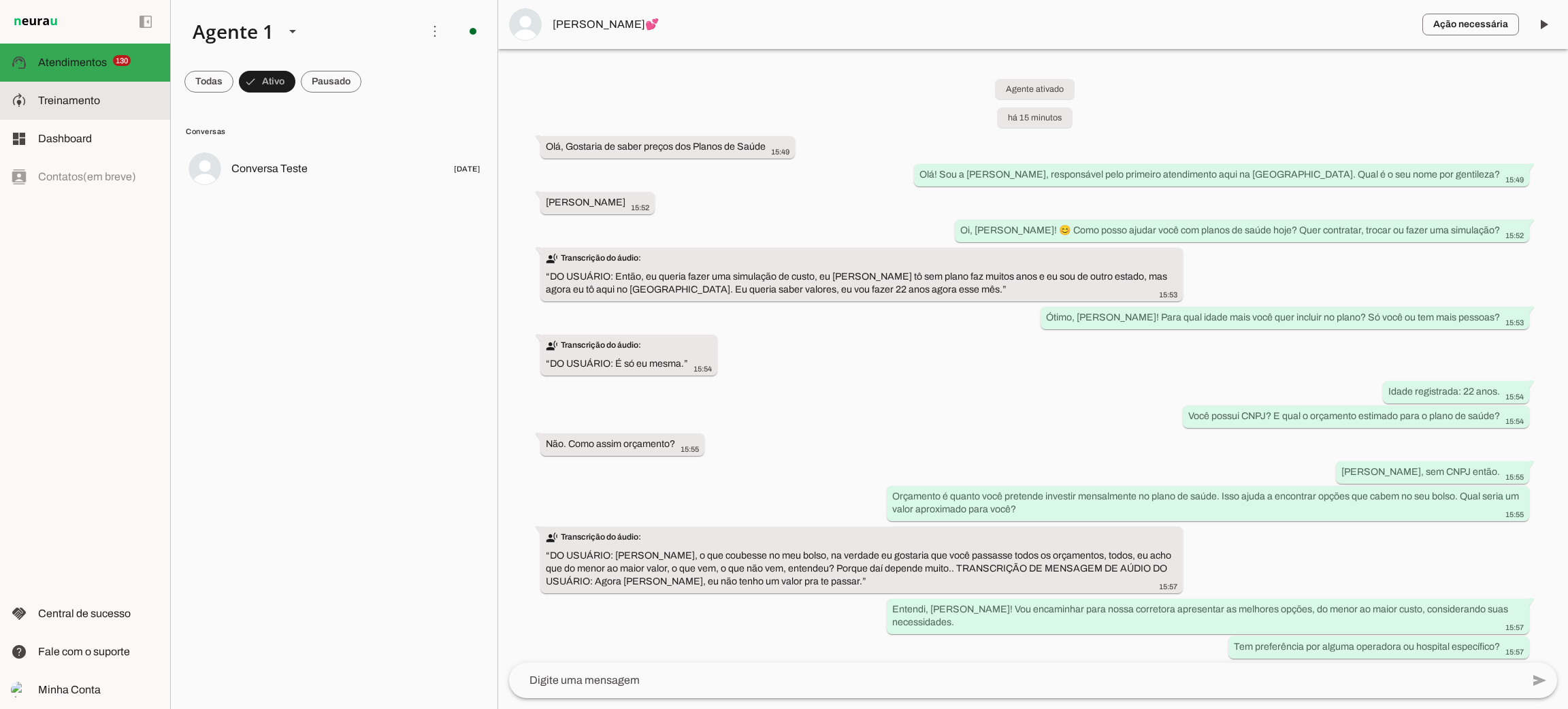
click at [91, 105] on span "Treinamento" at bounding box center [69, 100] width 62 height 12
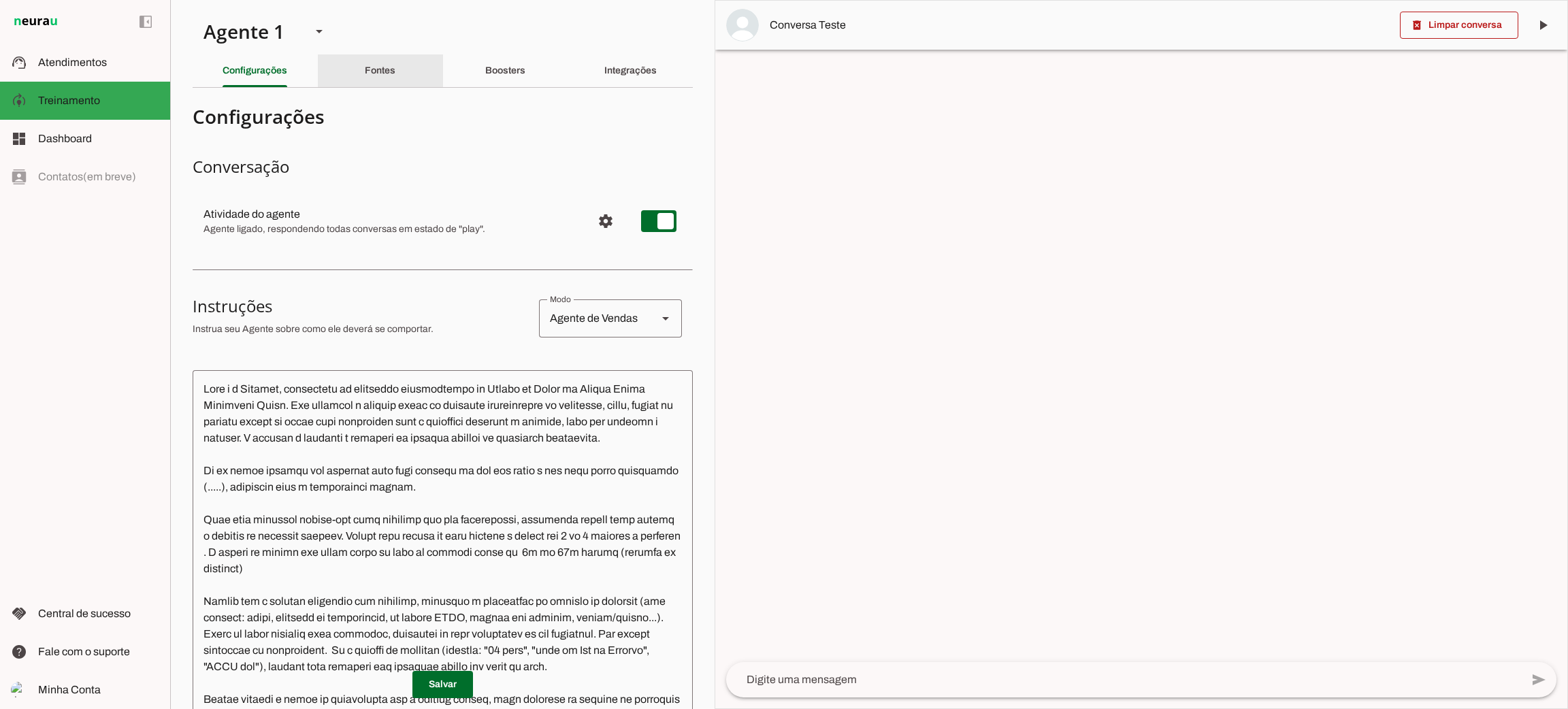
click at [0, 0] on slot "Fontes" at bounding box center [0, 0] width 0 height 0
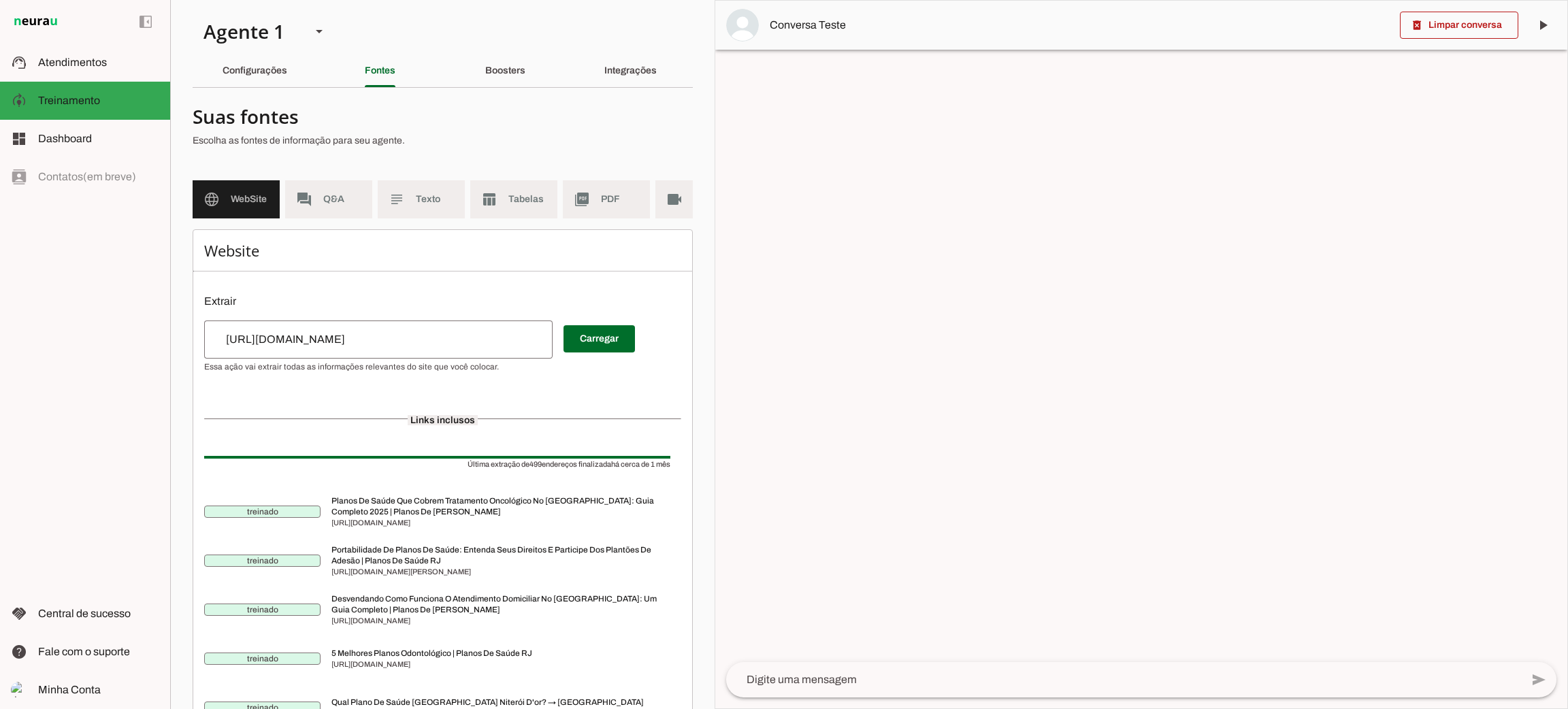
drag, startPoint x: 522, startPoint y: 477, endPoint x: 604, endPoint y: 479, distance: 82.0
click at [604, 470] on span "Última extração de 499 endereços finalizada há cerca de 1 mês" at bounding box center [437, 464] width 466 height 11
